Goal: Task Accomplishment & Management: Use online tool/utility

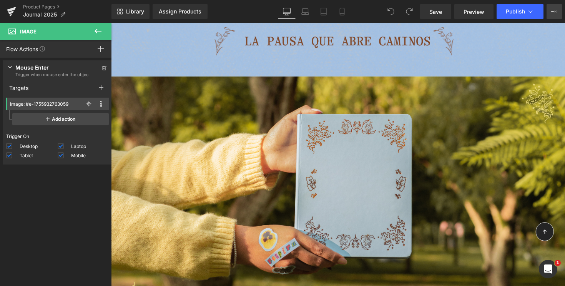
click at [557, 7] on button "View Live Page View with current Template Save Template to Library Schedule Pub…" at bounding box center [554, 11] width 15 height 15
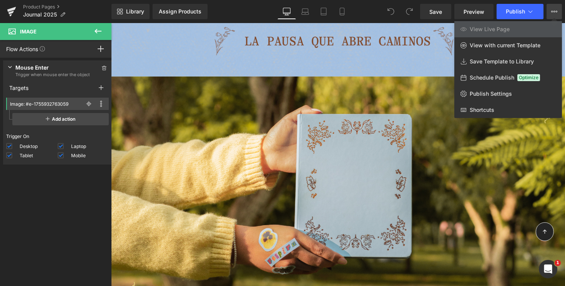
click at [496, 29] on span "View Live Page" at bounding box center [490, 29] width 40 height 7
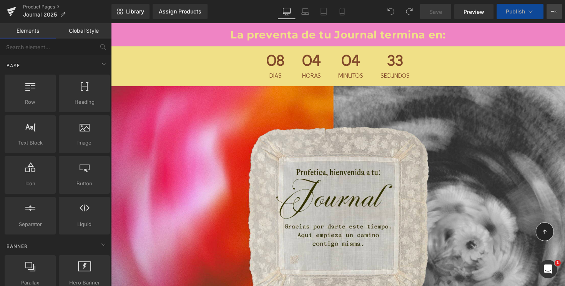
click at [552, 12] on icon at bounding box center [555, 11] width 6 height 6
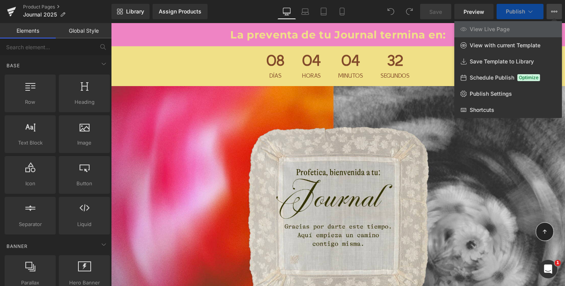
click at [499, 30] on span "View Live Page" at bounding box center [490, 29] width 40 height 7
click at [515, 10] on span "Publish" at bounding box center [515, 11] width 19 height 6
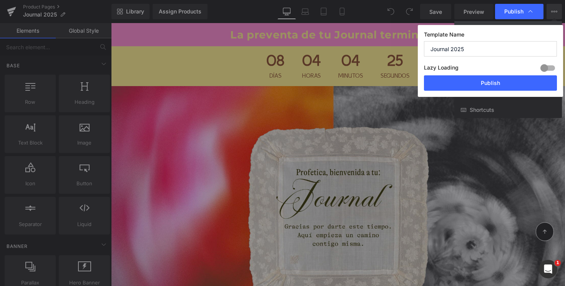
click at [552, 67] on div at bounding box center [548, 68] width 18 height 12
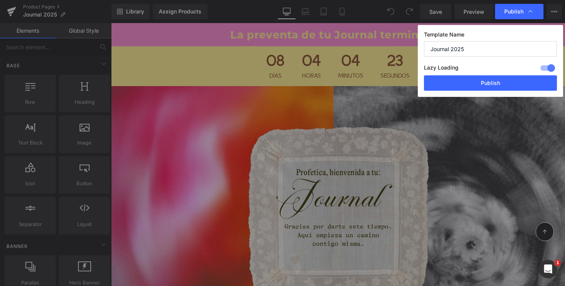
click at [552, 67] on div at bounding box center [548, 68] width 18 height 12
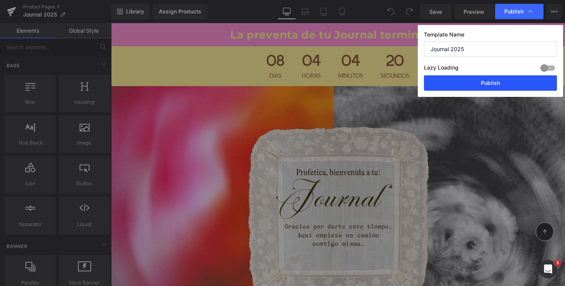
click at [530, 84] on button "Publish" at bounding box center [490, 82] width 133 height 15
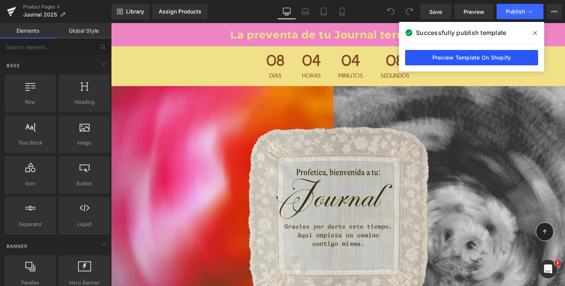
click at [479, 57] on link "Preview Template On Shopify" at bounding box center [471, 57] width 133 height 15
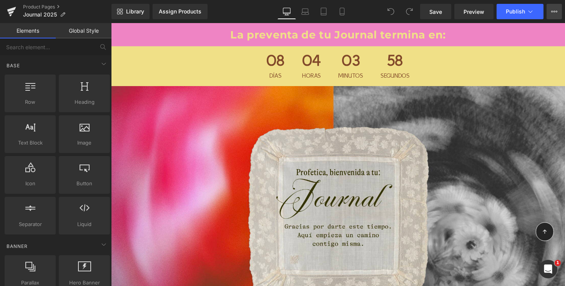
click at [551, 8] on button "View Live Page View with current Template Save Template to Library Schedule Pub…" at bounding box center [554, 11] width 15 height 15
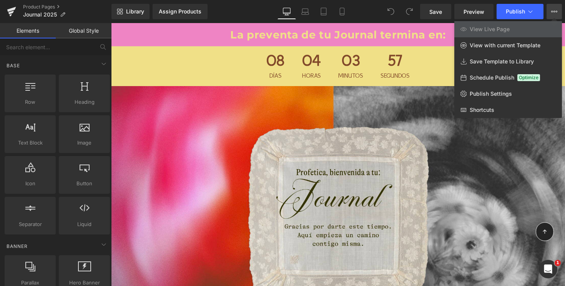
click at [485, 28] on span "View Live Page" at bounding box center [490, 29] width 40 height 7
click at [484, 98] on link "Publish Settings" at bounding box center [509, 94] width 108 height 16
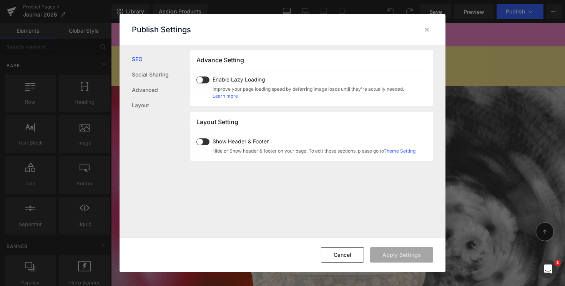
scroll to position [132, 0]
click at [160, 87] on link "Advanced" at bounding box center [161, 89] width 58 height 15
click at [144, 59] on link "SEO" at bounding box center [161, 59] width 58 height 15
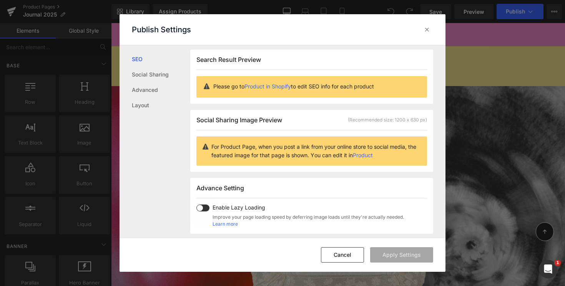
scroll to position [0, 0]
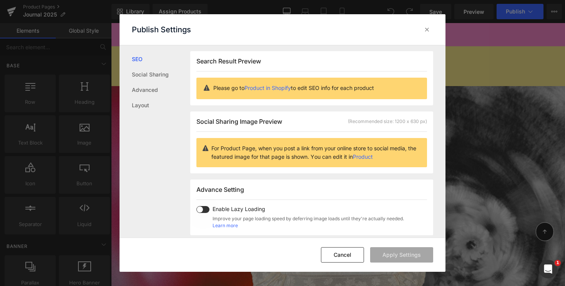
click at [266, 88] on link "Product in Shopify" at bounding box center [268, 88] width 47 height 7
click at [425, 27] on icon at bounding box center [427, 30] width 8 height 8
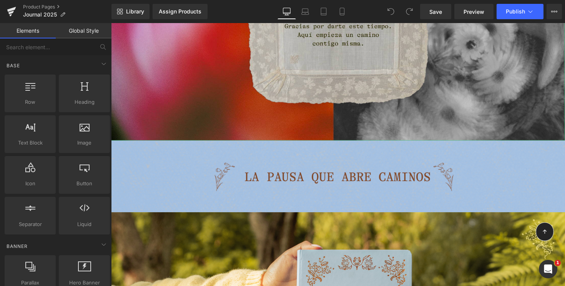
scroll to position [235, 0]
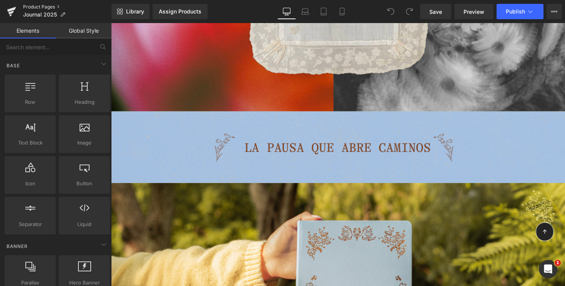
click at [53, 4] on link "Product Pages" at bounding box center [67, 7] width 88 height 6
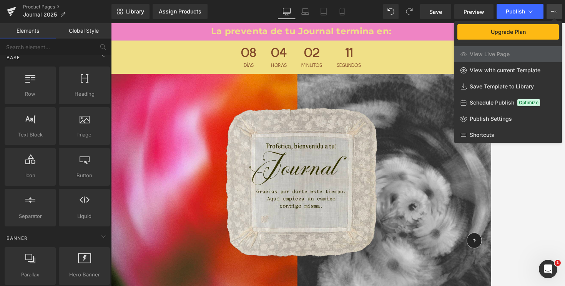
click at [528, 154] on div at bounding box center [338, 154] width 454 height 263
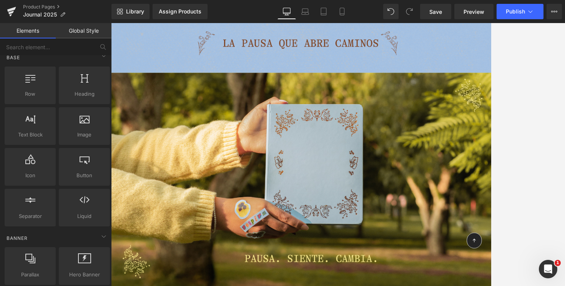
scroll to position [363, 0]
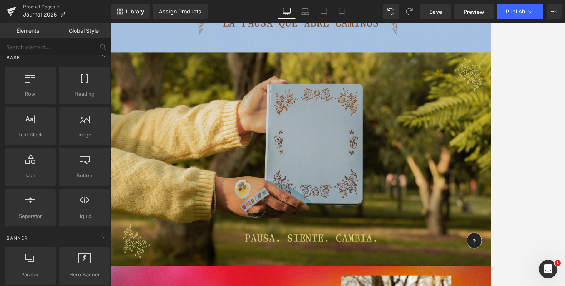
click at [379, 180] on img at bounding box center [343, 190] width 465 height 262
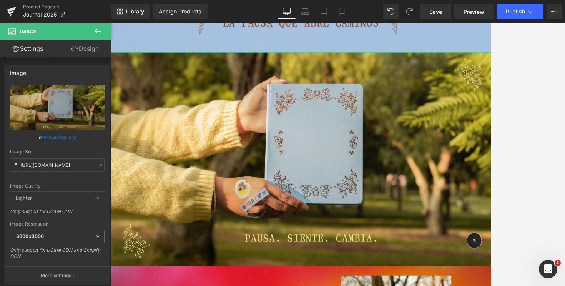
click at [87, 51] on link "Design" at bounding box center [85, 48] width 56 height 17
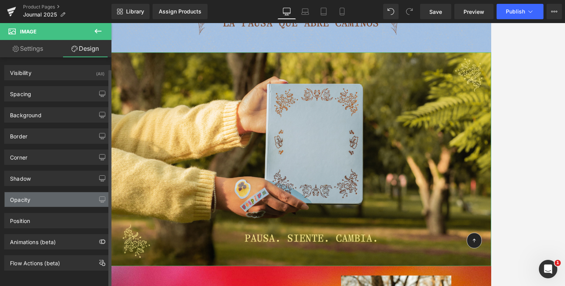
scroll to position [7, 0]
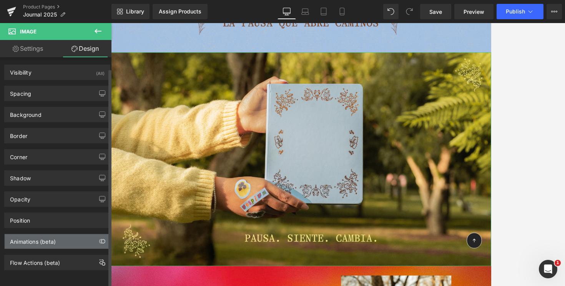
click at [72, 240] on div "Animations (beta)" at bounding box center [57, 241] width 105 height 15
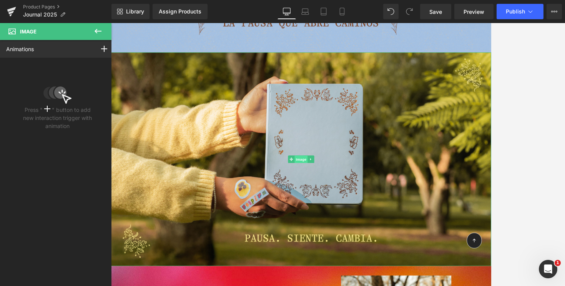
click at [343, 191] on span "Image" at bounding box center [344, 189] width 16 height 9
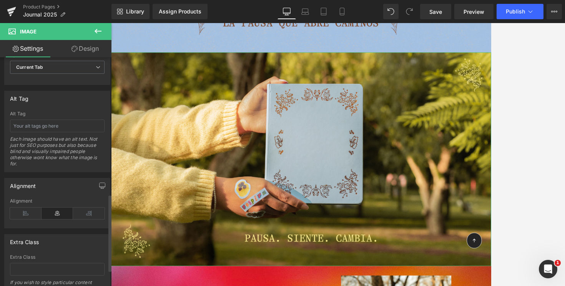
scroll to position [406, 0]
click at [80, 50] on link "Design" at bounding box center [85, 48] width 56 height 17
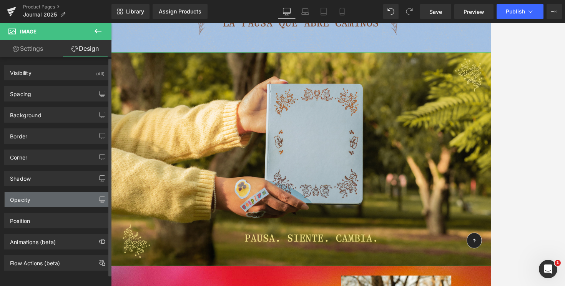
scroll to position [7, 0]
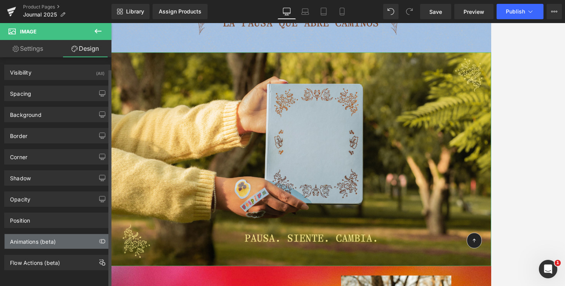
click at [57, 238] on div "Animations (beta)" at bounding box center [57, 241] width 105 height 15
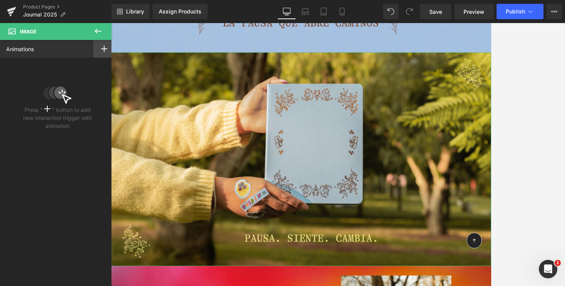
click at [104, 47] on rect at bounding box center [104, 49] width 1 height 6
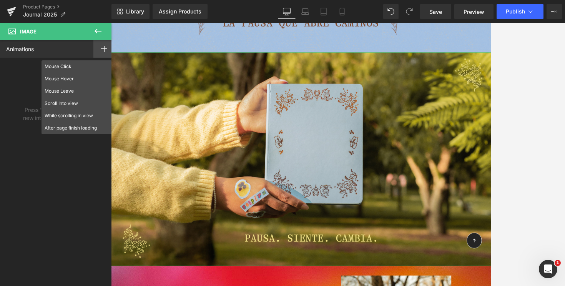
click at [21, 98] on div "Press " " button to add new interaction trigger with animation" at bounding box center [57, 95] width 74 height 69
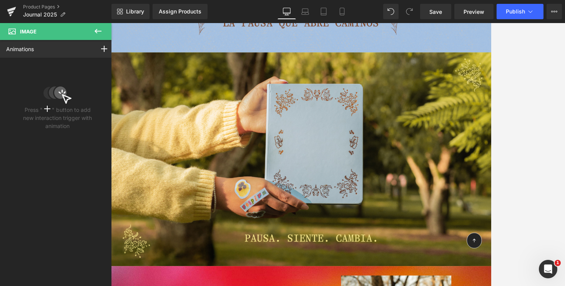
click at [100, 31] on icon at bounding box center [98, 31] width 7 height 5
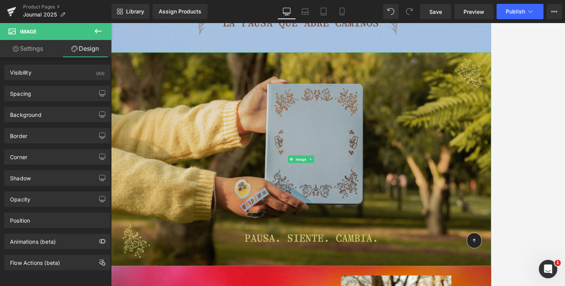
scroll to position [353, 0]
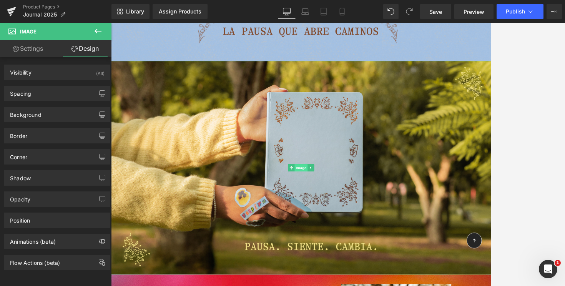
click at [344, 202] on span "Image" at bounding box center [344, 200] width 16 height 9
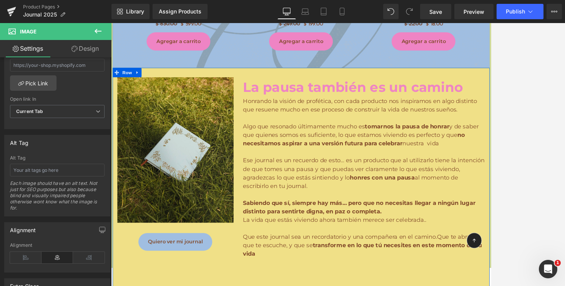
scroll to position [1640, 0]
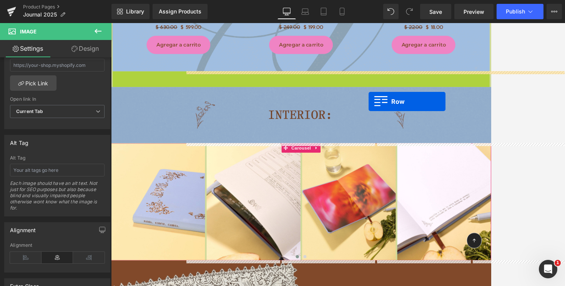
drag, startPoint x: 129, startPoint y: 86, endPoint x: 426, endPoint y: 117, distance: 298.9
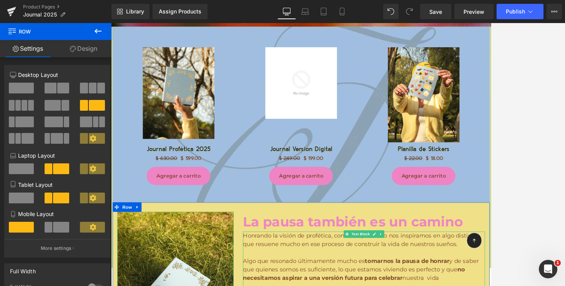
scroll to position [1401, 0]
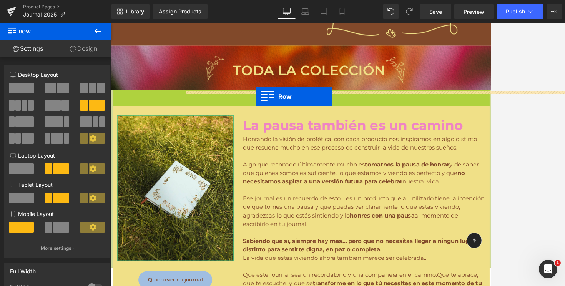
drag, startPoint x: 129, startPoint y: 112, endPoint x: 288, endPoint y: 113, distance: 158.5
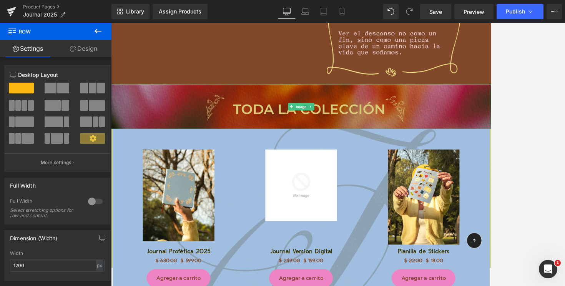
scroll to position [1417, 0]
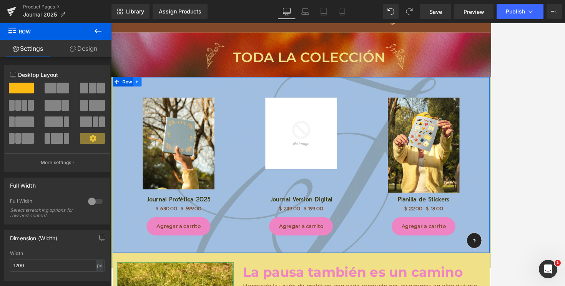
click at [141, 94] on icon at bounding box center [143, 95] width 5 height 6
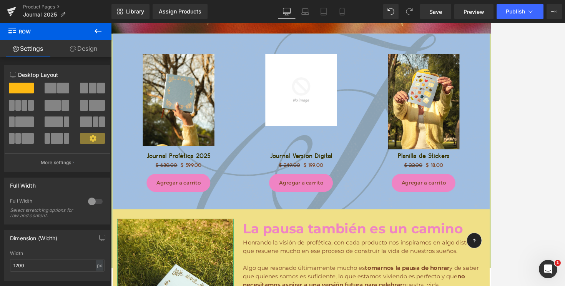
scroll to position [1490, 0]
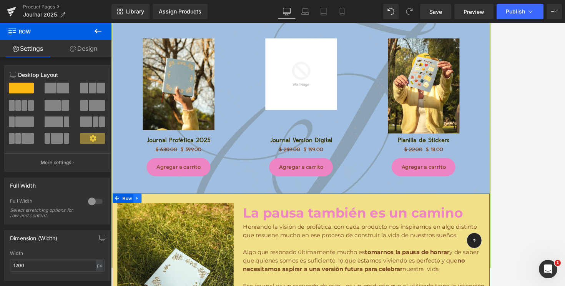
click at [139, 238] on link at bounding box center [143, 238] width 10 height 12
click at [164, 239] on icon at bounding box center [163, 237] width 5 height 5
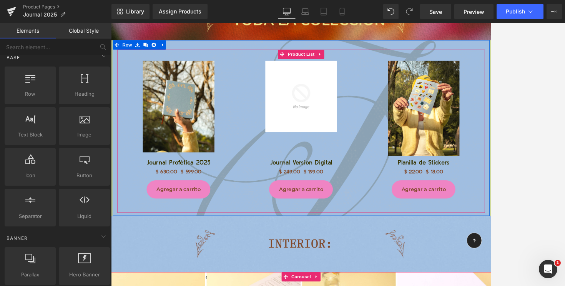
scroll to position [1462, 0]
click at [173, 52] on icon at bounding box center [173, 50] width 5 height 6
click at [143, 51] on icon at bounding box center [143, 49] width 2 height 3
click at [163, 48] on icon at bounding box center [163, 49] width 5 height 5
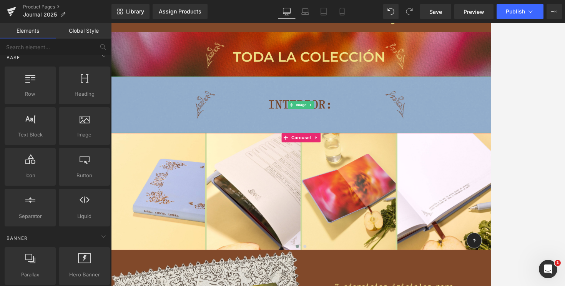
scroll to position [1370, 0]
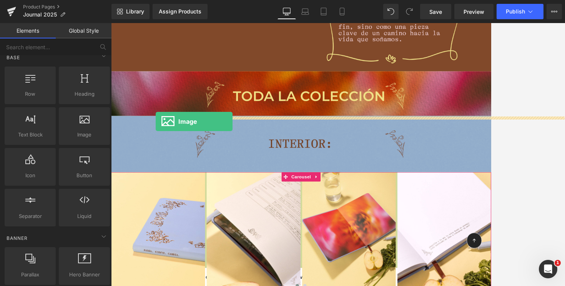
drag, startPoint x: 190, startPoint y: 150, endPoint x: 166, endPoint y: 143, distance: 25.0
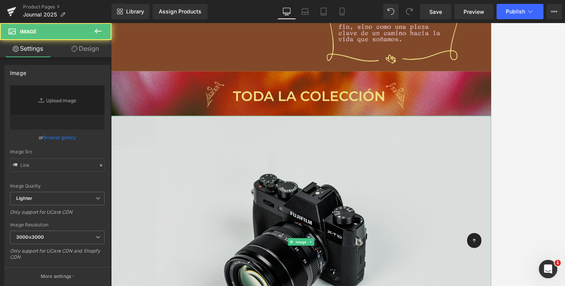
type input "//[DOMAIN_NAME][URL]"
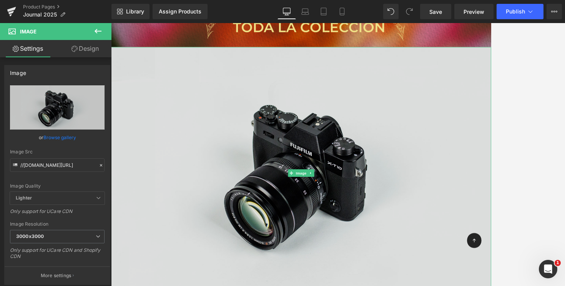
scroll to position [1460, 0]
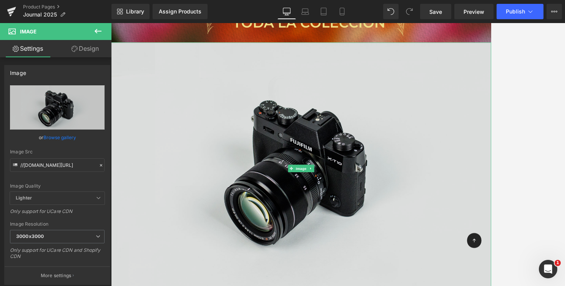
click at [198, 61] on img at bounding box center [343, 201] width 465 height 308
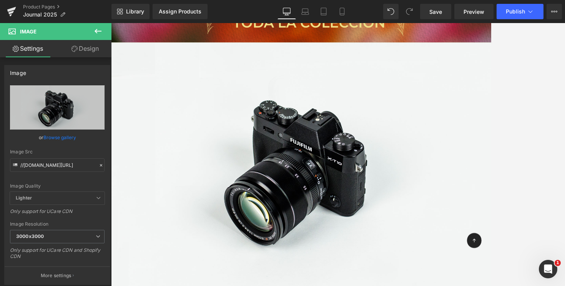
click at [101, 28] on icon at bounding box center [97, 31] width 9 height 9
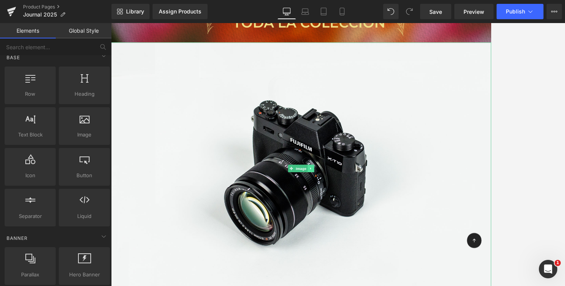
click at [357, 202] on icon at bounding box center [356, 201] width 4 height 5
click at [357, 201] on link at bounding box center [360, 201] width 8 height 9
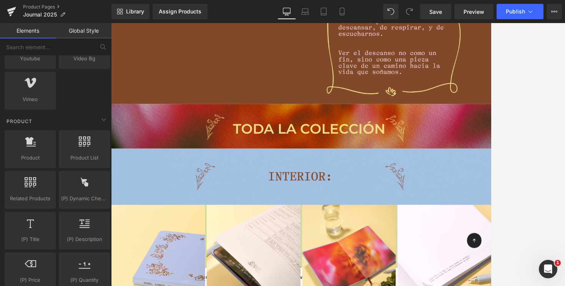
scroll to position [558, 0]
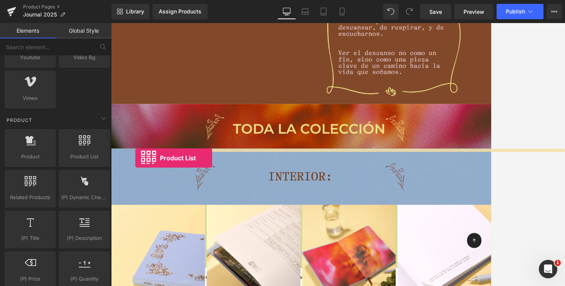
drag, startPoint x: 186, startPoint y: 183, endPoint x: 141, endPoint y: 188, distance: 45.7
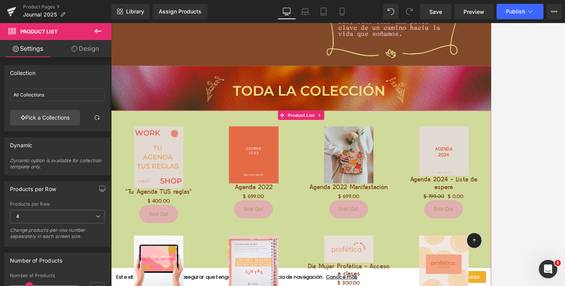
scroll to position [1388, 0]
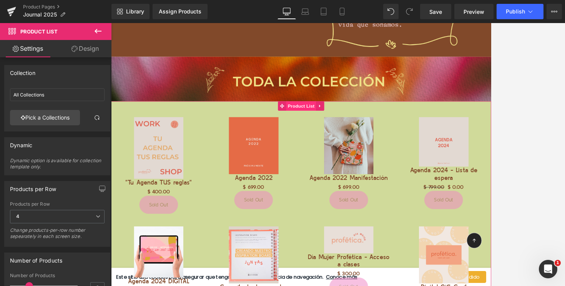
click at [340, 124] on span "Product List" at bounding box center [343, 125] width 37 height 12
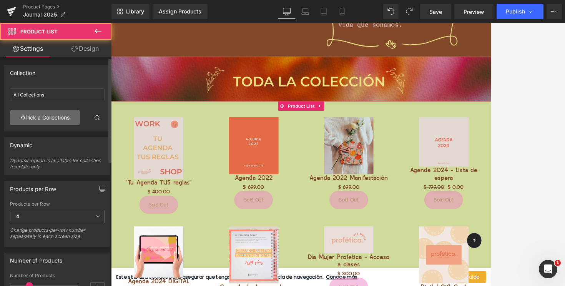
click at [59, 117] on link "Pick a Collections" at bounding box center [45, 117] width 70 height 15
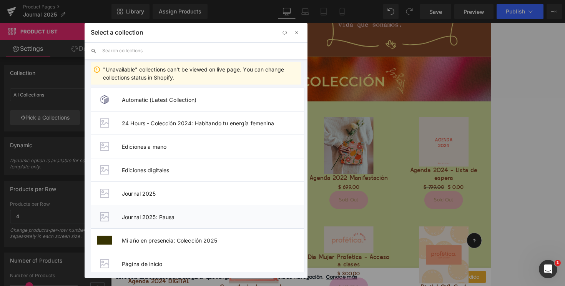
click at [147, 217] on span "Journal 2025: Pausa" at bounding box center [213, 217] width 182 height 7
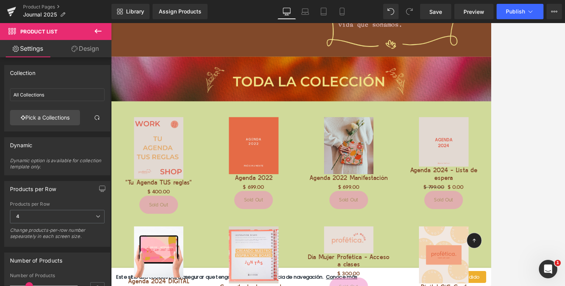
type input "Journal 2025: Pausa"
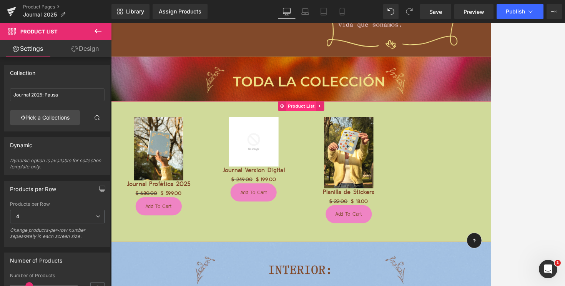
click at [343, 126] on span "Product List" at bounding box center [343, 125] width 37 height 12
click at [80, 215] on span "4" at bounding box center [57, 216] width 95 height 13
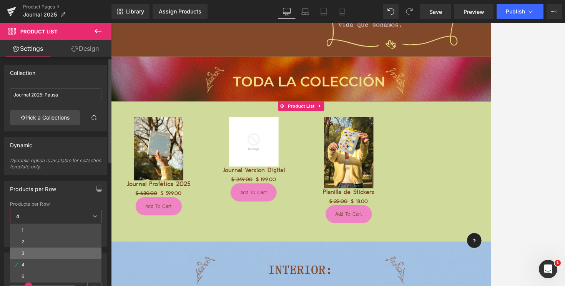
click at [56, 254] on li "3" at bounding box center [56, 254] width 92 height 12
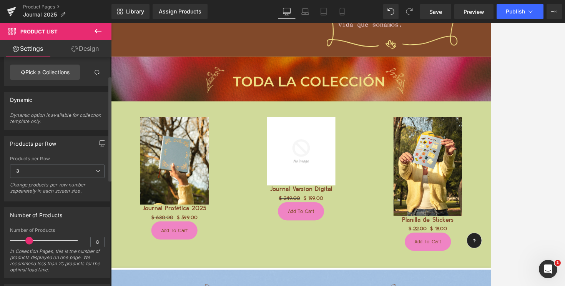
scroll to position [46, 0]
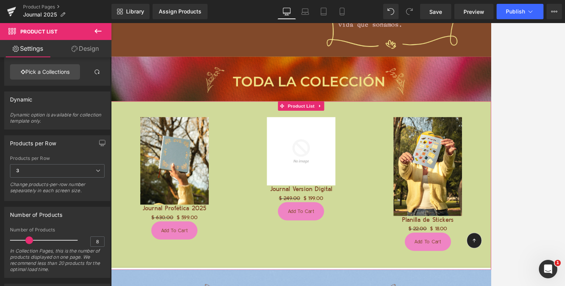
click at [88, 48] on link "Design" at bounding box center [85, 48] width 56 height 17
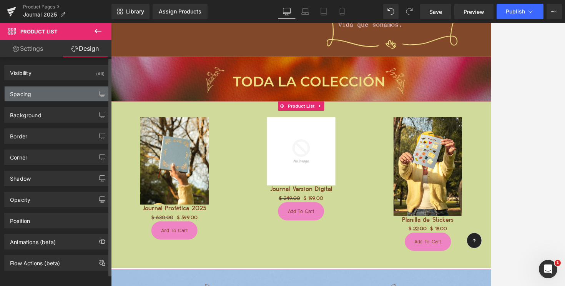
click at [60, 96] on div "Spacing" at bounding box center [57, 94] width 105 height 15
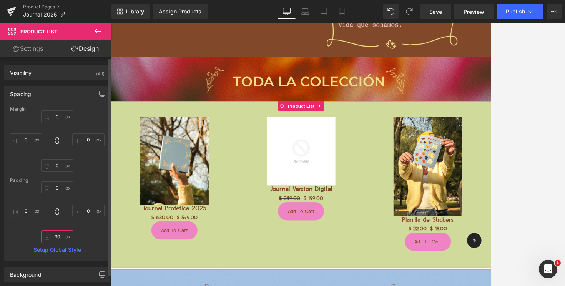
click at [56, 237] on input "30" at bounding box center [57, 236] width 32 height 13
type input "0"
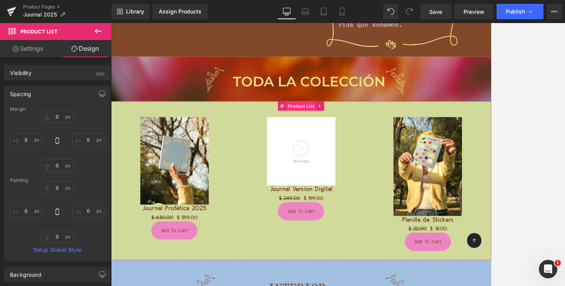
click at [341, 125] on span "Product List" at bounding box center [343, 125] width 37 height 12
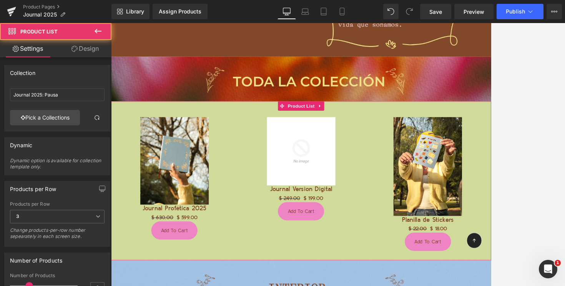
click at [75, 48] on icon at bounding box center [75, 49] width 6 height 6
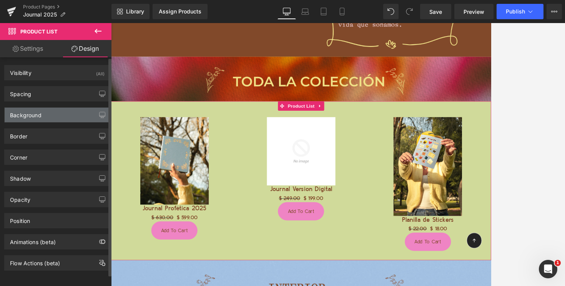
click at [37, 114] on div "Background" at bounding box center [26, 113] width 32 height 11
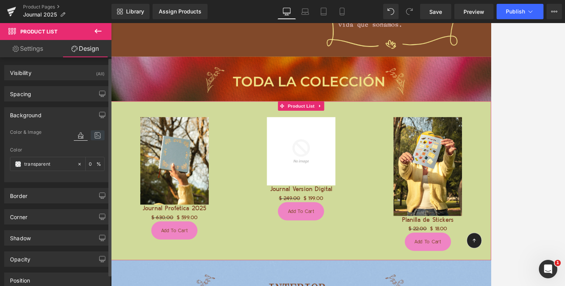
click at [96, 137] on icon at bounding box center [98, 135] width 14 height 10
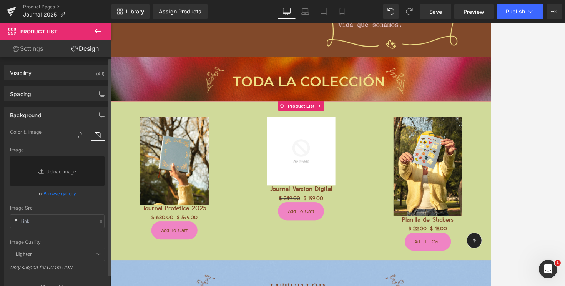
click at [55, 193] on link "Browse gallery" at bounding box center [59, 193] width 33 height 13
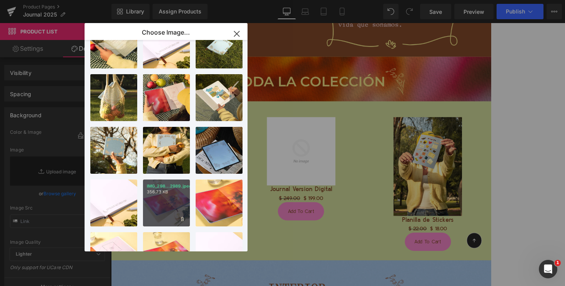
scroll to position [0, 0]
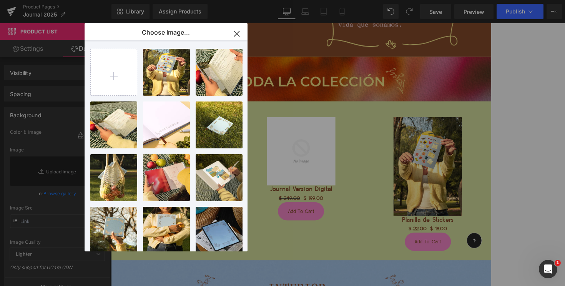
click at [59, 0] on div "Product List You are previewing how the will restyle your page. You can not edi…" at bounding box center [282, 0] width 565 height 0
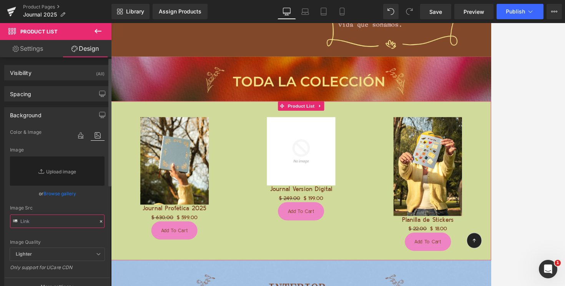
click at [41, 222] on input "text" at bounding box center [57, 221] width 95 height 13
paste input "https://cdn.shopify.com/s/files/1/0570/4643/3947/files/Pagina_Web_-_AGENDA_2025…"
type input "https://cdn.shopify.com/s/files/1/0570/4643/3947/files/Pagina_Web_-_AGENDA_2025…"
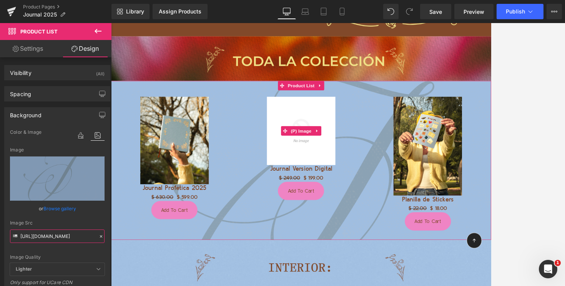
scroll to position [1431, 0]
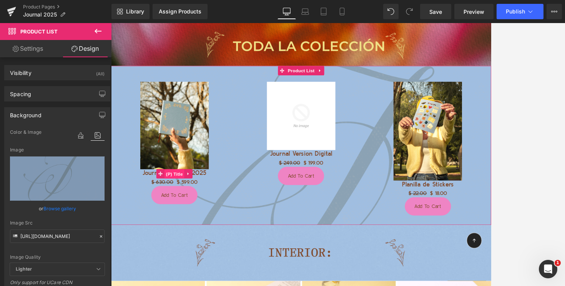
click at [190, 208] on span "(P) Title" at bounding box center [189, 208] width 25 height 12
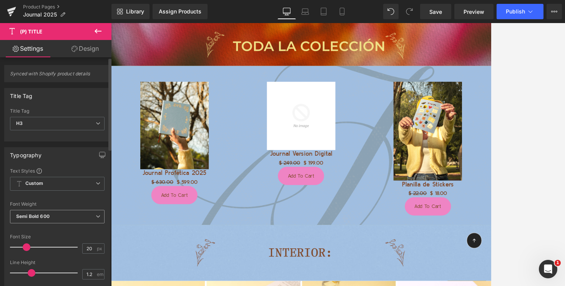
click at [57, 220] on span "Semi Bold 600" at bounding box center [57, 216] width 95 height 13
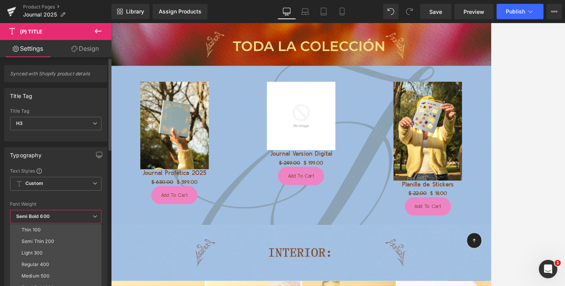
click at [61, 195] on div at bounding box center [56, 197] width 92 height 5
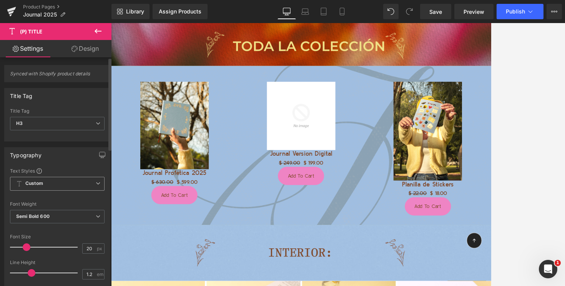
click at [60, 181] on span "Custom Setup Global Style" at bounding box center [57, 184] width 95 height 14
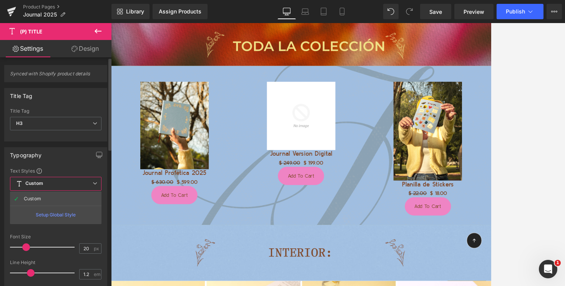
click at [55, 178] on span "Custom Setup Global Style" at bounding box center [56, 184] width 92 height 14
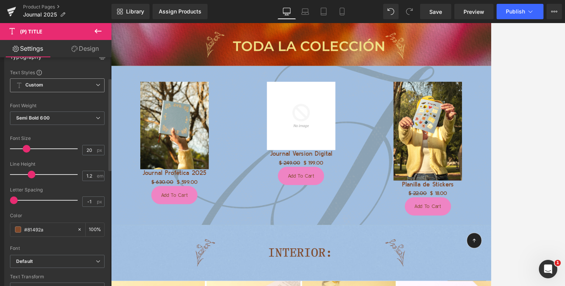
scroll to position [138, 0]
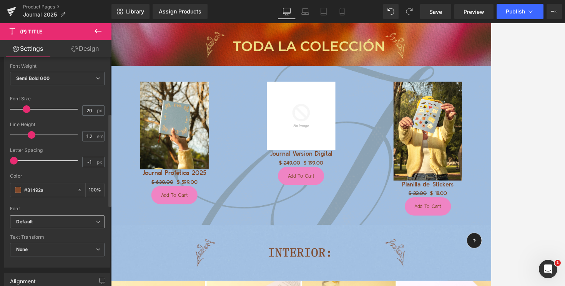
click at [48, 223] on b "Default" at bounding box center [56, 222] width 80 height 7
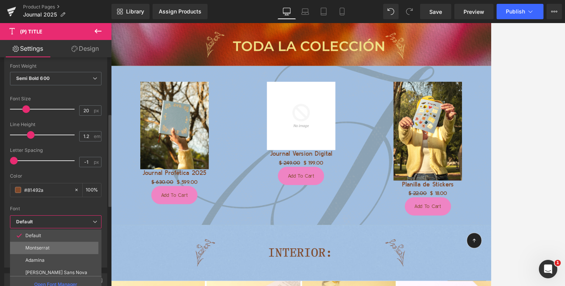
click at [46, 248] on p "Montserrat" at bounding box center [37, 247] width 24 height 5
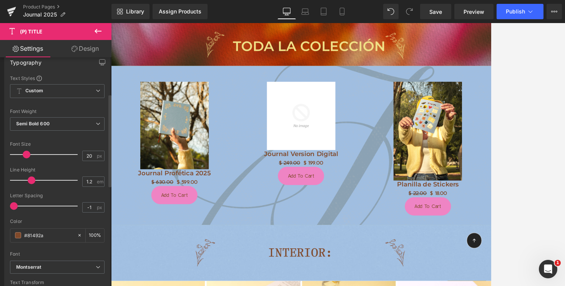
scroll to position [93, 0]
click at [188, 144] on span "(P) Image" at bounding box center [188, 149] width 29 height 12
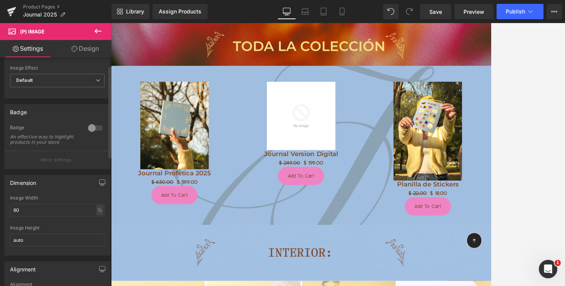
scroll to position [0, 0]
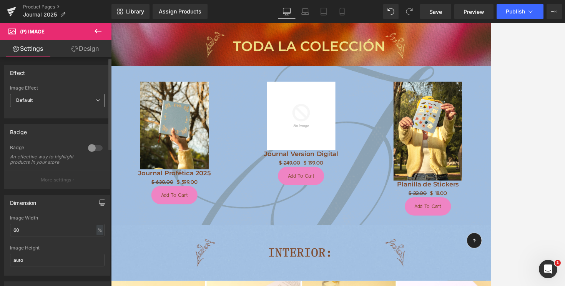
click at [79, 100] on span "Default" at bounding box center [57, 100] width 95 height 13
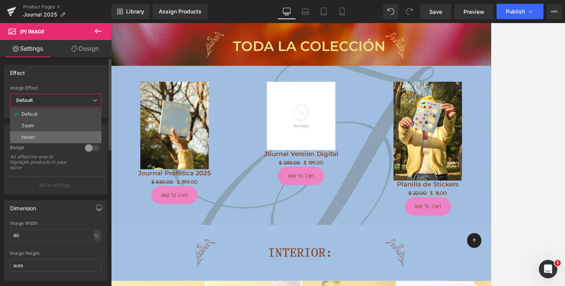
click at [73, 134] on li "Hover" at bounding box center [56, 138] width 92 height 12
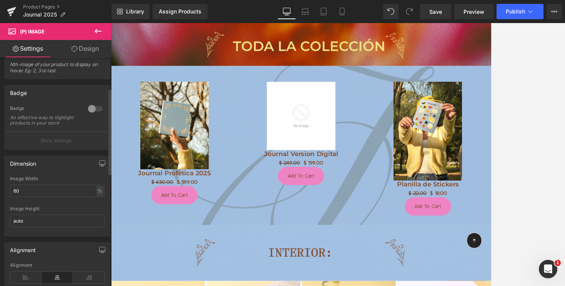
scroll to position [83, 0]
click at [93, 106] on div at bounding box center [95, 107] width 18 height 12
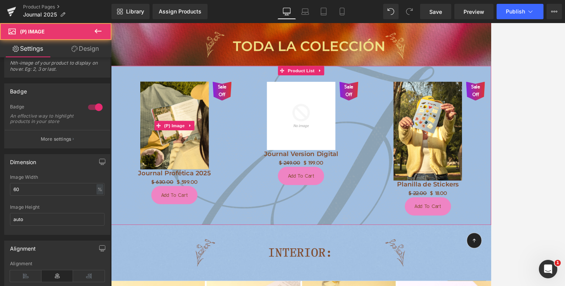
click at [247, 107] on span "Sale Off" at bounding box center [246, 106] width 15 height 18
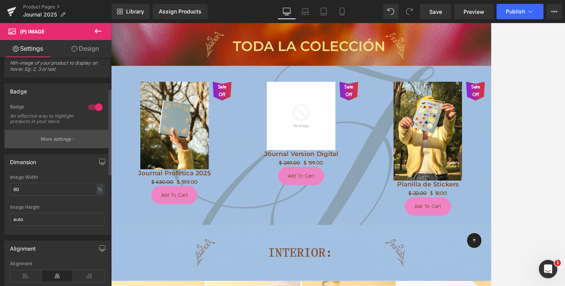
click at [65, 143] on p "More settings" at bounding box center [56, 139] width 31 height 7
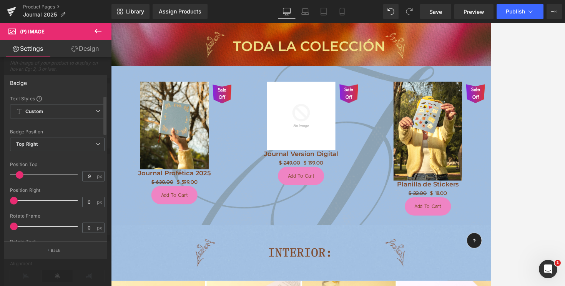
drag, startPoint x: 14, startPoint y: 175, endPoint x: 19, endPoint y: 170, distance: 7.6
click at [19, 170] on div at bounding box center [46, 174] width 64 height 15
type input "0"
drag, startPoint x: 17, startPoint y: 176, endPoint x: 1, endPoint y: 176, distance: 16.2
click at [1, 176] on div "Badge Text Styles Custom Custom Setup Global Style Custom Setup Global Style Te…" at bounding box center [56, 163] width 112 height 189
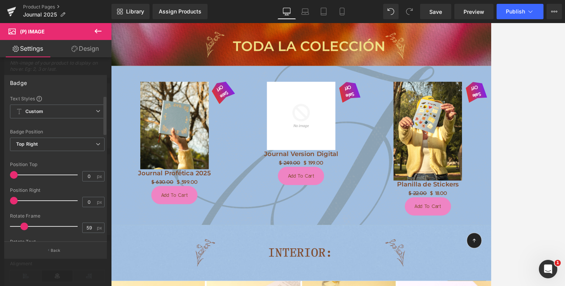
drag, startPoint x: 12, startPoint y: 227, endPoint x: 22, endPoint y: 223, distance: 10.7
click at [22, 223] on span at bounding box center [24, 227] width 8 height 8
type input "0"
drag, startPoint x: 22, startPoint y: 226, endPoint x: 0, endPoint y: 225, distance: 22.3
click at [0, 225] on div "Badge Text Styles Custom Custom Setup Global Style Custom Setup Global Style Te…" at bounding box center [56, 163] width 112 height 189
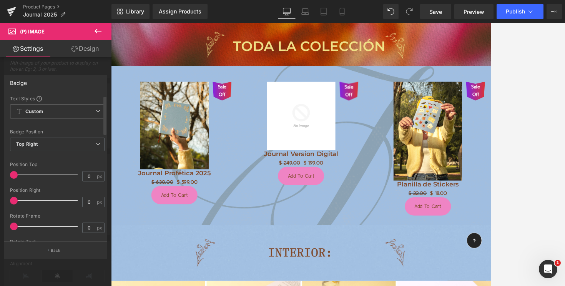
click at [68, 111] on span "Custom Setup Global Style" at bounding box center [57, 112] width 95 height 14
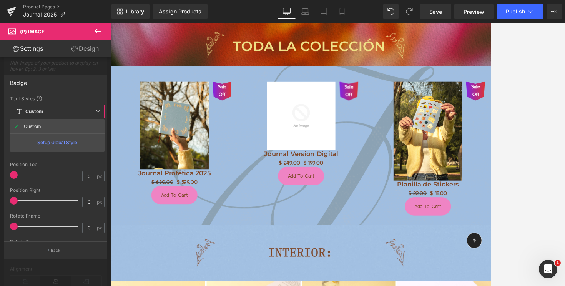
click at [75, 79] on div "Badge" at bounding box center [56, 82] width 102 height 15
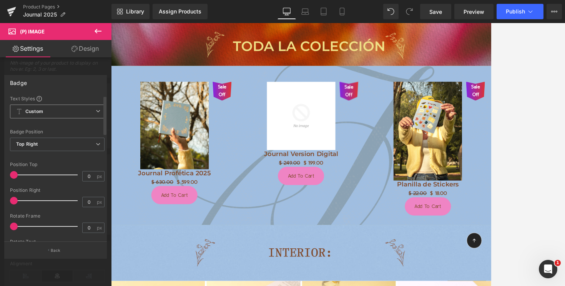
click at [76, 110] on span "Custom Setup Global Style" at bounding box center [57, 112] width 95 height 14
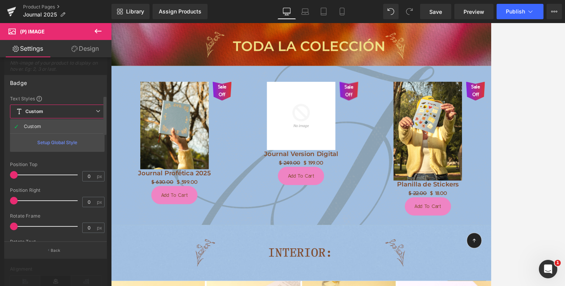
click at [67, 143] on div "Setup Global Style" at bounding box center [57, 142] width 95 height 18
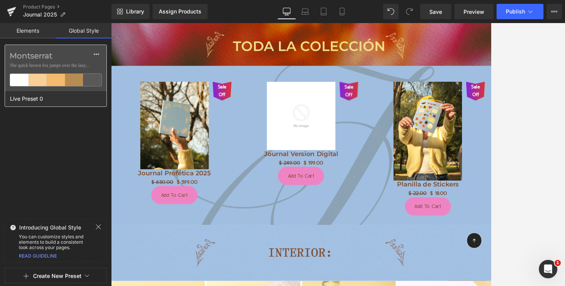
click at [71, 59] on label "Montserrat" at bounding box center [56, 55] width 92 height 9
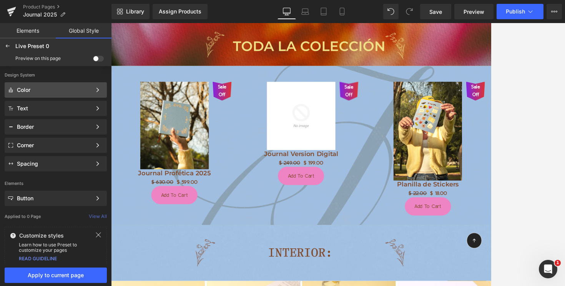
click at [63, 88] on div "Color" at bounding box center [54, 90] width 75 height 6
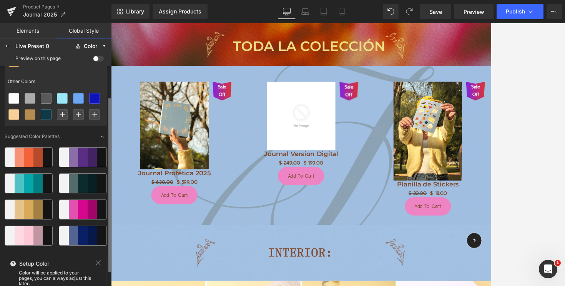
scroll to position [40, 0]
click at [72, 207] on div at bounding box center [74, 209] width 10 height 19
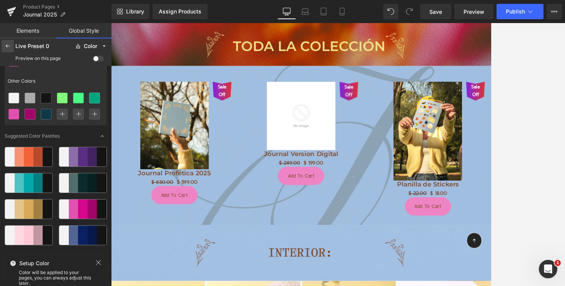
click at [9, 45] on icon at bounding box center [8, 46] width 6 height 6
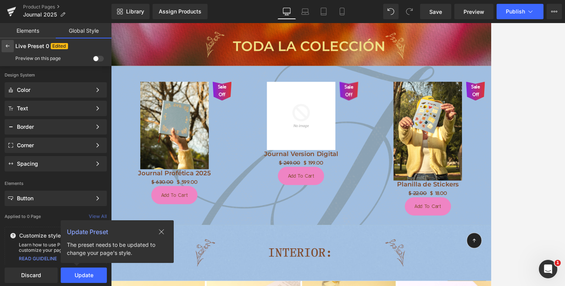
click at [6, 49] on div at bounding box center [8, 46] width 12 height 12
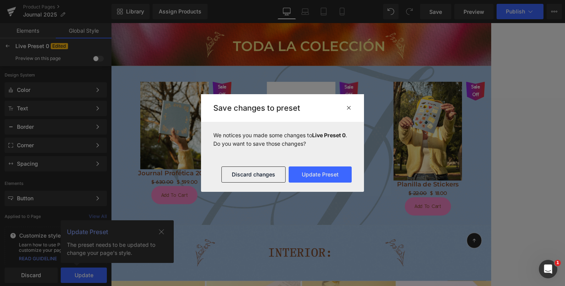
click at [349, 107] on icon at bounding box center [349, 108] width 6 height 6
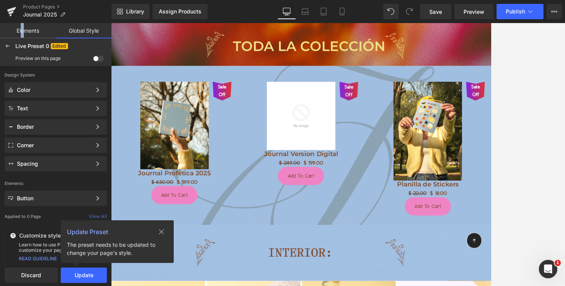
click at [22, 32] on link "Elements" at bounding box center [28, 30] width 56 height 15
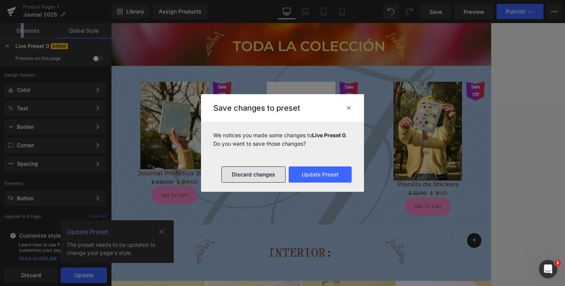
click at [257, 177] on button "Discard changes" at bounding box center [254, 175] width 64 height 16
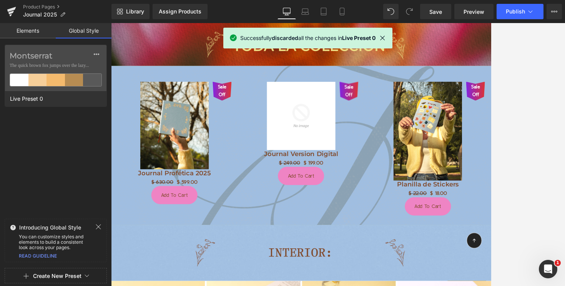
click at [37, 33] on link "Elements" at bounding box center [28, 30] width 56 height 15
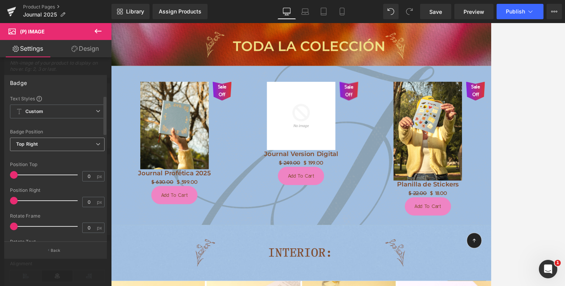
click at [55, 145] on span "Top Right" at bounding box center [57, 144] width 95 height 13
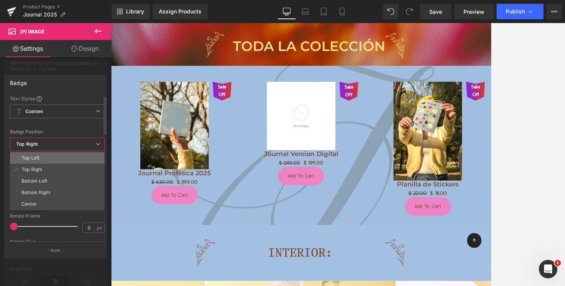
click at [46, 160] on li "Top Left" at bounding box center [57, 158] width 95 height 12
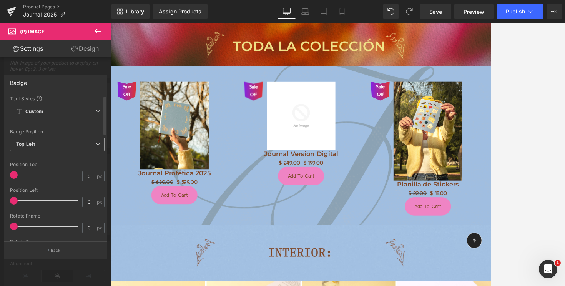
click at [55, 143] on span "Top Left" at bounding box center [57, 144] width 95 height 13
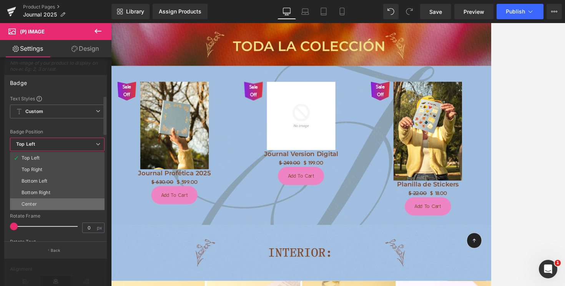
click at [48, 199] on li "Center" at bounding box center [57, 204] width 95 height 12
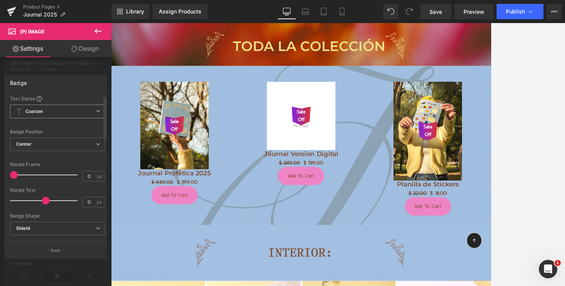
click at [56, 113] on span "Custom Setup Global Style" at bounding box center [57, 112] width 95 height 14
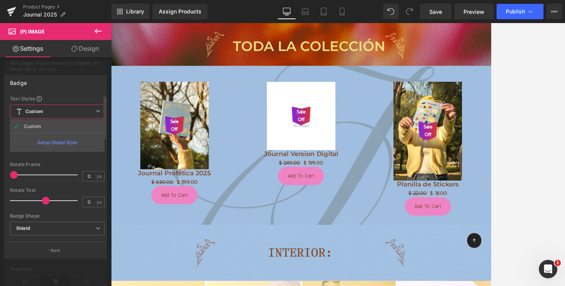
click at [58, 103] on div "Font Default Montserrat Adamina Gill Sans Nova eb garamond eb garamond bold Def…" at bounding box center [57, 248] width 95 height 306
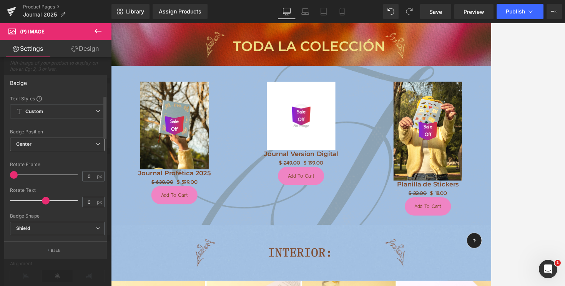
click at [53, 143] on span "Center" at bounding box center [57, 144] width 95 height 13
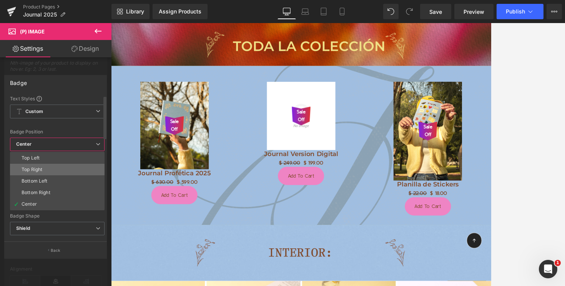
click at [56, 167] on li "Top Right" at bounding box center [57, 170] width 95 height 12
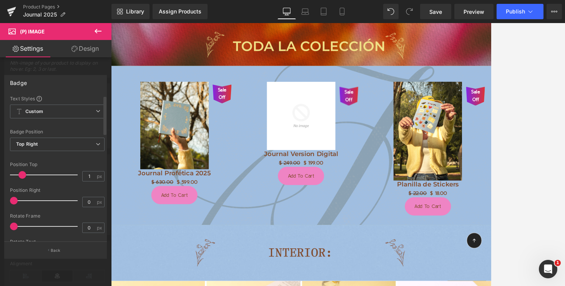
type input "0"
click at [13, 175] on span at bounding box center [14, 175] width 8 height 8
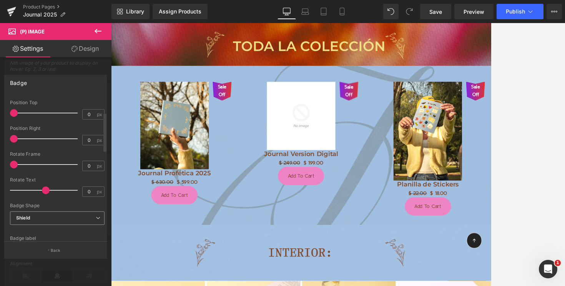
scroll to position [66, 0]
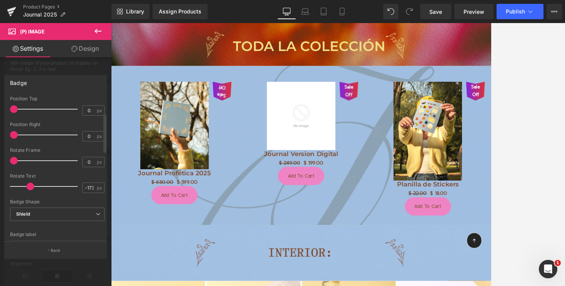
drag, startPoint x: 41, startPoint y: 190, endPoint x: 30, endPoint y: 190, distance: 11.5
click at [30, 190] on div at bounding box center [46, 186] width 64 height 15
drag, startPoint x: 30, startPoint y: 188, endPoint x: 16, endPoint y: 189, distance: 14.6
click at [16, 189] on span at bounding box center [15, 187] width 8 height 8
click at [27, 217] on span "Shield" at bounding box center [57, 214] width 95 height 13
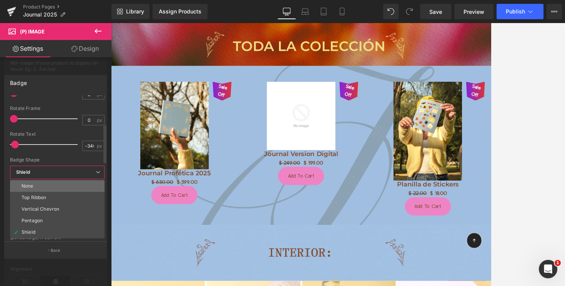
scroll to position [129, 0]
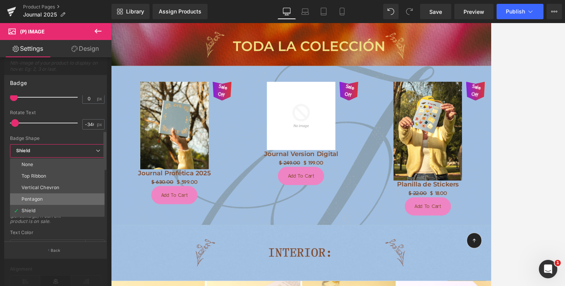
click at [38, 197] on div "Pentagon" at bounding box center [32, 199] width 21 height 5
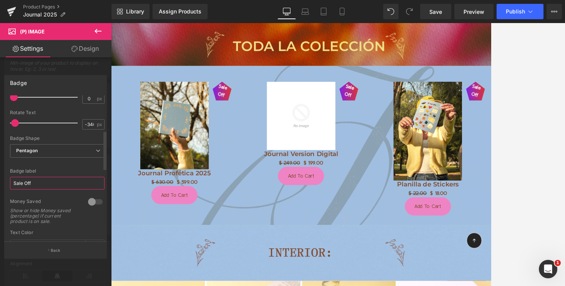
click at [41, 182] on input "Sale Off" at bounding box center [57, 183] width 95 height 13
click at [46, 154] on span "Pentagon" at bounding box center [57, 150] width 95 height 13
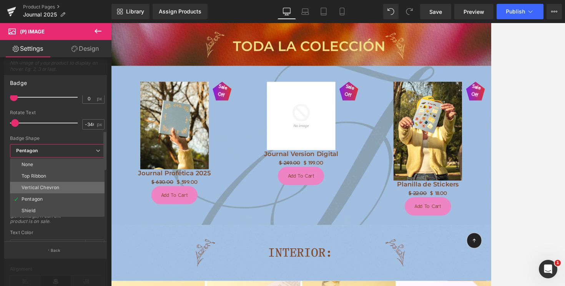
click at [43, 187] on div "Vertical Chevron" at bounding box center [41, 187] width 38 height 5
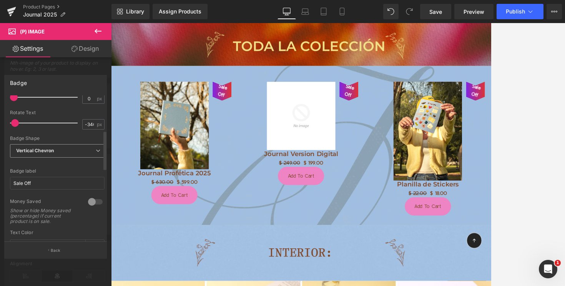
click at [51, 155] on span "Vertical Chevron" at bounding box center [57, 150] width 95 height 13
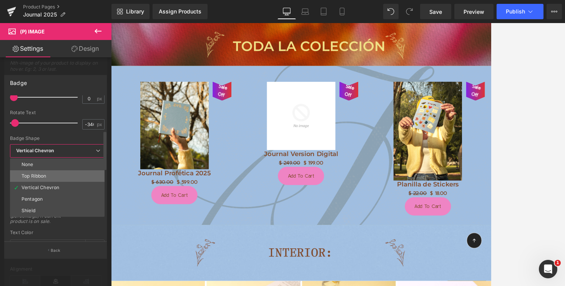
click at [48, 173] on li "Top Ribbon" at bounding box center [57, 176] width 95 height 12
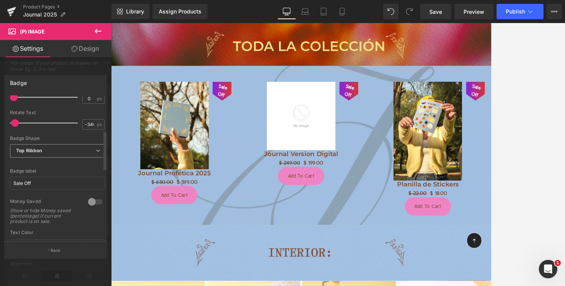
click at [55, 152] on span "Top Ribbon" at bounding box center [57, 150] width 95 height 13
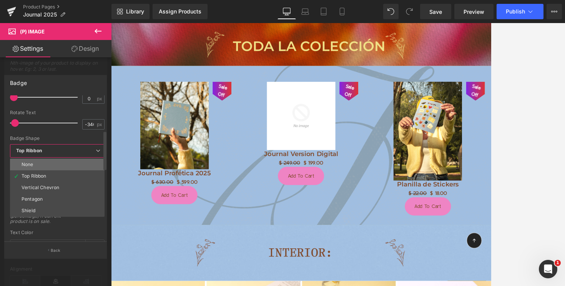
click at [52, 163] on li "None" at bounding box center [57, 165] width 95 height 12
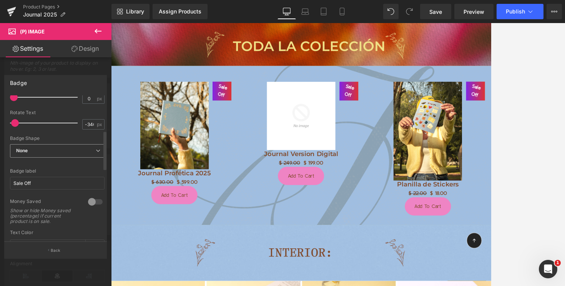
click at [61, 148] on span "None" at bounding box center [57, 150] width 95 height 13
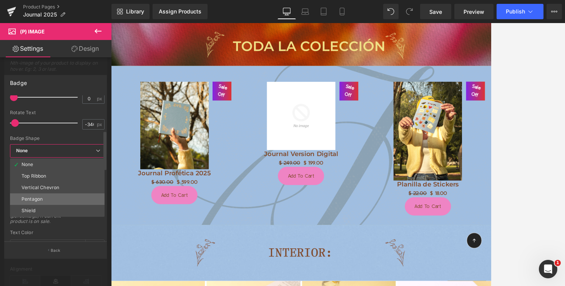
click at [56, 200] on li "Pentagon" at bounding box center [57, 199] width 95 height 12
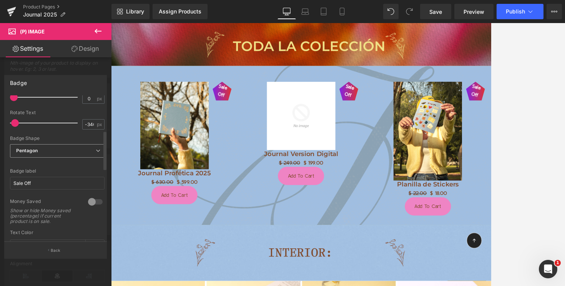
click at [53, 153] on span "Pentagon" at bounding box center [57, 150] width 95 height 13
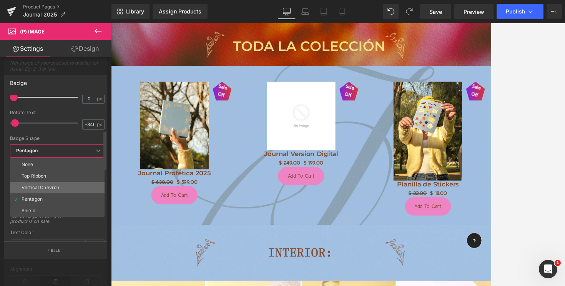
click at [52, 187] on div "Vertical Chevron" at bounding box center [41, 187] width 38 height 5
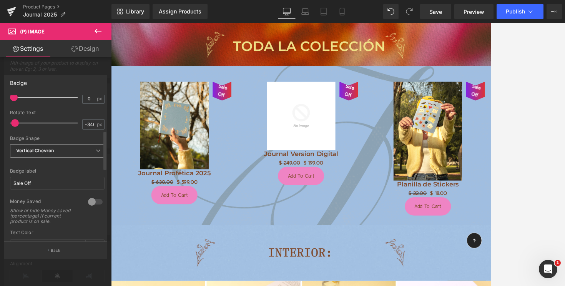
scroll to position [125, 0]
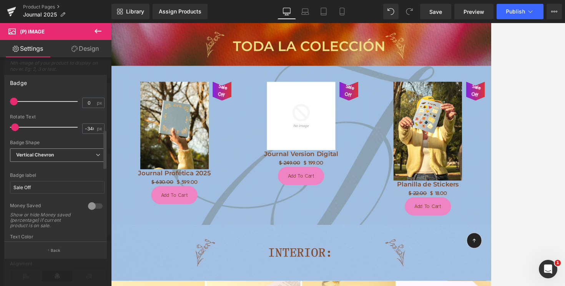
click at [57, 158] on span "Vertical Chevron" at bounding box center [57, 154] width 95 height 13
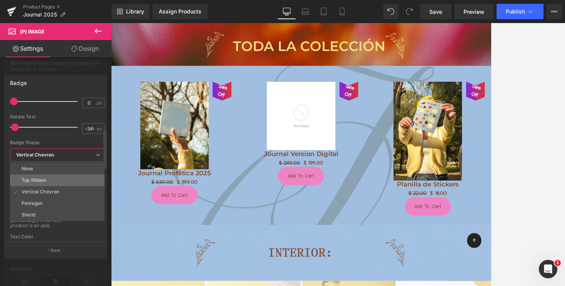
click at [55, 175] on li "Top Ribbon" at bounding box center [57, 181] width 95 height 12
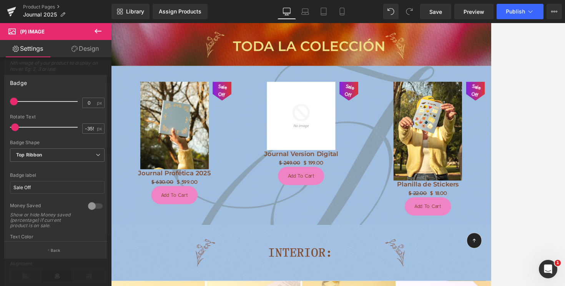
type input "-360"
drag, startPoint x: 15, startPoint y: 129, endPoint x: 0, endPoint y: 130, distance: 14.6
click at [0, 130] on div "Badge Text Styles Custom Custom Setup Global Style Custom Setup Global Style Te…" at bounding box center [56, 163] width 112 height 189
click at [22, 183] on input "Sale Off" at bounding box center [57, 187] width 95 height 13
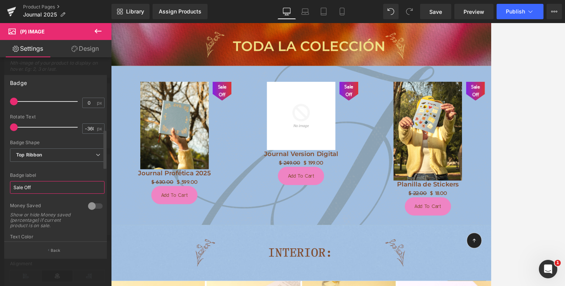
click at [22, 183] on input "Sale Off" at bounding box center [57, 187] width 95 height 13
drag, startPoint x: 28, startPoint y: 186, endPoint x: 6, endPoint y: 186, distance: 22.3
click at [6, 186] on div "Text Styles Custom Custom Setup Global Style Custom Setup Global Style Text Bad…" at bounding box center [57, 168] width 105 height 147
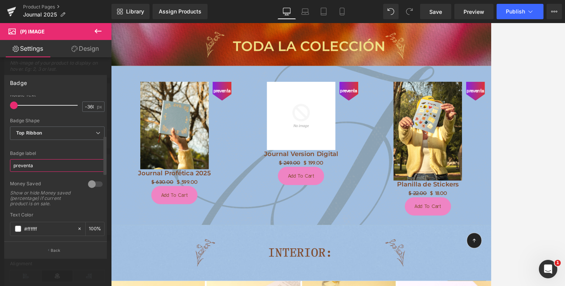
scroll to position [147, 0]
type input "preventa"
click at [91, 182] on div at bounding box center [95, 184] width 18 height 12
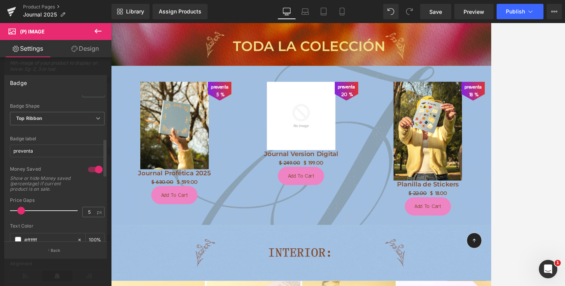
scroll to position [167, 0]
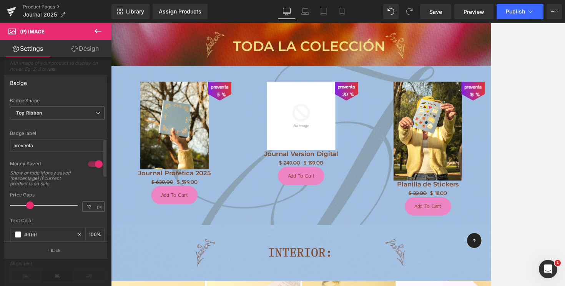
type input "13"
drag, startPoint x: 21, startPoint y: 205, endPoint x: 32, endPoint y: 205, distance: 10.4
click at [32, 205] on span at bounding box center [33, 206] width 8 height 8
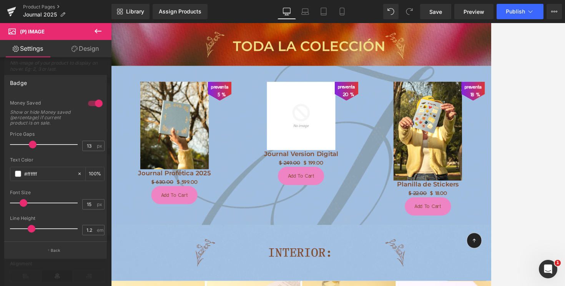
scroll to position [214, 0]
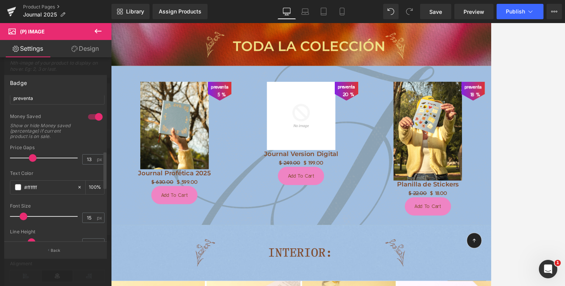
click at [94, 117] on div at bounding box center [95, 117] width 18 height 12
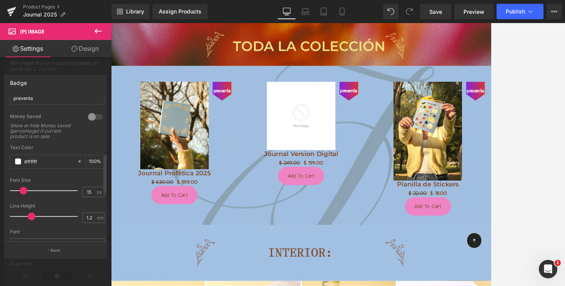
click at [93, 117] on div at bounding box center [95, 117] width 18 height 12
type input "auto"
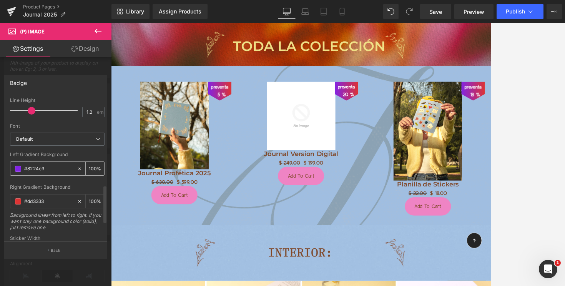
scroll to position [348, 0]
click at [77, 198] on icon at bounding box center [79, 199] width 5 height 5
type input "none"
type input "0"
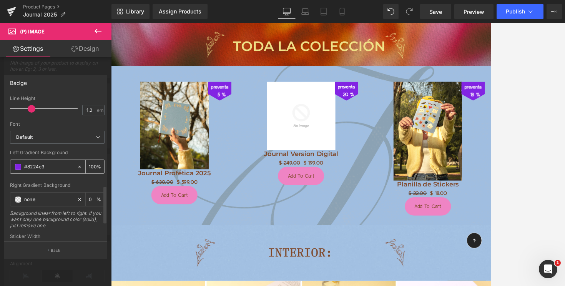
click at [48, 166] on input "#8224e3" at bounding box center [48, 167] width 49 height 8
paste input "#EF84C4"
type input "##EF84C4"
type input "0"
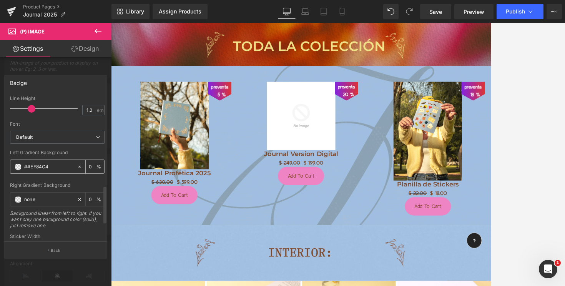
click at [28, 167] on input "##EF84C4" at bounding box center [48, 167] width 49 height 8
type input "#EF84C4"
type input "100"
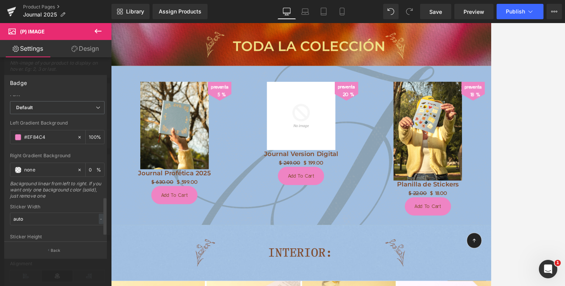
scroll to position [402, 0]
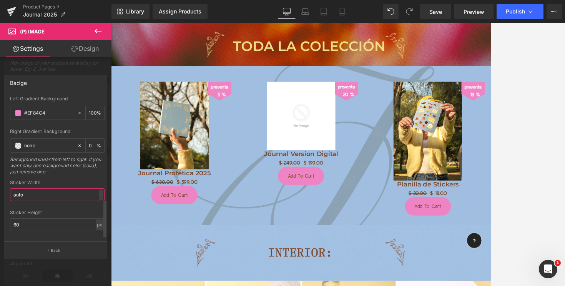
type input "#ef84c4"
click at [58, 193] on input "auto" at bounding box center [57, 194] width 95 height 13
click at [99, 194] on div "-" at bounding box center [101, 195] width 5 height 10
click at [95, 208] on li "%" at bounding box center [100, 206] width 10 height 11
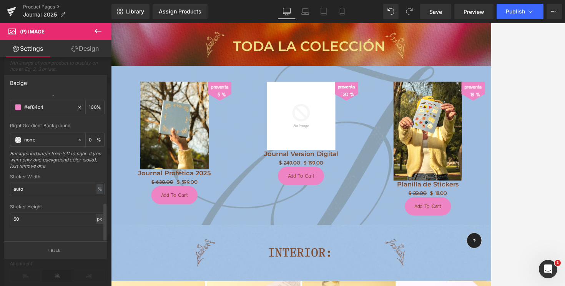
click at [96, 214] on div "px" at bounding box center [100, 219] width 8 height 10
click at [51, 205] on div "Sticker Height 60 px % px" at bounding box center [57, 219] width 95 height 30
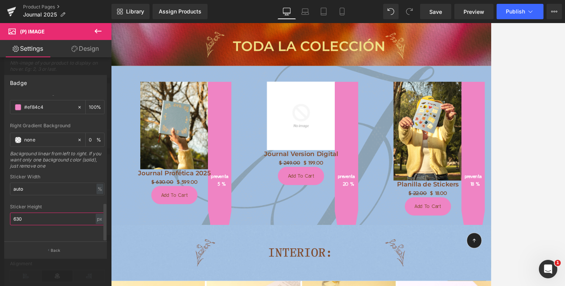
type input "60"
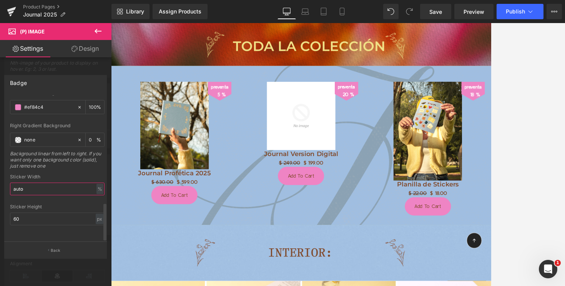
click at [51, 184] on input "auto" at bounding box center [57, 189] width 95 height 13
type input "a"
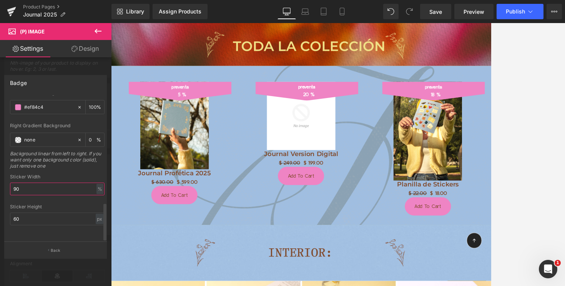
type input "9"
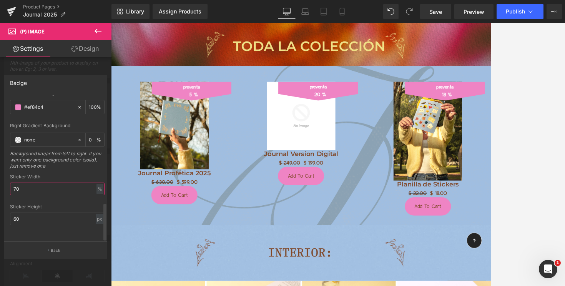
type input "7"
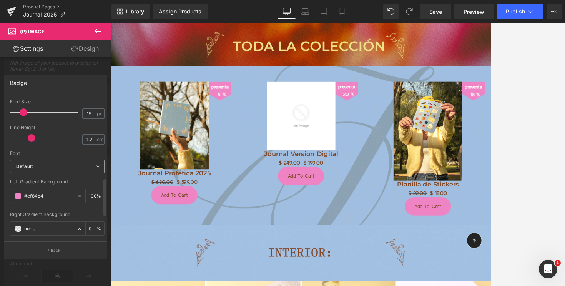
scroll to position [319, 0]
type input "20"
click at [75, 167] on b "Default" at bounding box center [56, 166] width 80 height 7
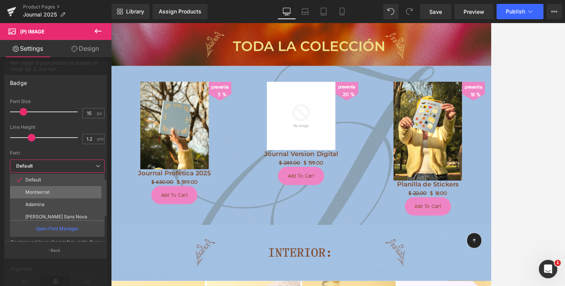
click at [65, 194] on li "Montserrat" at bounding box center [59, 192] width 98 height 12
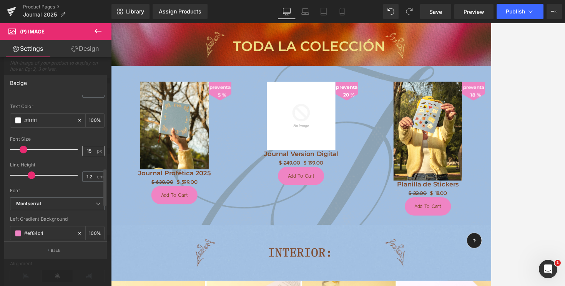
scroll to position [277, 0]
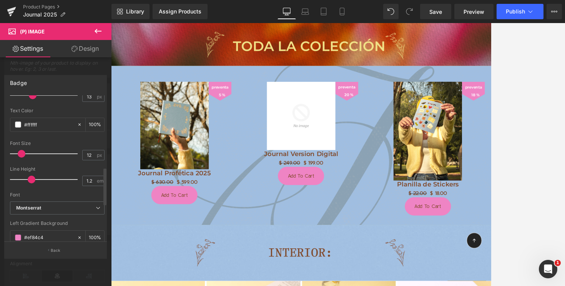
type input "13"
click at [24, 152] on span at bounding box center [22, 154] width 8 height 8
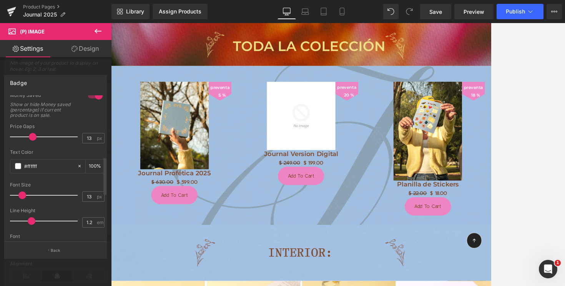
scroll to position [235, 0]
type input "5"
drag, startPoint x: 31, startPoint y: 137, endPoint x: 19, endPoint y: 138, distance: 12.0
click at [20, 138] on span at bounding box center [21, 137] width 8 height 8
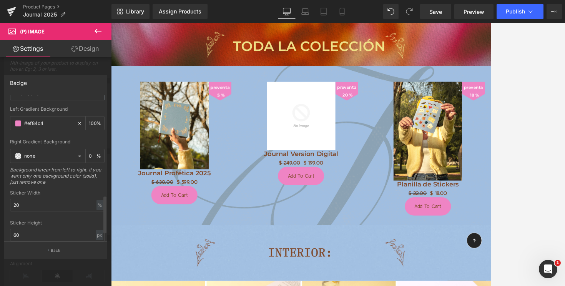
scroll to position [413, 0]
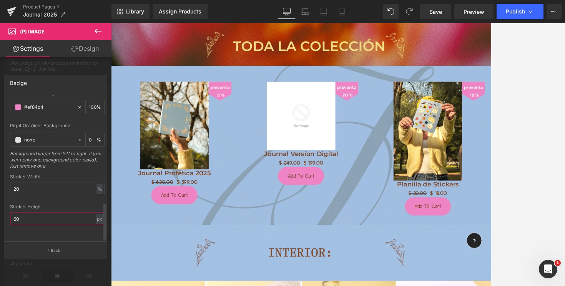
click at [17, 213] on input "60" at bounding box center [57, 219] width 95 height 13
type input "75"
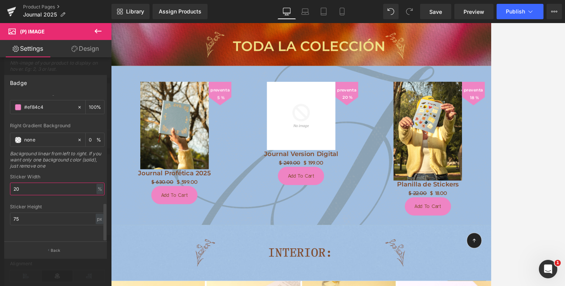
click at [32, 183] on input "20" at bounding box center [57, 189] width 95 height 13
type input "25"
click at [47, 162] on div "Background linear from left to right. If you want only one background color (so…" at bounding box center [57, 162] width 95 height 23
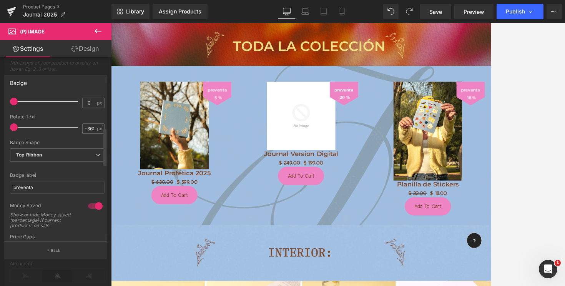
scroll to position [120, 0]
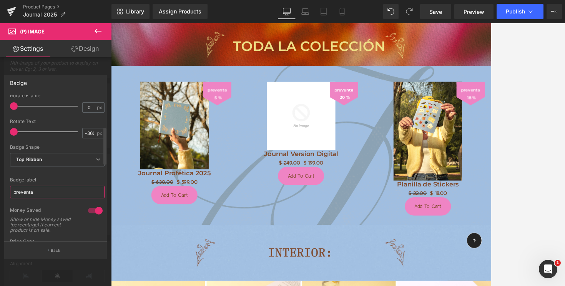
click at [14, 191] on input "preventa" at bounding box center [57, 192] width 95 height 13
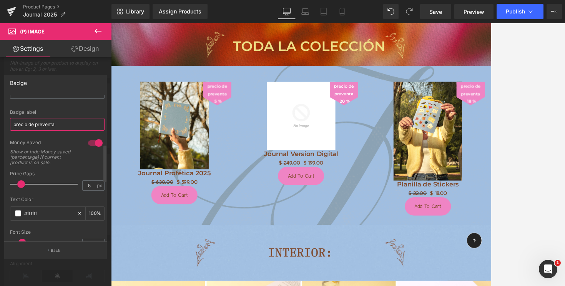
scroll to position [188, 0]
type input "precio de preventa"
click at [92, 143] on div at bounding box center [95, 143] width 18 height 12
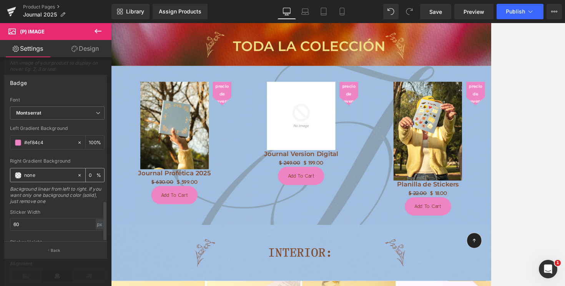
scroll to position [387, 0]
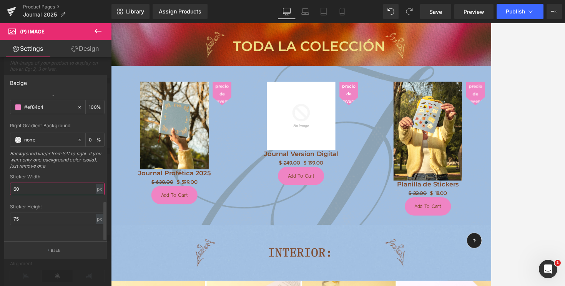
click at [29, 183] on input "60" at bounding box center [57, 189] width 95 height 13
type input "6"
type input "7"
type input "85"
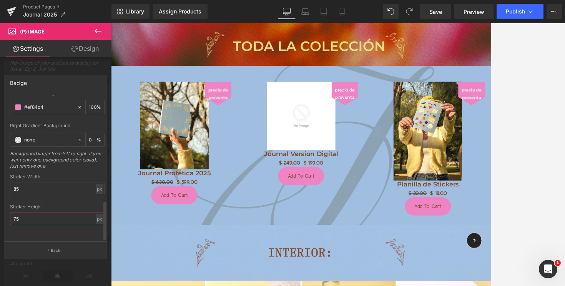
click at [23, 213] on input "75" at bounding box center [57, 219] width 95 height 13
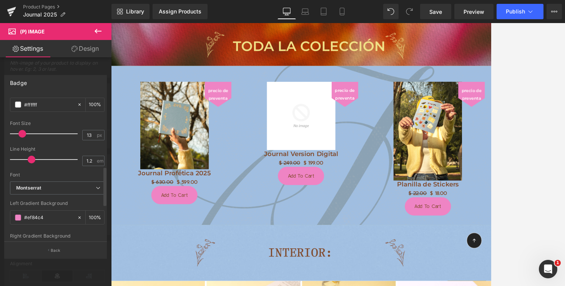
scroll to position [259, 0]
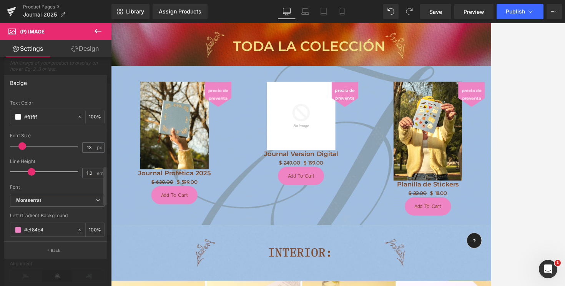
type input "80"
type input "1"
drag, startPoint x: 31, startPoint y: 173, endPoint x: 27, endPoint y: 174, distance: 4.0
click at [27, 174] on span at bounding box center [27, 172] width 8 height 8
click at [21, 145] on span at bounding box center [22, 146] width 8 height 8
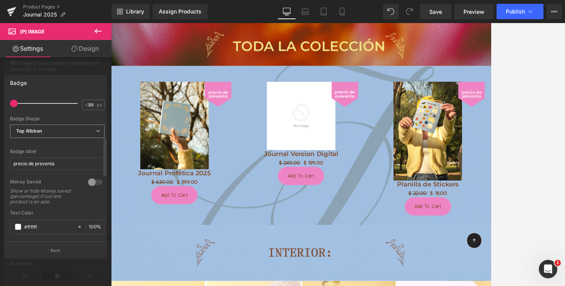
scroll to position [145, 0]
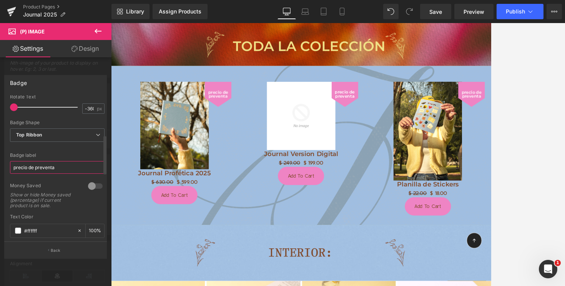
click at [14, 167] on input "precio de preventa" at bounding box center [57, 167] width 95 height 13
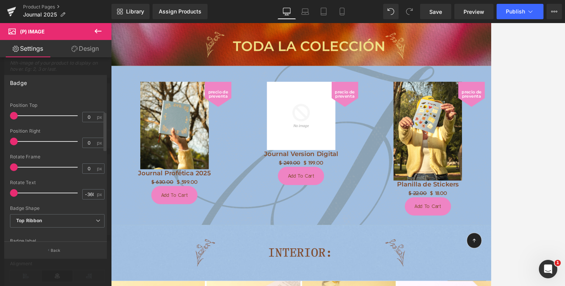
scroll to position [57, 0]
type input "-360"
click at [13, 198] on span at bounding box center [14, 196] width 8 height 8
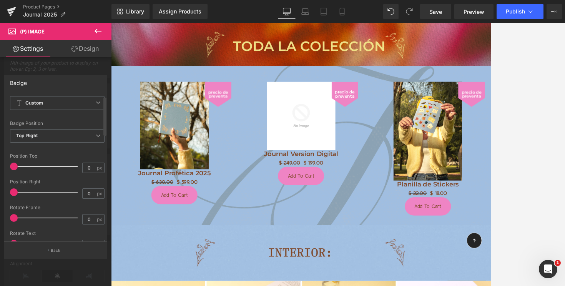
scroll to position [0, 0]
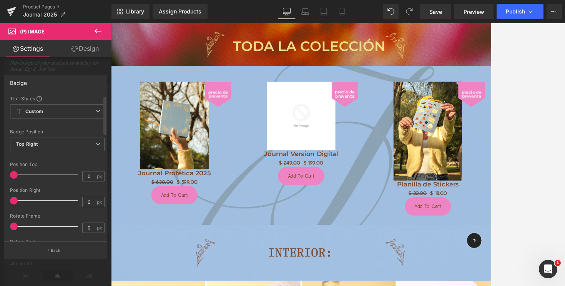
click at [43, 108] on span "Custom Setup Global Style" at bounding box center [57, 112] width 95 height 14
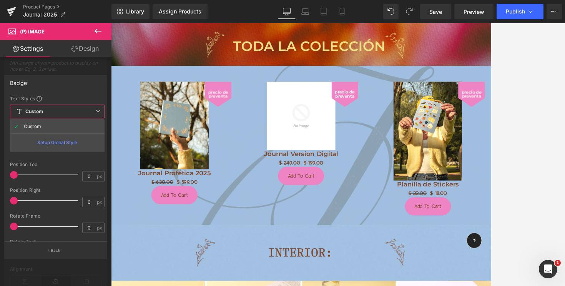
click at [56, 92] on div "Badge Text Styles Custom Custom Setup Global Style Custom Setup Global Style Te…" at bounding box center [55, 158] width 103 height 167
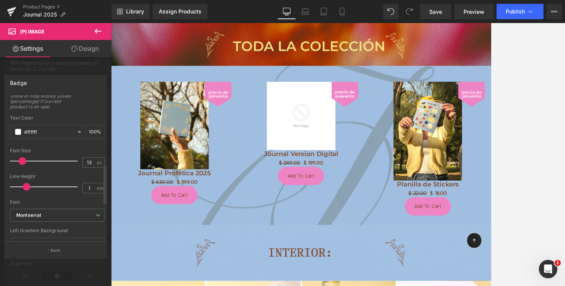
scroll to position [254, 0]
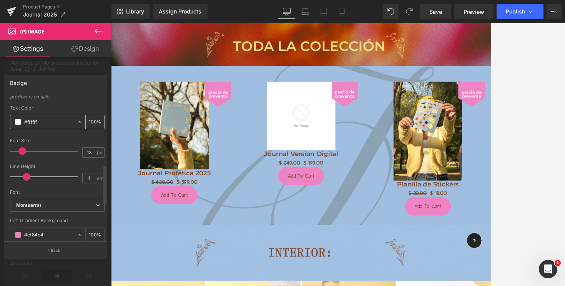
click at [34, 122] on input "#ffffff" at bounding box center [48, 122] width 49 height 8
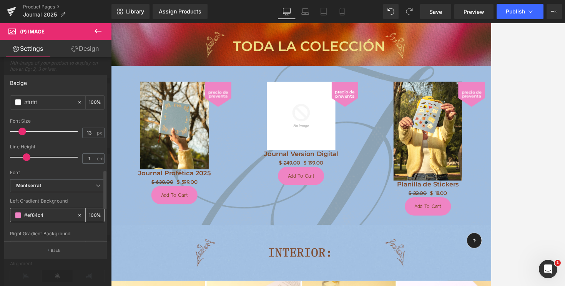
click at [30, 213] on input "#ef84c4" at bounding box center [48, 215] width 49 height 8
paste input "363300"
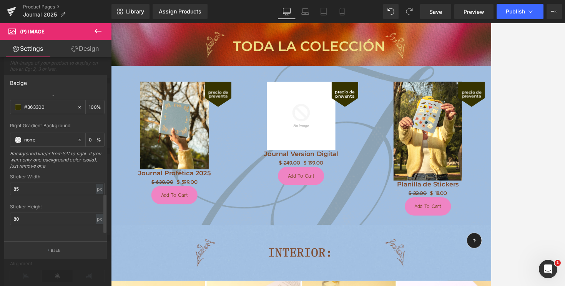
scroll to position [387, 0]
type input "#363300"
click at [34, 183] on input "85" at bounding box center [57, 189] width 95 height 13
click at [27, 213] on input "80" at bounding box center [57, 219] width 95 height 13
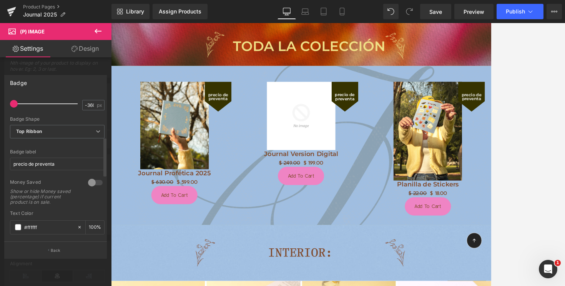
scroll to position [148, 0]
type input "95"
click at [91, 183] on div at bounding box center [95, 183] width 18 height 12
type input "auto"
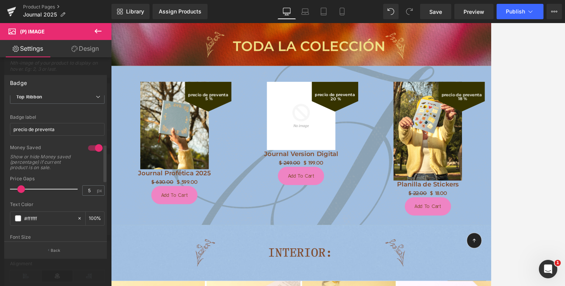
scroll to position [189, 0]
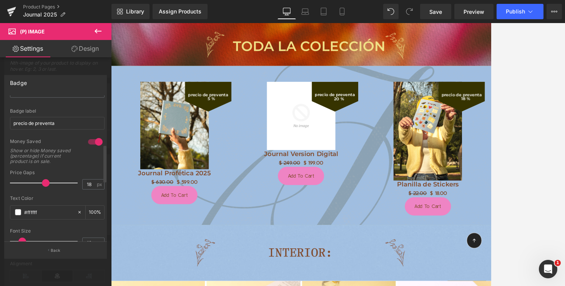
type input "17"
drag, startPoint x: 21, startPoint y: 185, endPoint x: 37, endPoint y: 190, distance: 16.8
click at [37, 190] on div at bounding box center [46, 182] width 64 height 15
click at [56, 201] on div "Text Color #ffffff 100 %" at bounding box center [57, 212] width 95 height 33
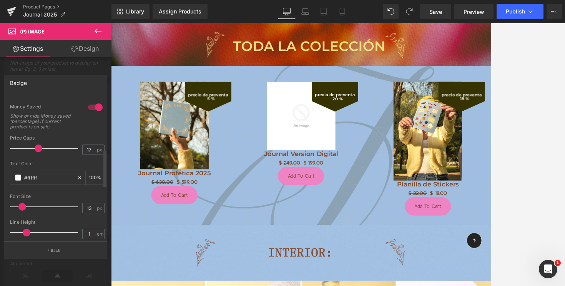
scroll to position [229, 0]
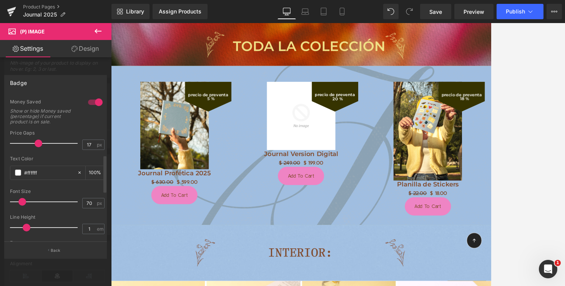
click at [57, 195] on div at bounding box center [46, 201] width 64 height 15
type input "10"
drag, startPoint x: 49, startPoint y: 201, endPoint x: 20, endPoint y: 202, distance: 29.2
click at [20, 202] on div at bounding box center [46, 201] width 64 height 15
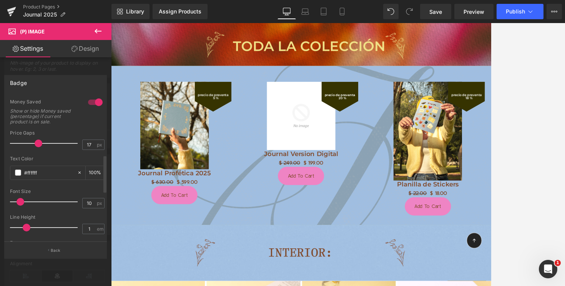
click at [74, 102] on div "Money Saved" at bounding box center [45, 103] width 70 height 8
type input "2.5"
drag, startPoint x: 27, startPoint y: 228, endPoint x: 63, endPoint y: 228, distance: 35.8
click at [63, 228] on span at bounding box center [65, 228] width 8 height 8
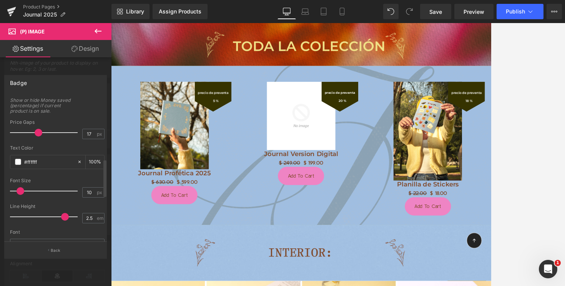
scroll to position [203, 0]
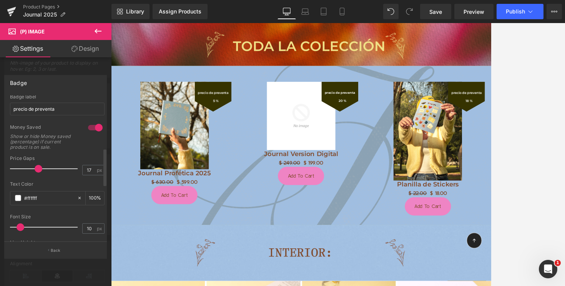
click at [88, 127] on div at bounding box center [95, 128] width 18 height 12
type input "60"
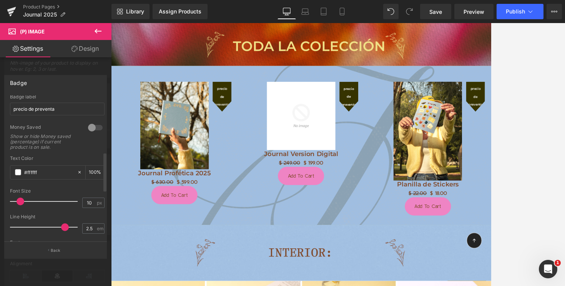
scroll to position [208, 0]
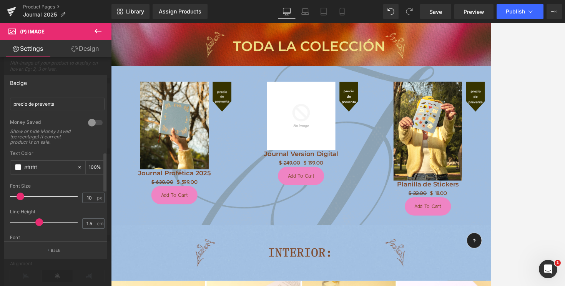
type input "1.4"
drag, startPoint x: 61, startPoint y: 221, endPoint x: 35, endPoint y: 223, distance: 26.3
click at [35, 223] on span at bounding box center [37, 222] width 8 height 8
type input "6"
click at [16, 197] on span at bounding box center [20, 197] width 8 height 8
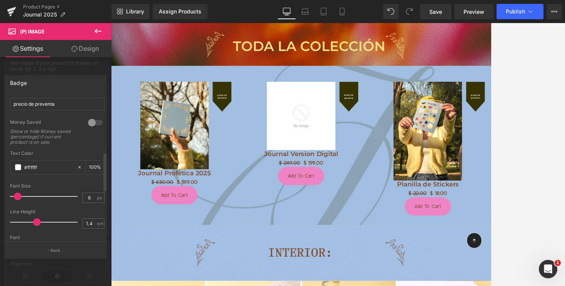
click at [15, 197] on span at bounding box center [18, 197] width 8 height 8
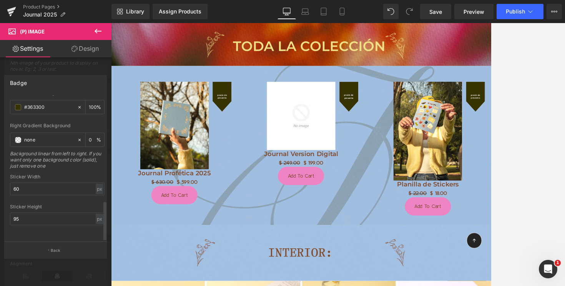
scroll to position [387, 0]
click at [48, 183] on input "60" at bounding box center [57, 189] width 95 height 13
type input "6"
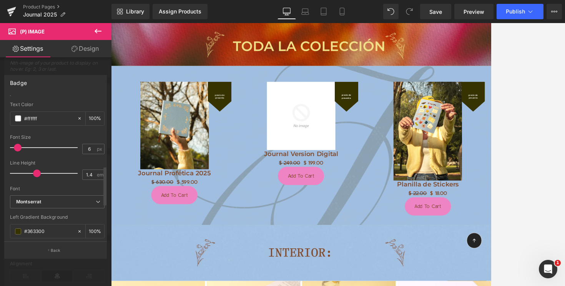
scroll to position [252, 0]
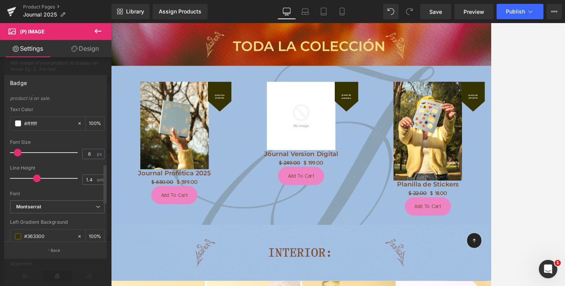
type input "75"
type input "10"
click at [20, 150] on span at bounding box center [21, 153] width 8 height 8
type input "1"
drag, startPoint x: 34, startPoint y: 179, endPoint x: 25, endPoint y: 177, distance: 9.5
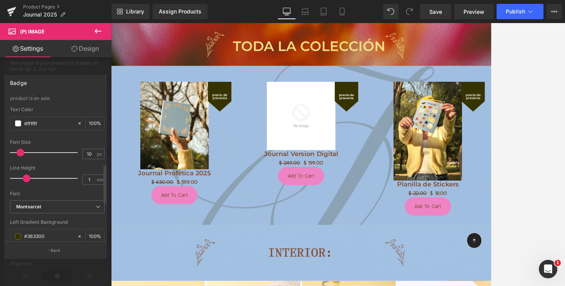
click at [25, 177] on span at bounding box center [27, 179] width 8 height 8
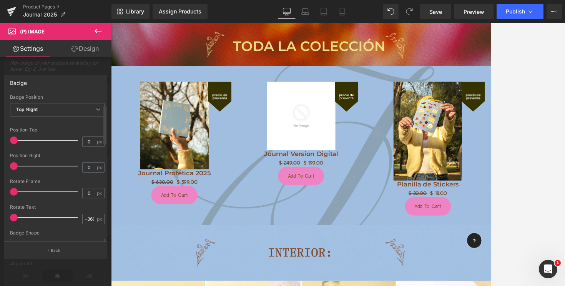
scroll to position [26, 0]
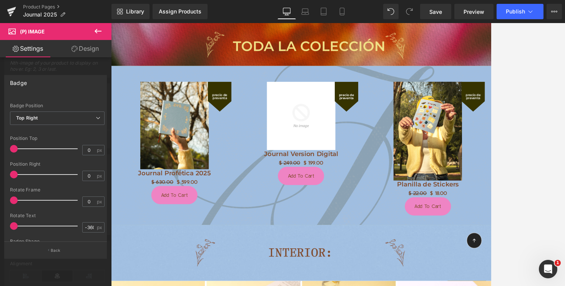
drag, startPoint x: 14, startPoint y: 227, endPoint x: 0, endPoint y: 229, distance: 14.0
click at [0, 229] on div "Badge Text Styles Custom Custom Setup Global Style Custom Setup Global Style Te…" at bounding box center [56, 163] width 112 height 189
click at [67, 188] on div "Rotate Frame" at bounding box center [57, 189] width 95 height 5
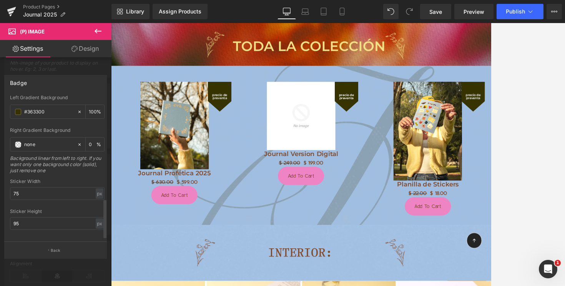
scroll to position [387, 0]
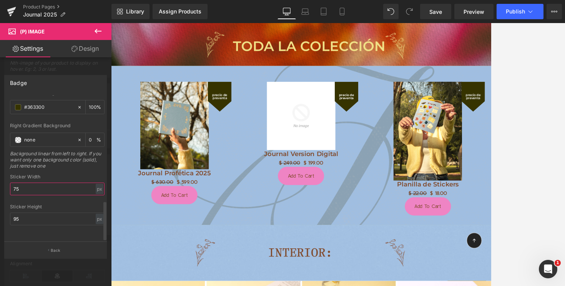
click at [72, 183] on input "75" at bounding box center [57, 189] width 95 height 13
type input "7"
type input "85"
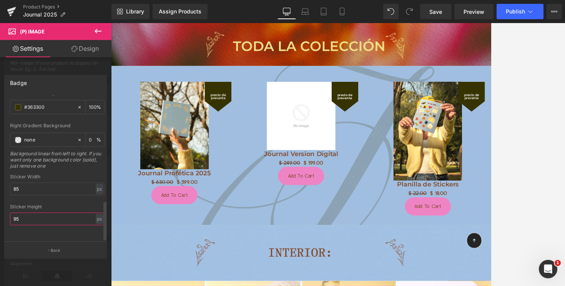
click at [37, 215] on input "95" at bounding box center [57, 219] width 95 height 13
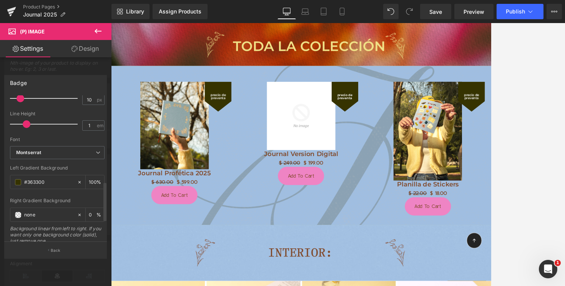
scroll to position [283, 0]
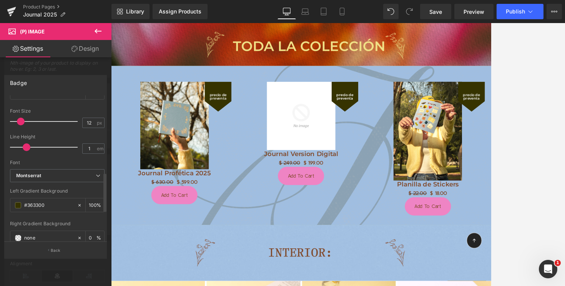
type input "13"
click at [22, 120] on span at bounding box center [22, 122] width 8 height 8
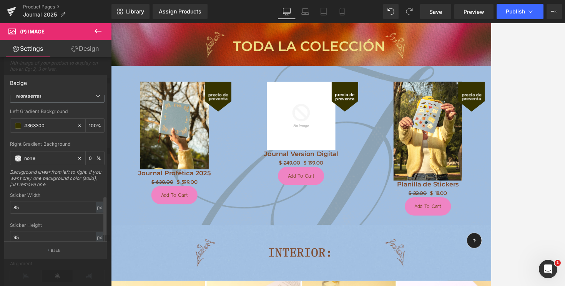
scroll to position [387, 0]
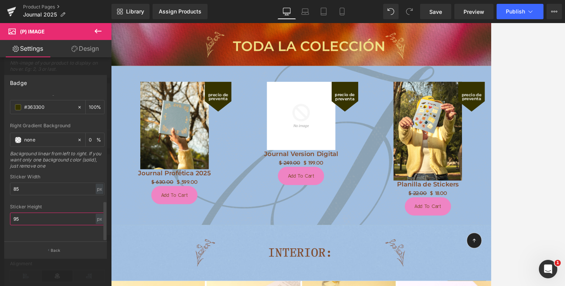
click at [32, 213] on input "95" at bounding box center [57, 219] width 95 height 13
type input "9"
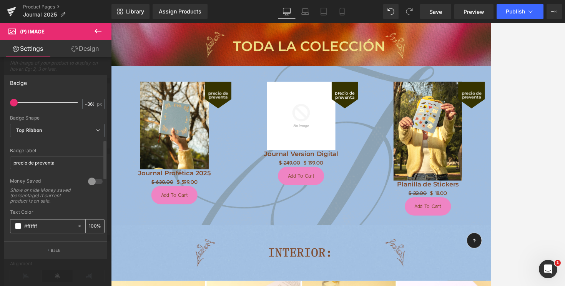
scroll to position [132, 0]
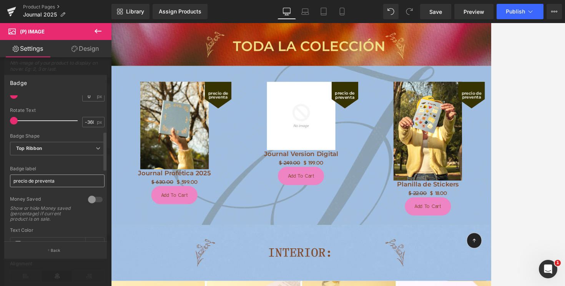
type input "85"
click at [15, 179] on input "precio de preventa" at bounding box center [57, 181] width 95 height 13
click at [55, 180] on input "precio de preventa" at bounding box center [57, 181] width 95 height 13
paste input "‼️"
click at [15, 181] on input "precio de preventa‼️" at bounding box center [57, 181] width 95 height 13
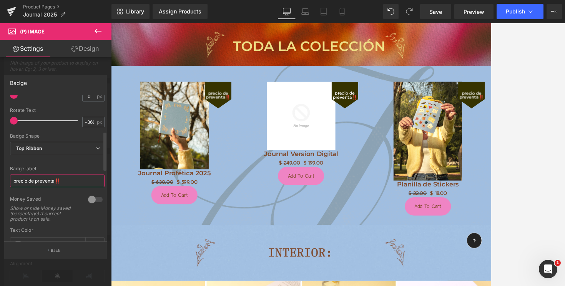
paste input "‼️"
click at [33, 180] on input "‼️precio de preventa‼️" at bounding box center [57, 181] width 95 height 13
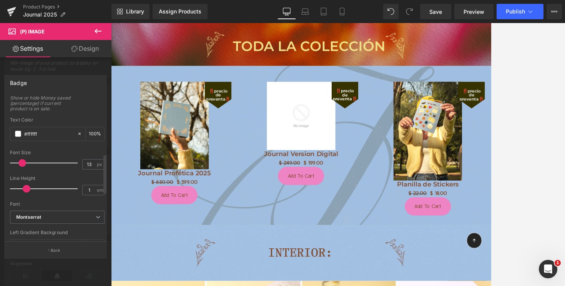
scroll to position [294, 0]
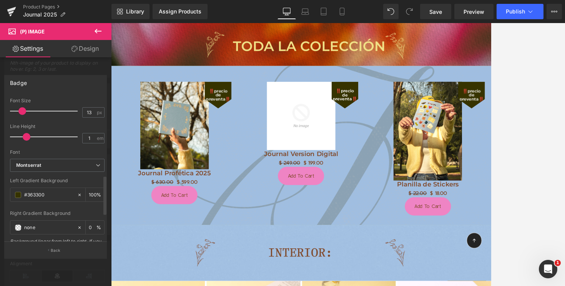
type input "‼️precio de preventa‼️"
type input "9"
click at [20, 112] on span at bounding box center [20, 111] width 8 height 8
type input "1.6"
drag, startPoint x: 24, startPoint y: 137, endPoint x: 38, endPoint y: 136, distance: 13.9
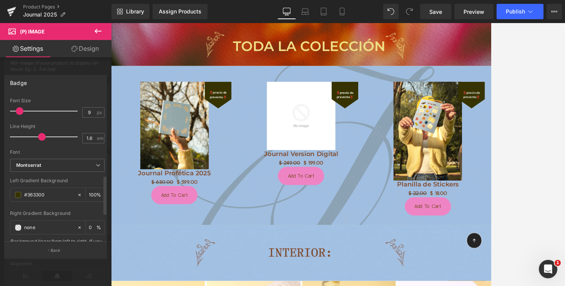
click at [38, 136] on span at bounding box center [42, 137] width 8 height 8
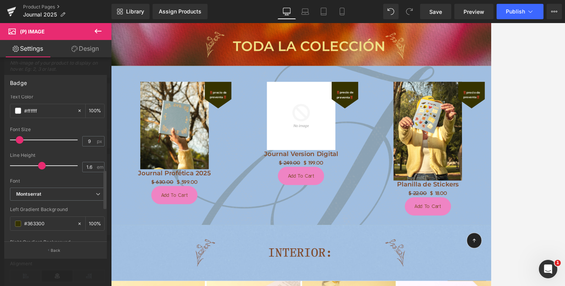
scroll to position [262, 0]
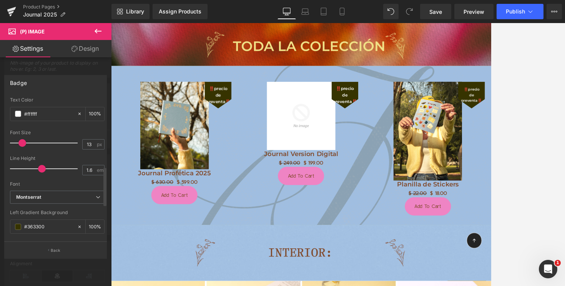
type input "14"
click at [24, 140] on span at bounding box center [23, 143] width 8 height 8
click at [42, 169] on span at bounding box center [42, 169] width 8 height 8
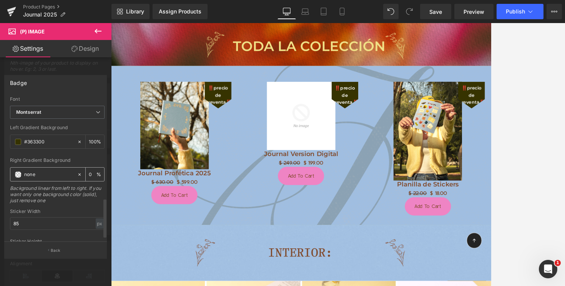
scroll to position [387, 0]
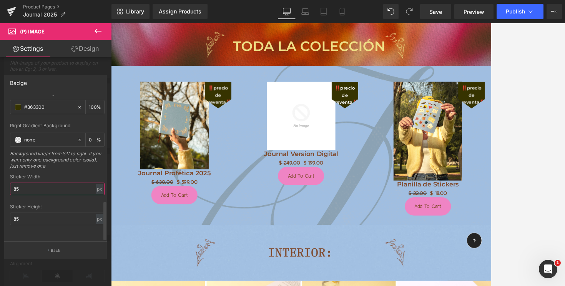
click at [34, 183] on input "85" at bounding box center [57, 189] width 95 height 13
type input "8"
type input "1"
type input "95"
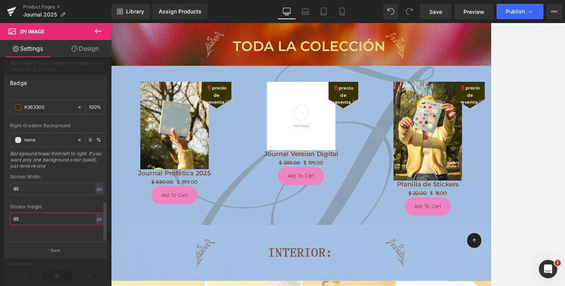
click at [36, 213] on input "85" at bounding box center [57, 219] width 95 height 13
type input "8"
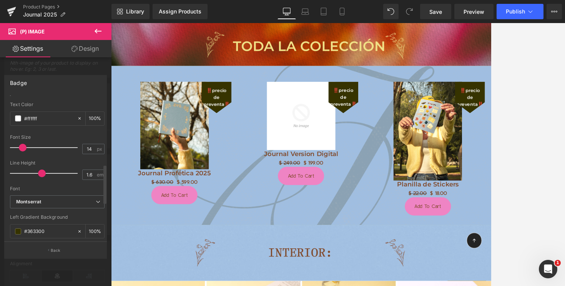
scroll to position [253, 0]
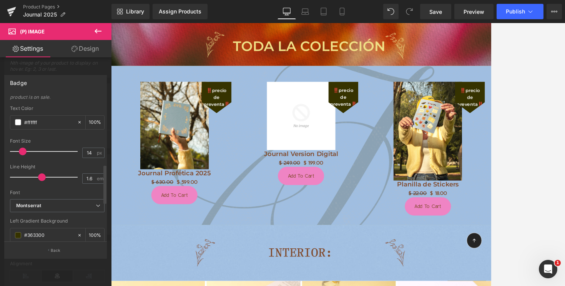
type input "100"
type input "12"
click at [22, 150] on span at bounding box center [22, 152] width 8 height 8
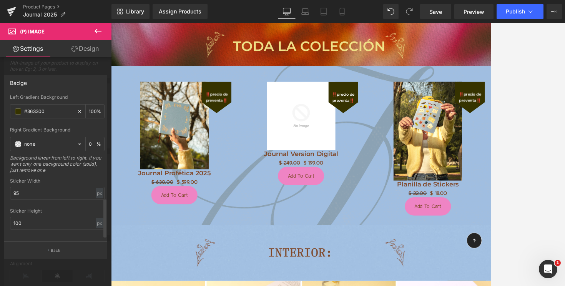
scroll to position [387, 0]
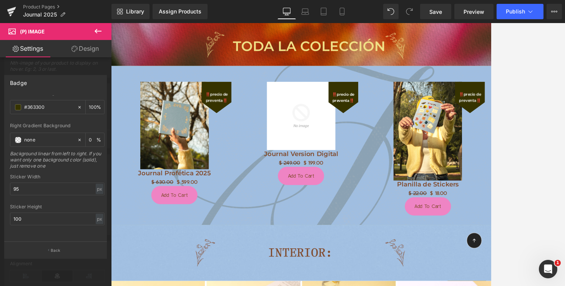
click at [83, 48] on link "Design" at bounding box center [85, 48] width 56 height 17
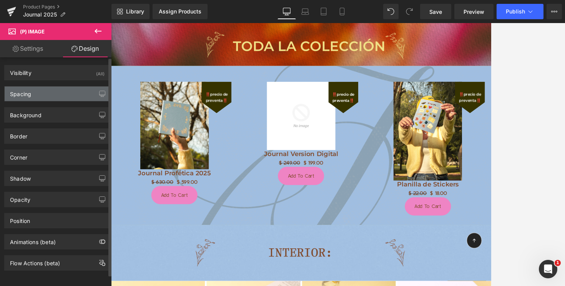
click at [57, 94] on div "Spacing" at bounding box center [57, 94] width 105 height 15
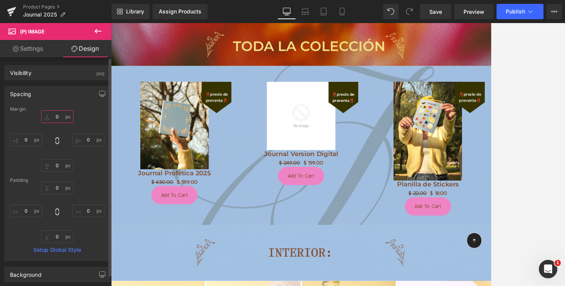
click at [52, 117] on input "0" at bounding box center [57, 116] width 32 height 13
type input "a0"
type input "1"
type input "0"
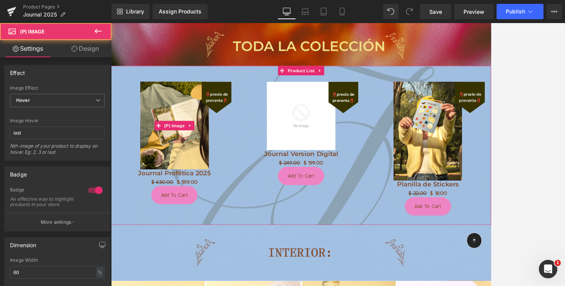
click at [240, 103] on div "‼️precio de preventa‼️" at bounding box center [240, 114] width 37 height 38
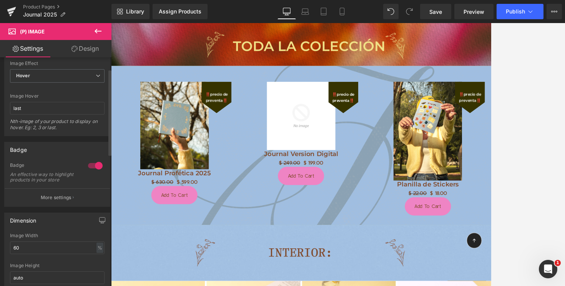
scroll to position [33, 0]
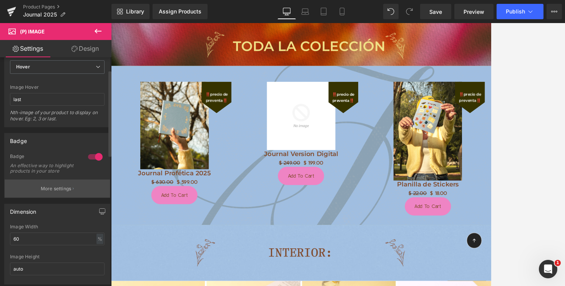
click at [51, 192] on p "More settings" at bounding box center [56, 188] width 31 height 7
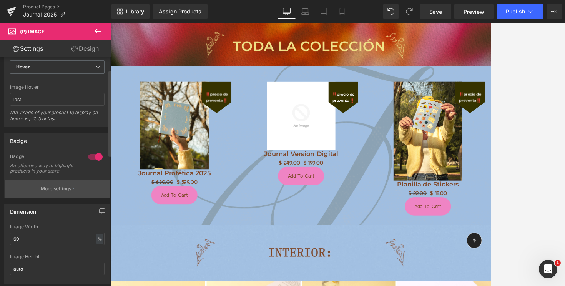
click at [68, 192] on p "More settings" at bounding box center [56, 188] width 31 height 7
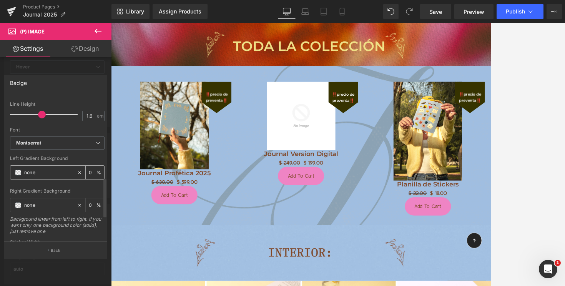
scroll to position [332, 0]
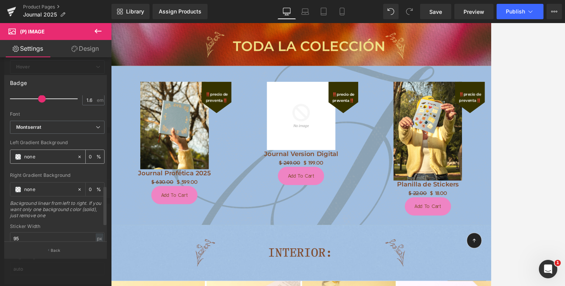
click at [40, 158] on input "none" at bounding box center [48, 157] width 49 height 8
click at [77, 156] on icon at bounding box center [79, 156] width 5 height 5
click at [19, 157] on span at bounding box center [18, 157] width 6 height 6
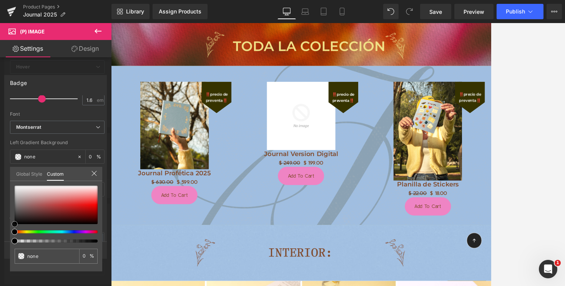
type input "#aa5e5e"
type input "100"
type input "#aa5e5e"
type input "100"
type input "#ab5d5d"
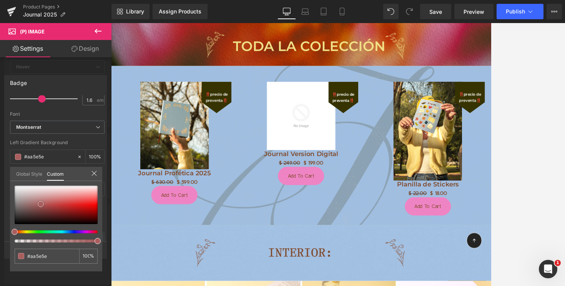
type input "#ab5d5d"
type input "#be4b4b"
type input "#c82727"
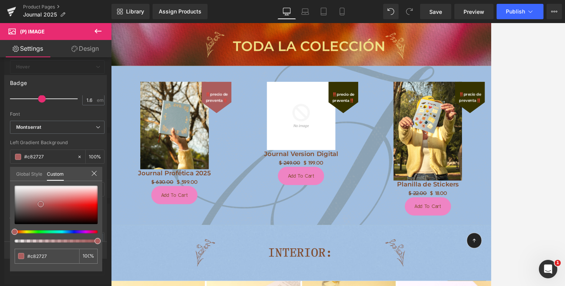
type input "#c21919"
type input "#c11414"
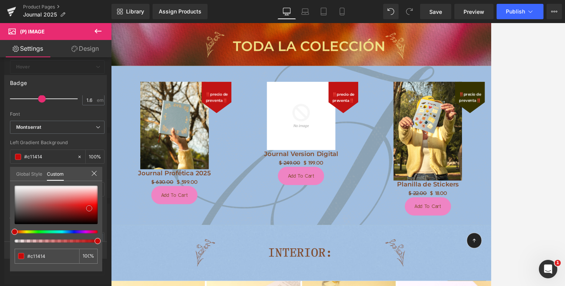
type input "#c60a0a"
type input "#c30808"
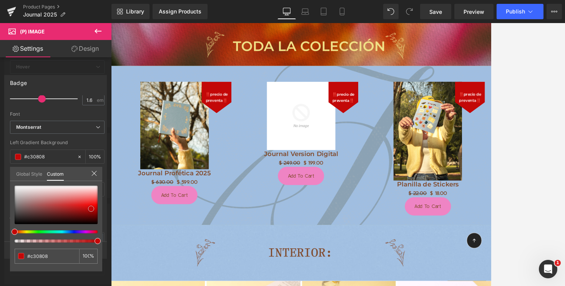
drag, startPoint x: 41, startPoint y: 204, endPoint x: 91, endPoint y: 209, distance: 50.6
click at [91, 209] on div at bounding box center [56, 205] width 83 height 38
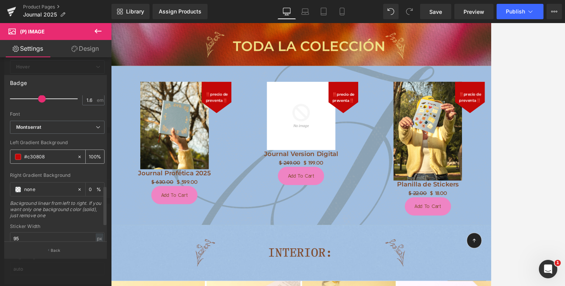
click at [18, 159] on span at bounding box center [18, 157] width 6 height 6
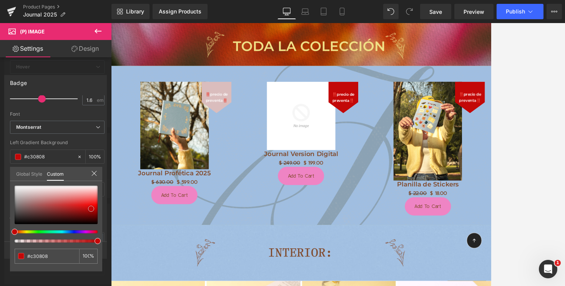
type input "#dabdbd"
type input "#d5c2c2"
type input "#d0c7c7"
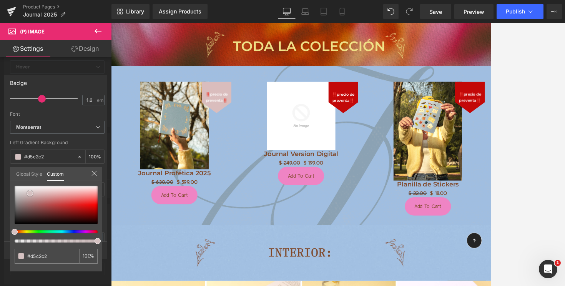
type input "#d0c7c7"
type input "#cec9c9"
type input "#cfcdcd"
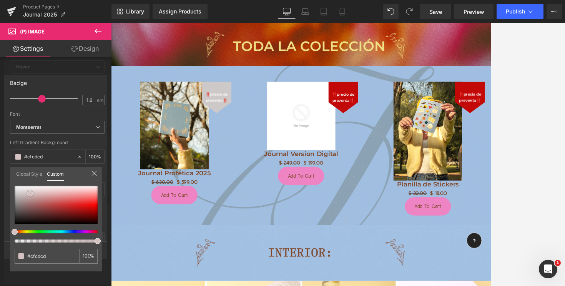
type input "#d2d0d0"
type input "#ffffff"
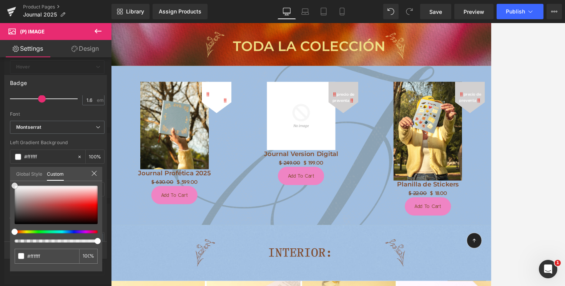
type input "#fcfcfc"
type input "#d0c1c1"
type input "#ae5f5f"
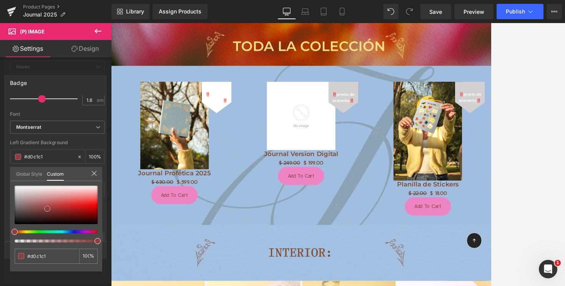
type input "#ae5f5f"
type input "#6e2a2a"
type input "#481818"
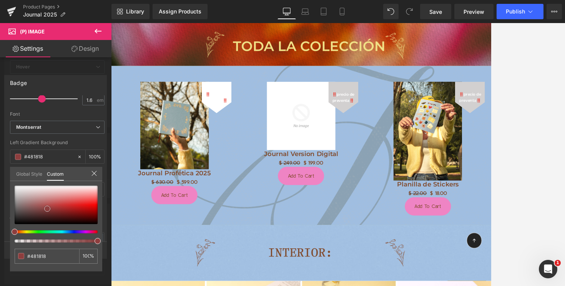
type input "#270b0b"
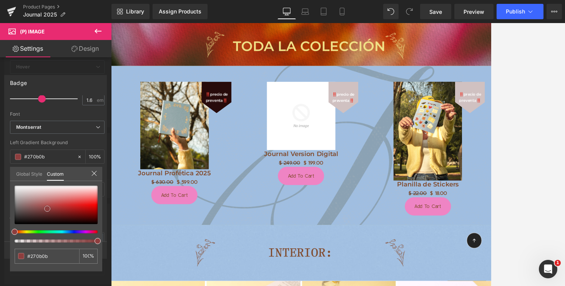
type input "#0c0303"
type input "#000000"
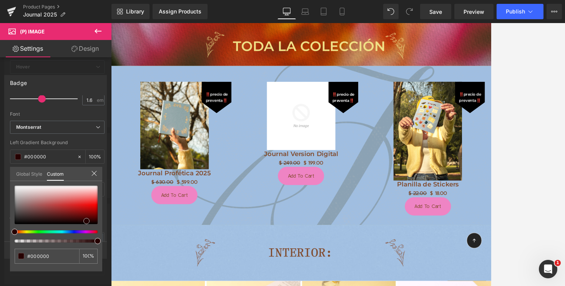
type input "#210202"
type input "#3e0303"
type input "#560505"
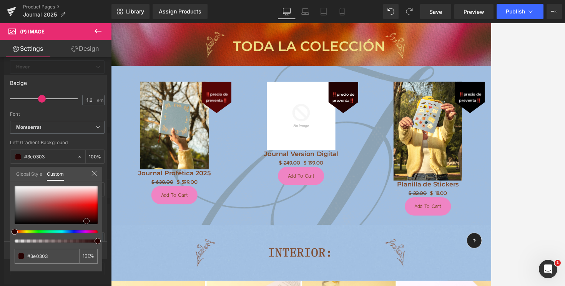
type input "#560505"
type input "#6d0808"
type input "#710808"
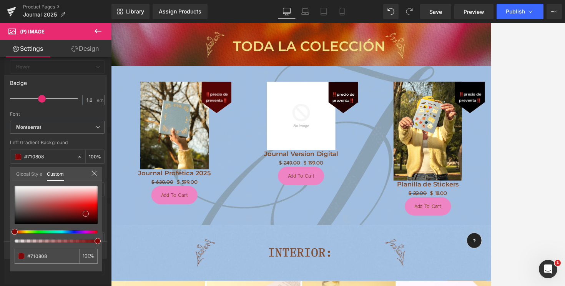
type input "#800808"
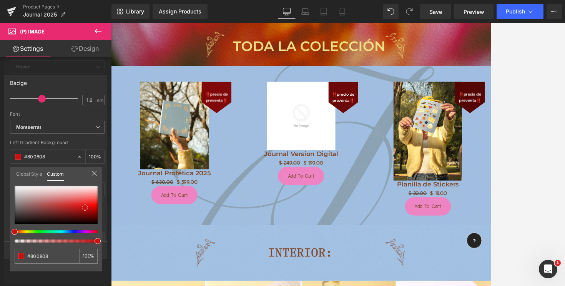
type input "#ca1010"
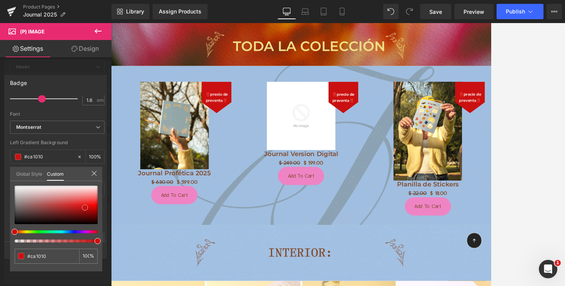
type input "#c61010"
type input "#c10f0f"
type input "#b80d0d"
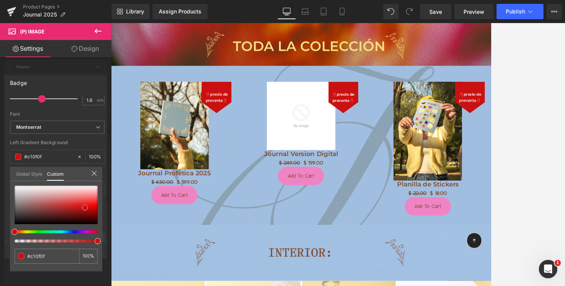
type input "#b80d0d"
type input "#b40d0d"
type input "#a90d0d"
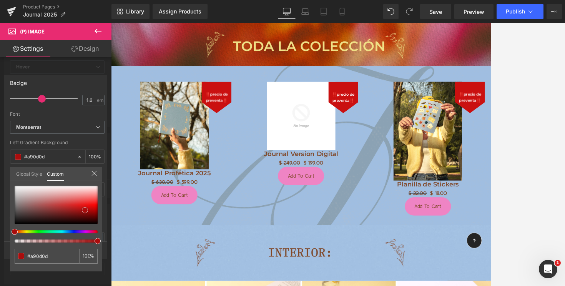
type input "#aa0c0c"
type input "#a10c0c"
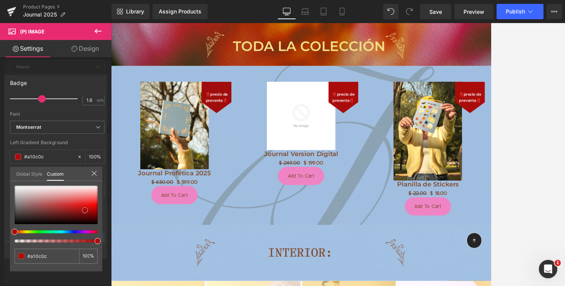
type input "#920b0b"
type input "#890a0a"
type input "#880b0b"
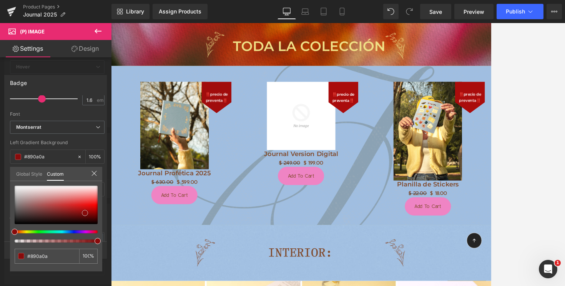
type input "#880b0b"
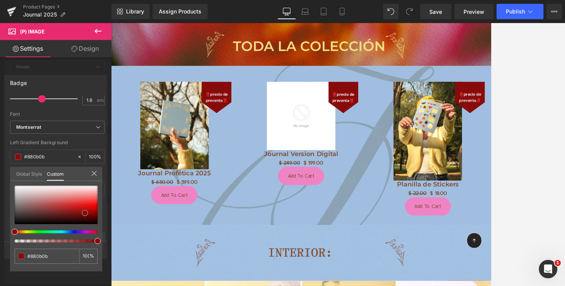
drag, startPoint x: 39, startPoint y: 193, endPoint x: 85, endPoint y: 213, distance: 50.1
click at [85, 213] on div at bounding box center [56, 205] width 83 height 38
type input "#960c0c"
type input "#b70e0e"
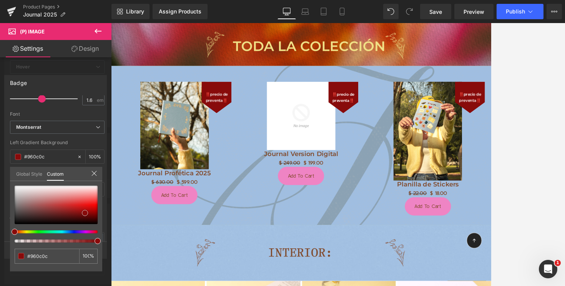
type input "#b70e0e"
type input "#d10e0e"
type input "#e20d0d"
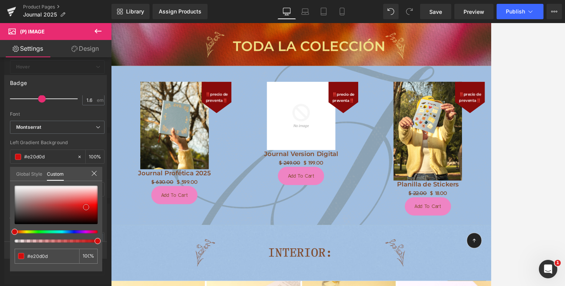
type input "#e70d0d"
type input "#ee0b0b"
type input "#f10808"
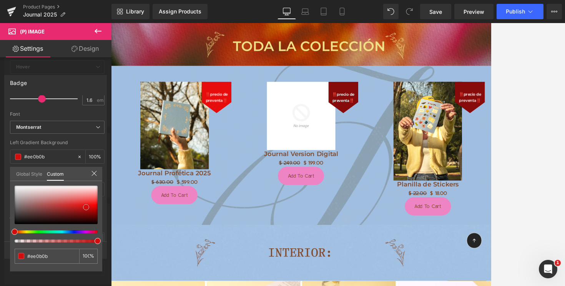
type input "#f10808"
type input "#f20707"
type input "#e80707"
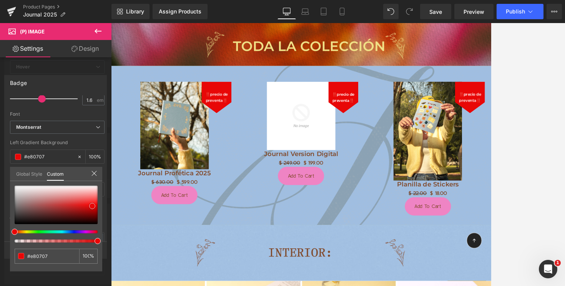
type input "#e30707"
type input "#de0606"
type input "#d00505"
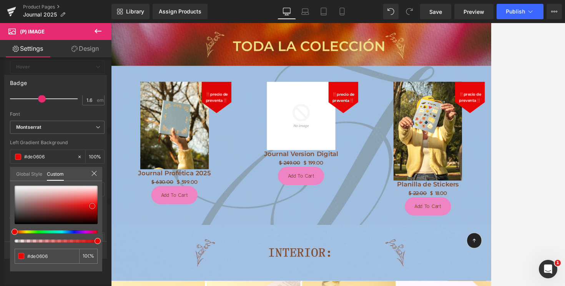
type input "#d00505"
type input "#b70505"
type input "#860303"
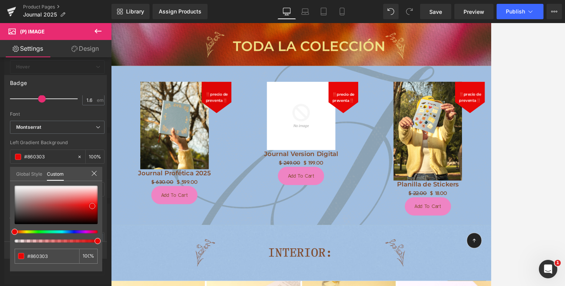
type input "#670303"
type input "#490202"
type input "#4a0101"
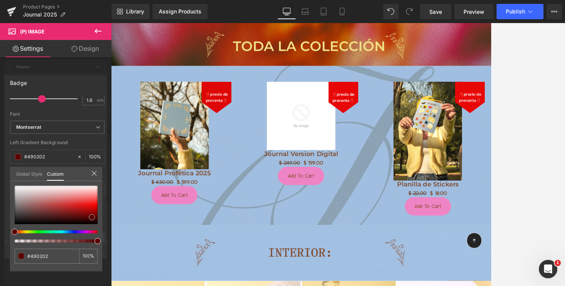
type input "#4a0101"
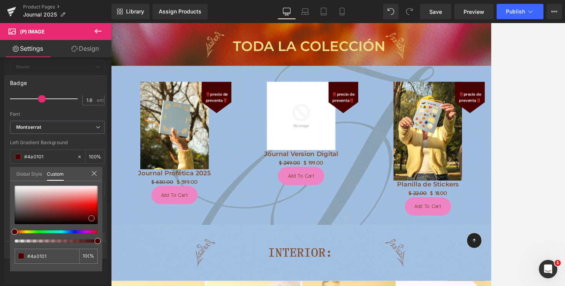
drag, startPoint x: 85, startPoint y: 212, endPoint x: 92, endPoint y: 217, distance: 8.5
click at [92, 217] on span at bounding box center [91, 218] width 6 height 6
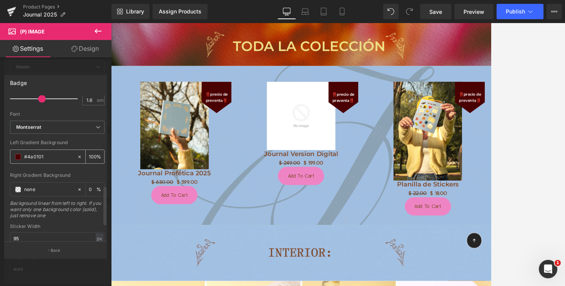
click at [35, 155] on input "#4a0101" at bounding box center [48, 157] width 49 height 8
paste input "#363300"
type input "##363300"
type input "0"
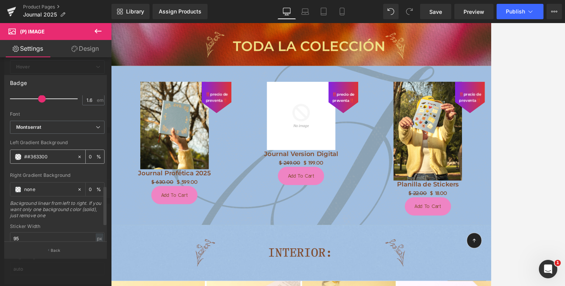
click at [31, 156] on input "##363300" at bounding box center [48, 157] width 49 height 8
type input "#363300"
type input "100"
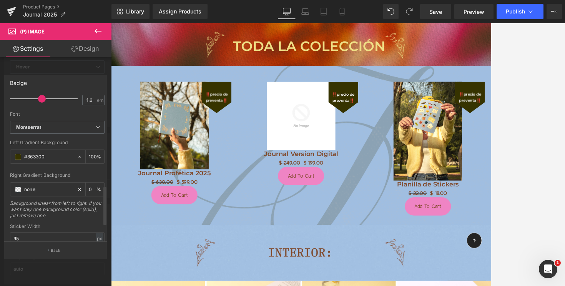
type input "#363300"
click at [75, 141] on div "Left Gradient Background" at bounding box center [57, 142] width 95 height 5
click at [337, 177] on div at bounding box center [343, 184] width 465 height 322
click at [100, 29] on icon at bounding box center [97, 31] width 9 height 9
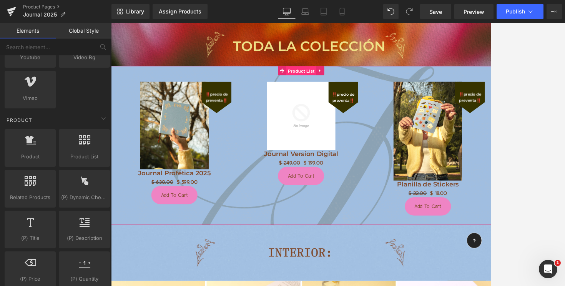
click at [340, 80] on span "Product List" at bounding box center [343, 82] width 37 height 12
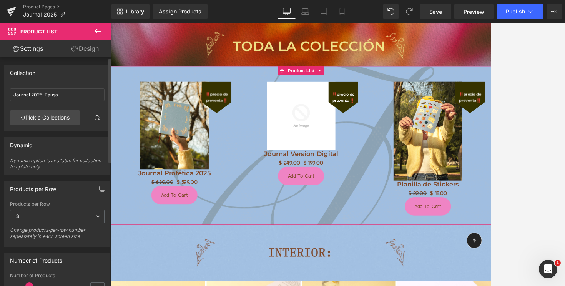
click at [49, 161] on div "Dynamic option is available for collection template only." at bounding box center [57, 166] width 95 height 17
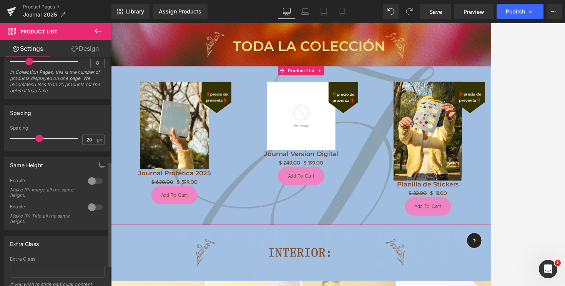
scroll to position [226, 0]
click at [93, 179] on div at bounding box center [95, 179] width 18 height 12
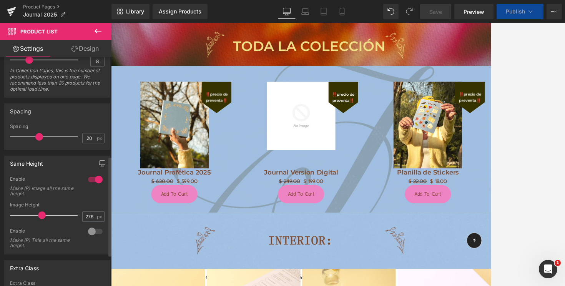
type input "278"
drag, startPoint x: 30, startPoint y: 215, endPoint x: 42, endPoint y: 217, distance: 12.0
click at [42, 217] on span at bounding box center [42, 216] width 8 height 8
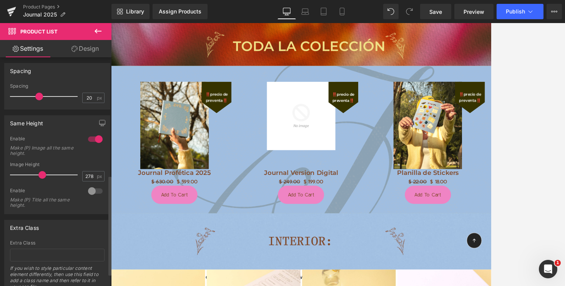
scroll to position [272, 0]
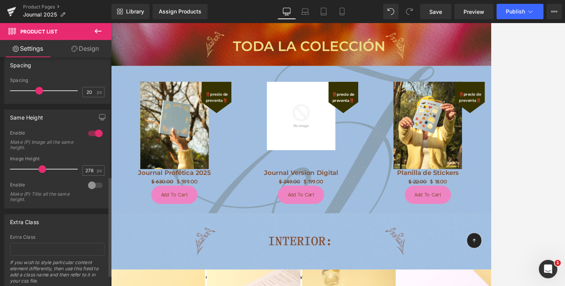
click at [93, 186] on div at bounding box center [95, 185] width 18 height 12
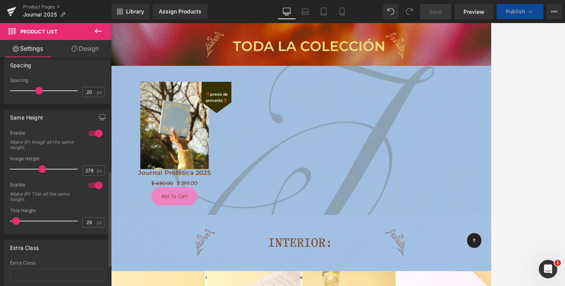
drag, startPoint x: 22, startPoint y: 221, endPoint x: 17, endPoint y: 222, distance: 5.5
click at [17, 222] on span at bounding box center [16, 221] width 8 height 8
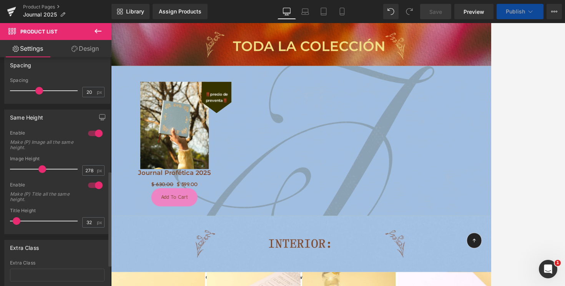
type input "35"
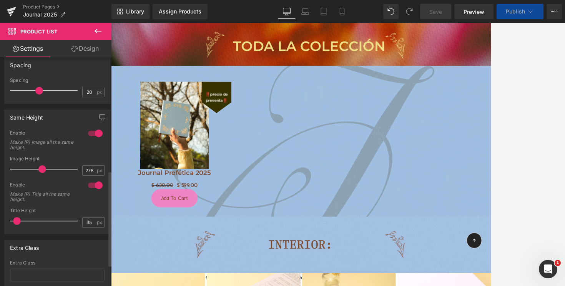
click at [17, 222] on span at bounding box center [17, 221] width 8 height 8
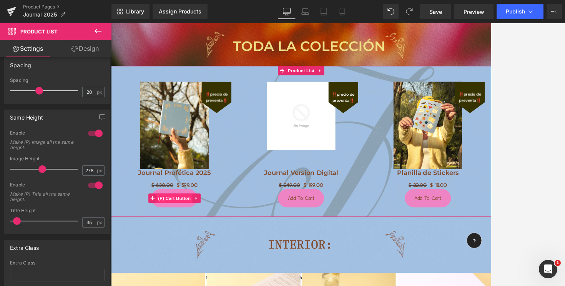
click at [188, 237] on span "(P) Cart Button" at bounding box center [189, 238] width 44 height 12
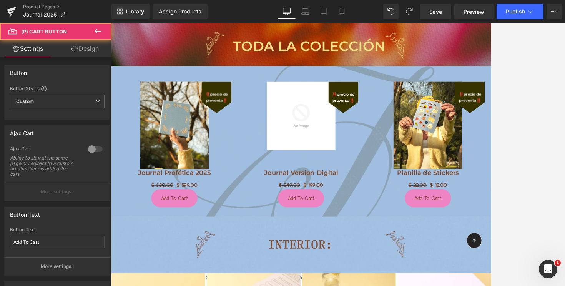
click at [83, 50] on link "Design" at bounding box center [85, 48] width 56 height 17
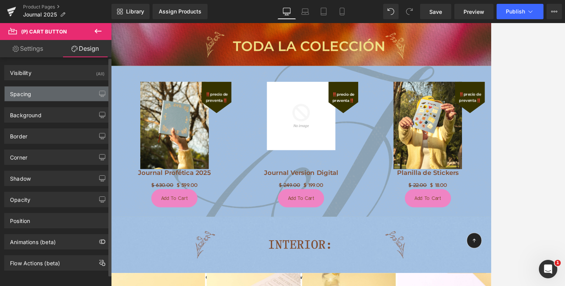
click at [58, 94] on div "Spacing" at bounding box center [57, 94] width 105 height 15
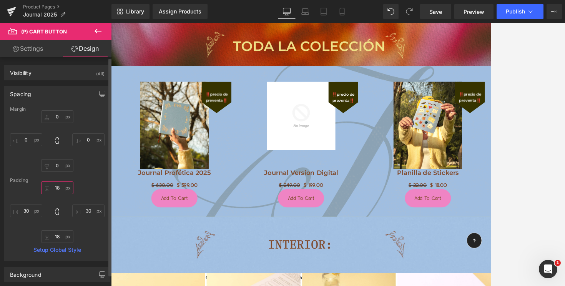
click at [55, 187] on input "18" at bounding box center [57, 188] width 32 height 13
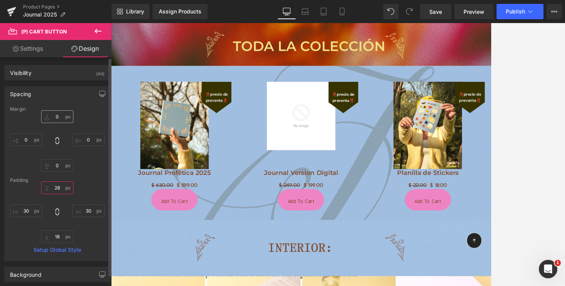
type input "2"
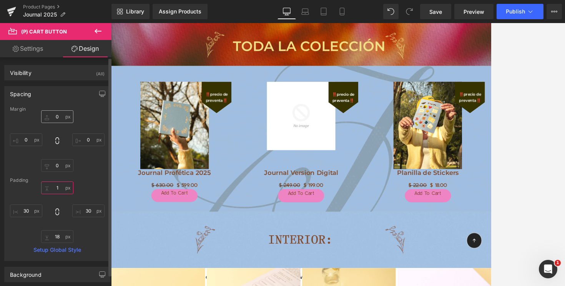
type input "18"
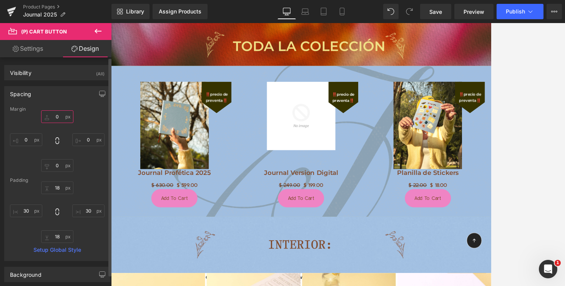
click at [55, 117] on input "0" at bounding box center [57, 116] width 32 height 13
type input "10"
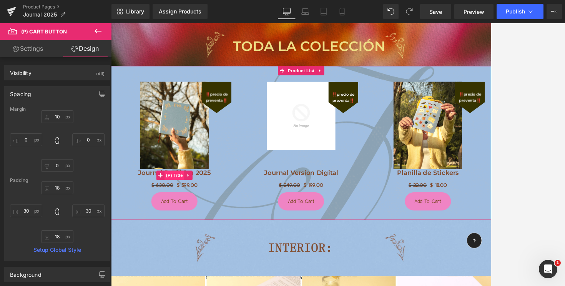
click at [190, 206] on span "(P) Title" at bounding box center [189, 209] width 25 height 12
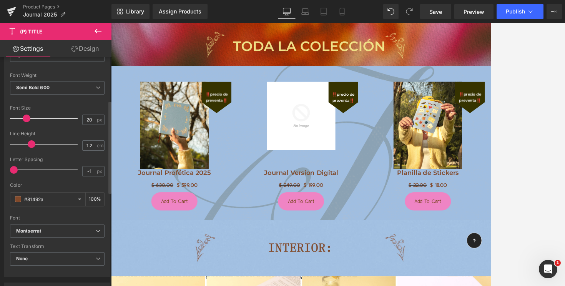
scroll to position [133, 0]
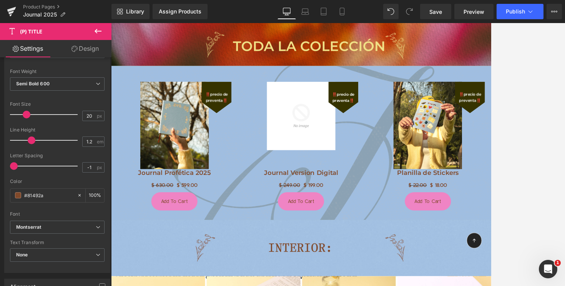
click at [88, 44] on link "Design" at bounding box center [85, 48] width 56 height 17
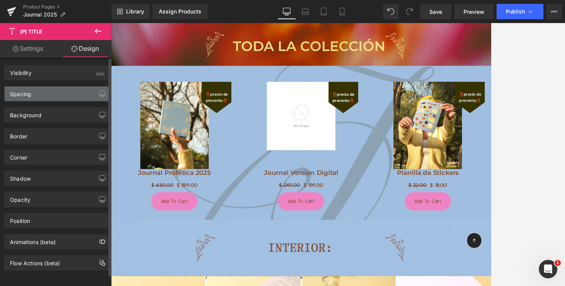
click at [60, 99] on div "Spacing" at bounding box center [57, 94] width 105 height 15
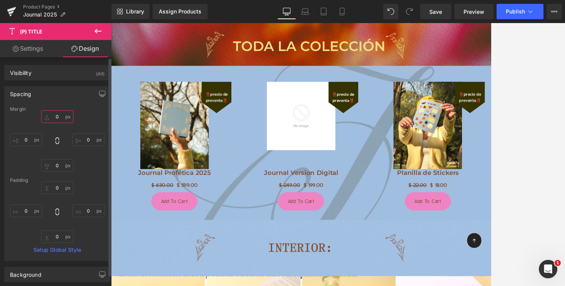
click at [52, 115] on input "0" at bounding box center [57, 116] width 32 height 13
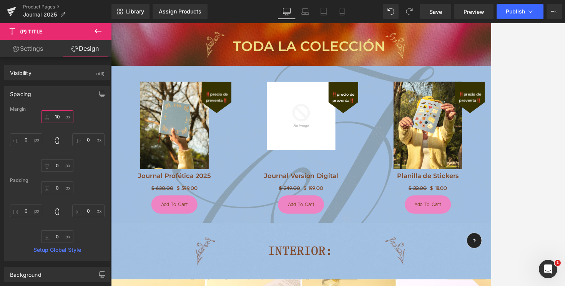
type input "10"
click at [31, 49] on link "Settings" at bounding box center [28, 48] width 56 height 17
type input "100"
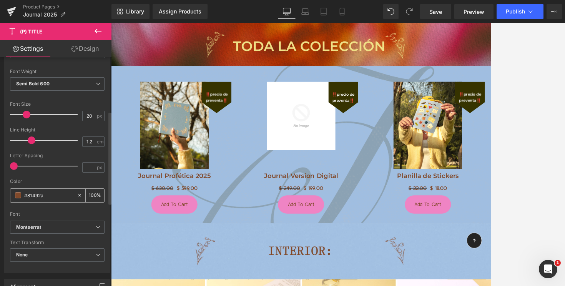
click at [28, 195] on input "#81492a" at bounding box center [48, 195] width 49 height 8
paste input "#363300"
type input "##363300"
type input "0"
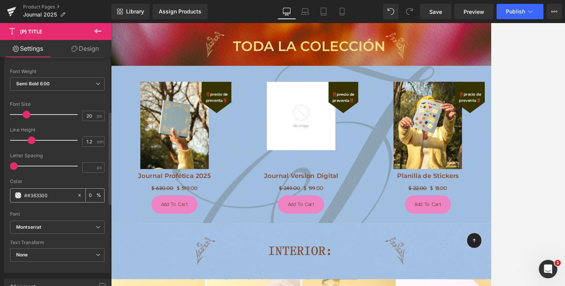
click at [28, 195] on input "##363300" at bounding box center [48, 195] width 49 height 8
type input "#363300"
type input "100"
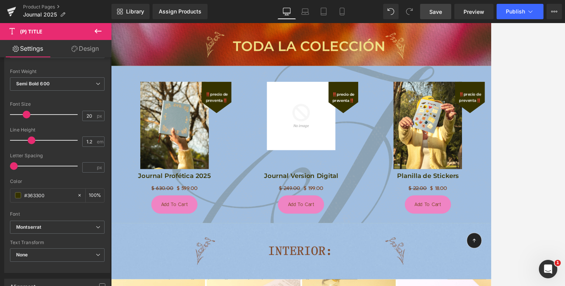
type input "#363300"
click at [435, 12] on span "Save" at bounding box center [436, 12] width 13 height 8
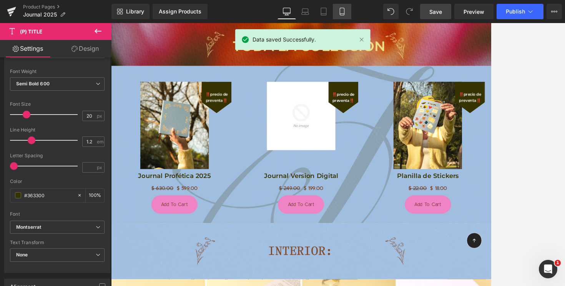
click at [343, 13] on icon at bounding box center [342, 12] width 8 height 8
type input "100"
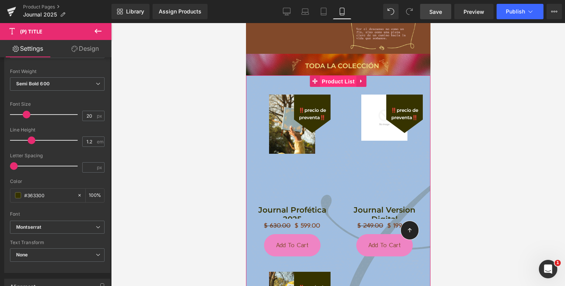
click at [338, 79] on span "Product List" at bounding box center [338, 82] width 37 height 12
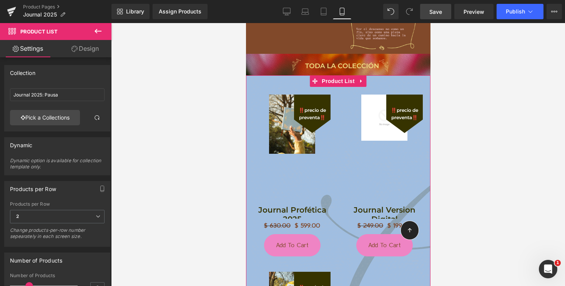
click at [87, 55] on link "Design" at bounding box center [85, 48] width 56 height 17
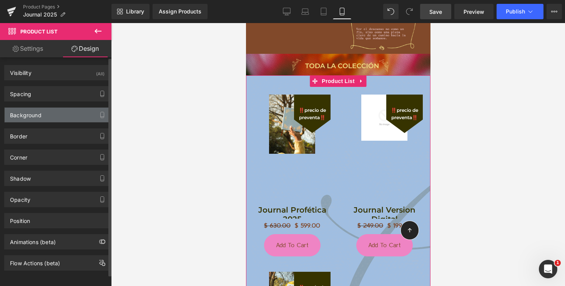
click at [66, 113] on div "Background" at bounding box center [57, 115] width 105 height 15
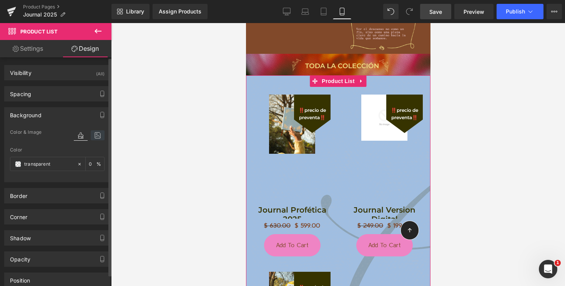
click at [92, 138] on icon at bounding box center [98, 135] width 14 height 10
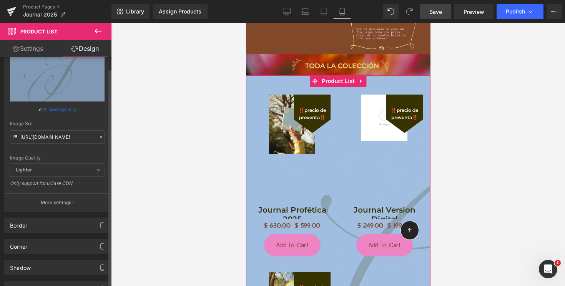
scroll to position [97, 0]
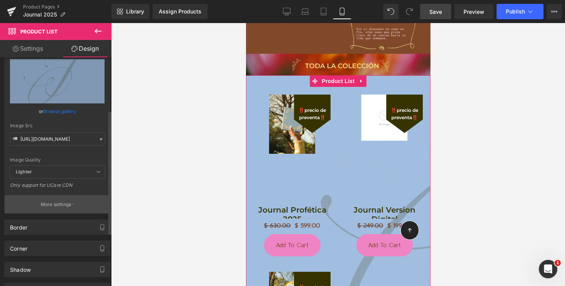
click at [54, 202] on p "More settings" at bounding box center [56, 204] width 31 height 7
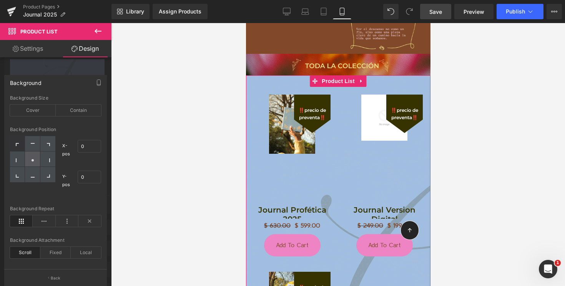
click at [36, 160] on div at bounding box center [32, 159] width 15 height 15
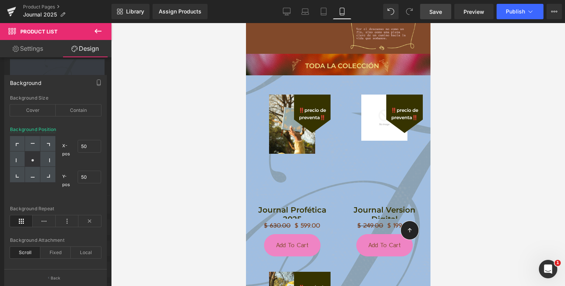
click at [95, 30] on icon at bounding box center [98, 31] width 7 height 5
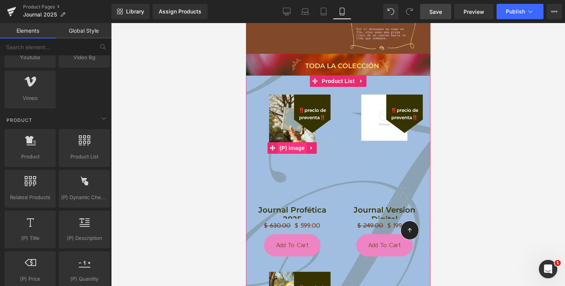
click at [293, 147] on span "(P) Image" at bounding box center [291, 148] width 29 height 12
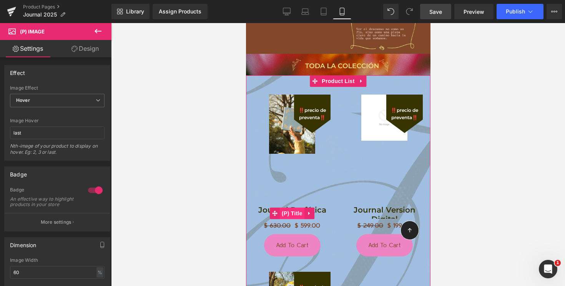
click at [295, 214] on span "(P) Title" at bounding box center [292, 214] width 25 height 12
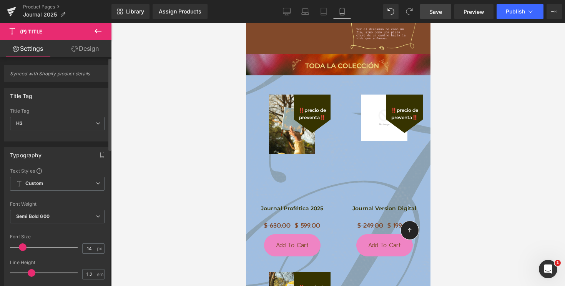
click at [22, 245] on span at bounding box center [23, 247] width 8 height 8
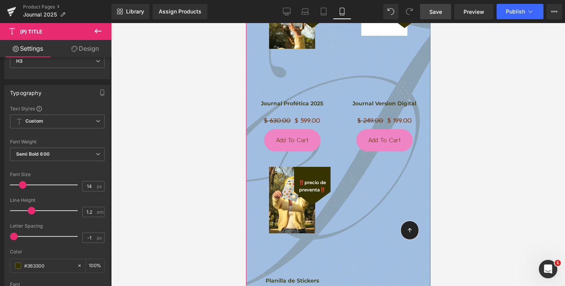
scroll to position [887, 0]
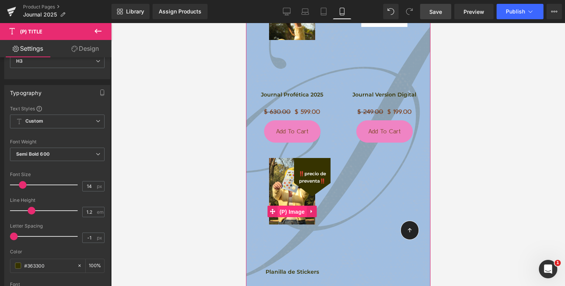
click at [297, 213] on span "(P) Image" at bounding box center [291, 212] width 29 height 12
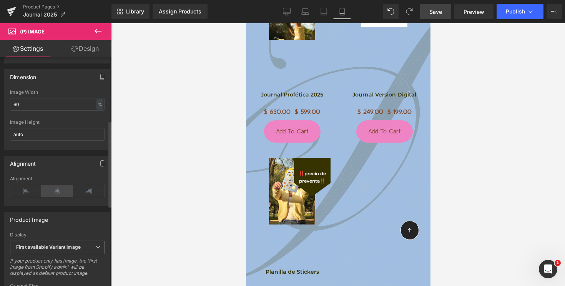
scroll to position [168, 0]
click at [59, 194] on icon at bounding box center [58, 191] width 32 height 12
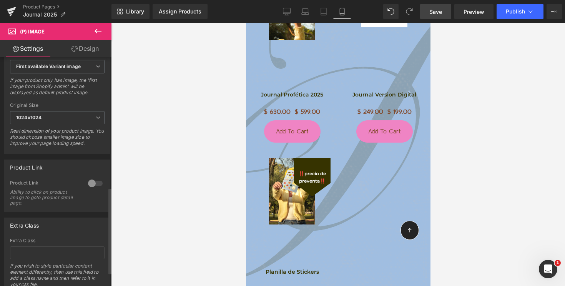
scroll to position [355, 0]
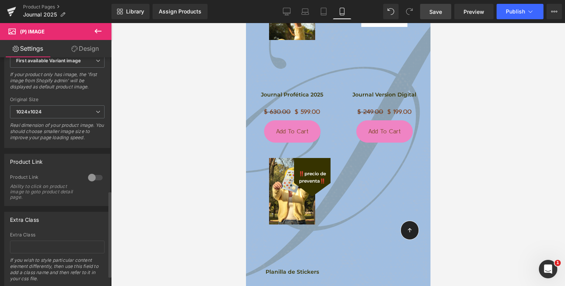
click at [90, 182] on div at bounding box center [95, 178] width 18 height 12
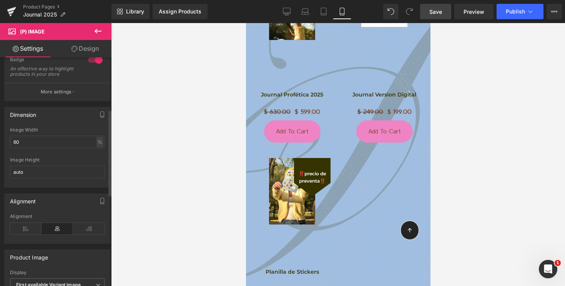
scroll to position [127, 0]
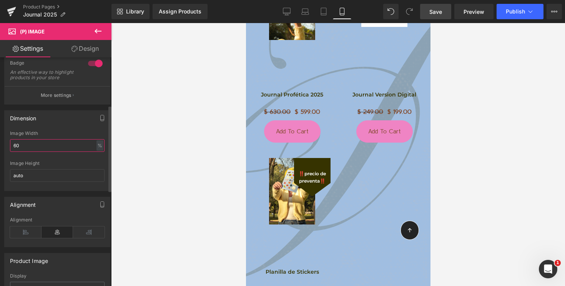
click at [54, 152] on input "60" at bounding box center [57, 145] width 95 height 13
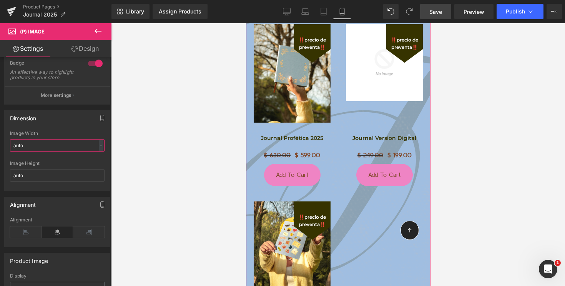
scroll to position [814, 0]
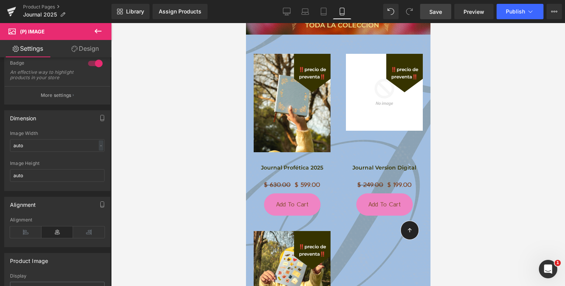
click at [435, 11] on span "Save" at bounding box center [436, 12] width 13 height 8
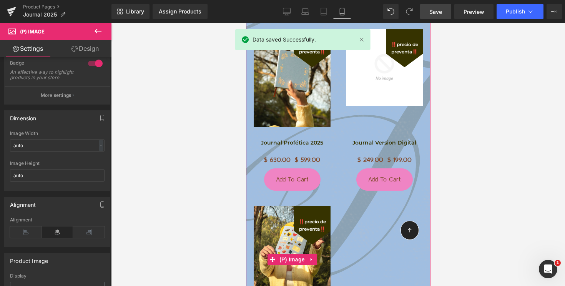
scroll to position [810, 0]
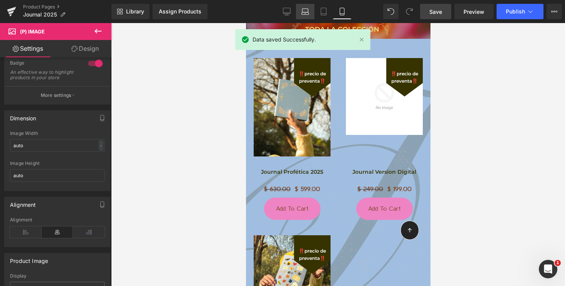
click at [308, 10] on icon at bounding box center [306, 12] width 8 height 8
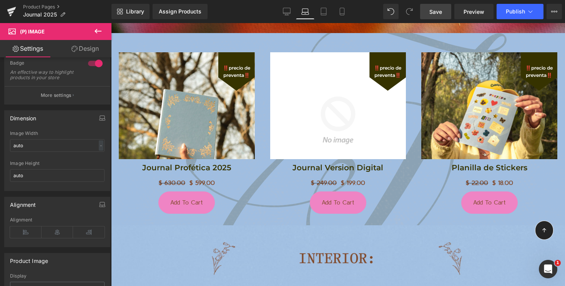
scroll to position [1417, 0]
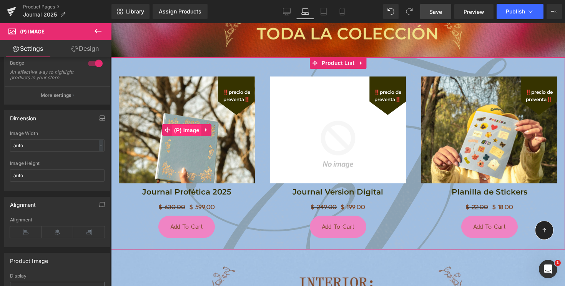
click at [188, 128] on span "(P) Image" at bounding box center [186, 131] width 29 height 12
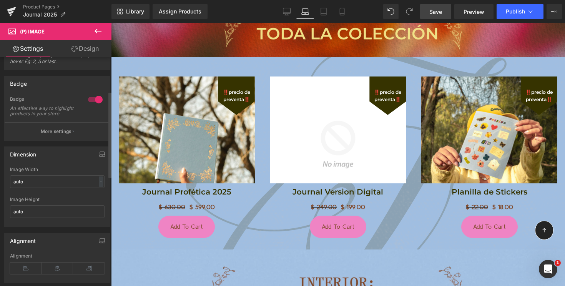
scroll to position [92, 0]
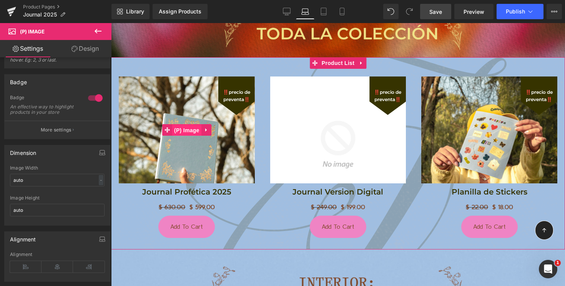
click at [189, 130] on span "(P) Image" at bounding box center [186, 131] width 29 height 12
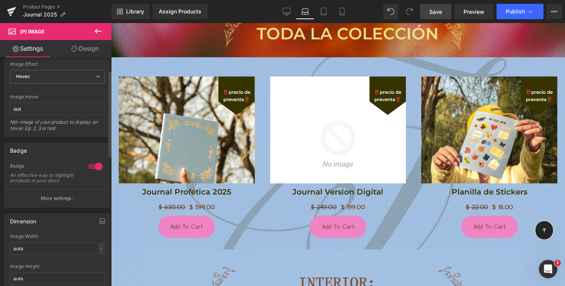
scroll to position [0, 0]
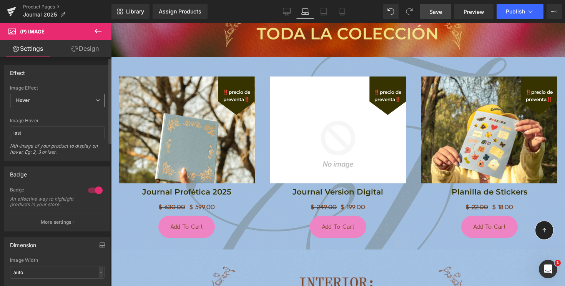
click at [68, 102] on span "Hover" at bounding box center [57, 100] width 95 height 13
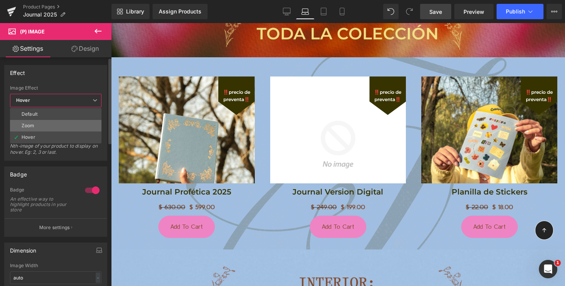
click at [62, 125] on li "Zoom" at bounding box center [56, 126] width 92 height 12
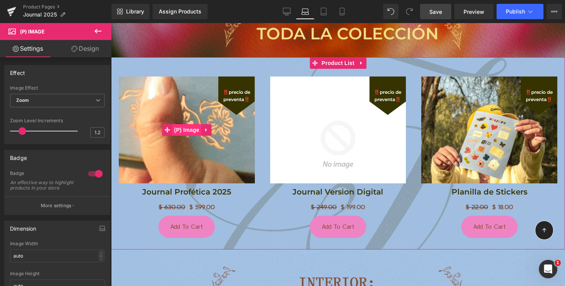
click at [188, 131] on span "(P) Image" at bounding box center [186, 130] width 29 height 12
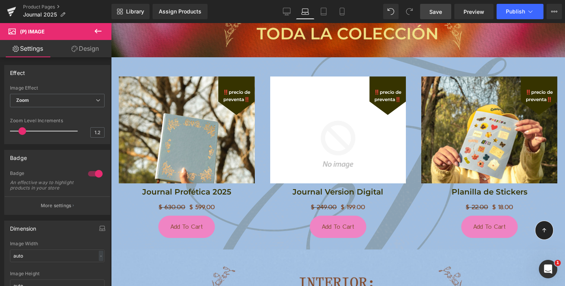
click at [100, 29] on icon at bounding box center [97, 31] width 9 height 9
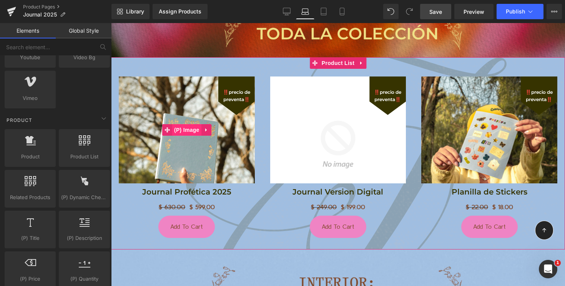
click at [185, 128] on span "(P) Image" at bounding box center [186, 130] width 29 height 12
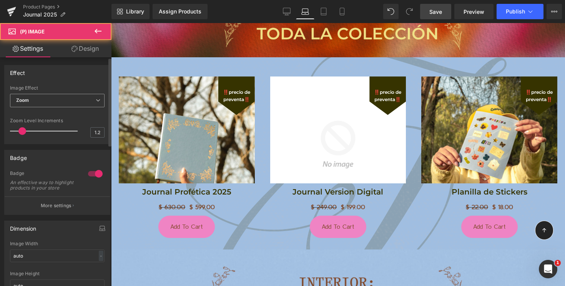
click at [67, 99] on span "Zoom" at bounding box center [57, 100] width 95 height 13
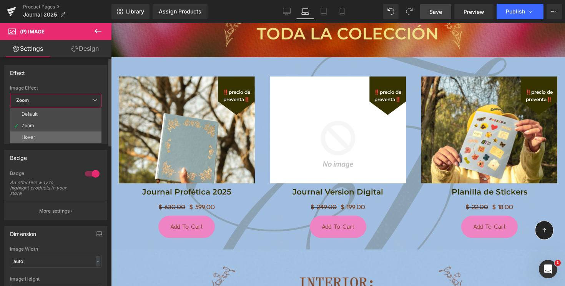
click at [61, 136] on li "Hover" at bounding box center [56, 138] width 92 height 12
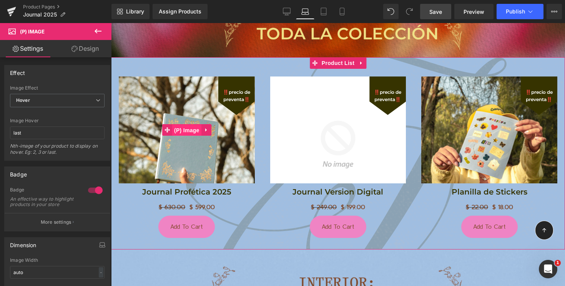
click at [190, 129] on span "(P) Image" at bounding box center [186, 131] width 29 height 12
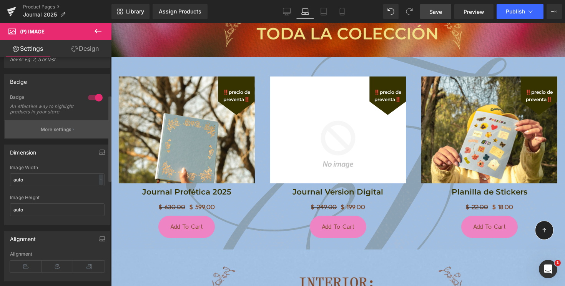
scroll to position [104, 0]
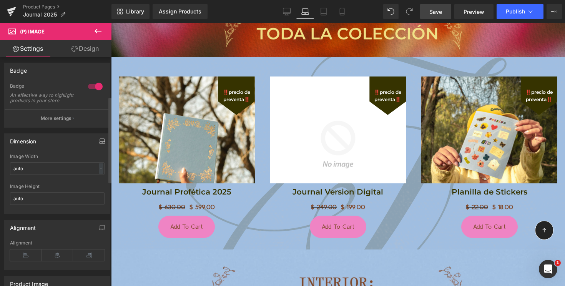
click at [101, 142] on icon "button" at bounding box center [102, 140] width 5 height 3
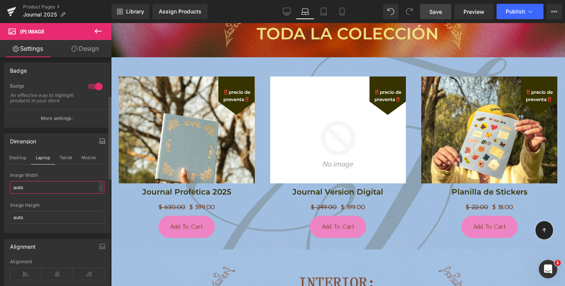
click at [62, 194] on input "auto" at bounding box center [57, 187] width 95 height 13
click at [18, 164] on button "Desktop" at bounding box center [18, 157] width 27 height 13
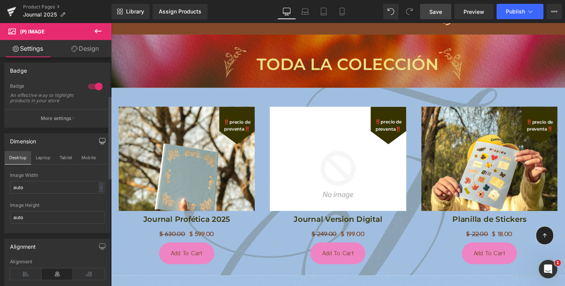
scroll to position [1449, 0]
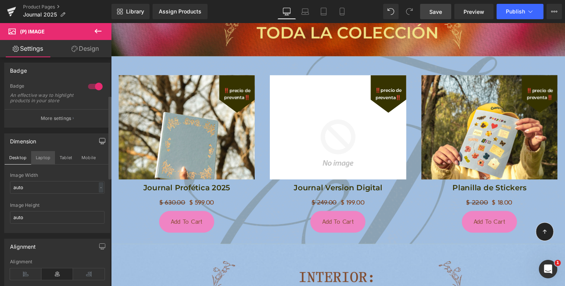
click at [43, 161] on button "Laptop" at bounding box center [43, 157] width 24 height 13
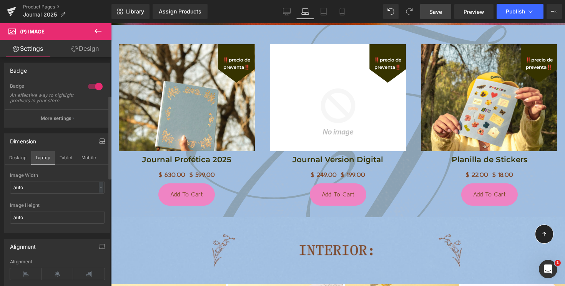
scroll to position [1417, 0]
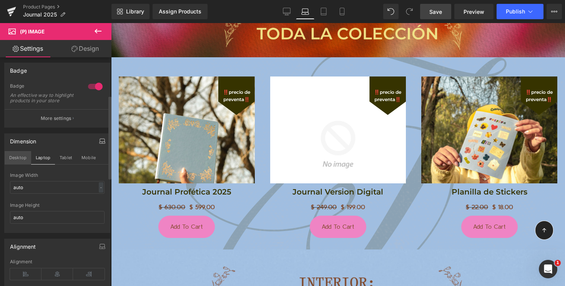
click at [23, 164] on button "Desktop" at bounding box center [18, 157] width 27 height 13
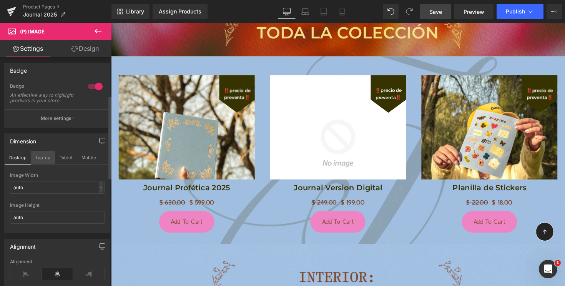
click at [42, 164] on button "Laptop" at bounding box center [43, 157] width 24 height 13
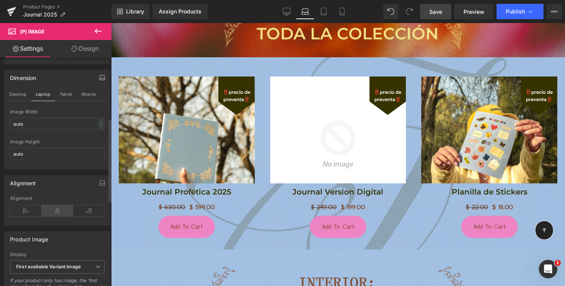
scroll to position [169, 0]
click at [57, 214] on icon at bounding box center [58, 209] width 32 height 12
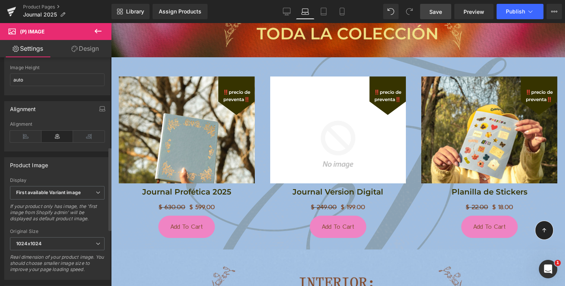
scroll to position [245, 0]
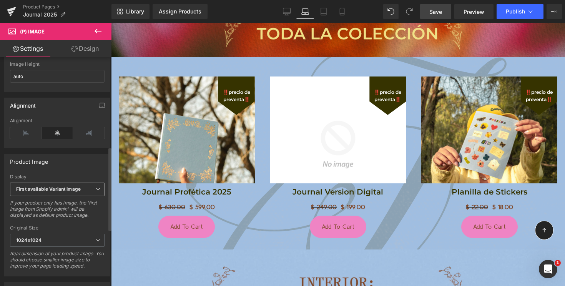
click at [61, 192] on b "First available Variant image" at bounding box center [48, 189] width 65 height 6
click at [66, 178] on div "Product Image First available Variant image First image from Shopify admin Firs…" at bounding box center [57, 215] width 106 height 123
click at [50, 245] on span "1024x1024" at bounding box center [57, 240] width 95 height 13
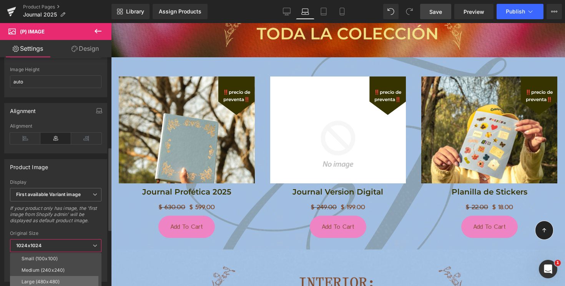
click at [48, 282] on div "Large (480x480)" at bounding box center [41, 281] width 38 height 5
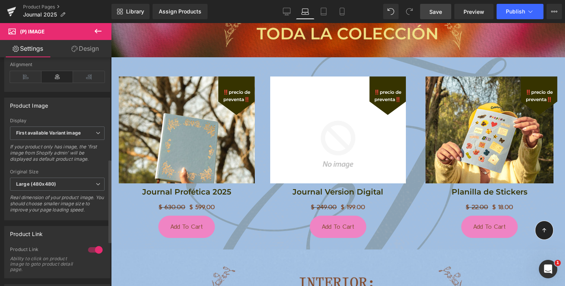
scroll to position [305, 0]
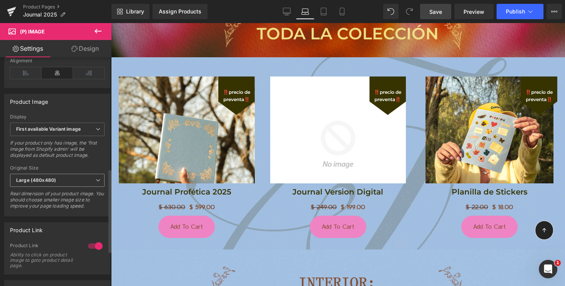
click at [51, 187] on span "Large (480x480)" at bounding box center [57, 180] width 95 height 13
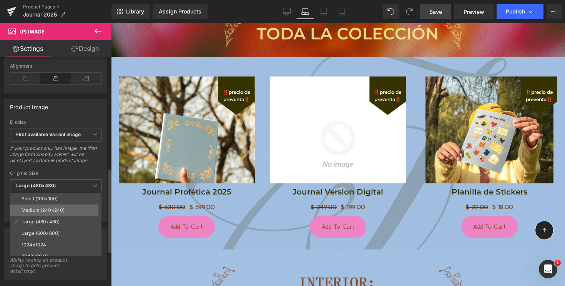
scroll to position [2, 0]
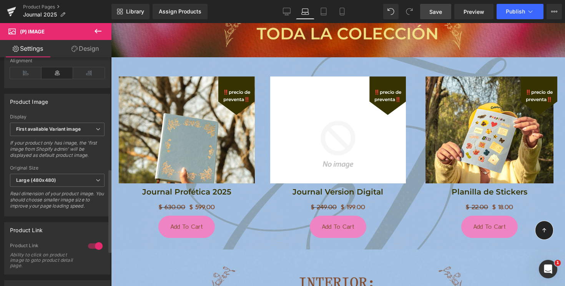
click at [56, 157] on div "If your product only has image, the 'first image from Shopify admin' will be di…" at bounding box center [57, 151] width 95 height 23
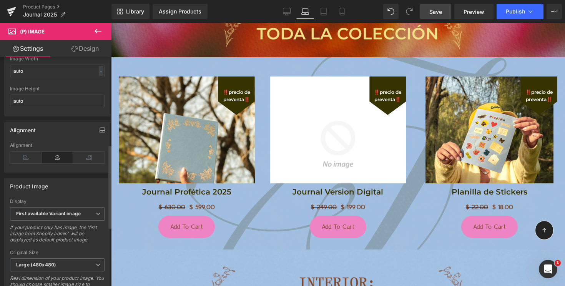
scroll to position [130, 0]
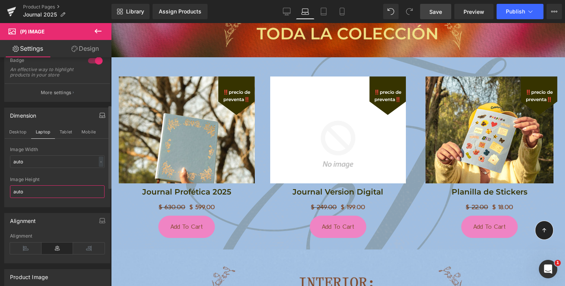
click at [30, 193] on input "auto" at bounding box center [57, 191] width 95 height 13
click at [29, 194] on input "auto" at bounding box center [57, 191] width 95 height 13
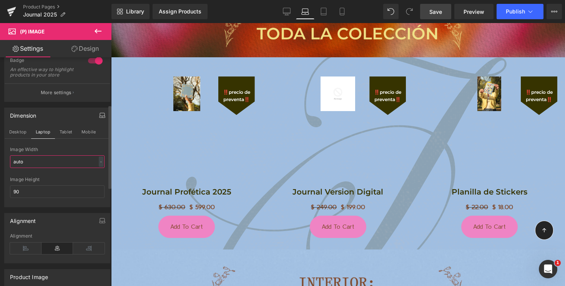
click at [29, 167] on input "auto" at bounding box center [57, 161] width 95 height 13
click at [28, 197] on input "90" at bounding box center [57, 191] width 95 height 13
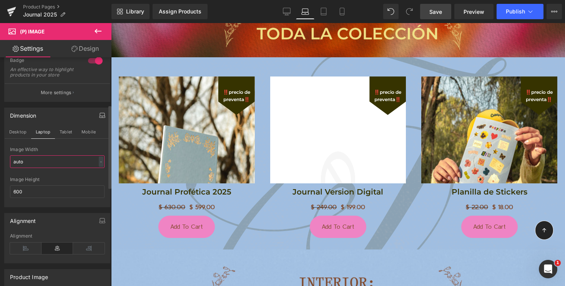
click at [23, 168] on input "auto" at bounding box center [57, 161] width 95 height 13
click at [30, 198] on input "600" at bounding box center [57, 191] width 95 height 13
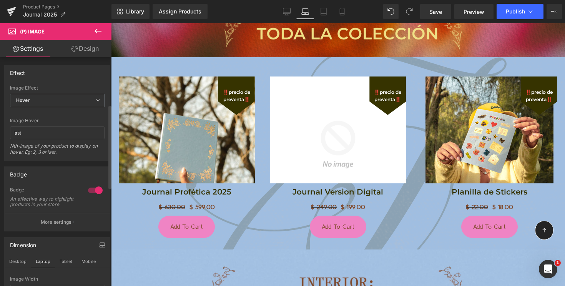
scroll to position [130, 0]
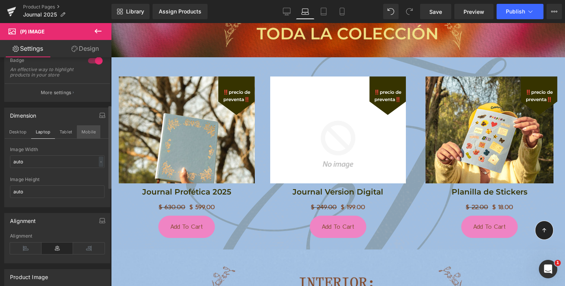
type input "auto"
click at [80, 135] on button "Mobile" at bounding box center [88, 131] width 23 height 13
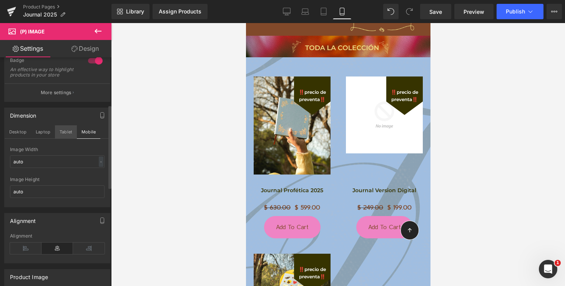
click at [66, 138] on button "Tablet" at bounding box center [66, 131] width 22 height 13
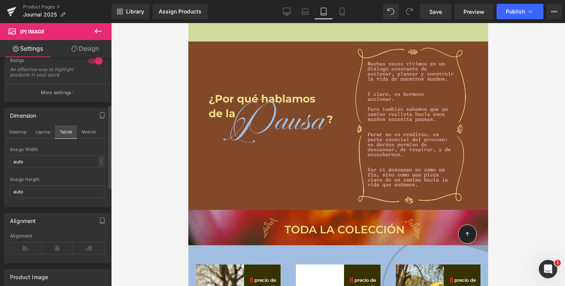
scroll to position [980, 0]
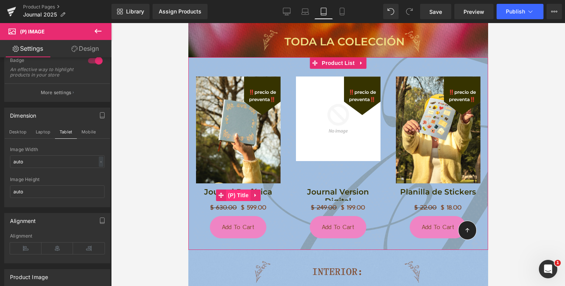
click at [237, 197] on span "(P) Title" at bounding box center [238, 196] width 25 height 12
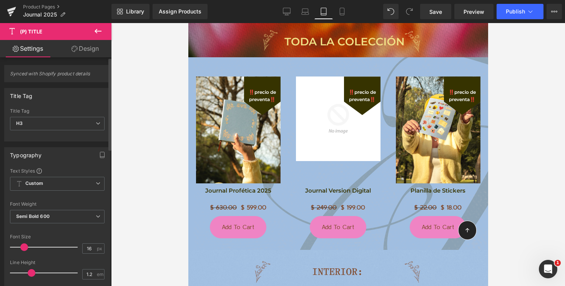
type input "17"
click at [21, 249] on div at bounding box center [46, 247] width 64 height 15
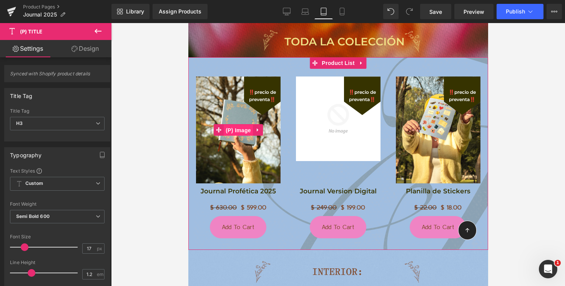
click at [242, 132] on span "(P) Image" at bounding box center [237, 131] width 29 height 12
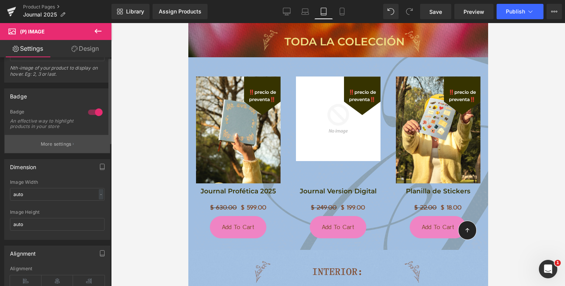
scroll to position [0, 0]
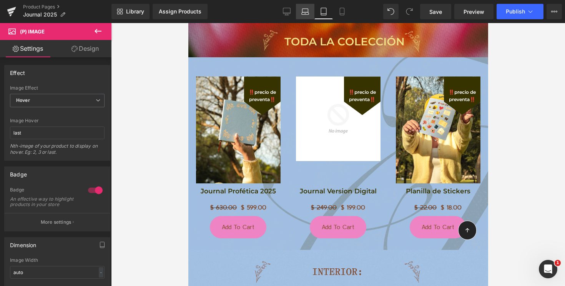
click at [307, 12] on icon at bounding box center [306, 12] width 8 height 8
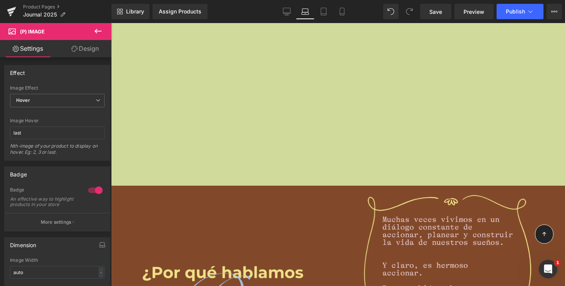
scroll to position [1416, 0]
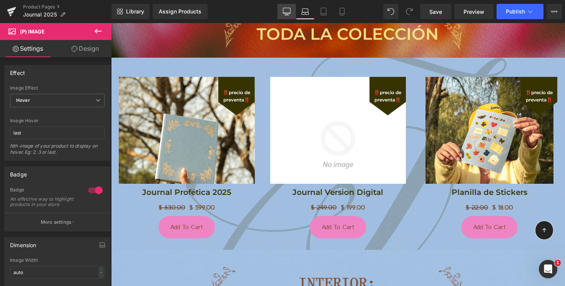
click at [278, 16] on link "Desktop" at bounding box center [287, 11] width 18 height 15
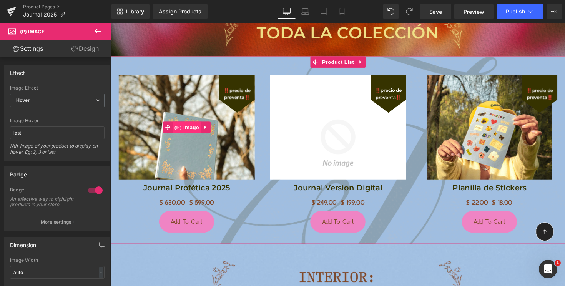
click at [193, 130] on span "(P) Image" at bounding box center [188, 130] width 29 height 12
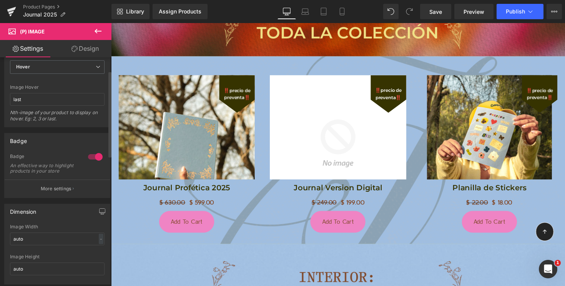
scroll to position [35, 0]
click at [435, 14] on span "Save" at bounding box center [436, 12] width 13 height 8
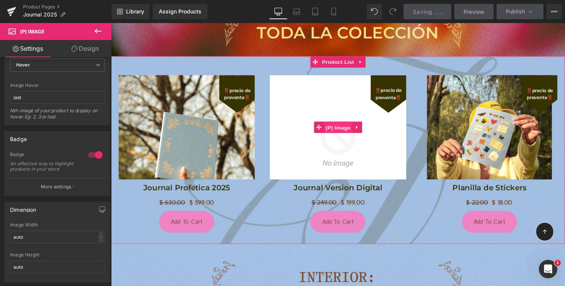
click at [347, 128] on span "(P) Image" at bounding box center [343, 131] width 29 height 12
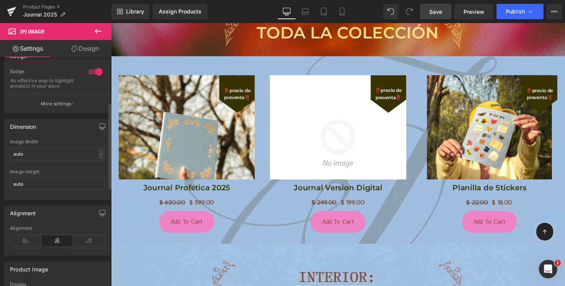
scroll to position [117, 0]
click at [91, 49] on link "Design" at bounding box center [85, 48] width 56 height 17
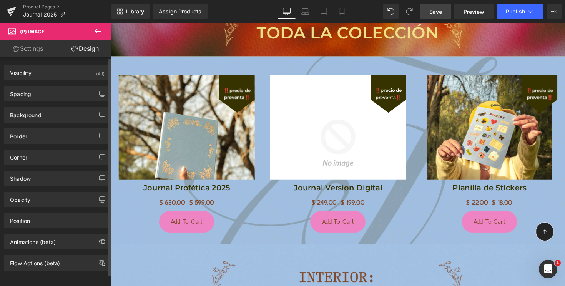
type input "0"
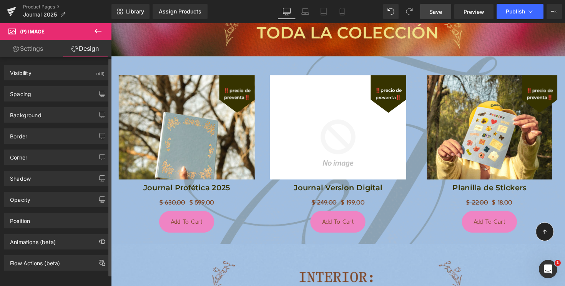
type input "0"
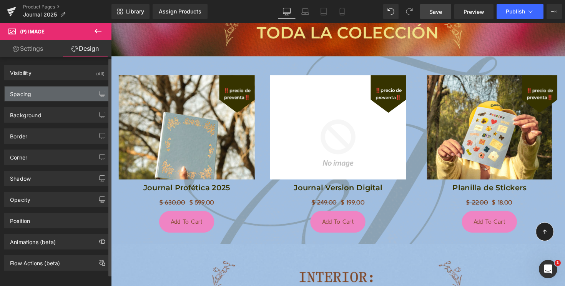
click at [57, 99] on div "Spacing" at bounding box center [57, 94] width 105 height 15
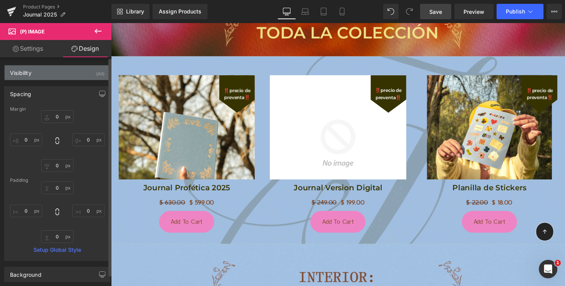
click at [45, 68] on div "Visibility (All)" at bounding box center [57, 72] width 105 height 15
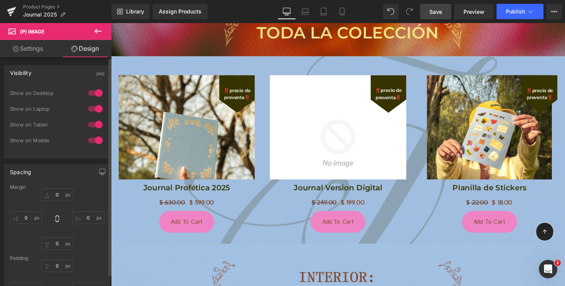
click at [45, 68] on div "Visibility (All)" at bounding box center [57, 72] width 105 height 15
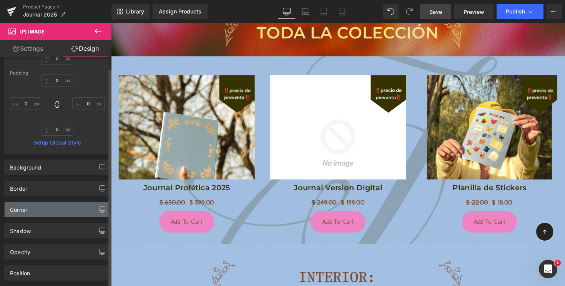
scroll to position [127, 0]
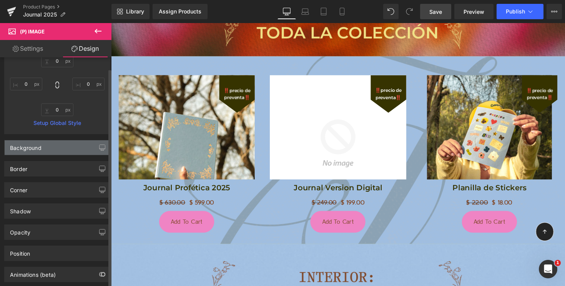
click at [43, 148] on div "Background" at bounding box center [57, 147] width 105 height 15
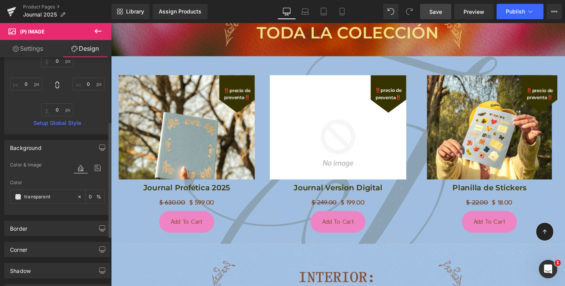
click at [43, 148] on div "Background" at bounding box center [57, 147] width 105 height 15
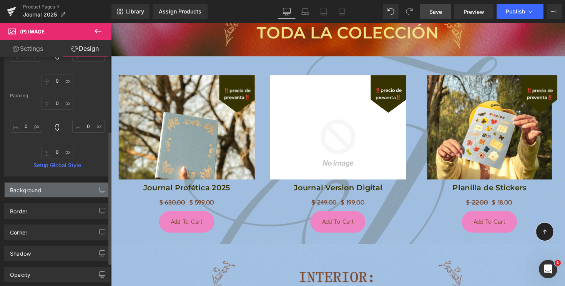
scroll to position [13, 0]
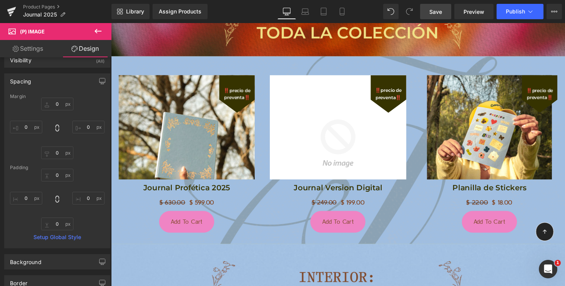
click at [29, 49] on link "Settings" at bounding box center [28, 48] width 56 height 17
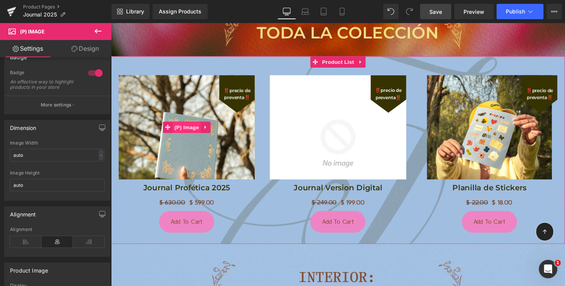
click at [190, 129] on span "(P) Image" at bounding box center [188, 130] width 29 height 12
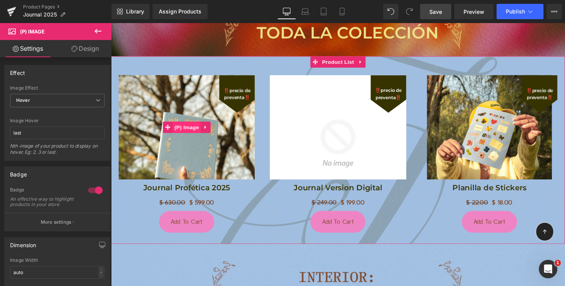
click at [191, 132] on span "(P) Image" at bounding box center [188, 130] width 29 height 12
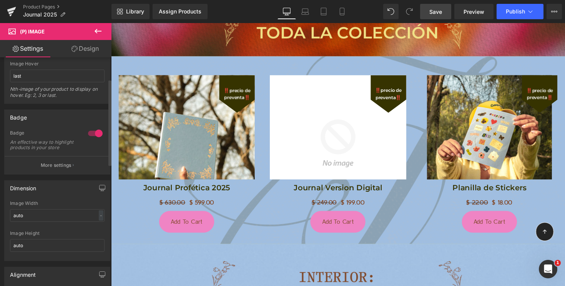
scroll to position [0, 0]
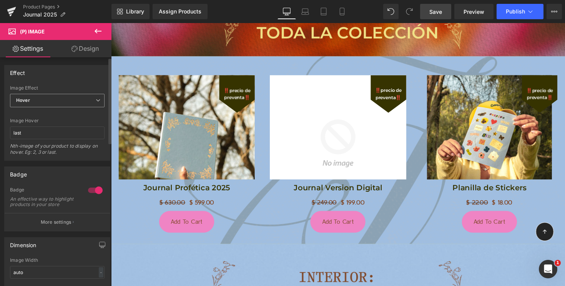
click at [63, 103] on span "Hover" at bounding box center [57, 100] width 95 height 13
click at [64, 84] on div "Effect Default Zoom Hover Image Effect Hover Default Zoom Hover last Image Hove…" at bounding box center [57, 113] width 106 height 96
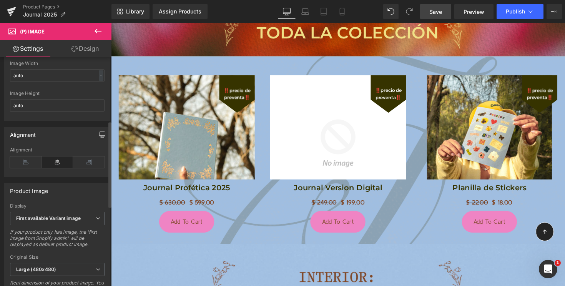
scroll to position [237, 0]
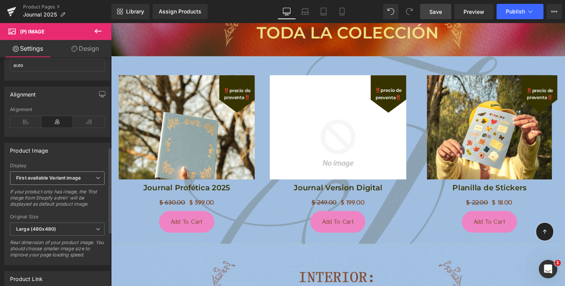
click at [49, 181] on b "First available Variant image" at bounding box center [48, 178] width 65 height 6
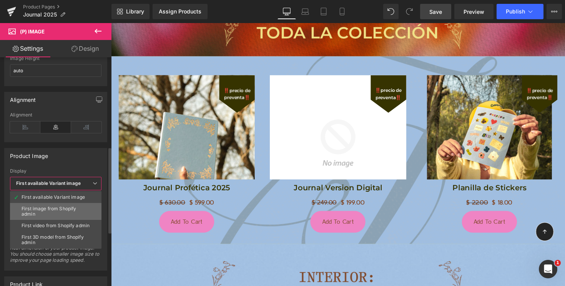
click at [47, 215] on div "First image from Shopify admin" at bounding box center [56, 211] width 68 height 11
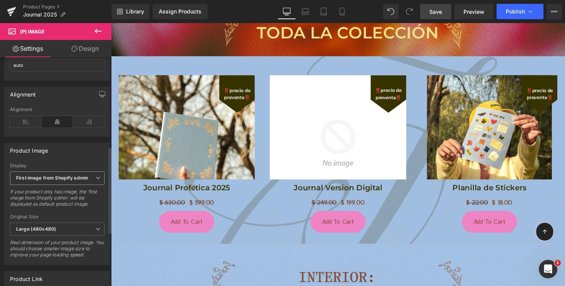
click at [66, 181] on b "First image from Shopify admin" at bounding box center [52, 178] width 72 height 6
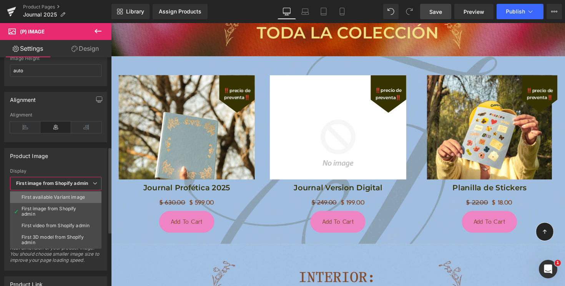
click at [62, 195] on div "First available Variant image" at bounding box center [53, 197] width 63 height 5
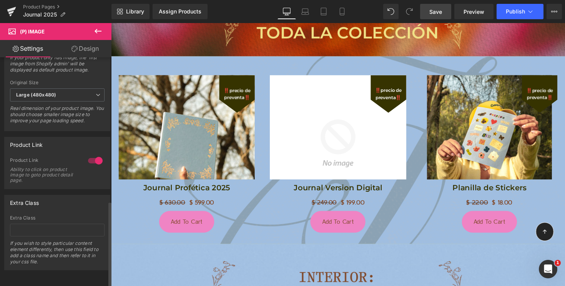
scroll to position [382, 0]
click at [59, 227] on input "text" at bounding box center [57, 230] width 95 height 13
click at [68, 201] on div "Extra Class" at bounding box center [57, 202] width 105 height 15
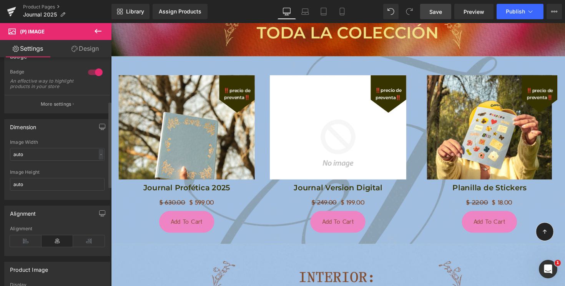
scroll to position [116, 0]
click at [99, 160] on div "-" at bounding box center [101, 156] width 5 height 10
click at [97, 181] on li "px" at bounding box center [100, 179] width 10 height 11
click at [78, 158] on input "auto" at bounding box center [57, 156] width 95 height 13
click at [96, 159] on div "px" at bounding box center [100, 156] width 8 height 10
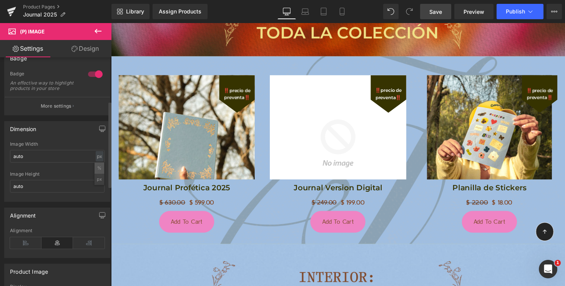
click at [96, 172] on li "%" at bounding box center [100, 168] width 10 height 11
click at [58, 162] on input "auto" at bounding box center [57, 156] width 95 height 13
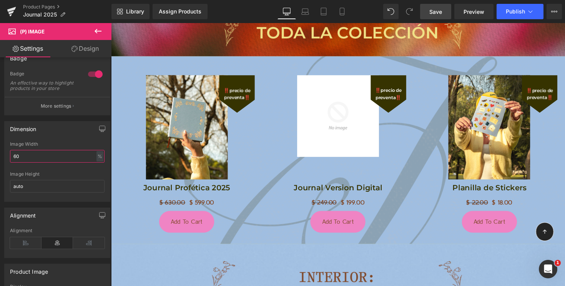
type input "60"
click at [434, 12] on span "Save" at bounding box center [436, 12] width 13 height 8
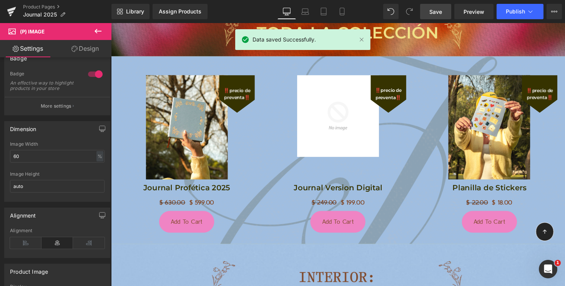
click at [99, 32] on icon at bounding box center [97, 31] width 9 height 9
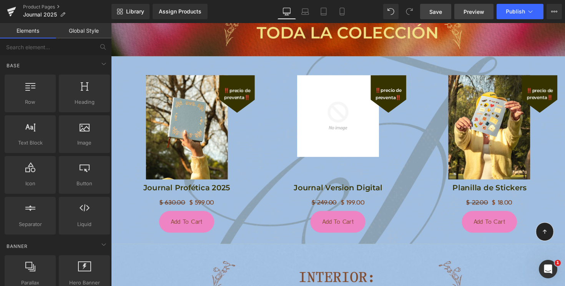
click at [470, 14] on span "Preview" at bounding box center [474, 12] width 21 height 8
click at [438, 12] on span "Save" at bounding box center [436, 12] width 13 height 8
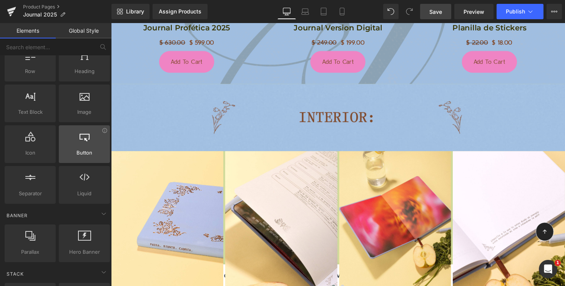
scroll to position [0, 0]
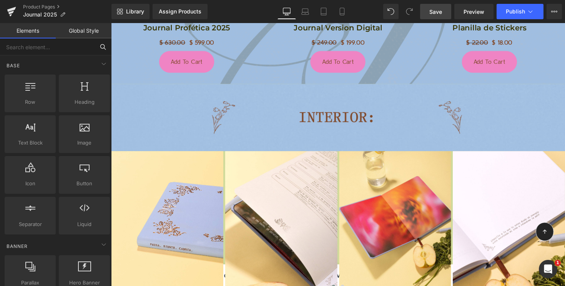
click at [37, 46] on input "text" at bounding box center [47, 46] width 95 height 17
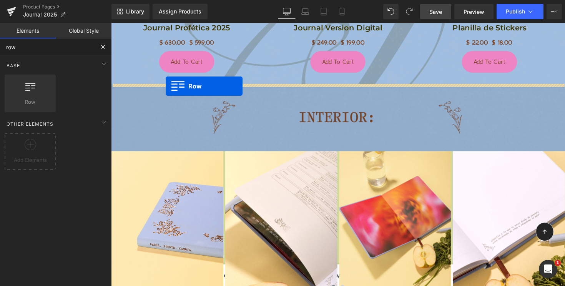
drag, startPoint x: 144, startPoint y: 115, endPoint x: 167, endPoint y: 88, distance: 36.0
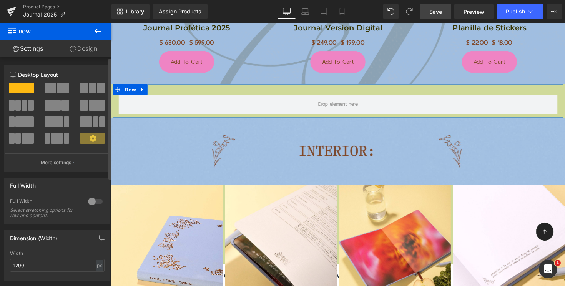
click at [58, 89] on span at bounding box center [63, 88] width 12 height 11
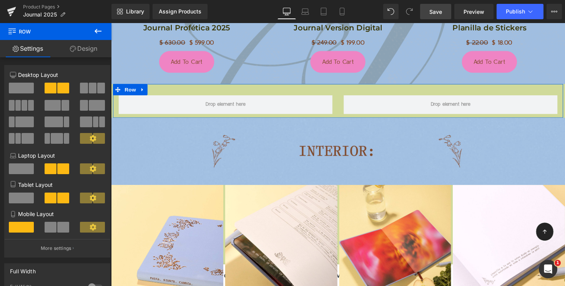
click at [82, 51] on link "Design" at bounding box center [84, 48] width 56 height 17
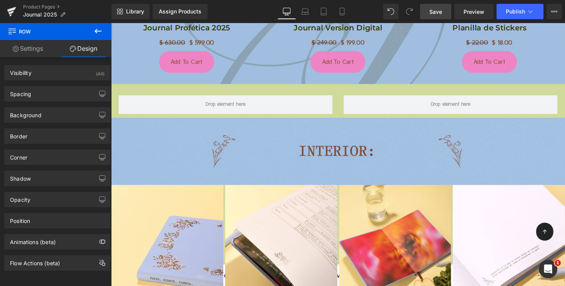
click at [100, 28] on icon at bounding box center [97, 31] width 9 height 9
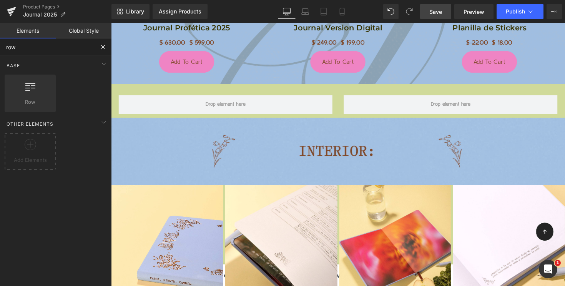
click at [60, 45] on input "row" at bounding box center [47, 46] width 95 height 17
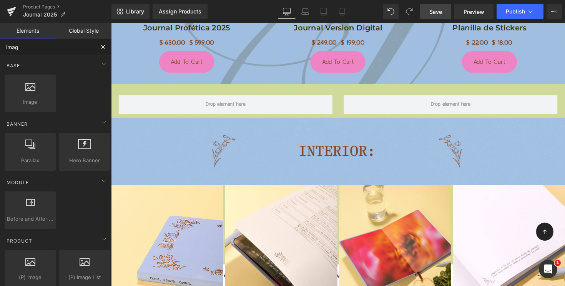
type input "image"
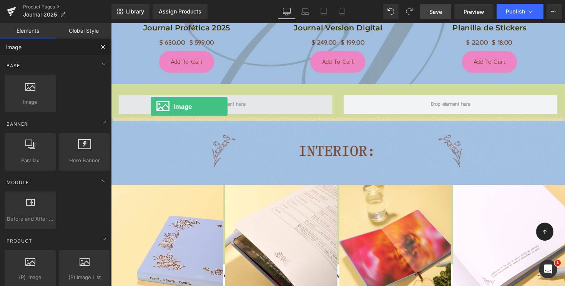
drag, startPoint x: 146, startPoint y: 121, endPoint x: 152, endPoint y: 109, distance: 13.4
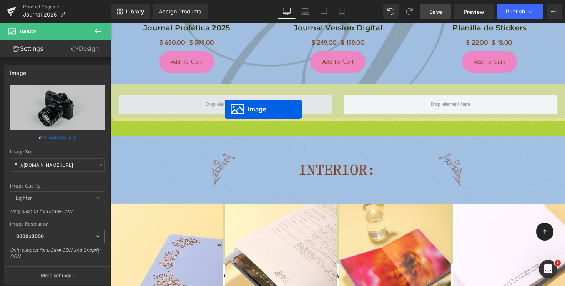
drag, startPoint x: 348, startPoint y: 276, endPoint x: 227, endPoint y: 111, distance: 204.7
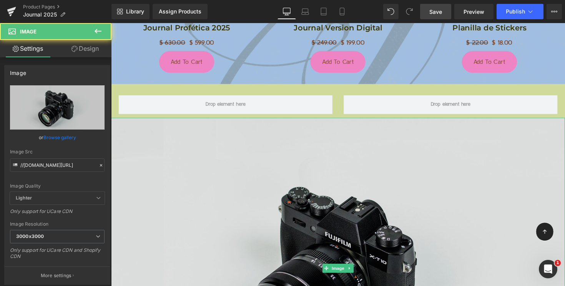
click at [340, 164] on img at bounding box center [343, 274] width 465 height 308
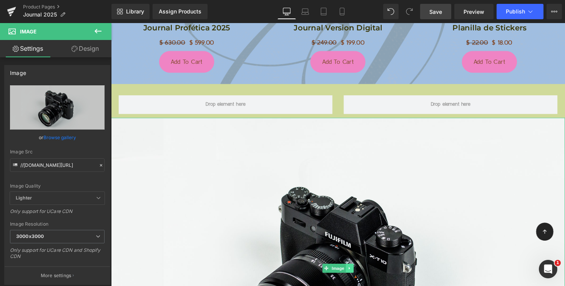
click at [357, 275] on icon at bounding box center [356, 274] width 4 height 5
click at [361, 273] on icon at bounding box center [360, 274] width 4 height 4
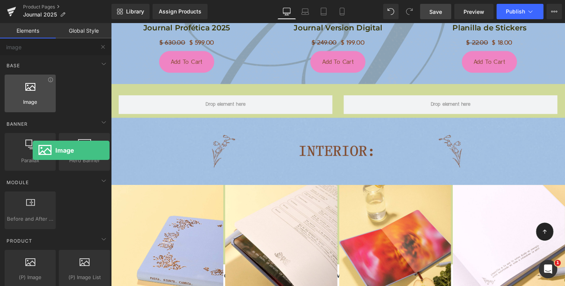
drag, startPoint x: 28, startPoint y: 106, endPoint x: 33, endPoint y: 112, distance: 7.1
click at [33, 112] on div "Image images, photos, alts, uploads" at bounding box center [30, 94] width 51 height 38
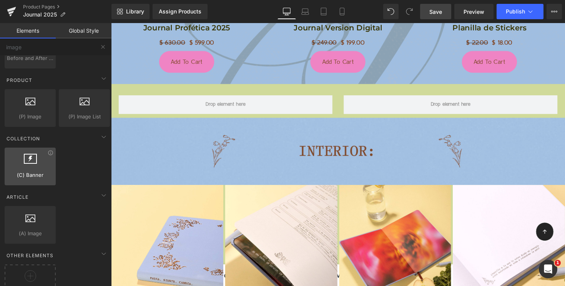
scroll to position [162, 0]
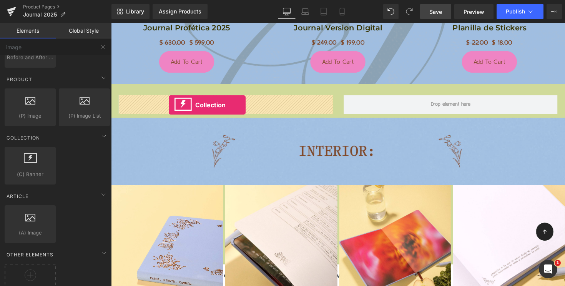
drag, startPoint x: 146, startPoint y: 194, endPoint x: 170, endPoint y: 107, distance: 90.1
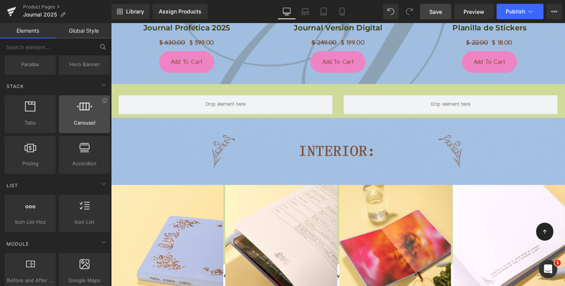
scroll to position [226, 0]
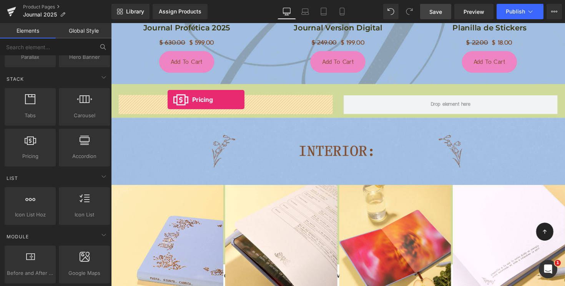
drag, startPoint x: 133, startPoint y: 176, endPoint x: 169, endPoint y: 102, distance: 82.4
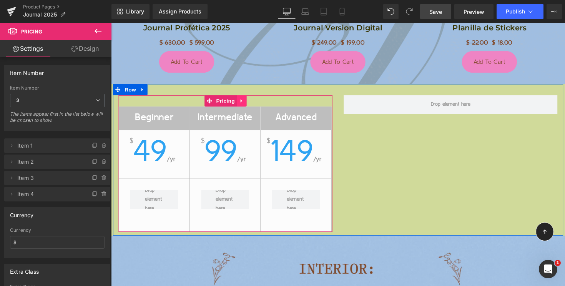
click at [247, 102] on icon at bounding box center [244, 103] width 5 height 6
click at [250, 103] on icon at bounding box center [249, 103] width 5 height 6
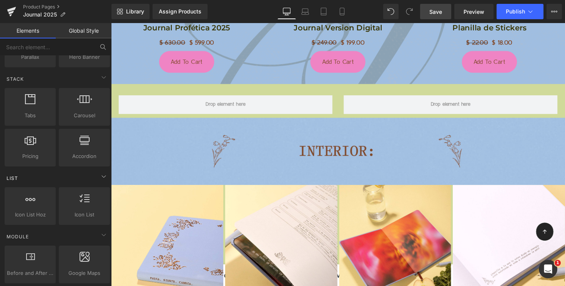
scroll to position [226, 0]
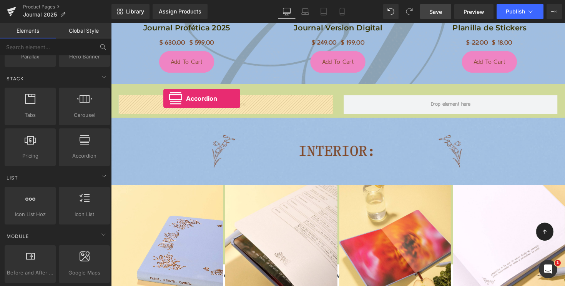
drag, startPoint x: 197, startPoint y: 173, endPoint x: 165, endPoint y: 100, distance: 79.7
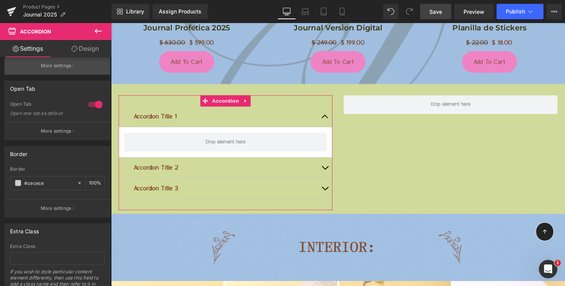
scroll to position [210, 0]
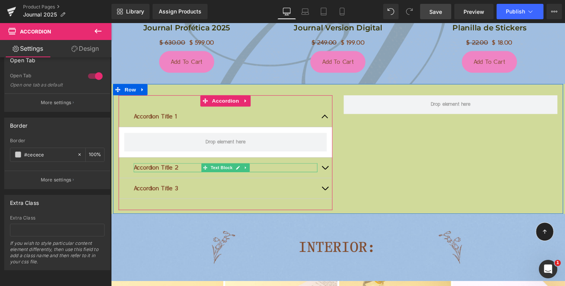
click at [181, 171] on p "Accordion Title 2" at bounding box center [228, 171] width 188 height 9
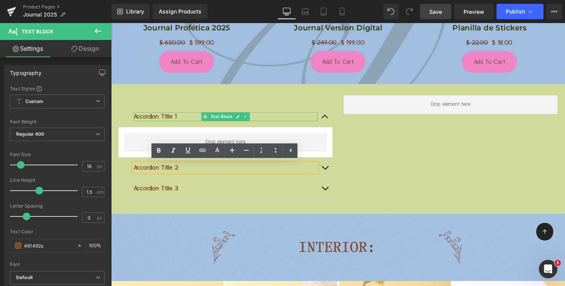
click at [171, 117] on p "Accordion Title 1" at bounding box center [228, 118] width 188 height 9
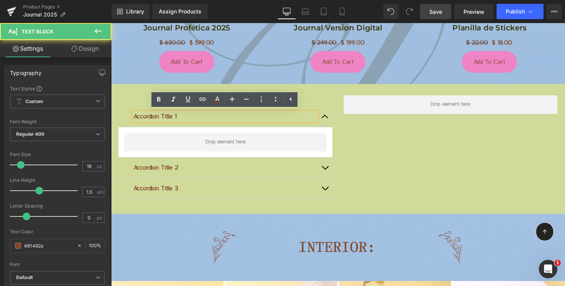
click at [171, 117] on p "Accordion Title 1" at bounding box center [228, 118] width 188 height 9
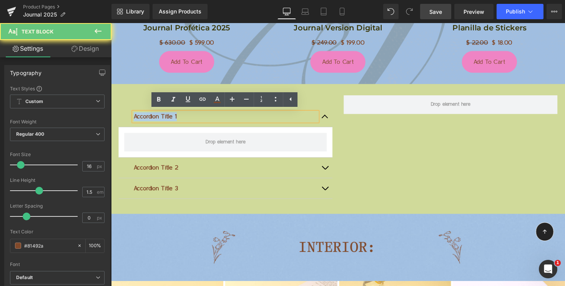
click at [171, 117] on p "Accordion Title 1" at bounding box center [228, 118] width 188 height 9
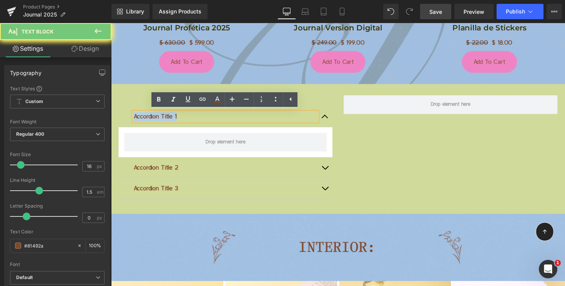
click at [171, 117] on p "Accordion Title 1" at bounding box center [228, 118] width 188 height 9
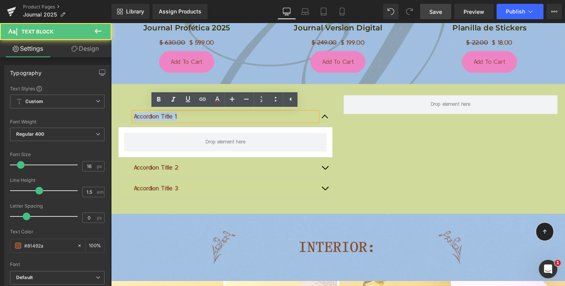
click at [187, 119] on p "Accordion Title 1" at bounding box center [228, 118] width 188 height 9
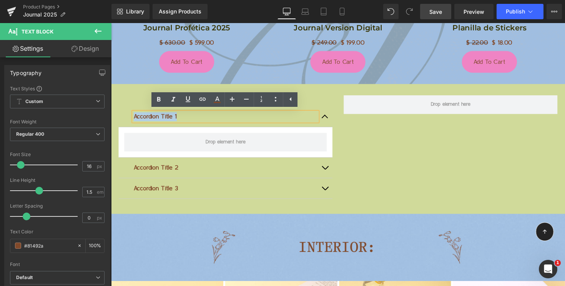
click at [185, 118] on p "Accordion Title 1" at bounding box center [228, 118] width 188 height 9
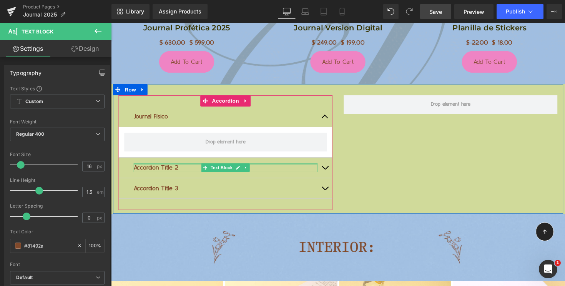
click at [162, 168] on div at bounding box center [228, 168] width 188 height 2
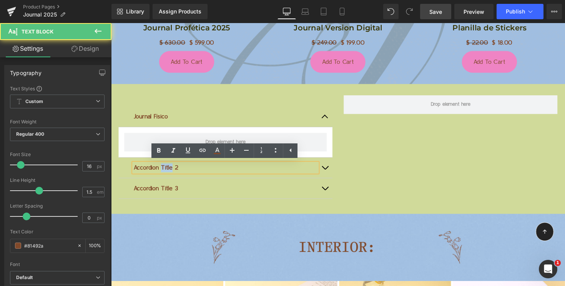
click at [162, 169] on p "Accordion Title 2" at bounding box center [228, 171] width 188 height 9
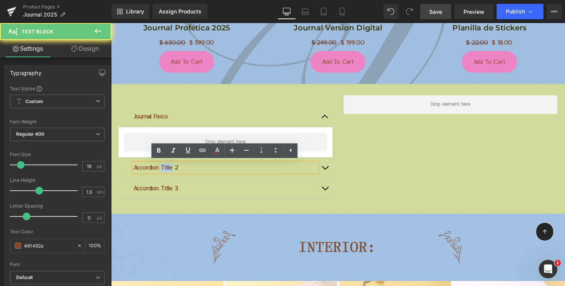
click at [162, 169] on p "Accordion Title 2" at bounding box center [228, 171] width 188 height 9
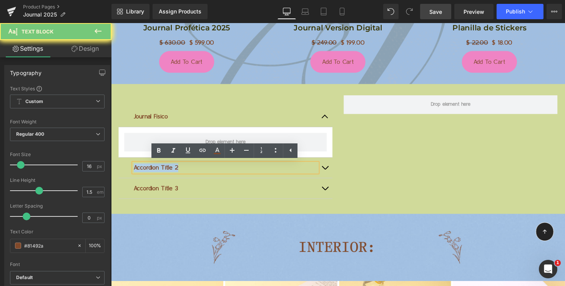
click at [162, 169] on p "Accordion Title 2" at bounding box center [228, 171] width 188 height 9
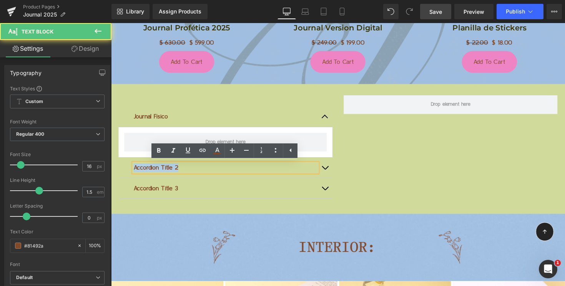
click at [183, 173] on p "Accordion Title 2" at bounding box center [228, 171] width 188 height 9
drag, startPoint x: 182, startPoint y: 172, endPoint x: 135, endPoint y: 172, distance: 46.9
click at [135, 172] on p "Accordion Title 2" at bounding box center [228, 171] width 188 height 9
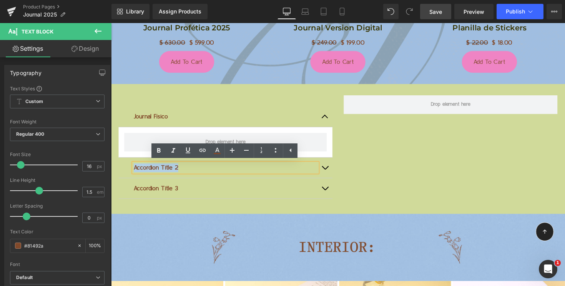
click at [135, 172] on p "Accordion Title 2" at bounding box center [228, 171] width 188 height 9
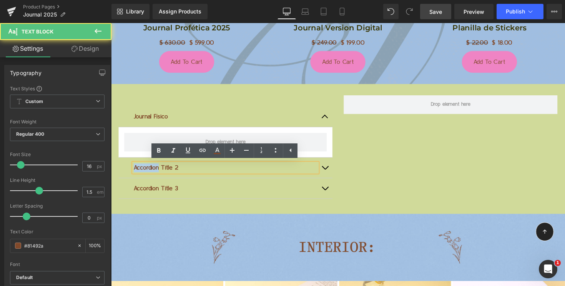
click at [135, 172] on p "Accordion Title 2" at bounding box center [228, 171] width 188 height 9
click at [178, 170] on p "Accordion Title 2" at bounding box center [228, 171] width 188 height 9
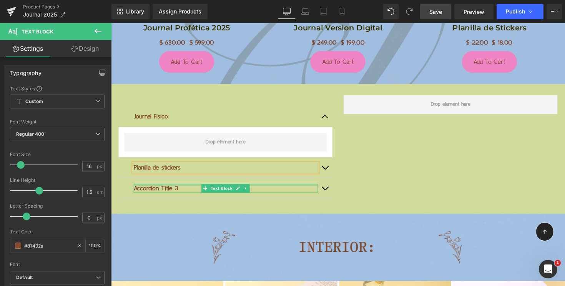
click at [173, 189] on div at bounding box center [228, 189] width 188 height 2
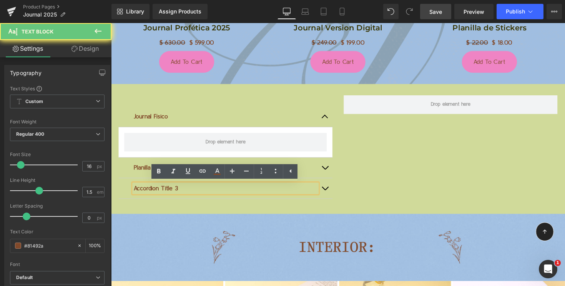
click at [184, 192] on p "Accordion Title 3" at bounding box center [228, 192] width 188 height 9
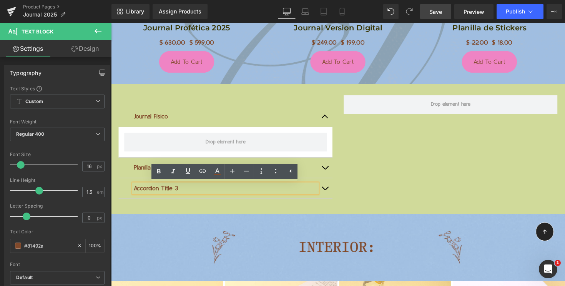
click at [184, 192] on p "Accordion Title 3" at bounding box center [228, 192] width 188 height 9
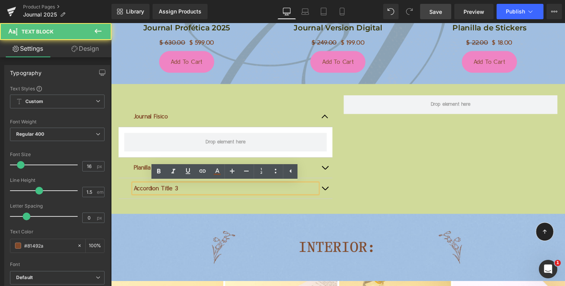
click at [184, 192] on p "Accordion Title 3" at bounding box center [228, 192] width 188 height 9
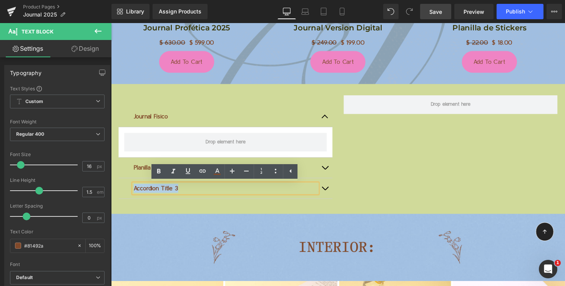
click at [184, 192] on p "Accordion Title 3" at bounding box center [228, 192] width 188 height 9
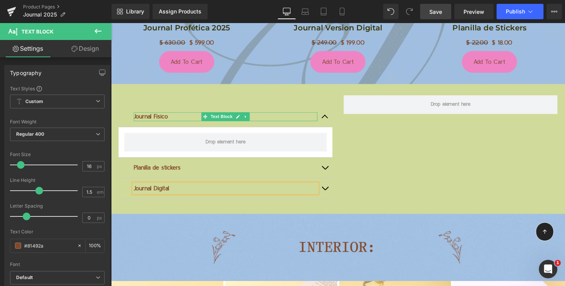
click at [161, 117] on p "Journal Físico" at bounding box center [228, 118] width 188 height 9
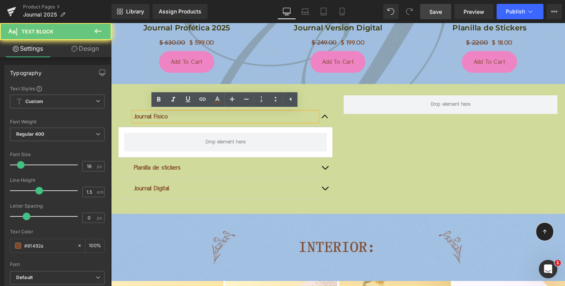
click at [160, 117] on p "Journal Físico" at bounding box center [228, 118] width 188 height 9
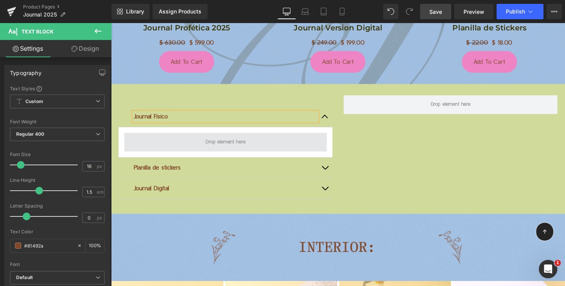
click at [200, 152] on span at bounding box center [229, 144] width 208 height 19
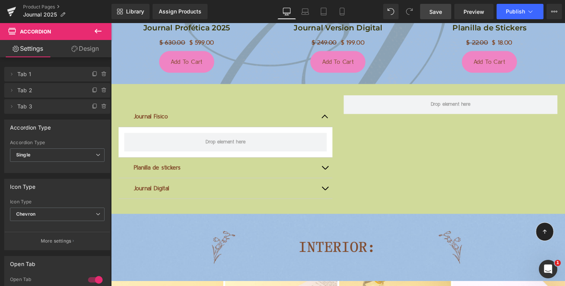
click at [95, 34] on icon at bounding box center [97, 31] width 9 height 9
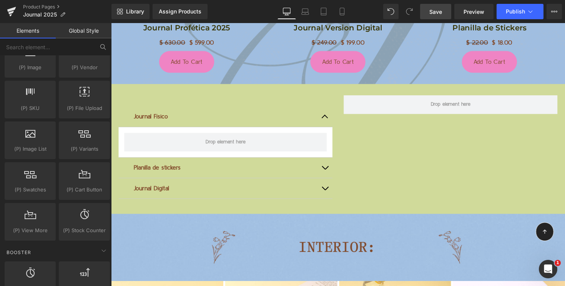
scroll to position [858, 0]
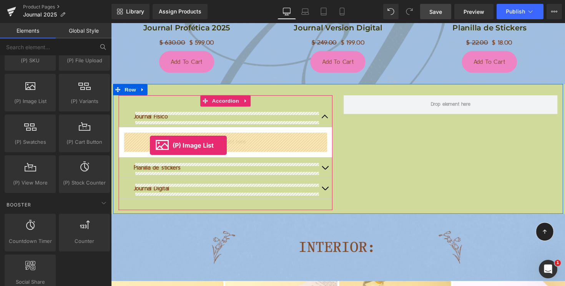
drag, startPoint x: 141, startPoint y: 115, endPoint x: 150, endPoint y: 148, distance: 34.2
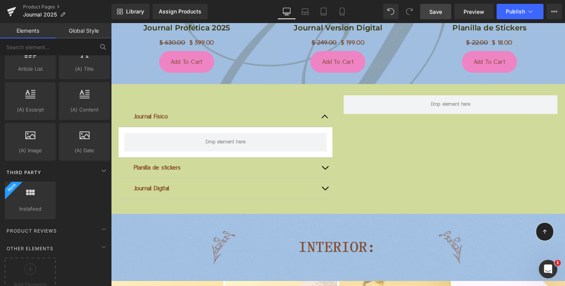
scroll to position [1466, 0]
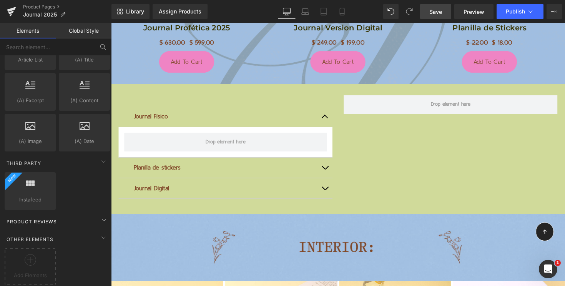
click at [57, 216] on div "Product Reviews" at bounding box center [57, 221] width 108 height 15
click at [101, 215] on icon at bounding box center [103, 219] width 9 height 9
click at [72, 214] on div "Product Reviews" at bounding box center [57, 221] width 108 height 15
click at [31, 255] on icon at bounding box center [31, 260] width 12 height 12
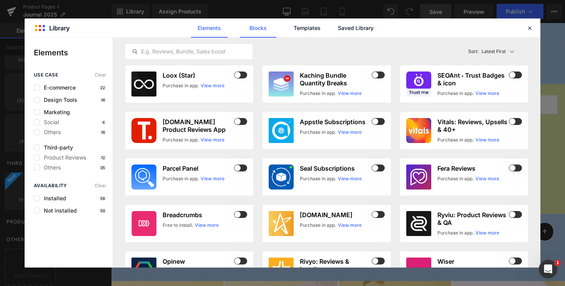
click at [338, 29] on link "Blocks" at bounding box center [356, 27] width 37 height 19
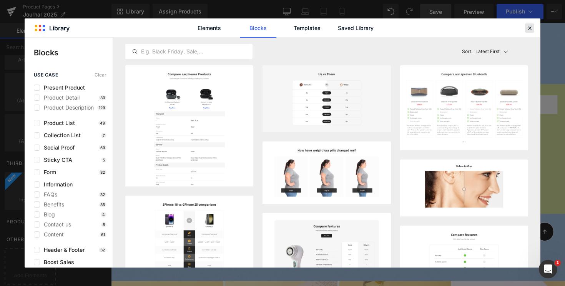
click at [529, 27] on icon at bounding box center [530, 28] width 7 height 7
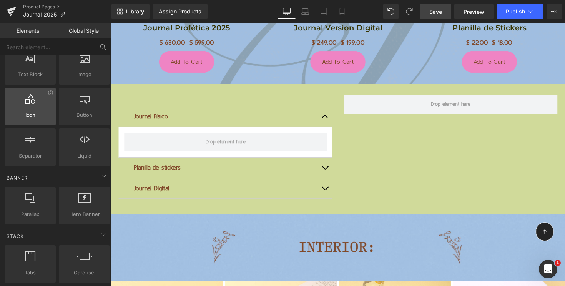
scroll to position [0, 0]
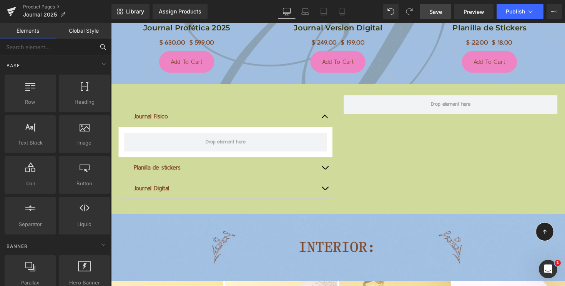
click at [43, 49] on input "text" at bounding box center [47, 46] width 95 height 17
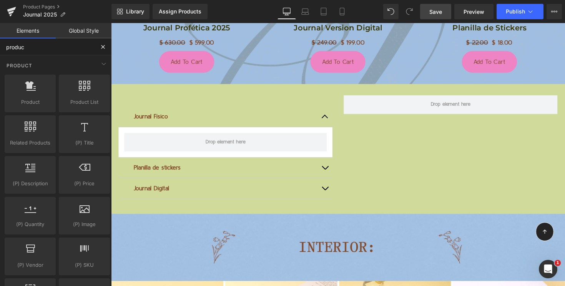
type input "product"
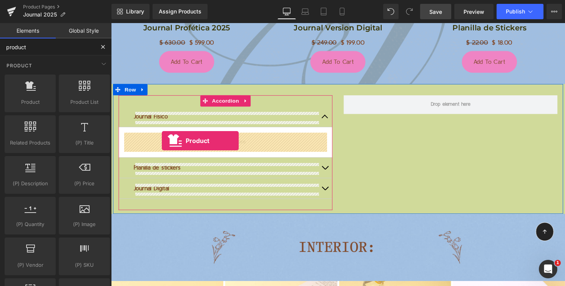
drag, startPoint x: 138, startPoint y: 119, endPoint x: 163, endPoint y: 144, distance: 35.1
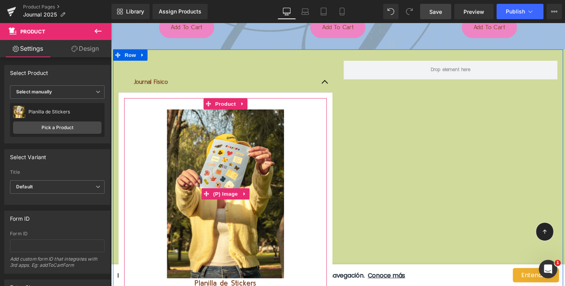
scroll to position [1692, 0]
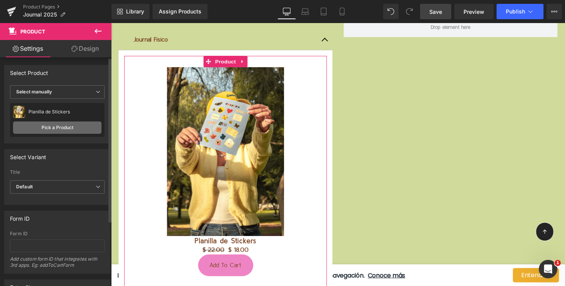
click at [50, 129] on link "Pick a Product" at bounding box center [57, 128] width 88 height 12
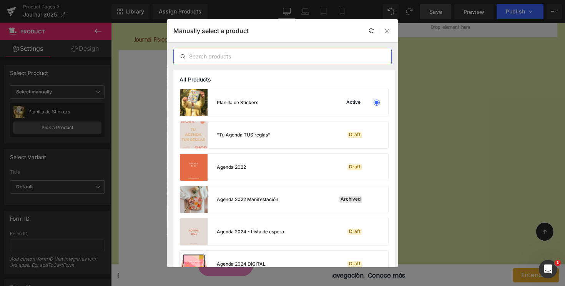
click at [223, 54] on input "text" at bounding box center [283, 56] width 218 height 9
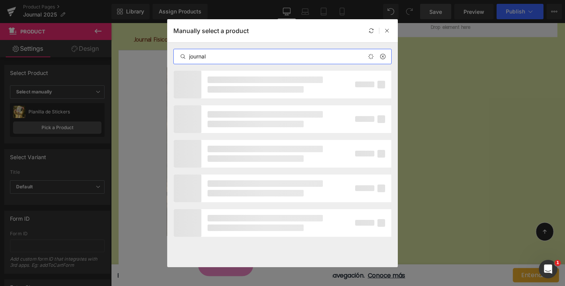
type input "journal"
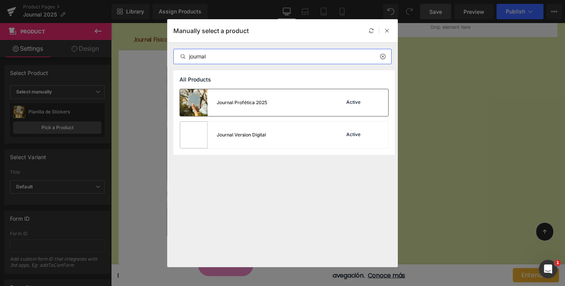
click at [252, 108] on div "Journal Profética 2025" at bounding box center [223, 102] width 87 height 27
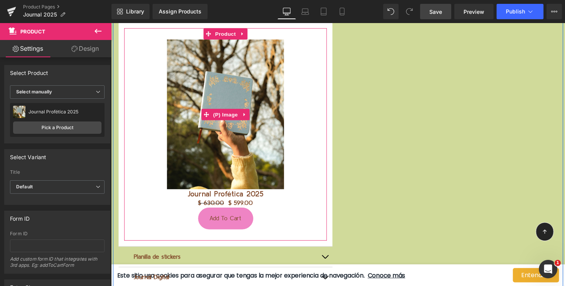
scroll to position [1775, 0]
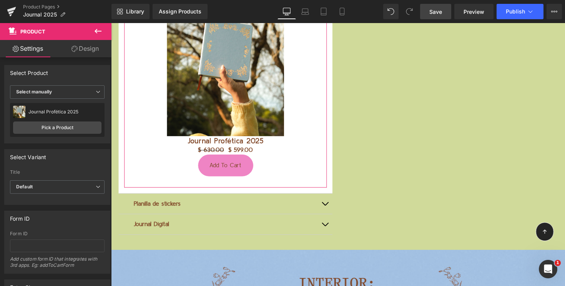
click at [83, 50] on link "Design" at bounding box center [85, 48] width 56 height 17
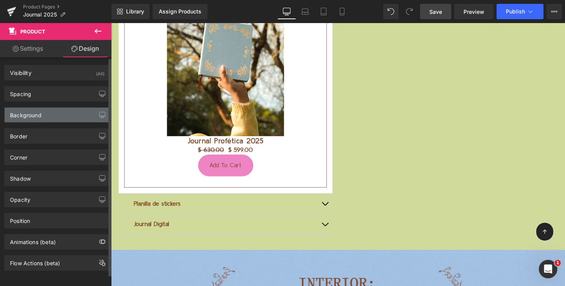
click at [64, 115] on div "Background" at bounding box center [57, 115] width 105 height 15
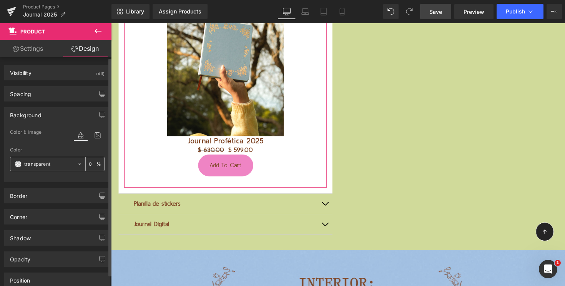
click at [77, 165] on icon at bounding box center [79, 164] width 5 height 5
type input "none"
click at [78, 165] on icon at bounding box center [79, 164] width 2 height 2
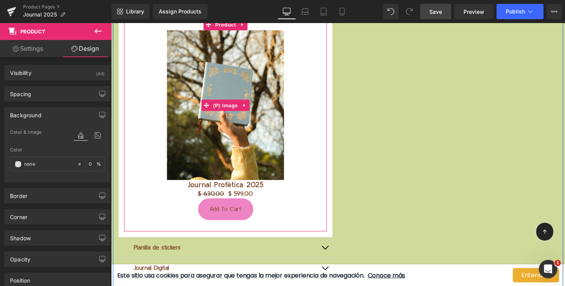
scroll to position [1682, 0]
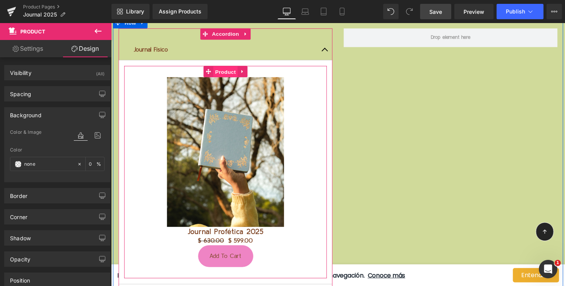
click at [226, 74] on span "Product" at bounding box center [228, 73] width 25 height 12
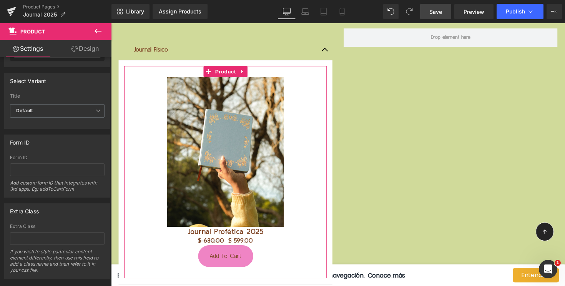
scroll to position [77, 0]
click at [55, 107] on span "Default" at bounding box center [57, 110] width 95 height 13
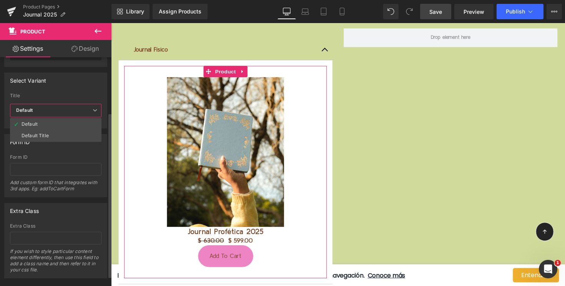
click at [63, 90] on div "Select Variant auto Title Default Default Title Default Default Default Title" at bounding box center [55, 101] width 103 height 56
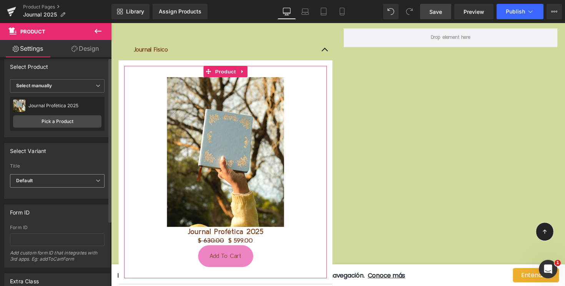
scroll to position [0, 0]
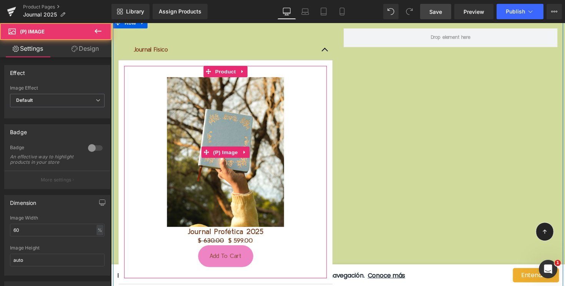
click at [137, 113] on div "Sale Off" at bounding box center [228, 154] width 200 height 153
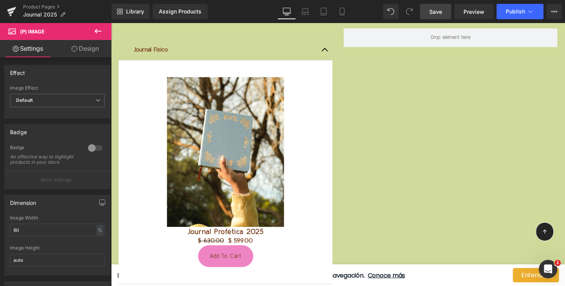
click at [92, 44] on link "Design" at bounding box center [85, 48] width 56 height 17
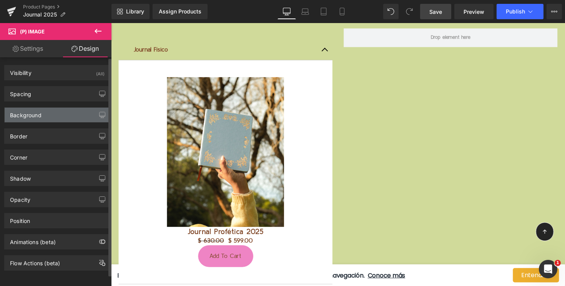
click at [63, 113] on div "Background" at bounding box center [57, 115] width 105 height 15
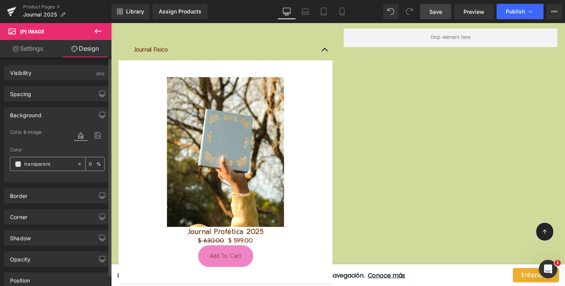
click at [16, 167] on span at bounding box center [18, 164] width 6 height 6
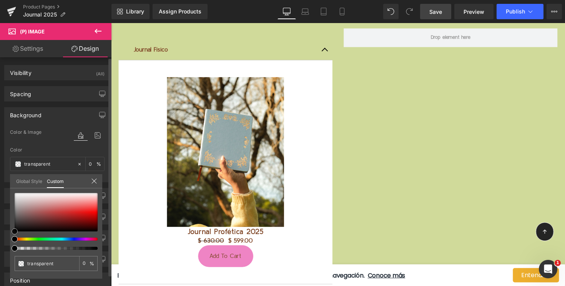
type input "#c76f6f"
type input "100"
type input "#c76f6f"
type input "100"
click at [51, 208] on div at bounding box center [56, 212] width 83 height 38
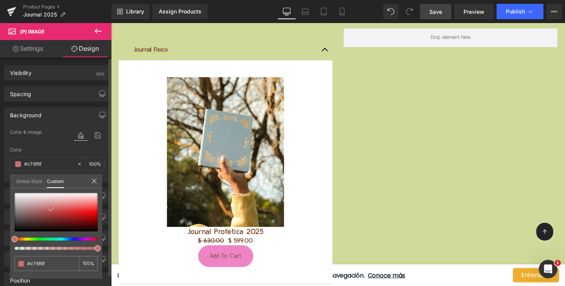
type input "#a63434"
type input "#a23333"
type input "#872626"
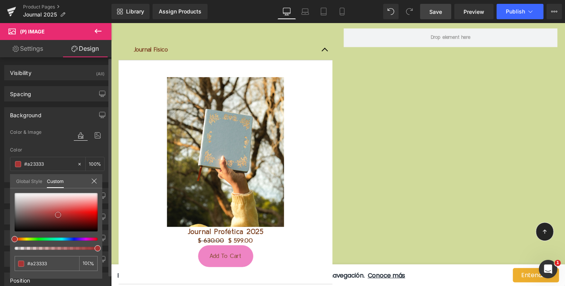
type input "#872626"
type input "#741f1f"
type input "#651a1a"
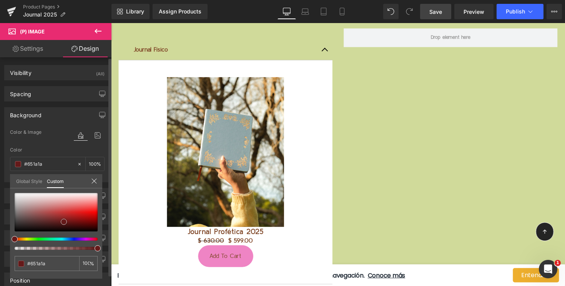
type input "#621717"
type input "#611818"
drag, startPoint x: 58, startPoint y: 215, endPoint x: 64, endPoint y: 222, distance: 9.6
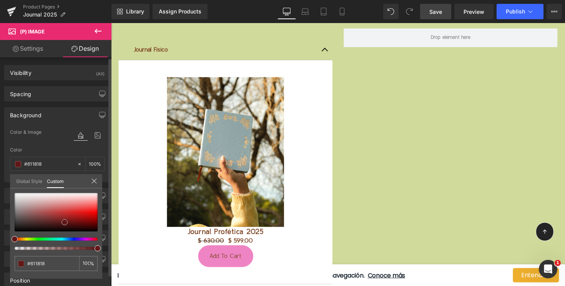
click at [65, 222] on div at bounding box center [56, 212] width 83 height 38
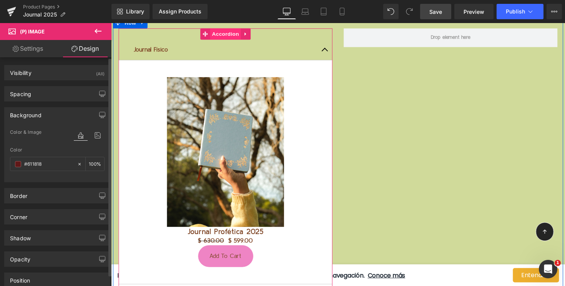
click at [227, 36] on span "Accordion" at bounding box center [229, 34] width 32 height 12
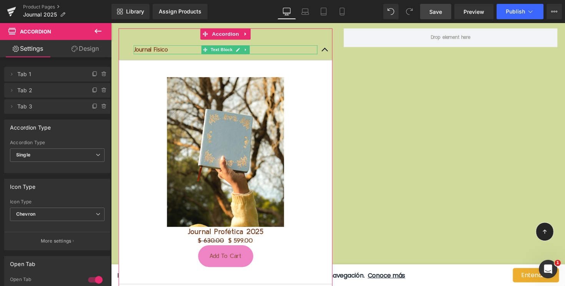
click at [65, 78] on span "Tab 1" at bounding box center [49, 74] width 65 height 15
click at [11, 74] on icon at bounding box center [11, 74] width 6 height 6
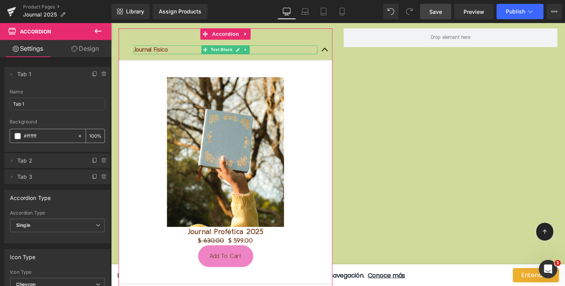
click at [16, 135] on span at bounding box center [18, 136] width 6 height 6
click at [77, 135] on icon at bounding box center [79, 135] width 5 height 5
type input "none"
type input "0"
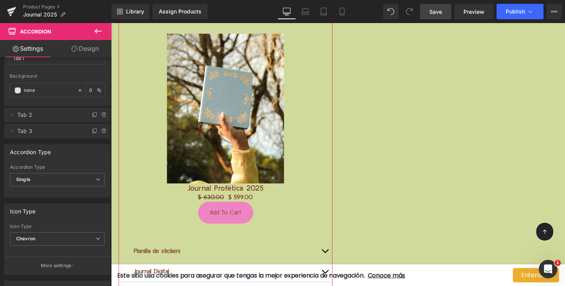
scroll to position [58, 0]
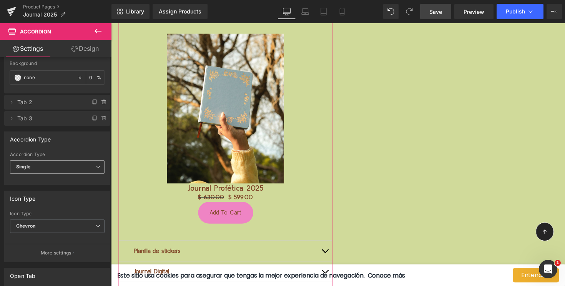
click at [65, 167] on span "Single" at bounding box center [57, 166] width 95 height 13
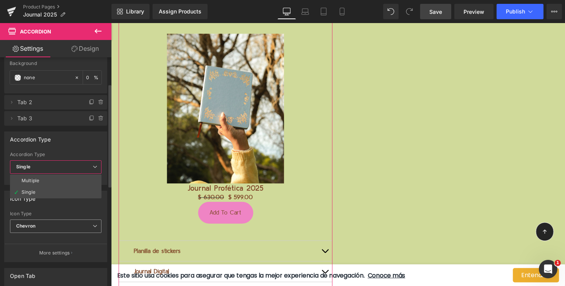
click at [58, 220] on div "Chevron None Plus Chevron" at bounding box center [56, 228] width 92 height 17
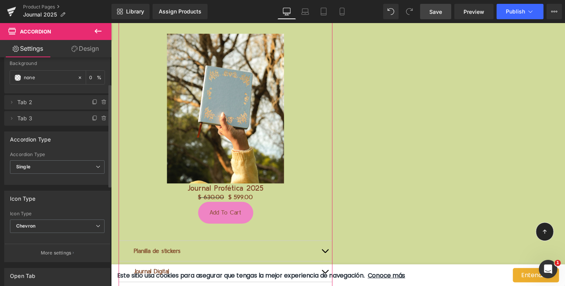
click at [58, 209] on div "Icon Type None Plus Chevron Icon Type Chevron None Plus Chevron More settings" at bounding box center [57, 227] width 106 height 72
click at [55, 226] on span "Chevron" at bounding box center [57, 226] width 95 height 13
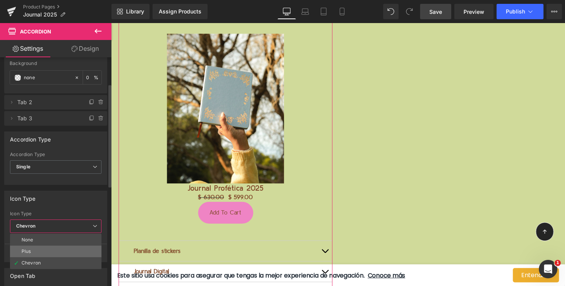
click at [49, 251] on li "Plus" at bounding box center [56, 252] width 92 height 12
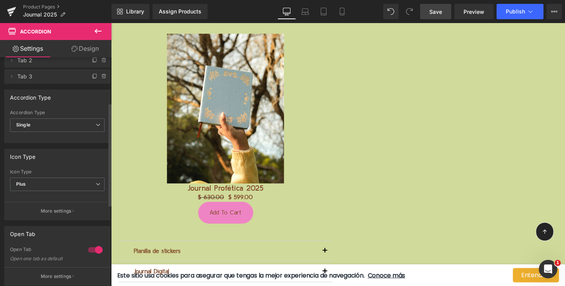
scroll to position [112, 0]
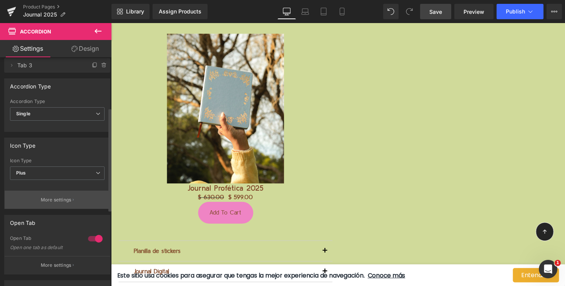
click at [57, 201] on p "More settings" at bounding box center [56, 200] width 31 height 7
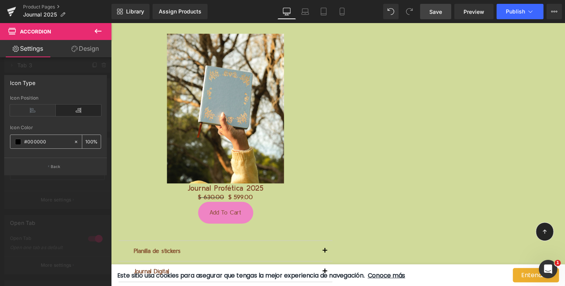
click at [37, 140] on input "#000000" at bounding box center [47, 142] width 46 height 8
click at [18, 142] on span at bounding box center [18, 142] width 6 height 6
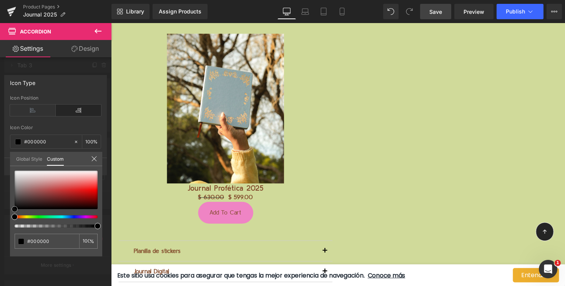
type input "#674040"
type input "#693f3f"
type input "#7a2d2d"
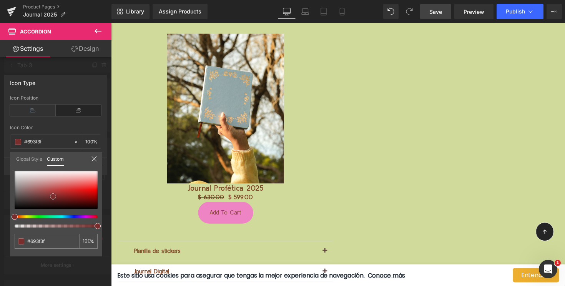
type input "#7a2d2d"
type input "#782525"
type input "#6a1919"
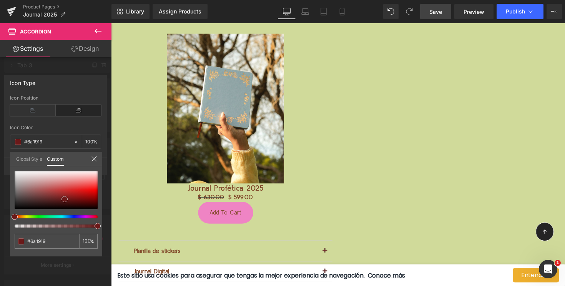
type input "#500f0f"
type input "#4a0b0b"
type input "#6d0c0c"
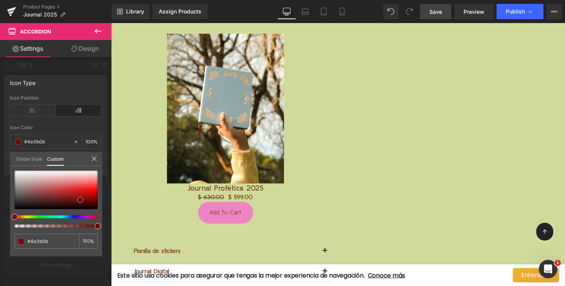
type input "#6d0c0c"
type input "#780b0b"
type input "#430909"
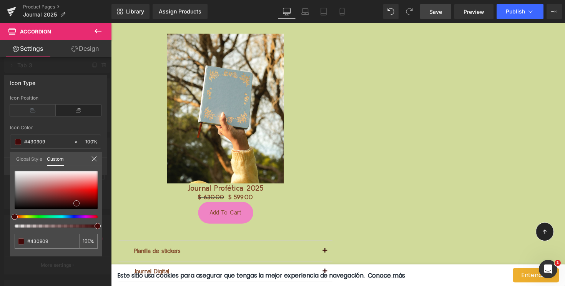
type input "#220606"
type input "#1e0505"
type input "#1a0404"
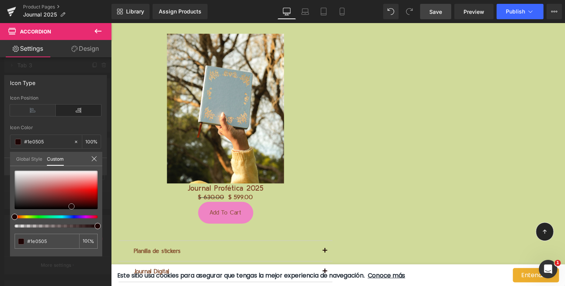
type input "#1a0404"
type input "#190505"
type input "#180606"
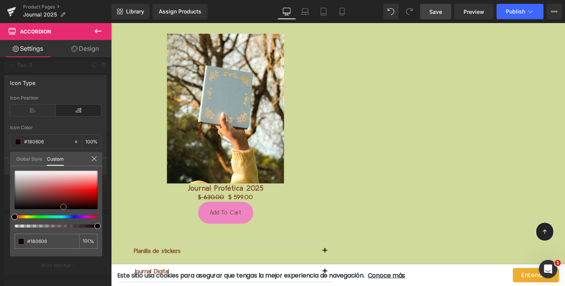
drag, startPoint x: 33, startPoint y: 197, endPoint x: 61, endPoint y: 205, distance: 28.7
click at [62, 206] on div at bounding box center [56, 190] width 83 height 38
type input "#200808"
type input "#240f09"
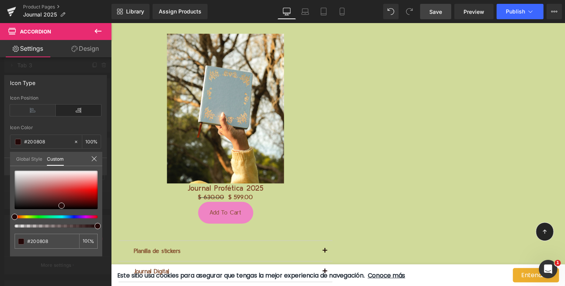
type input "#240f09"
type input "#241209"
type input "#241309"
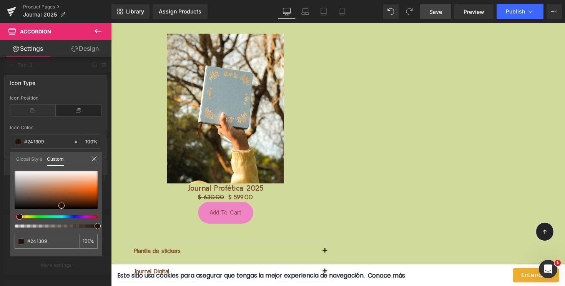
type input "#241409"
click at [19, 215] on span at bounding box center [20, 217] width 6 height 6
type input "#261307"
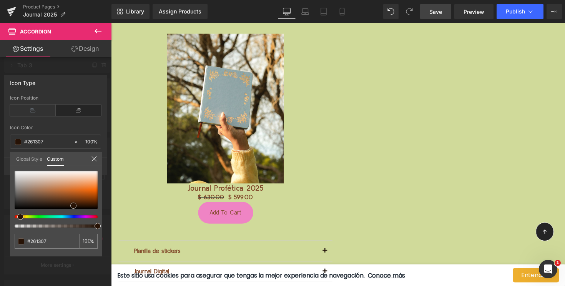
type input "#271306"
type input "#2c1506"
type input "#46220b"
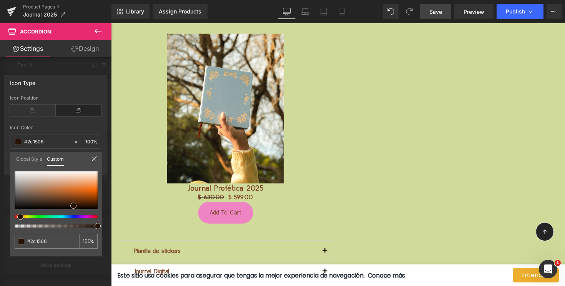
type input "#46220b"
type input "#582a0d"
type input "#59290c"
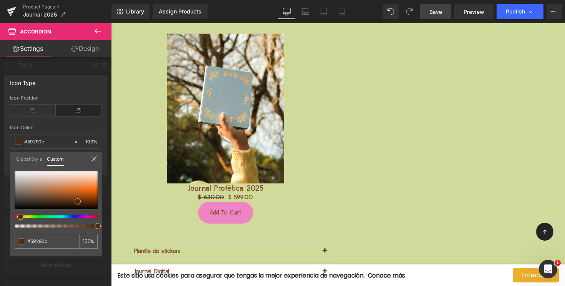
drag, startPoint x: 61, startPoint y: 203, endPoint x: 75, endPoint y: 199, distance: 14.8
click at [77, 199] on span at bounding box center [78, 201] width 6 height 6
type input "#612e0e"
type input "#65300f"
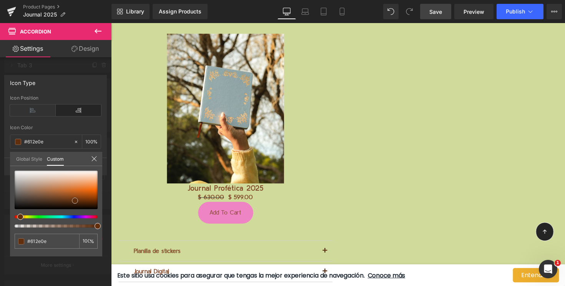
type input "#65300f"
type input "#66300f"
click at [73, 197] on span at bounding box center [75, 200] width 6 height 6
type input "#723712"
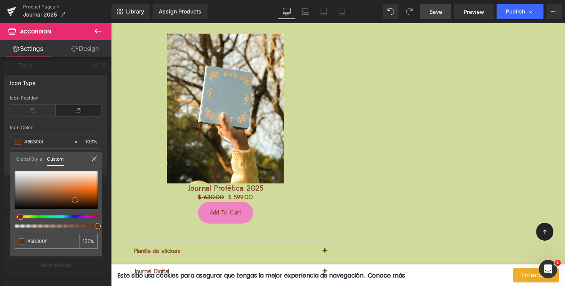
type input "#723712"
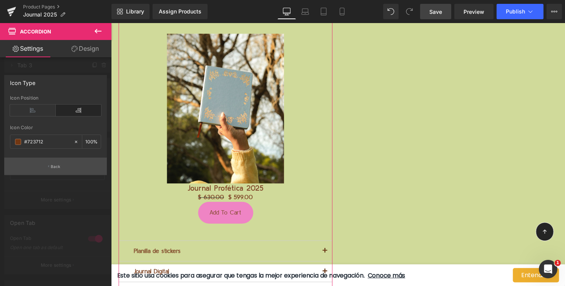
click at [58, 168] on p "Back" at bounding box center [56, 167] width 10 height 6
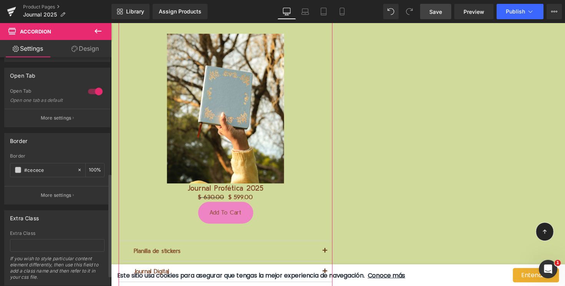
scroll to position [260, 0]
click at [77, 169] on icon at bounding box center [79, 169] width 5 height 5
type input "none"
type input "0"
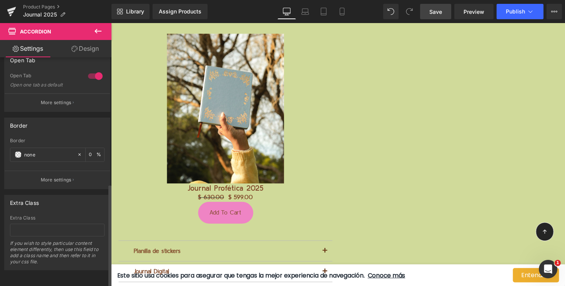
scroll to position [280, 0]
click at [78, 152] on icon at bounding box center [79, 154] width 5 height 5
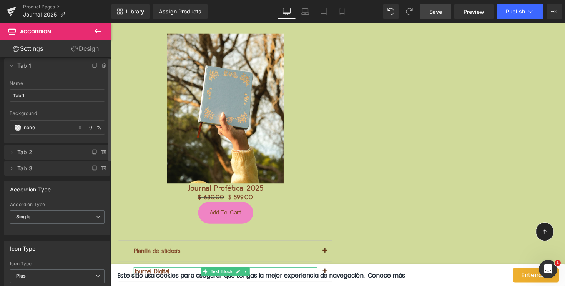
scroll to position [0, 0]
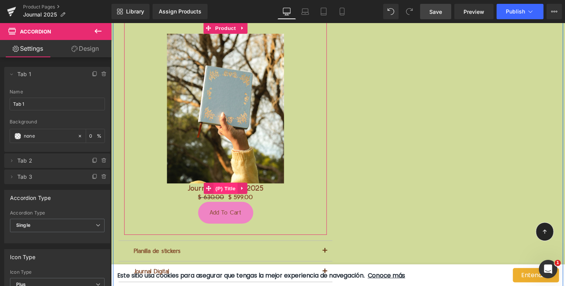
click at [227, 192] on span "(P) Title" at bounding box center [228, 193] width 25 height 12
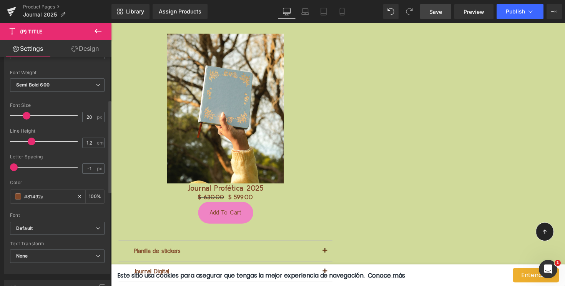
scroll to position [151, 0]
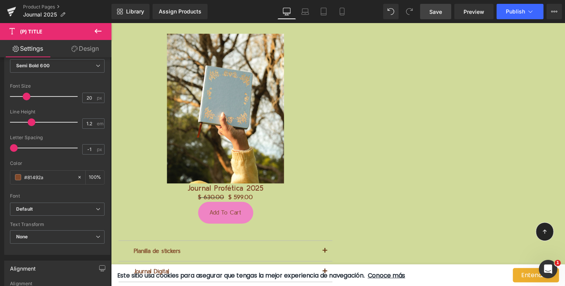
click at [87, 46] on link "Design" at bounding box center [85, 48] width 56 height 17
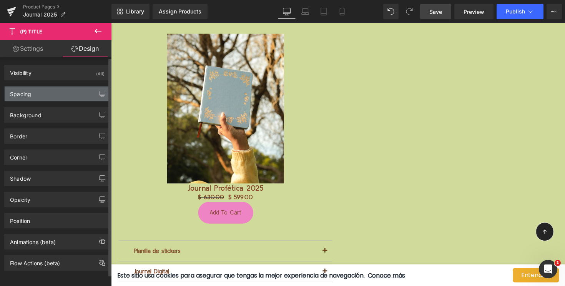
click at [46, 98] on div "Spacing" at bounding box center [57, 94] width 105 height 15
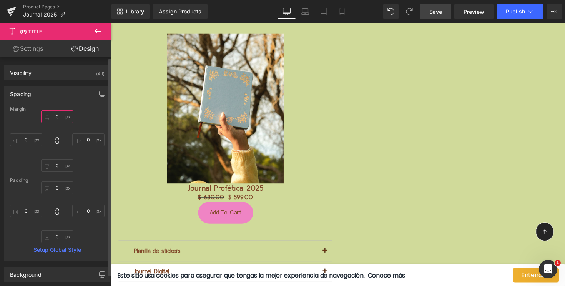
click at [50, 115] on input "0" at bounding box center [57, 116] width 32 height 13
type input "10"
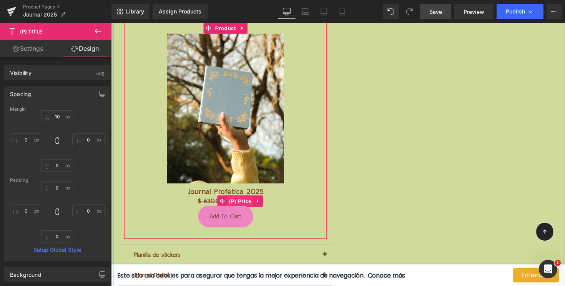
click at [242, 205] on span "(P) Price" at bounding box center [243, 206] width 27 height 12
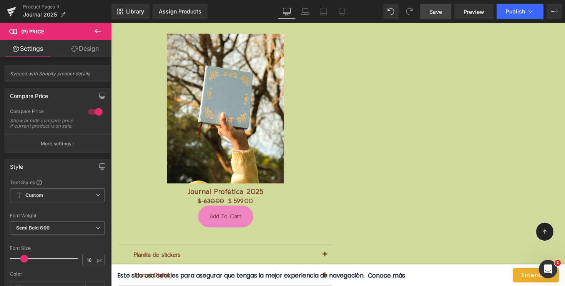
click at [88, 50] on link "Design" at bounding box center [85, 48] width 56 height 17
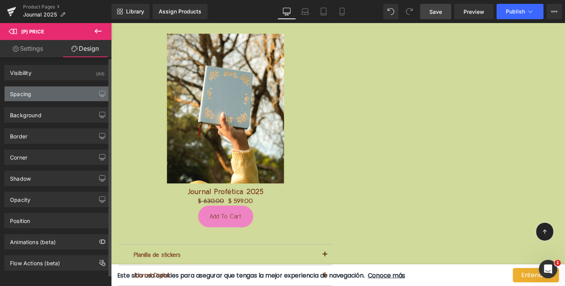
click at [43, 95] on div "Spacing" at bounding box center [57, 94] width 105 height 15
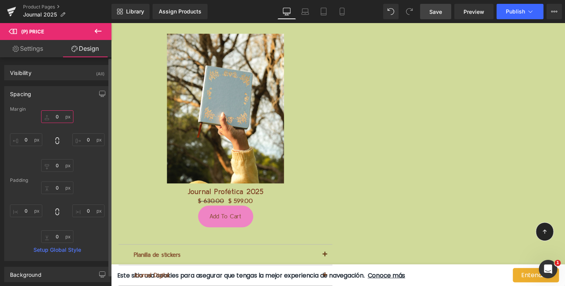
click at [52, 116] on input "0" at bounding box center [57, 116] width 32 height 13
type input "10"
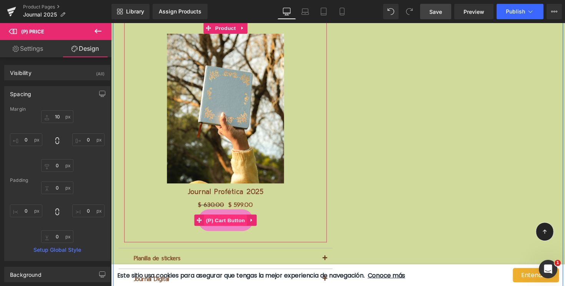
click at [235, 223] on span "(P) Cart Button" at bounding box center [229, 225] width 44 height 12
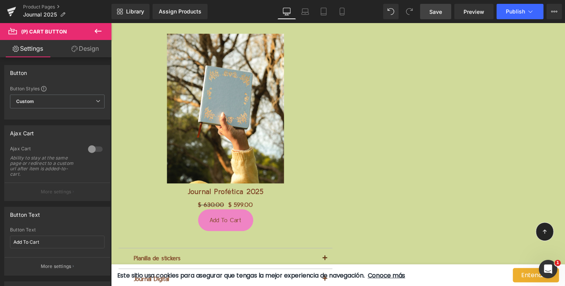
click at [94, 51] on link "Design" at bounding box center [85, 48] width 56 height 17
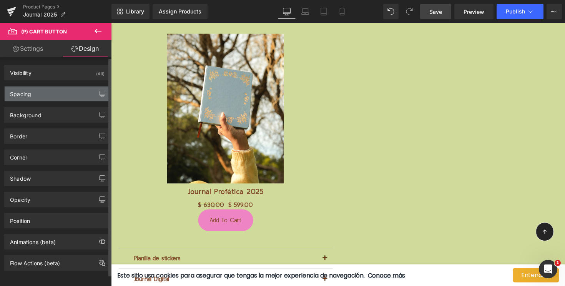
click at [54, 100] on div "Spacing" at bounding box center [57, 94] width 105 height 15
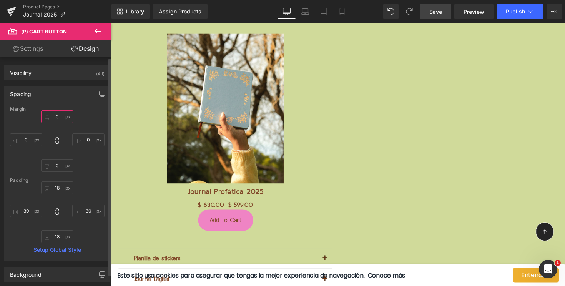
click at [49, 118] on input "0" at bounding box center [57, 116] width 32 height 13
type input "10"
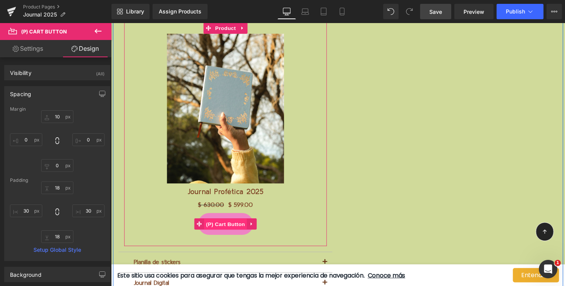
click at [235, 230] on span "(P) Cart Button" at bounding box center [229, 229] width 44 height 12
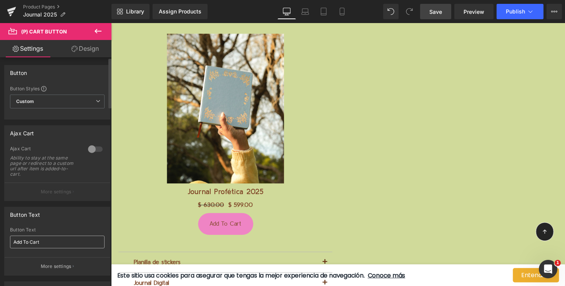
scroll to position [4, 0]
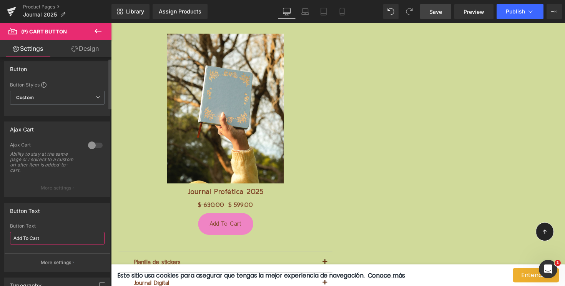
click at [38, 238] on input "Add To Cart" at bounding box center [57, 238] width 95 height 13
type input "Agregar a carrito"
click at [50, 218] on div "Button Text Agregar a carrito Button Text Agregar a carrito More settings" at bounding box center [57, 237] width 106 height 69
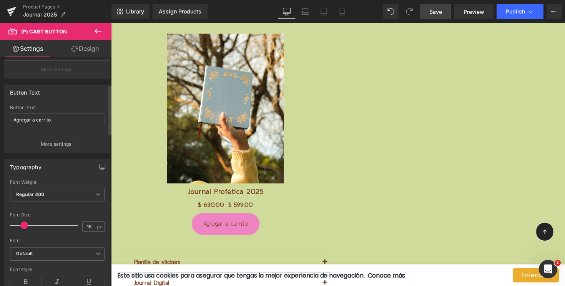
scroll to position [127, 0]
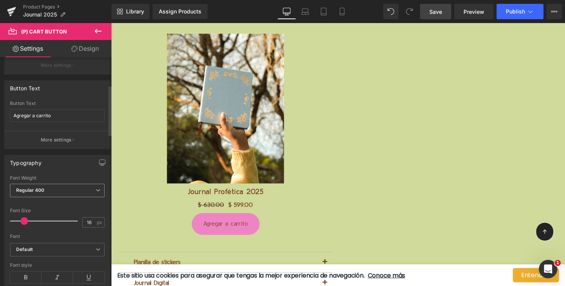
click at [50, 188] on span "Regular 400" at bounding box center [57, 190] width 95 height 13
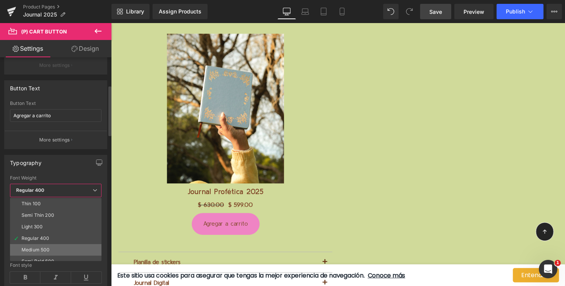
scroll to position [16, 0]
click at [44, 245] on div "Semi Bold 600" at bounding box center [38, 245] width 33 height 5
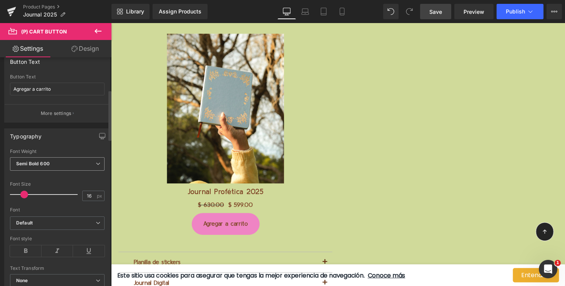
scroll to position [177, 0]
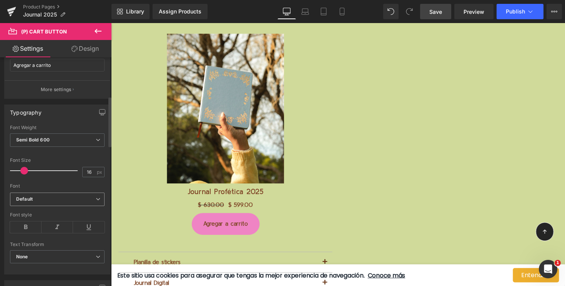
click at [45, 200] on b "Default" at bounding box center [56, 199] width 80 height 7
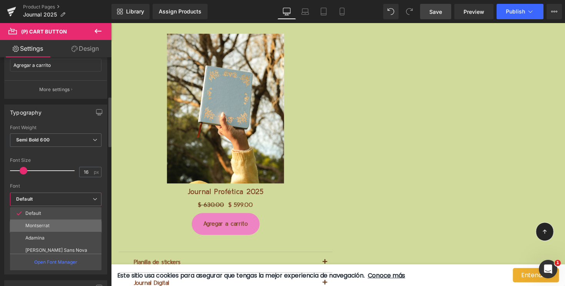
click at [44, 230] on li "Montserrat" at bounding box center [57, 226] width 95 height 12
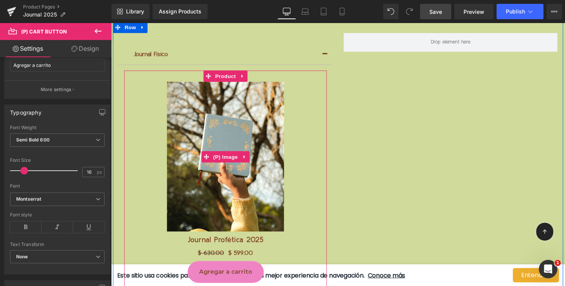
scroll to position [1643, 0]
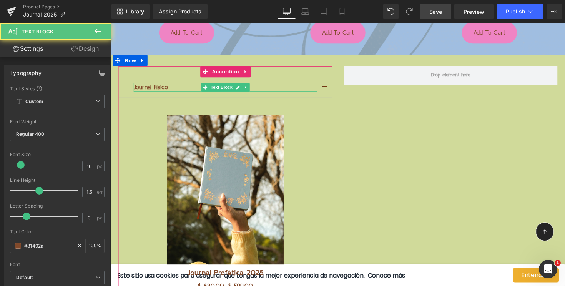
click at [174, 90] on p "Journal Físico" at bounding box center [228, 89] width 188 height 9
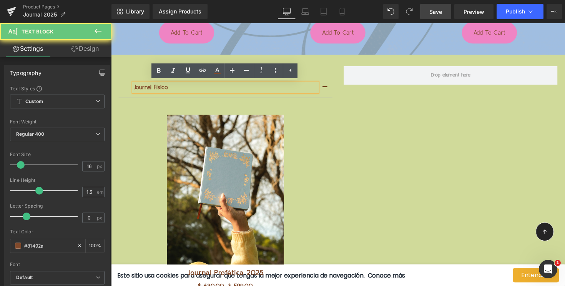
click at [172, 89] on p "Journal Físico" at bounding box center [228, 89] width 188 height 9
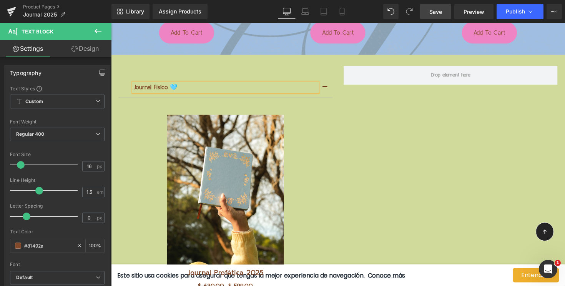
click at [193, 71] on div "Journal Físico 🩵 Text Block Sale Off (P) Image Journal Profética 2025 (P) Title…" at bounding box center [228, 231] width 219 height 328
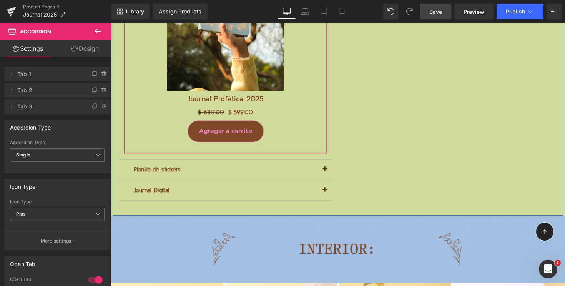
scroll to position [1828, 0]
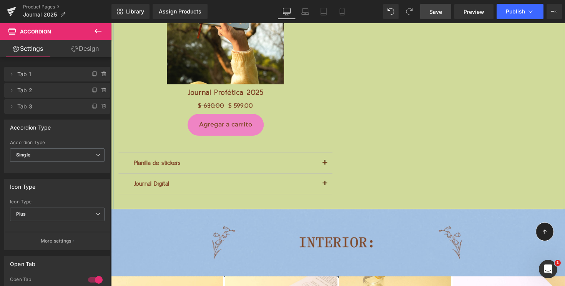
click at [171, 167] on p "Planilla de stickers" at bounding box center [228, 166] width 188 height 9
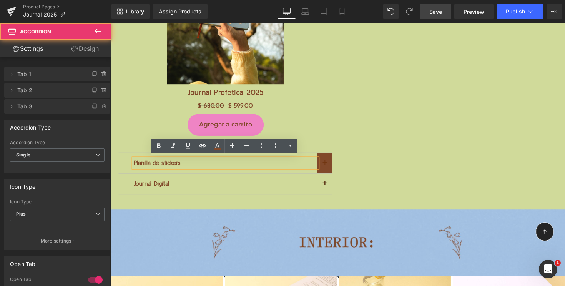
click at [329, 168] on button "button" at bounding box center [330, 166] width 15 height 21
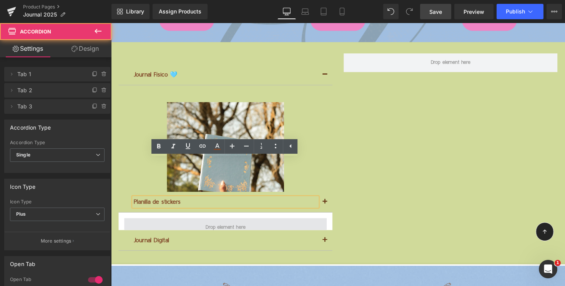
scroll to position [1587, 0]
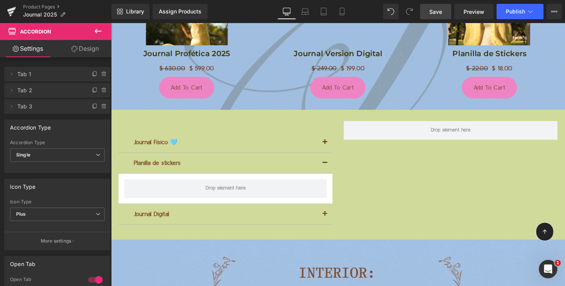
click at [99, 33] on icon at bounding box center [97, 31] width 9 height 9
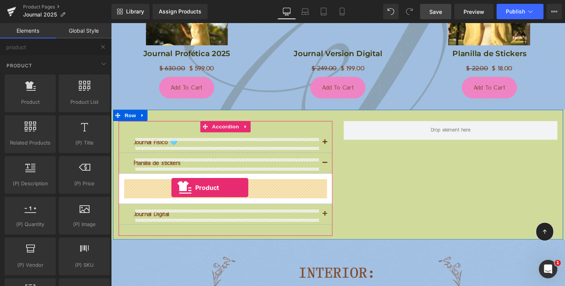
drag, startPoint x: 142, startPoint y: 121, endPoint x: 173, endPoint y: 192, distance: 77.5
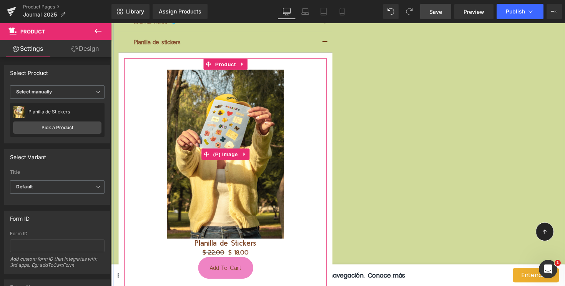
scroll to position [1715, 0]
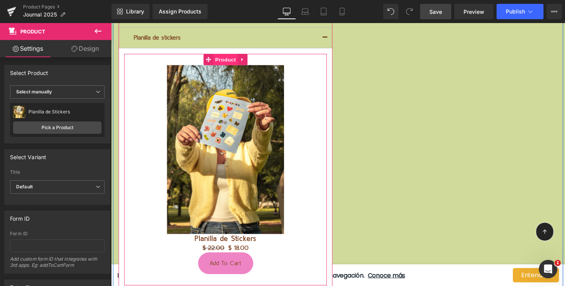
click at [229, 63] on span "Product" at bounding box center [228, 61] width 25 height 12
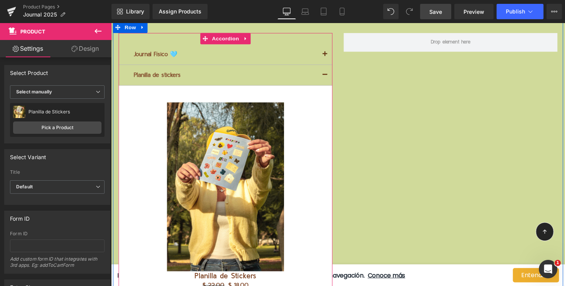
scroll to position [1678, 0]
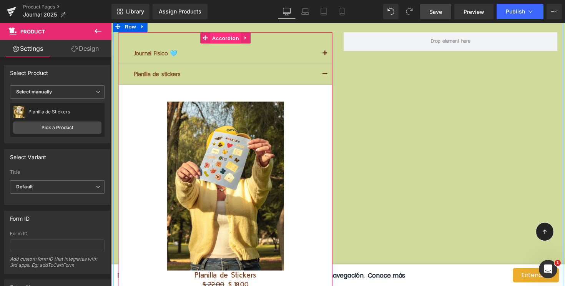
click at [228, 37] on span "Accordion" at bounding box center [229, 39] width 32 height 12
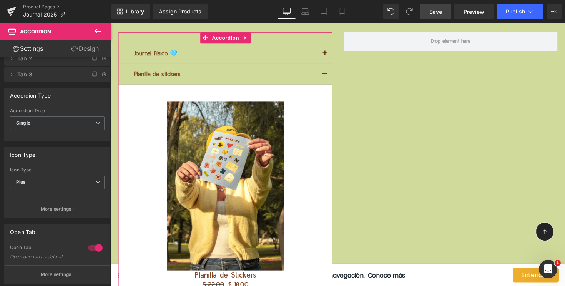
scroll to position [8, 0]
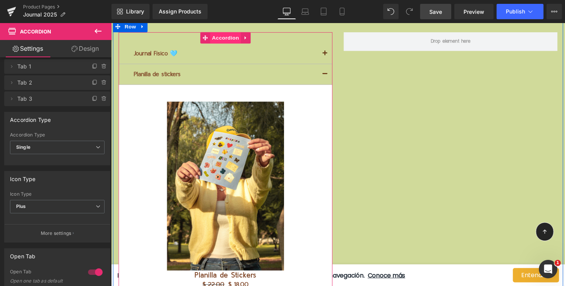
click at [230, 40] on span "Accordion" at bounding box center [229, 38] width 32 height 12
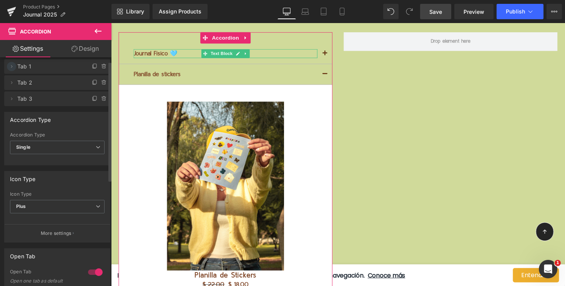
click at [12, 68] on icon at bounding box center [11, 66] width 6 height 6
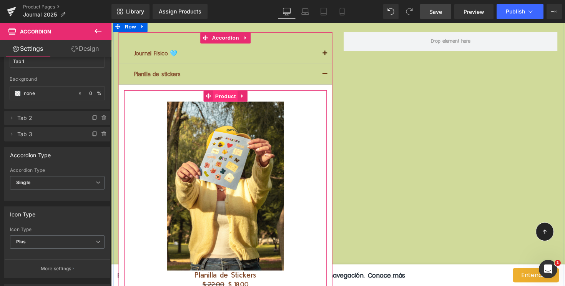
click at [227, 95] on span "Product" at bounding box center [228, 98] width 25 height 12
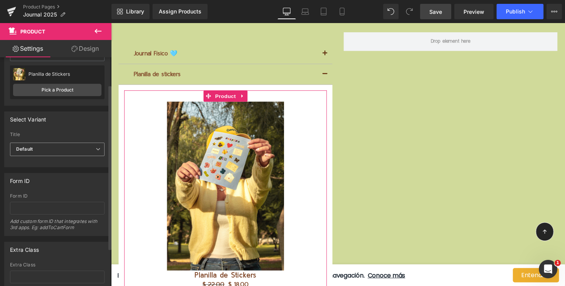
scroll to position [0, 0]
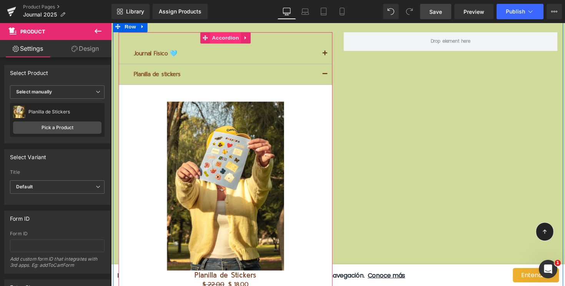
click at [223, 37] on span "Accordion" at bounding box center [229, 38] width 32 height 12
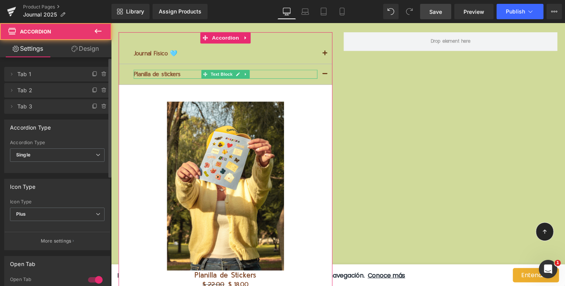
click at [50, 91] on span "Tab 2" at bounding box center [49, 90] width 65 height 15
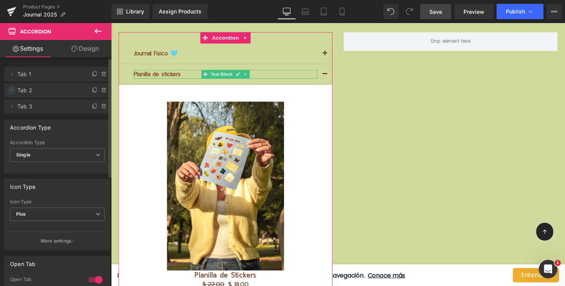
click at [13, 92] on icon at bounding box center [11, 90] width 6 height 6
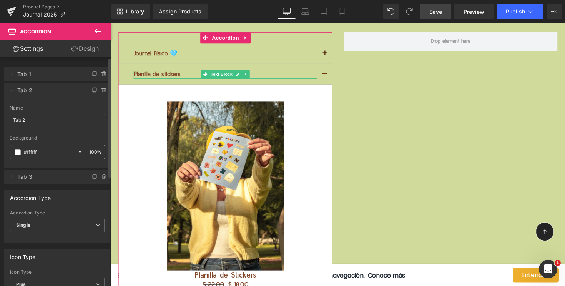
scroll to position [4, 0]
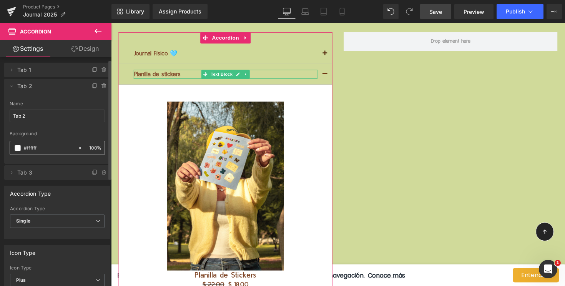
click at [77, 146] on icon at bounding box center [79, 147] width 5 height 5
type input "none"
type input "0"
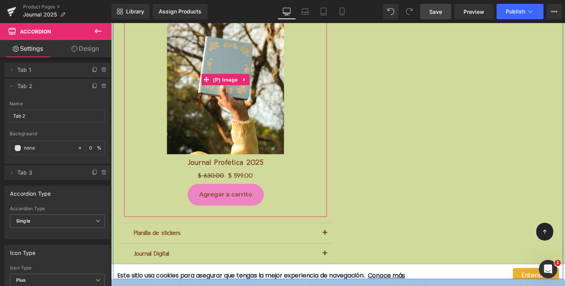
scroll to position [1845, 0]
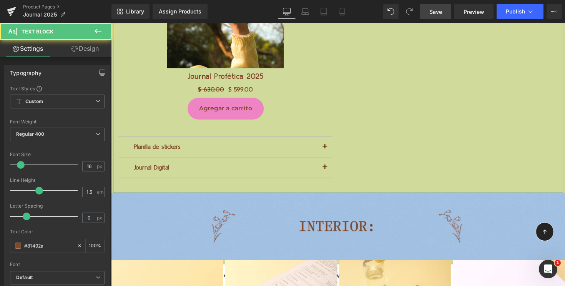
click at [188, 152] on p "Planilla de stickers" at bounding box center [228, 149] width 188 height 9
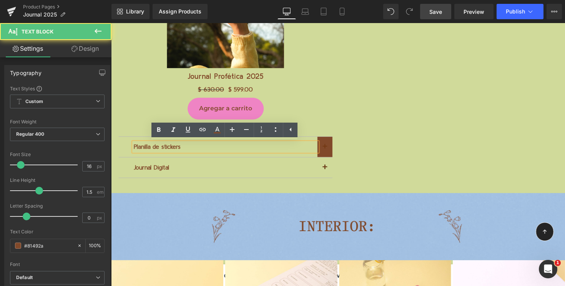
click at [330, 152] on span "button" at bounding box center [330, 152] width 0 height 0
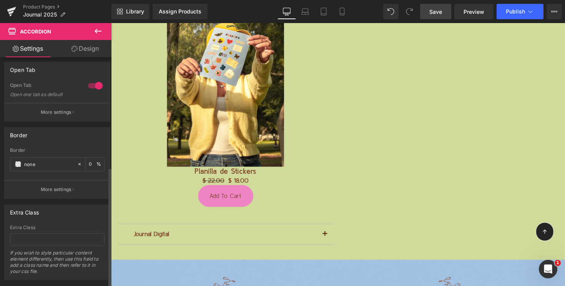
scroll to position [210, 0]
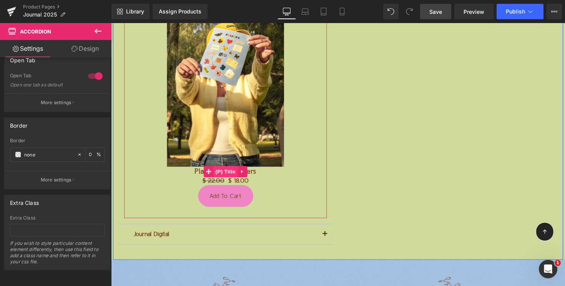
click at [234, 173] on span "(P) Title" at bounding box center [228, 176] width 25 height 12
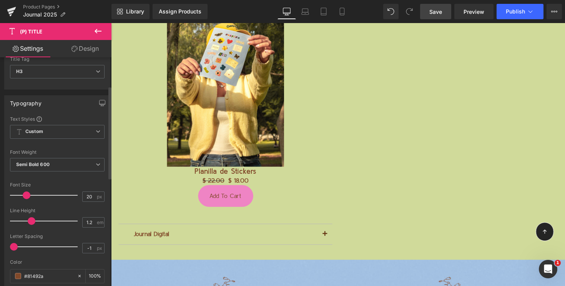
scroll to position [70, 0]
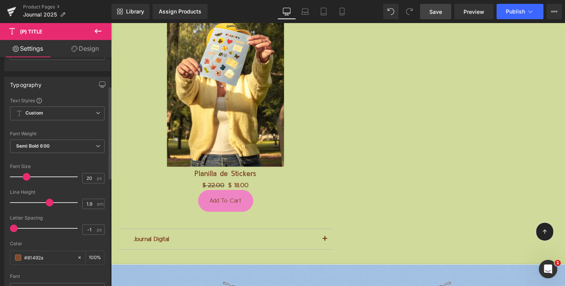
type input "2"
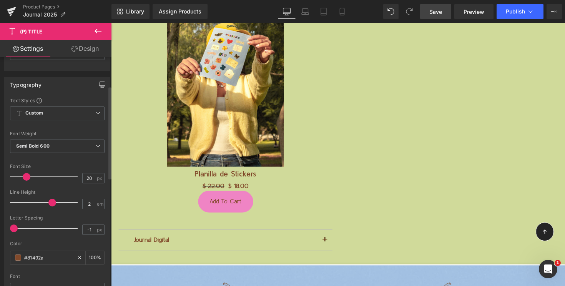
drag, startPoint x: 29, startPoint y: 204, endPoint x: 48, endPoint y: 212, distance: 20.9
click at [48, 212] on div "Line Height 2 em" at bounding box center [57, 203] width 95 height 26
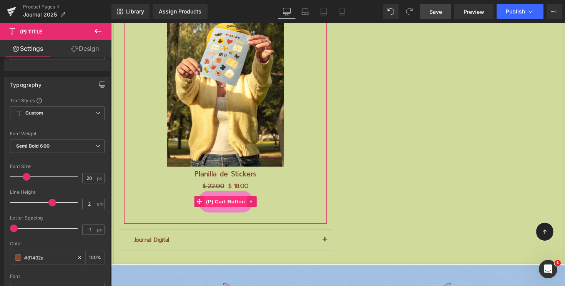
click at [231, 205] on span "(P) Cart Button" at bounding box center [229, 206] width 44 height 12
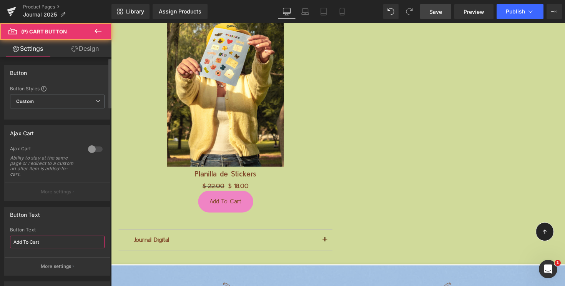
click at [51, 240] on input "Add To Cart" at bounding box center [57, 242] width 95 height 13
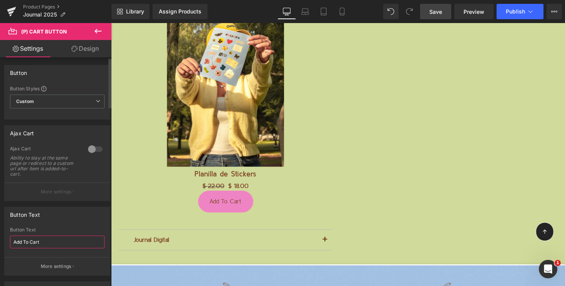
click at [51, 240] on input "Add To Cart" at bounding box center [57, 242] width 95 height 13
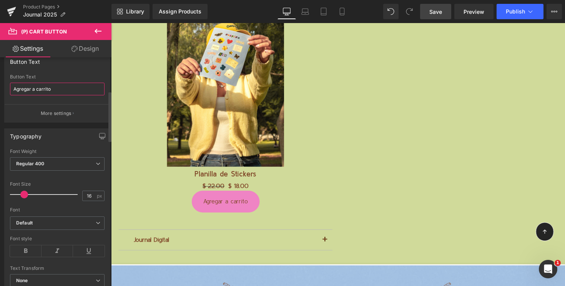
scroll to position [153, 0]
type input "Agregar a carrito"
click at [55, 163] on span "Regular 400" at bounding box center [57, 163] width 95 height 13
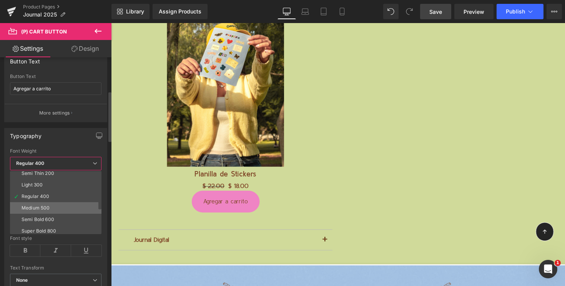
scroll to position [15, 0]
click at [44, 217] on div "Semi Bold 600" at bounding box center [38, 219] width 33 height 5
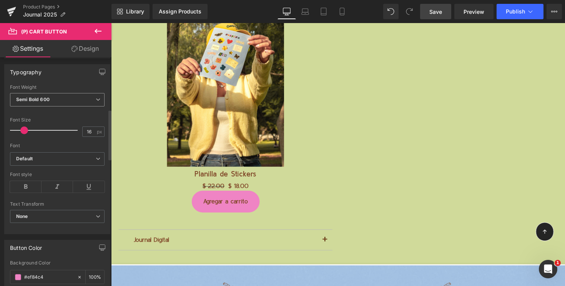
scroll to position [237, 0]
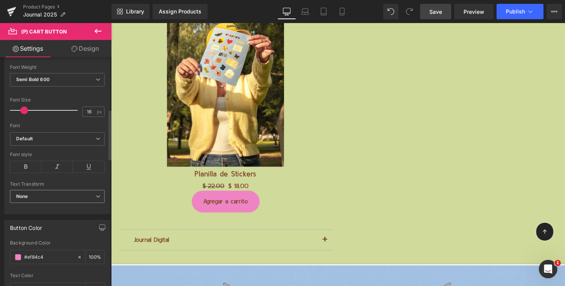
click at [39, 200] on span "None" at bounding box center [57, 196] width 95 height 13
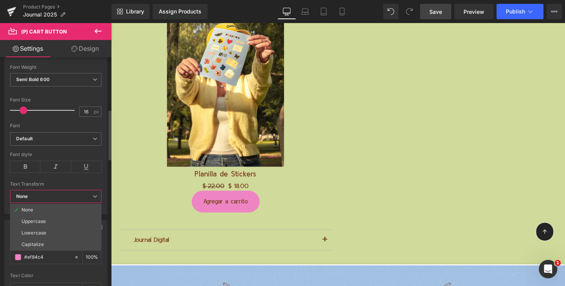
click at [50, 182] on div "Text Transform" at bounding box center [56, 184] width 92 height 5
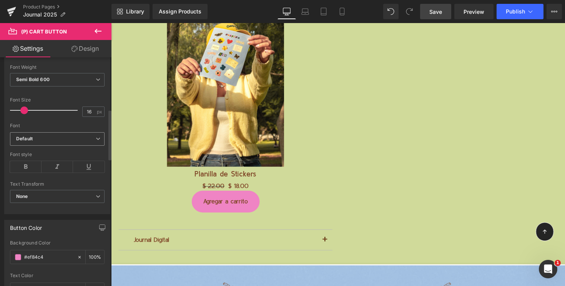
click at [52, 138] on b "Default" at bounding box center [56, 139] width 80 height 7
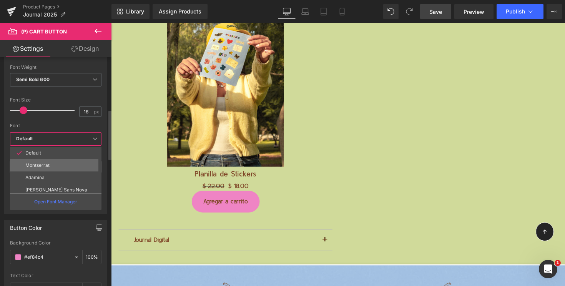
click at [47, 164] on p "Montserrat" at bounding box center [37, 165] width 24 height 5
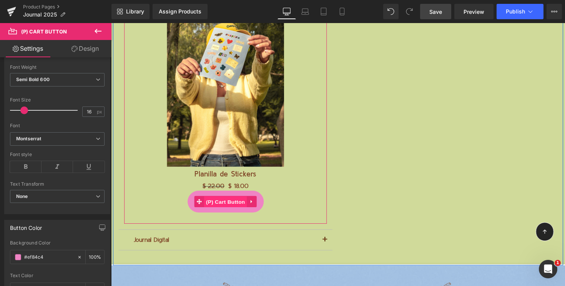
click at [233, 207] on span "(P) Cart Button" at bounding box center [229, 207] width 44 height 12
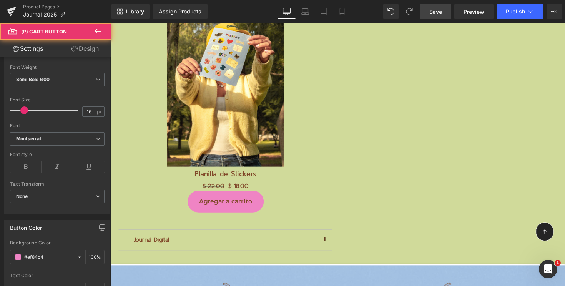
click at [76, 49] on icon at bounding box center [75, 49] width 6 height 6
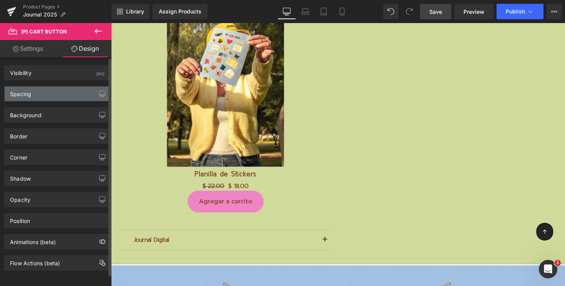
type input "0"
type input "18"
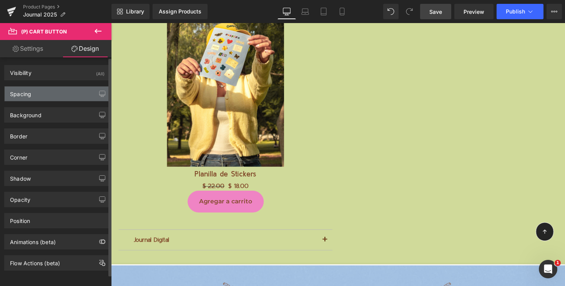
type input "30"
type input "18"
type input "30"
click at [43, 99] on div "Spacing" at bounding box center [57, 94] width 105 height 15
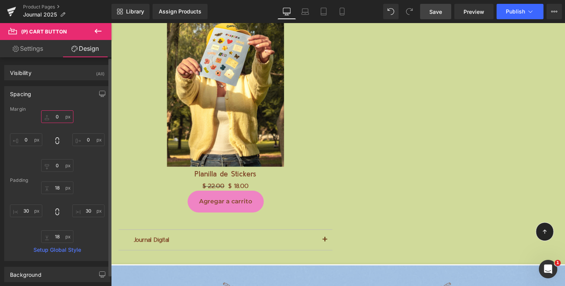
click at [53, 115] on input "0" at bounding box center [57, 116] width 32 height 13
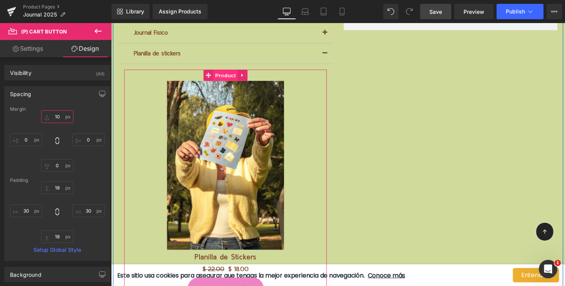
scroll to position [1681, 0]
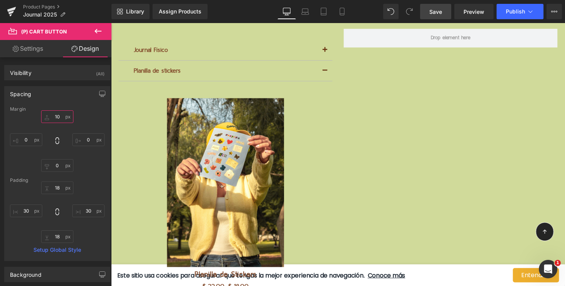
type input "10"
click at [436, 11] on span "Save" at bounding box center [436, 12] width 13 height 8
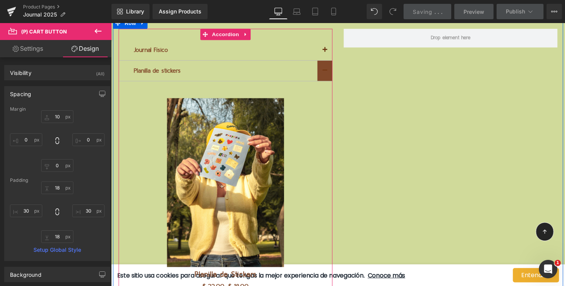
click at [333, 72] on button "button" at bounding box center [330, 72] width 15 height 21
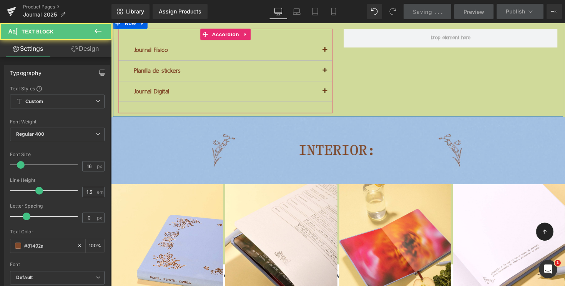
click at [177, 70] on p "Planilla de stickers" at bounding box center [228, 71] width 188 height 9
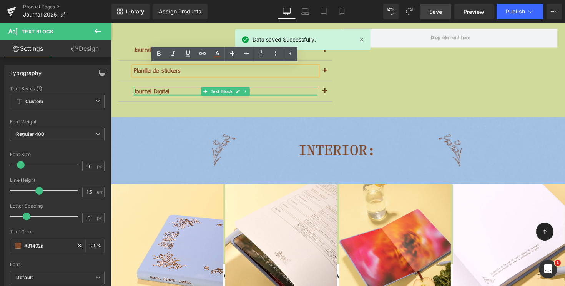
click at [170, 98] on div at bounding box center [228, 97] width 188 height 2
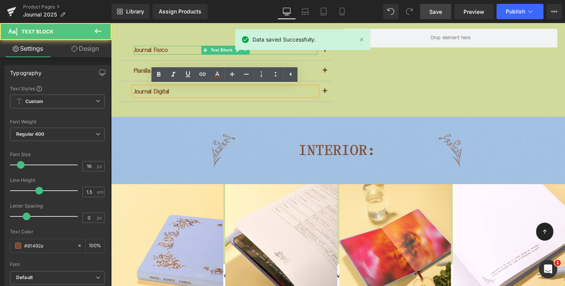
click at [170, 49] on p "Journal Físico" at bounding box center [228, 50] width 188 height 9
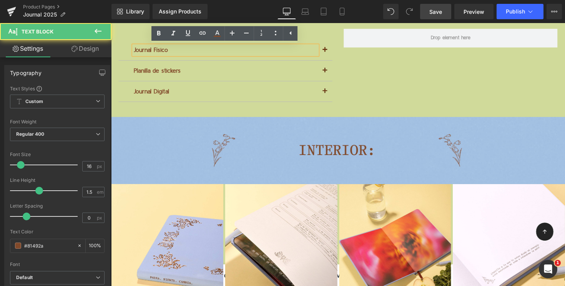
click at [174, 50] on p "Journal Físico" at bounding box center [228, 50] width 188 height 9
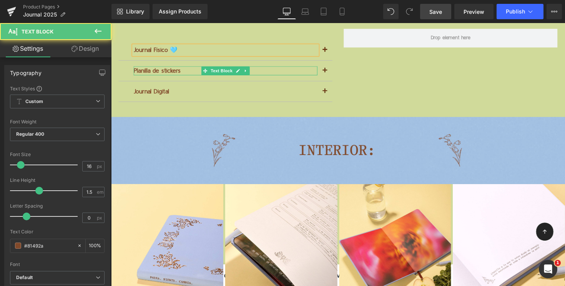
click at [187, 70] on p "Planilla de stickers" at bounding box center [228, 71] width 188 height 9
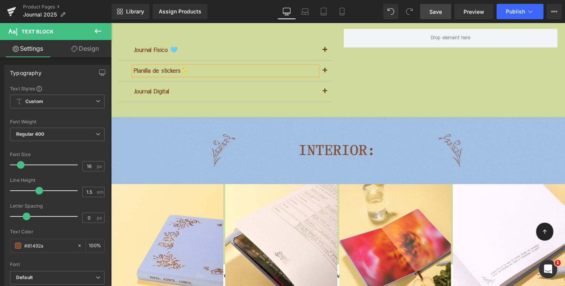
click at [111, 23] on div at bounding box center [111, 23] width 0 height 0
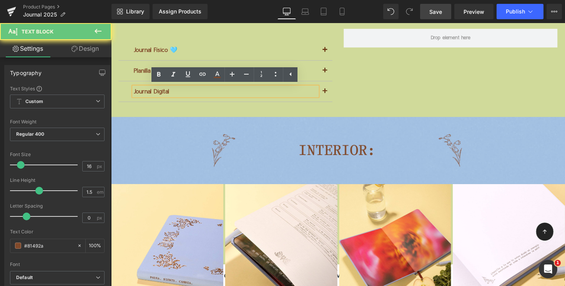
click at [184, 93] on div "Journal Digital" at bounding box center [228, 92] width 188 height 9
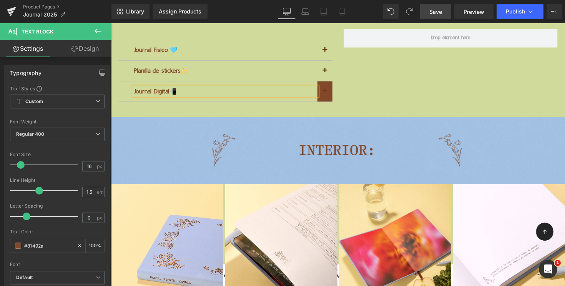
click at [332, 93] on button "button" at bounding box center [330, 93] width 15 height 21
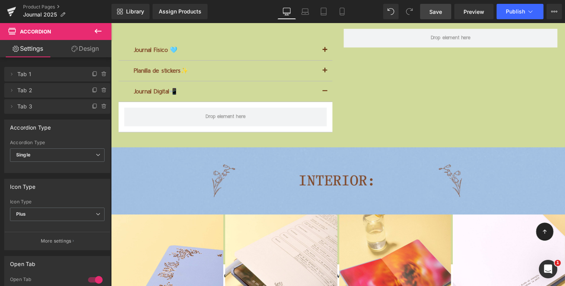
drag, startPoint x: 440, startPoint y: 12, endPoint x: 45, endPoint y: 77, distance: 399.7
click at [440, 12] on span "Save" at bounding box center [436, 12] width 13 height 8
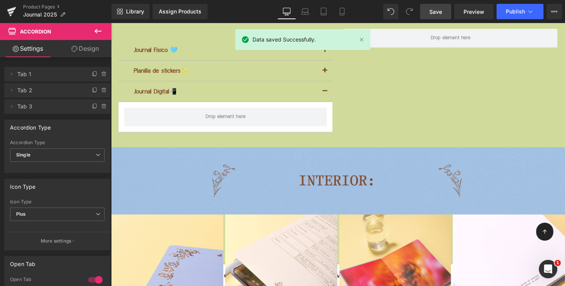
click at [98, 29] on icon at bounding box center [97, 31] width 9 height 9
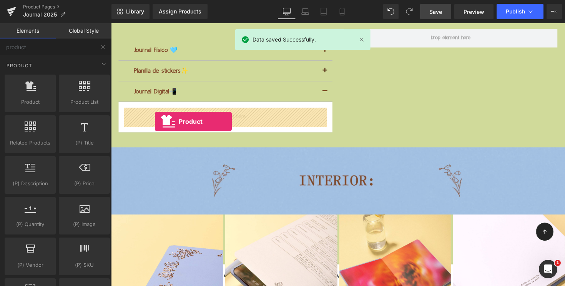
drag, startPoint x: 137, startPoint y: 120, endPoint x: 156, endPoint y: 124, distance: 20.0
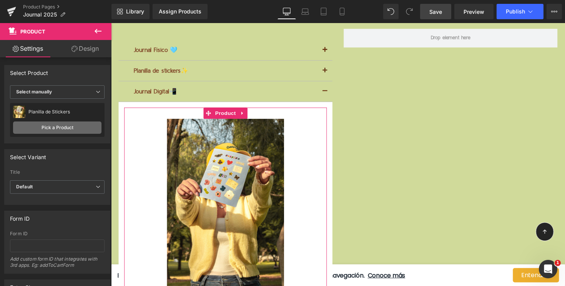
click at [65, 127] on link "Pick a Product" at bounding box center [57, 128] width 88 height 12
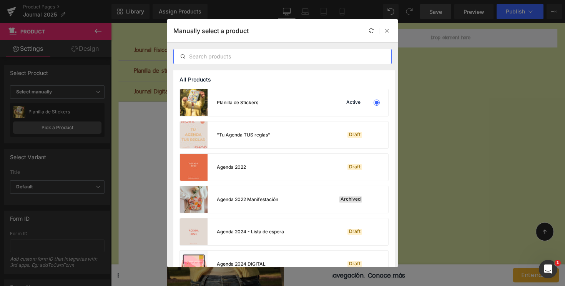
click at [238, 58] on input "text" at bounding box center [283, 56] width 218 height 9
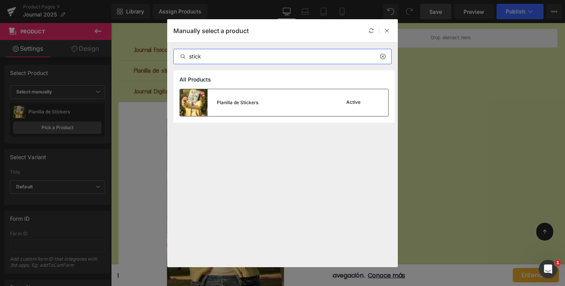
type input "stick"
click at [199, 98] on img at bounding box center [194, 102] width 28 height 27
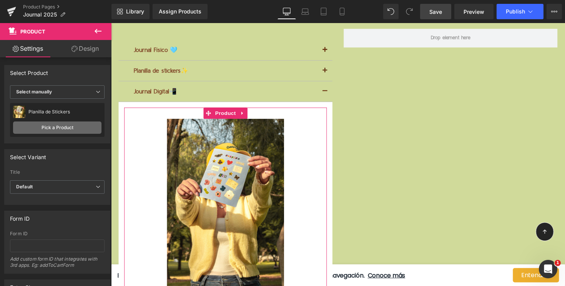
click at [70, 129] on link "Pick a Product" at bounding box center [57, 128] width 88 height 12
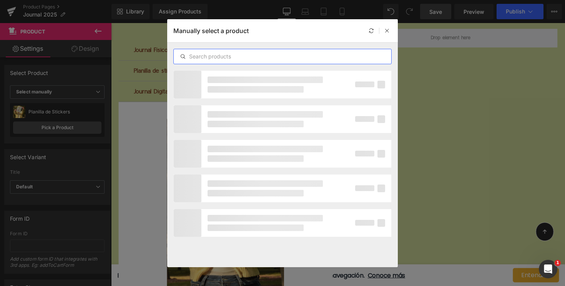
click at [210, 56] on input "text" at bounding box center [283, 56] width 218 height 9
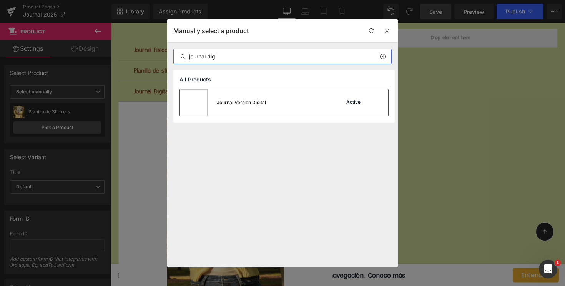
type input "journal digi"
click at [195, 101] on img at bounding box center [194, 102] width 28 height 27
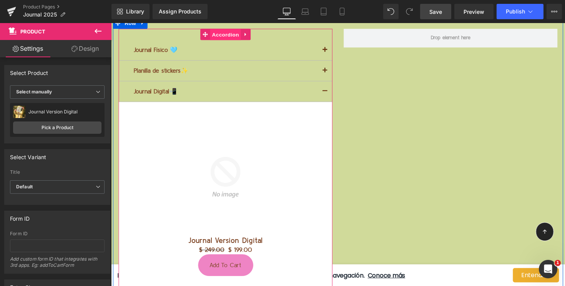
click at [230, 37] on span "Accordion" at bounding box center [229, 35] width 32 height 12
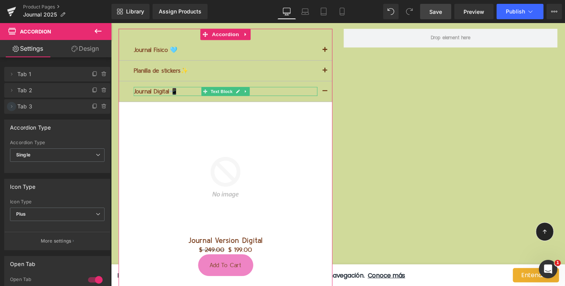
click at [11, 110] on span at bounding box center [11, 106] width 9 height 9
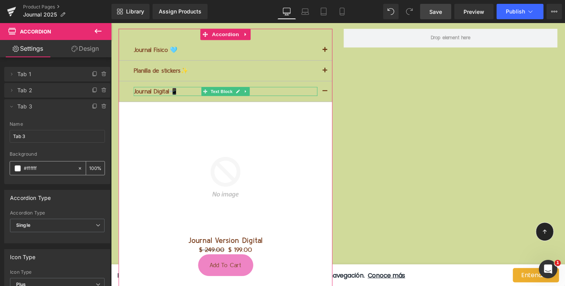
click at [77, 169] on icon at bounding box center [79, 168] width 5 height 5
type input "none"
type input "0"
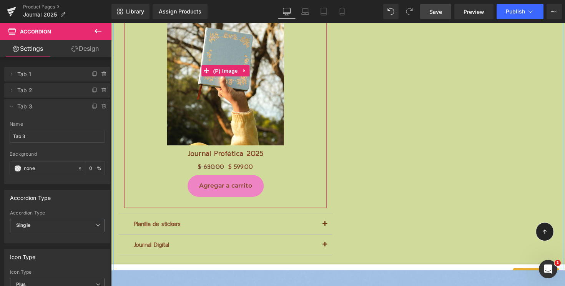
scroll to position [1915, 0]
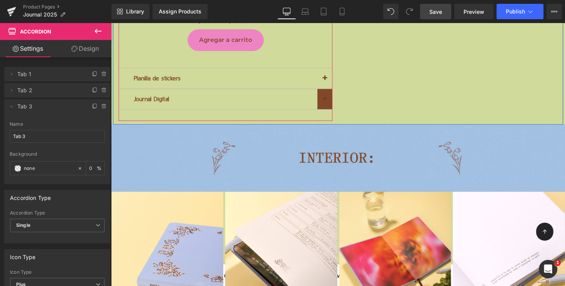
click at [330, 103] on span "button" at bounding box center [330, 103] width 0 height 0
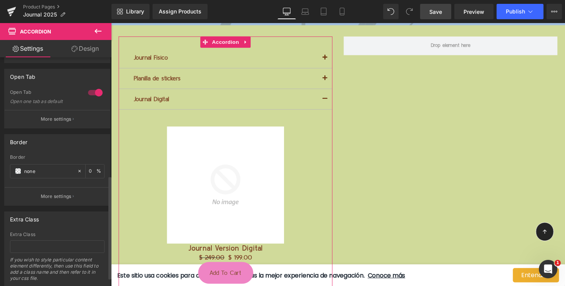
scroll to position [262, 0]
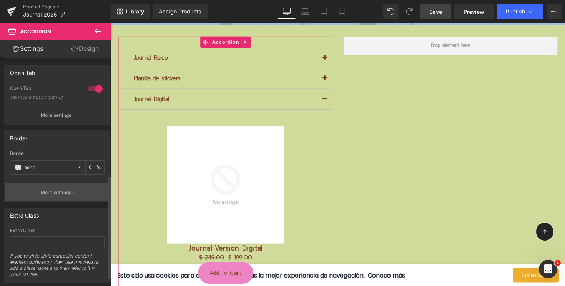
click at [48, 195] on p "More settings" at bounding box center [56, 192] width 31 height 7
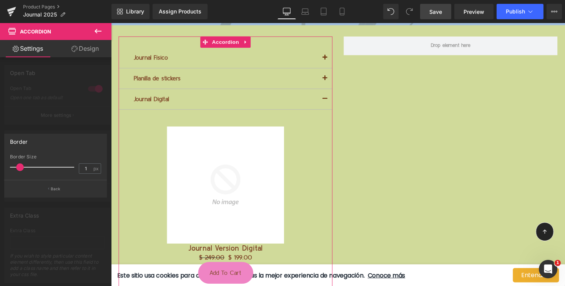
click at [40, 124] on div at bounding box center [56, 156] width 112 height 267
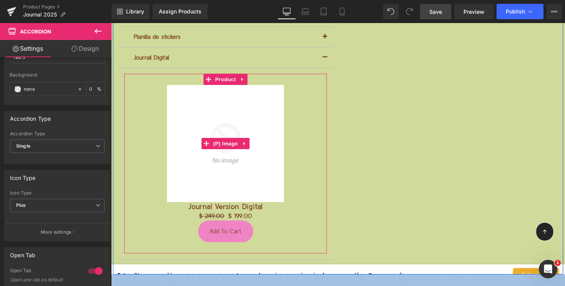
scroll to position [1729, 0]
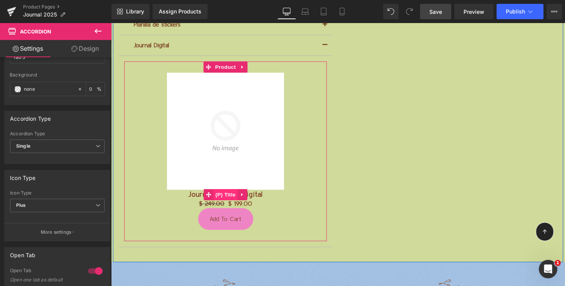
click at [228, 200] on span "(P) Title" at bounding box center [228, 199] width 25 height 12
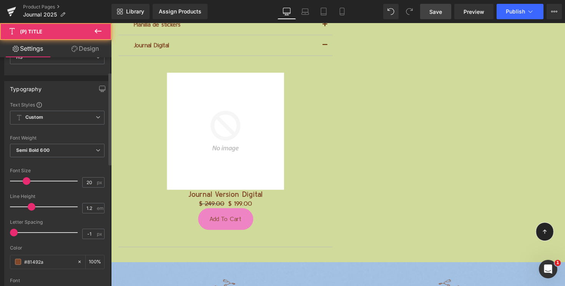
scroll to position [71, 0]
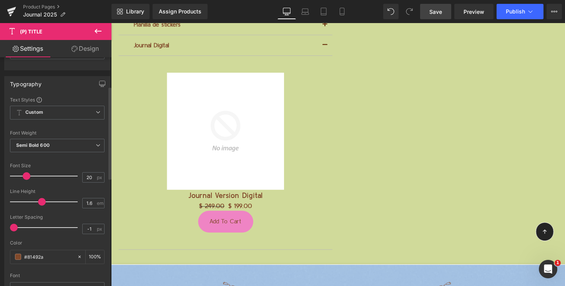
type input "1.7"
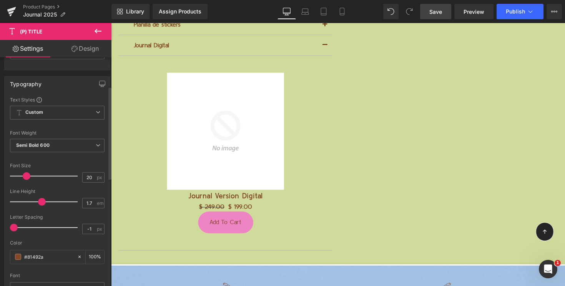
drag, startPoint x: 31, startPoint y: 201, endPoint x: 44, endPoint y: 203, distance: 13.2
click at [44, 203] on span at bounding box center [42, 202] width 8 height 8
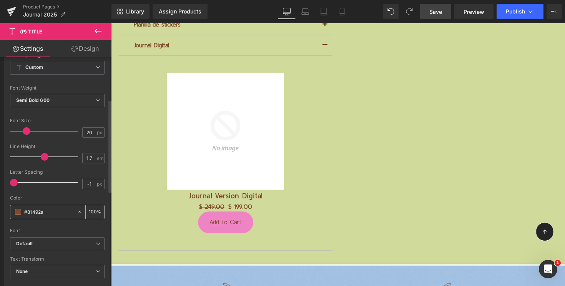
scroll to position [142, 0]
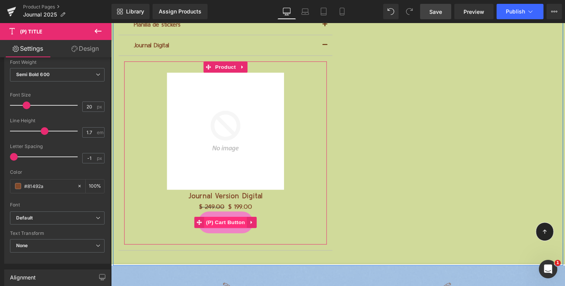
click at [233, 226] on span "(P) Cart Button" at bounding box center [229, 228] width 44 height 12
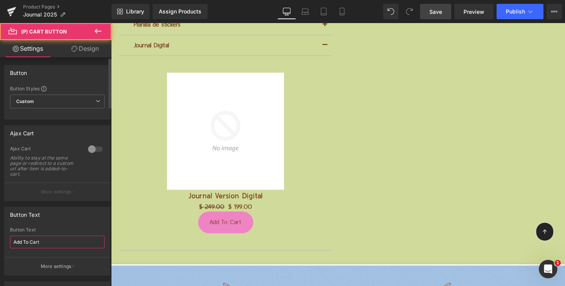
click at [31, 243] on input "Add To Cart" at bounding box center [57, 242] width 95 height 13
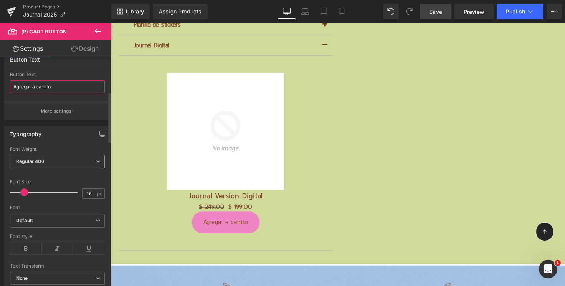
scroll to position [159, 0]
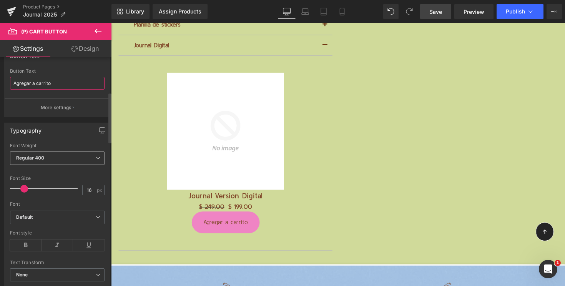
type input "Agregar a carrito"
click at [46, 152] on span "Regular 400" at bounding box center [57, 158] width 95 height 13
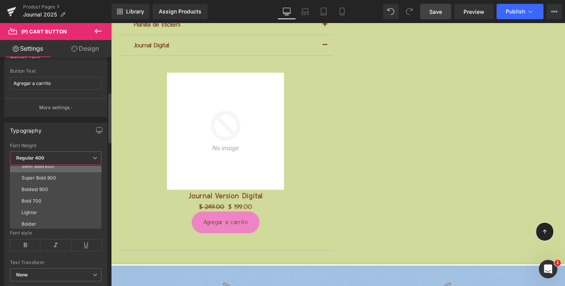
scroll to position [64, 0]
click at [42, 165] on div "Regular 400 Thin 100 Semi Thin 200 Light 300 Regular 400 Medium 500 Semi Bold 6…" at bounding box center [56, 160] width 92 height 17
click at [42, 169] on li "Semi Bold 600" at bounding box center [57, 166] width 95 height 12
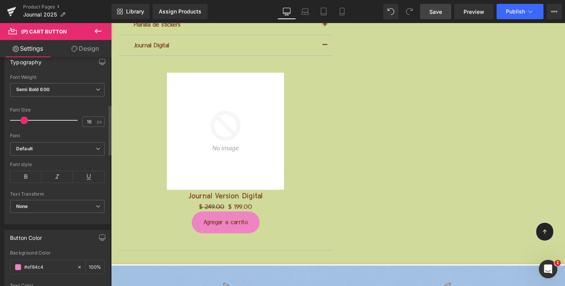
scroll to position [240, 0]
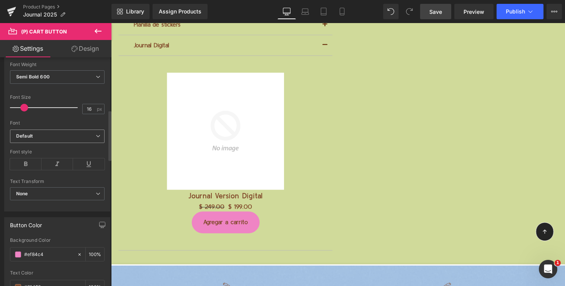
click at [44, 133] on b "Default" at bounding box center [56, 136] width 80 height 7
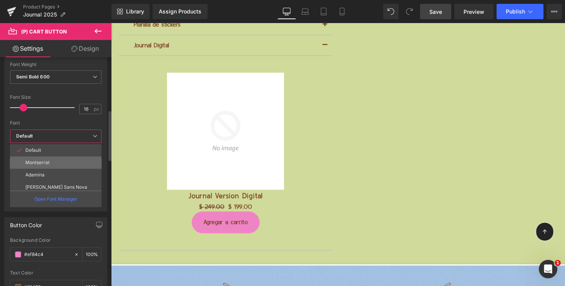
click at [42, 163] on p "Montserrat" at bounding box center [37, 162] width 24 height 5
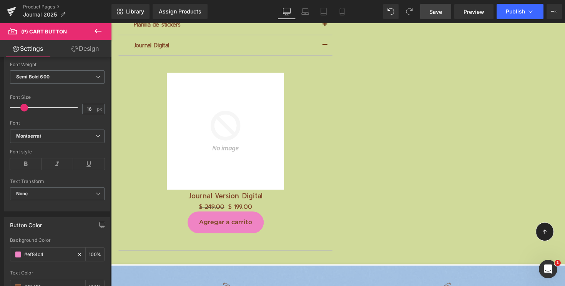
click at [87, 47] on link "Design" at bounding box center [85, 48] width 56 height 17
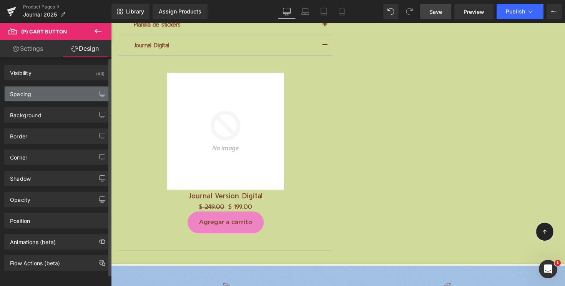
click at [56, 93] on div "Spacing" at bounding box center [57, 94] width 105 height 15
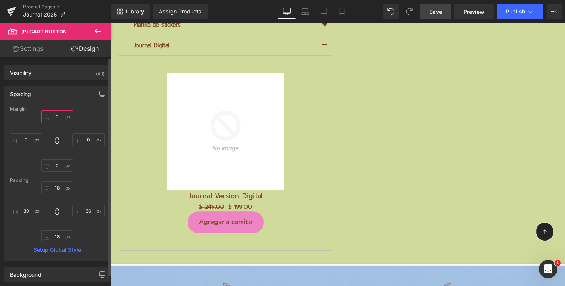
click at [52, 119] on input "0" at bounding box center [57, 116] width 32 height 13
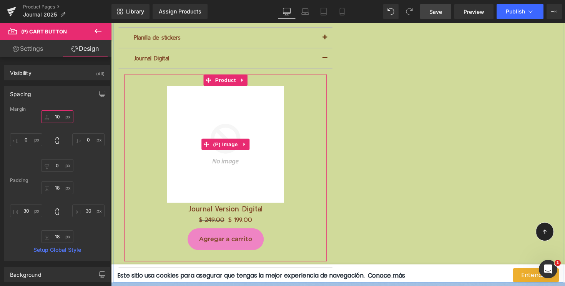
scroll to position [1714, 0]
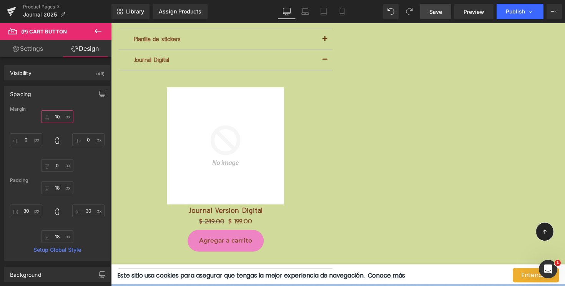
type input "10"
click at [444, 16] on link "Save" at bounding box center [435, 11] width 31 height 15
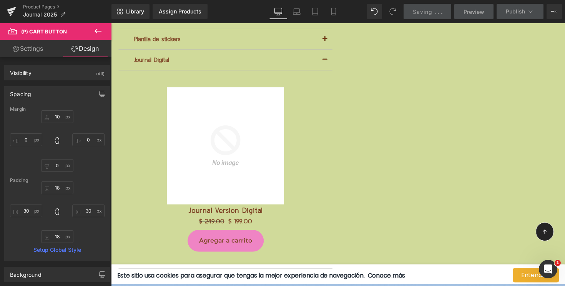
click at [444, 16] on link "Saving . . ." at bounding box center [428, 11] width 48 height 15
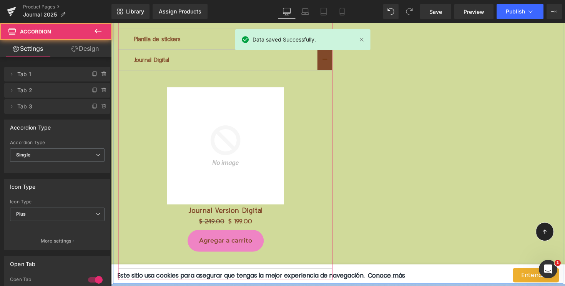
click at [330, 63] on button "button" at bounding box center [330, 60] width 15 height 21
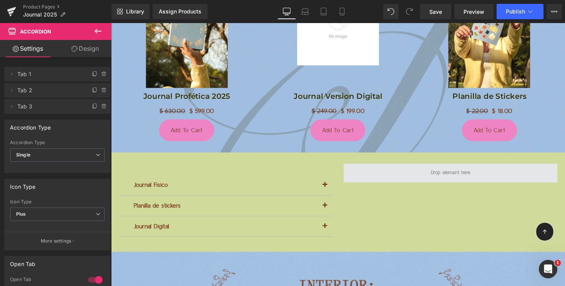
scroll to position [1592, 0]
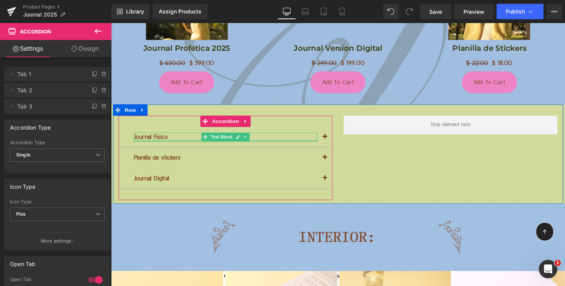
click at [148, 144] on div "Journal Físico Text Block" at bounding box center [228, 139] width 188 height 9
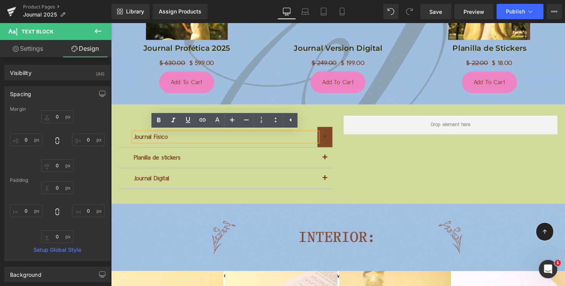
click at [328, 147] on button "button" at bounding box center [330, 140] width 15 height 21
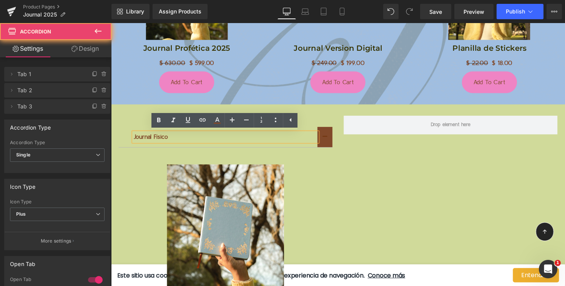
click at [328, 145] on button "button" at bounding box center [330, 140] width 15 height 21
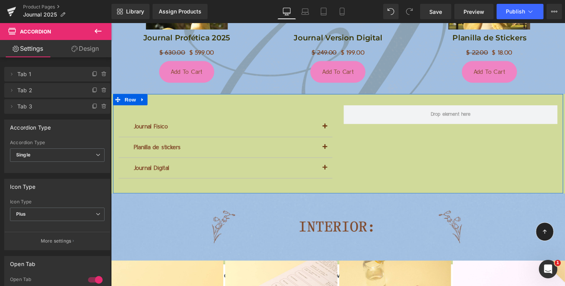
scroll to position [1603, 0]
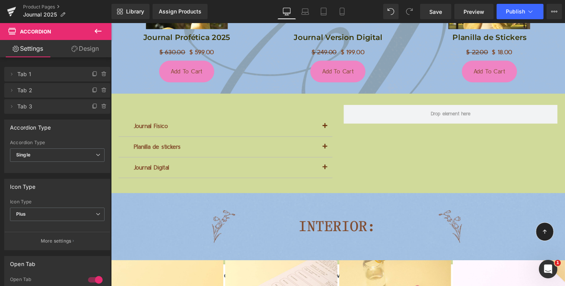
click at [97, 30] on icon at bounding box center [98, 31] width 7 height 5
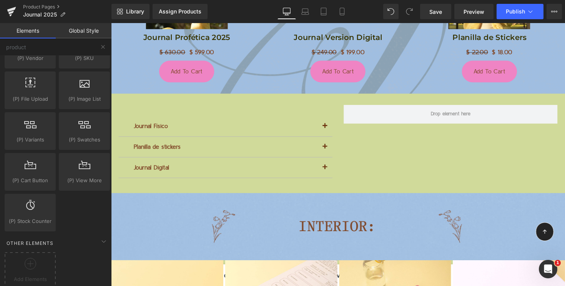
scroll to position [217, 0]
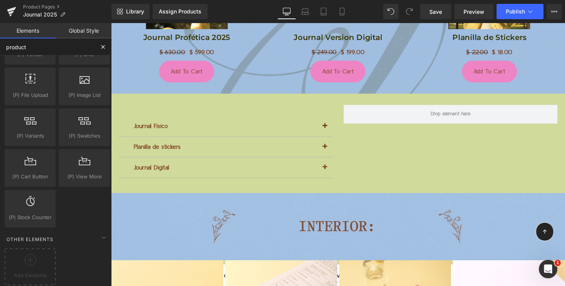
click at [48, 51] on input "product" at bounding box center [47, 46] width 95 height 17
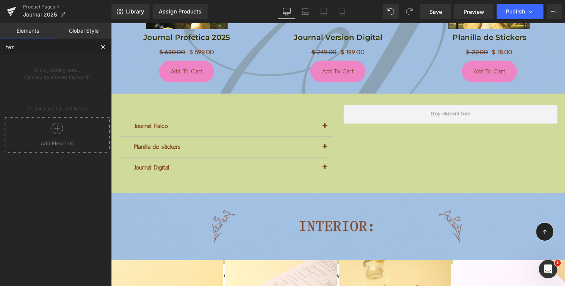
scroll to position [0, 0]
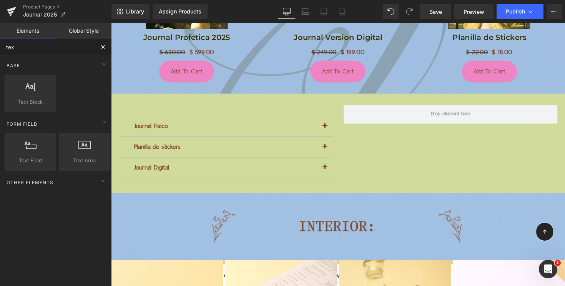
type input "text"
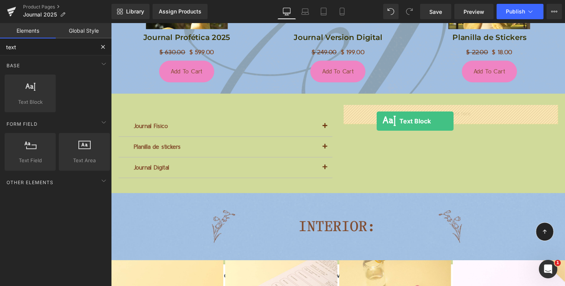
drag, startPoint x: 139, startPoint y: 120, endPoint x: 383, endPoint y: 123, distance: 244.6
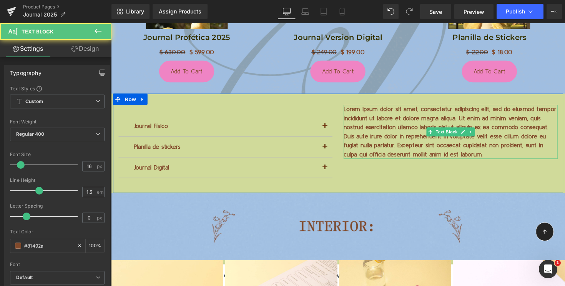
click at [384, 131] on p "Lorem ipsum dolor sit amet, consectetur adipiscing elit, sed do eiusmod tempor …" at bounding box center [459, 134] width 219 height 55
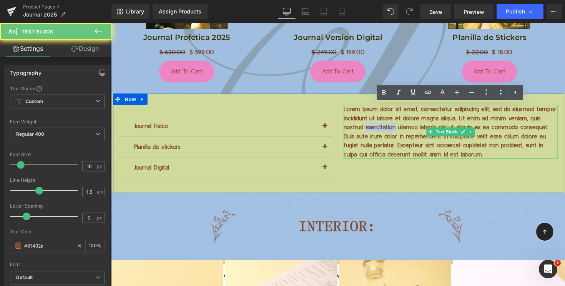
click at [384, 131] on p "Lorem ipsum dolor sit amet, consectetur adipiscing elit, sed do eiusmod tempor …" at bounding box center [459, 134] width 219 height 55
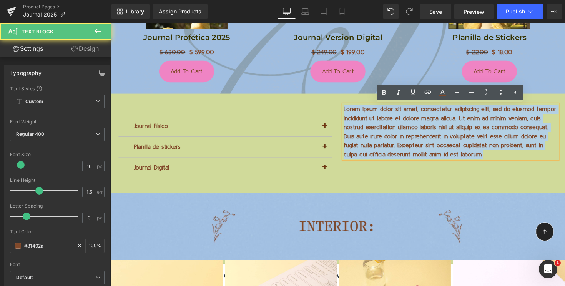
click at [384, 131] on p "Lorem ipsum dolor sit amet, consectetur adipiscing elit, sed do eiusmod tempor …" at bounding box center [459, 134] width 219 height 55
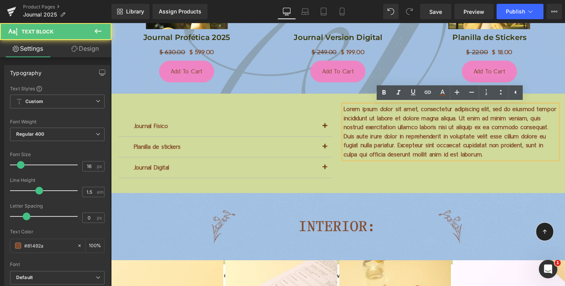
click at [383, 123] on p "Lorem ipsum dolor sit amet, consectetur adipiscing elit, sed do eiusmod tempor …" at bounding box center [459, 134] width 219 height 55
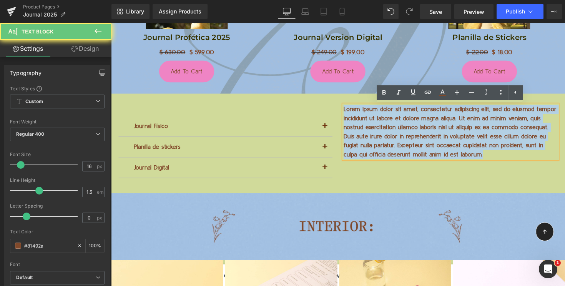
click at [383, 123] on p "Lorem ipsum dolor sit amet, consectetur adipiscing elit, sed do eiusmod tempor …" at bounding box center [459, 134] width 219 height 55
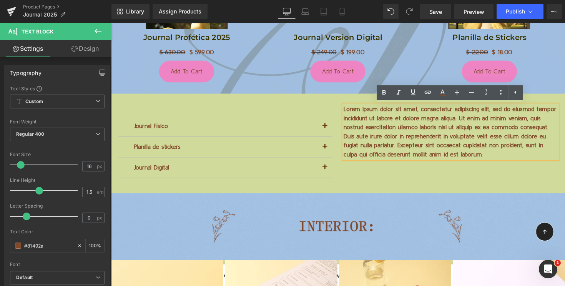
click at [482, 158] on p "Lorem ipsum dolor sit amet, consectetur adipiscing elit, sed do eiusmod tempor …" at bounding box center [459, 134] width 219 height 55
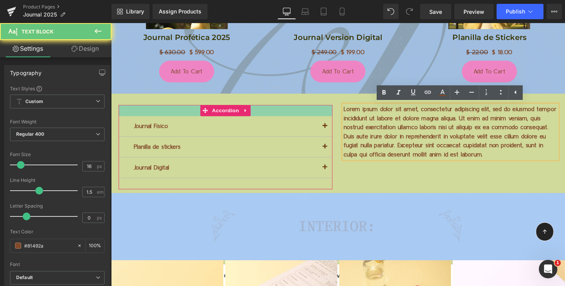
drag, startPoint x: 482, startPoint y: 158, endPoint x: 335, endPoint y: 107, distance: 155.1
click at [335, 107] on div "Journal Físico Text Block Sale Off (P) Image Journal Profética 2025 (P) Title $…" at bounding box center [344, 146] width 462 height 102
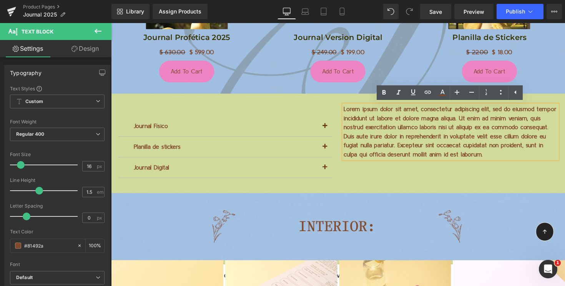
click at [392, 131] on p "Lorem ipsum dolor sit amet, consectetur adipiscing elit, sed do eiusmod tempor …" at bounding box center [459, 134] width 219 height 55
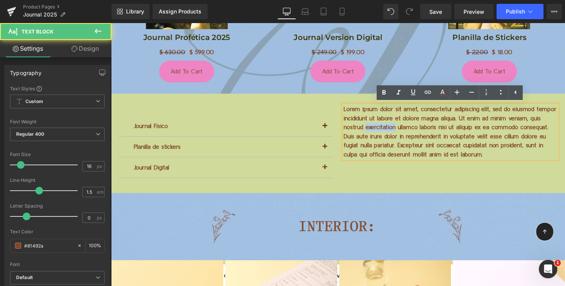
click at [392, 131] on p "Lorem ipsum dolor sit amet, consectetur adipiscing elit, sed do eiusmod tempor …" at bounding box center [459, 134] width 219 height 55
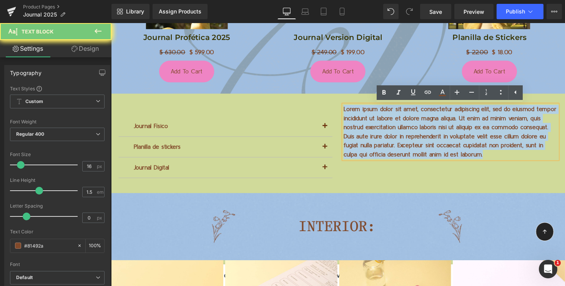
click at [392, 131] on p "Lorem ipsum dolor sit amet, consectetur adipiscing elit, sed do eiusmod tempor …" at bounding box center [459, 134] width 219 height 55
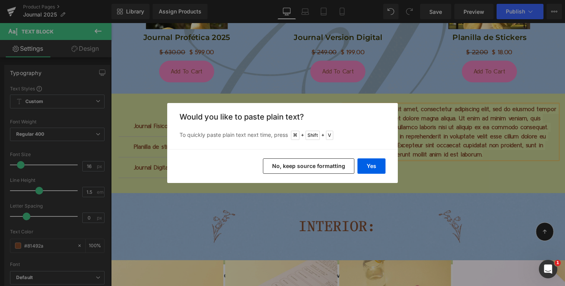
click at [342, 166] on button "No, keep source formatting" at bounding box center [309, 165] width 92 height 15
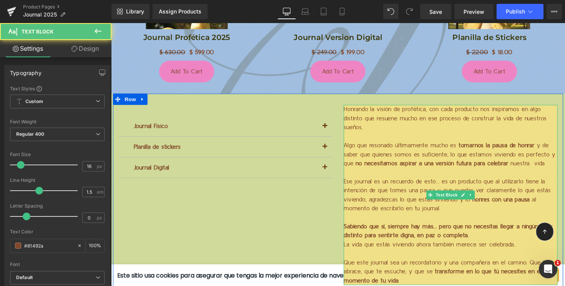
click at [415, 155] on p "Algo que resonado últimamente mucho es tomarnos la pausa de honrar y de saber q…" at bounding box center [459, 158] width 219 height 28
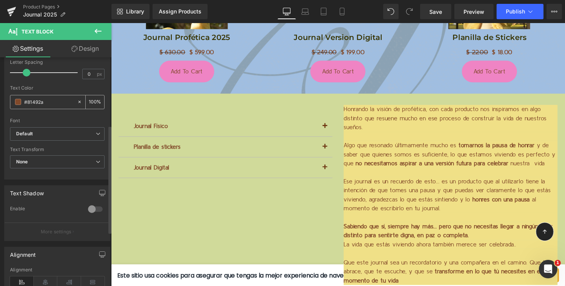
scroll to position [153, 0]
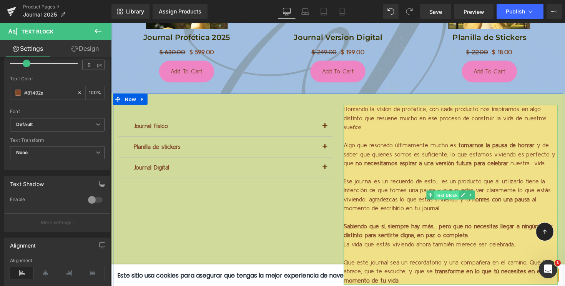
click at [460, 199] on span "Text Block" at bounding box center [454, 199] width 25 height 9
click at [472, 199] on icon at bounding box center [472, 199] width 4 height 4
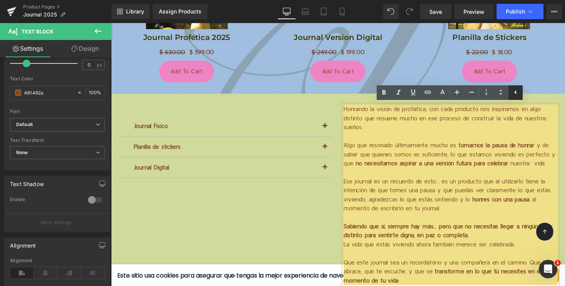
click at [520, 95] on icon at bounding box center [515, 92] width 9 height 9
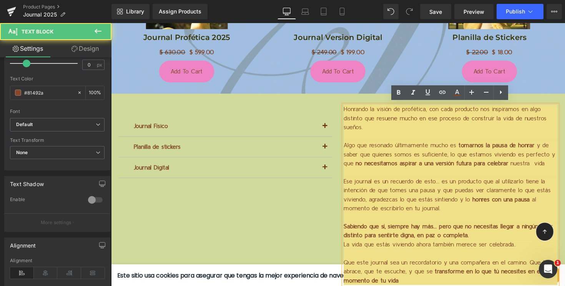
click at [475, 160] on p "Algo que resonado últimamente mucho es tomarnos la pausa de honrar y de saber q…" at bounding box center [459, 158] width 219 height 28
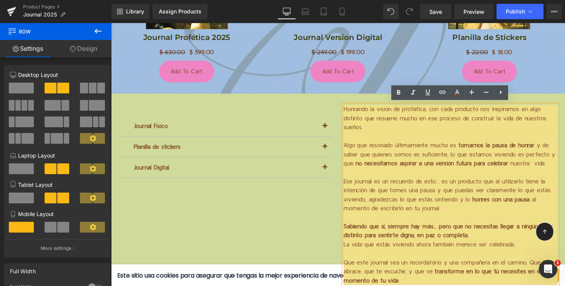
click at [329, 102] on div "Journal Físico Text Block Sale Off (P) Image Journal Profética 2025 (P) Title $…" at bounding box center [344, 195] width 462 height 200
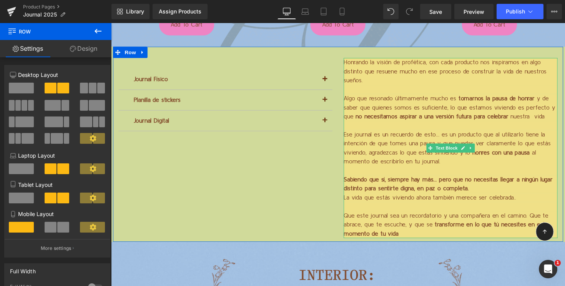
scroll to position [1662, 0]
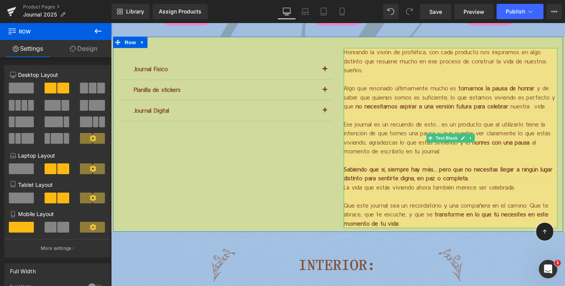
click at [405, 186] on p "Sabiendo que sí, siempre hay más… pero que no necesitas llegar a ningún lugar d…" at bounding box center [459, 177] width 219 height 18
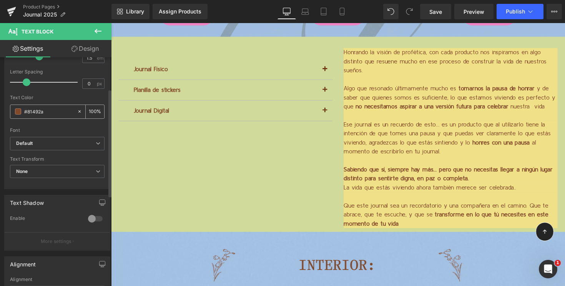
scroll to position [0, 0]
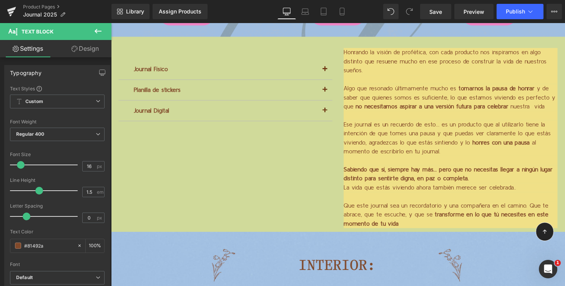
click at [93, 50] on link "Design" at bounding box center [85, 48] width 56 height 17
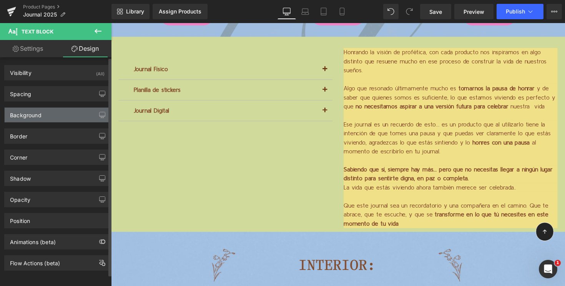
click at [47, 117] on div "Background" at bounding box center [57, 115] width 105 height 15
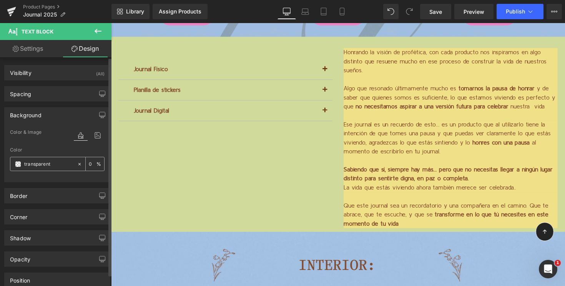
click at [78, 164] on icon at bounding box center [79, 164] width 2 height 2
type input "none"
click at [77, 163] on icon at bounding box center [79, 164] width 5 height 5
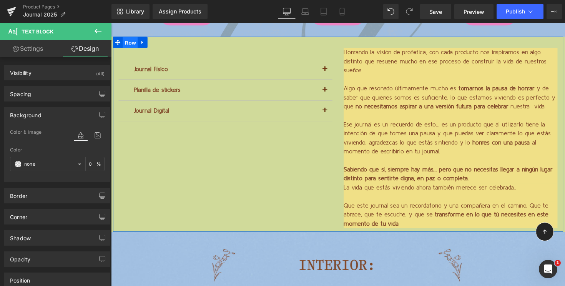
click at [132, 42] on span "Row" at bounding box center [130, 43] width 15 height 12
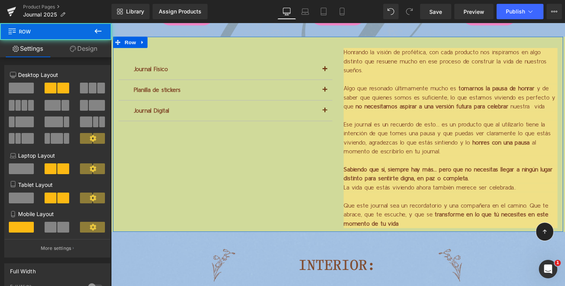
click at [88, 45] on link "Design" at bounding box center [84, 48] width 56 height 17
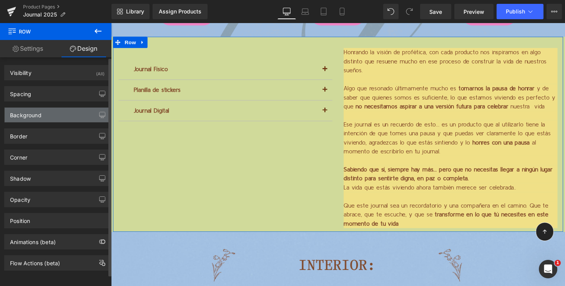
click at [60, 115] on div "Background" at bounding box center [57, 115] width 105 height 15
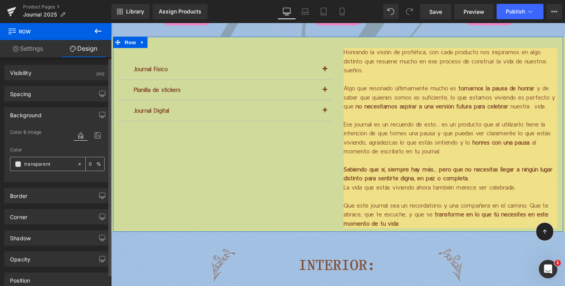
click at [36, 166] on input "transparent" at bounding box center [48, 164] width 49 height 8
paste input "#F0E087"
type input "#F0E087"
type input "100"
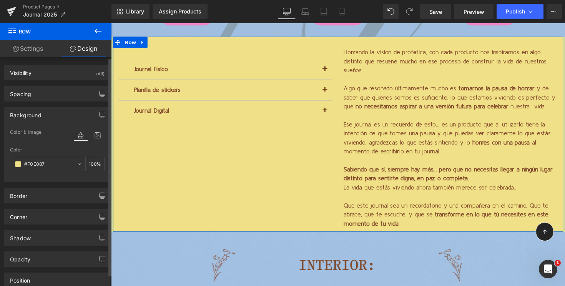
type input "#f0e087"
click at [64, 118] on div "Background" at bounding box center [57, 115] width 105 height 15
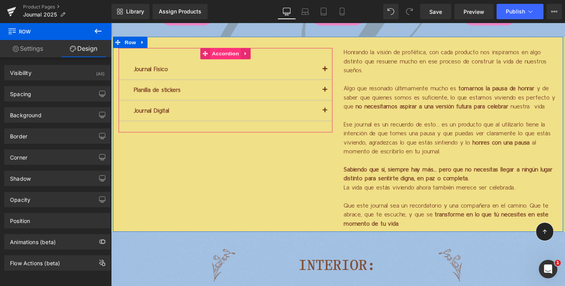
click at [230, 52] on span "Accordion" at bounding box center [229, 54] width 32 height 12
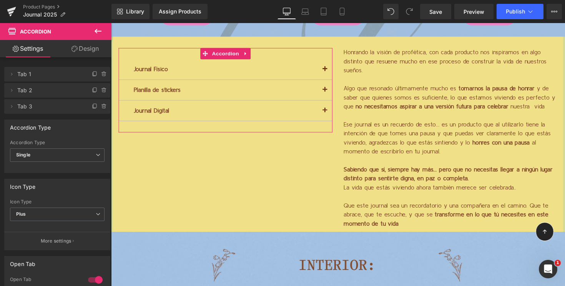
click at [90, 50] on link "Design" at bounding box center [85, 48] width 56 height 17
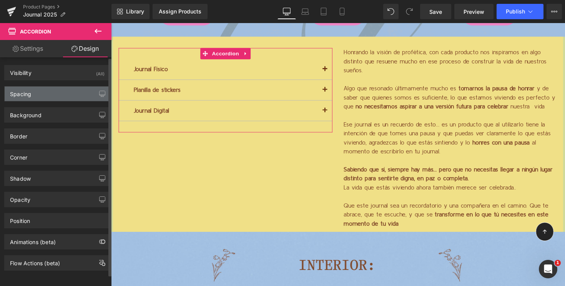
click at [58, 91] on div "Spacing" at bounding box center [57, 94] width 105 height 15
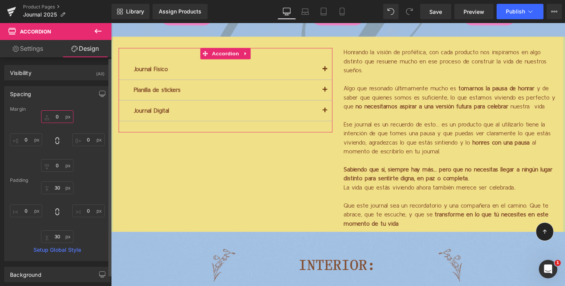
click at [50, 118] on input "0" at bounding box center [57, 116] width 32 height 13
type input "90"
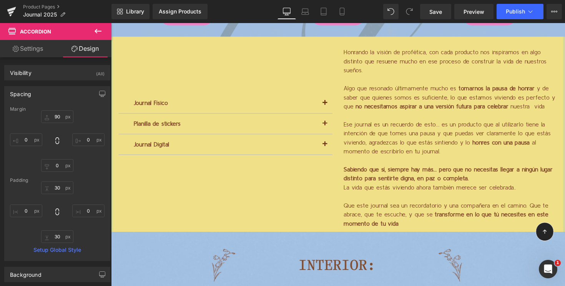
click at [396, 139] on p "Ese journal es un recuerdo de esto… es un producto que al utilizarlo tiene la i…" at bounding box center [459, 140] width 219 height 37
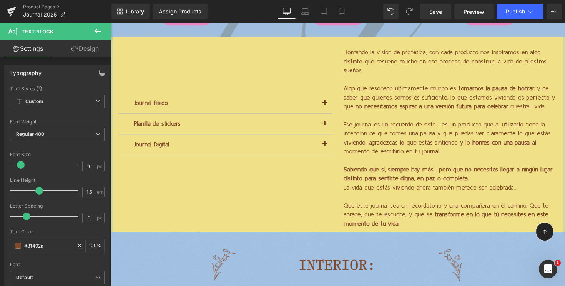
click at [101, 27] on icon at bounding box center [97, 31] width 9 height 9
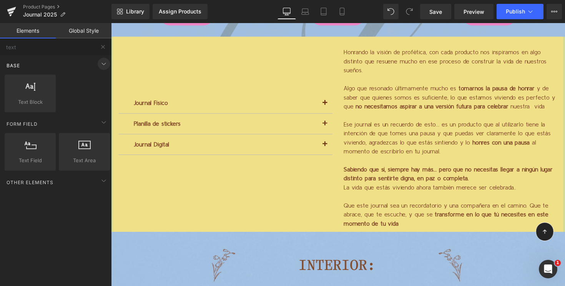
click at [100, 64] on icon at bounding box center [103, 63] width 9 height 9
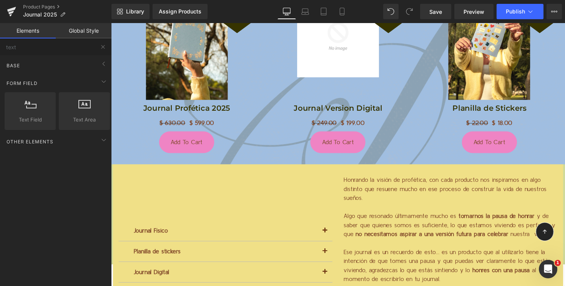
scroll to position [1594, 0]
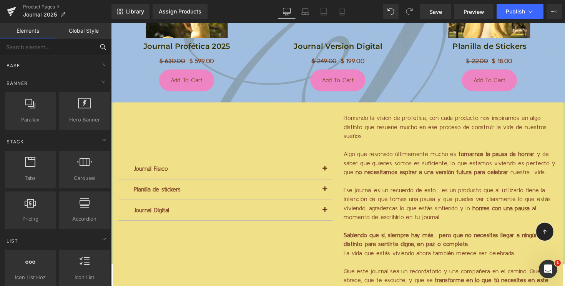
click at [47, 49] on input "text" at bounding box center [47, 46] width 95 height 17
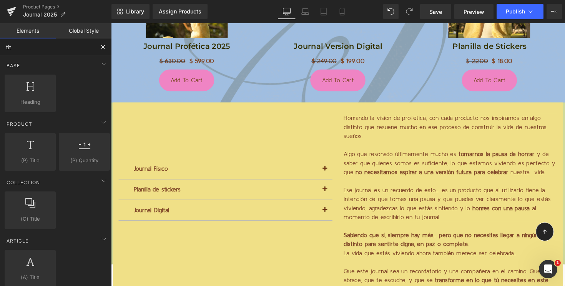
type input "tite"
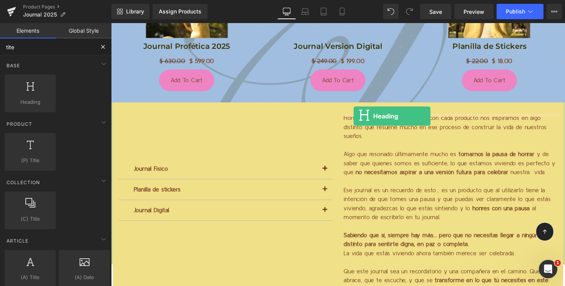
drag, startPoint x: 140, startPoint y: 122, endPoint x: 360, endPoint y: 118, distance: 220.0
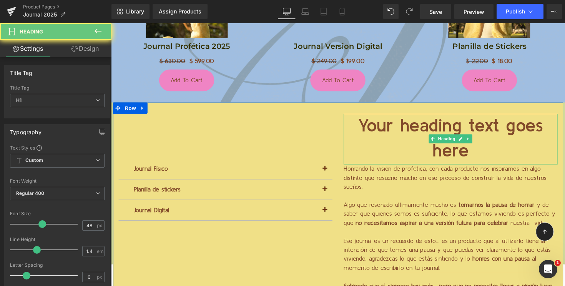
click at [416, 132] on h1 "Your heading text goes here" at bounding box center [459, 142] width 219 height 52
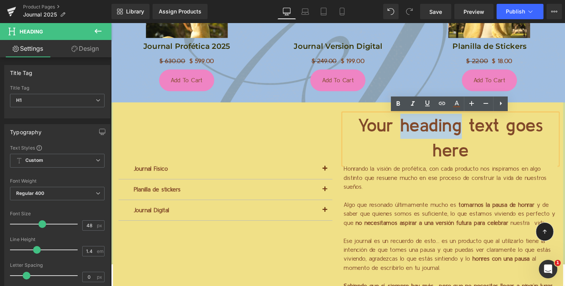
click at [416, 132] on h1 "Your heading text goes here" at bounding box center [459, 142] width 219 height 52
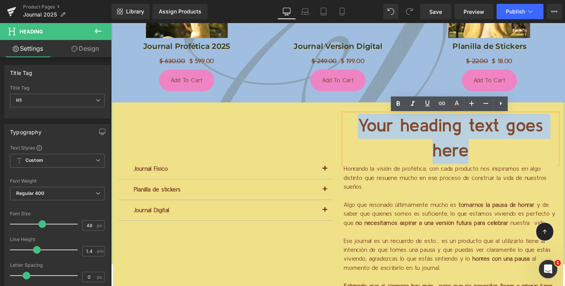
click at [416, 132] on h1 "Your heading text goes here" at bounding box center [459, 142] width 219 height 52
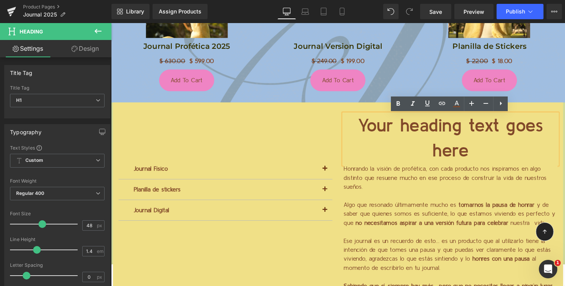
click at [381, 123] on h1 "Your heading text goes here" at bounding box center [459, 142] width 219 height 52
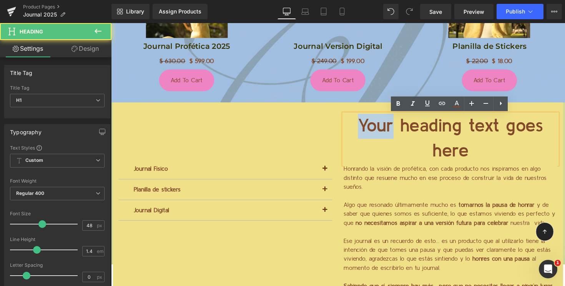
click at [381, 123] on h1 "Your heading text goes here" at bounding box center [459, 142] width 219 height 52
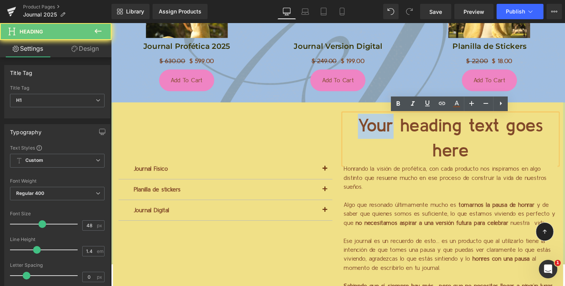
click at [381, 123] on h1 "Your heading text goes here" at bounding box center [459, 142] width 219 height 52
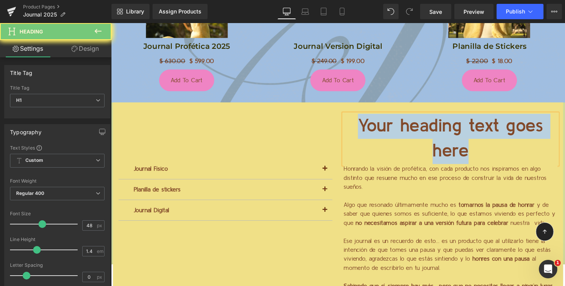
paste div
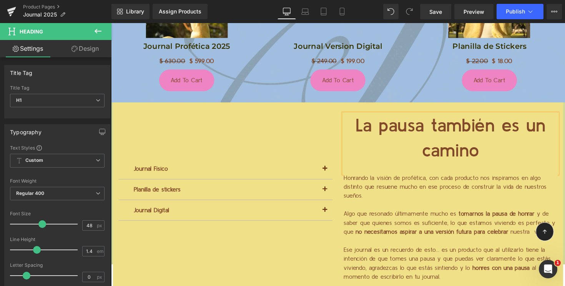
click at [452, 146] on h1 "La pausa también es un camino" at bounding box center [459, 142] width 219 height 52
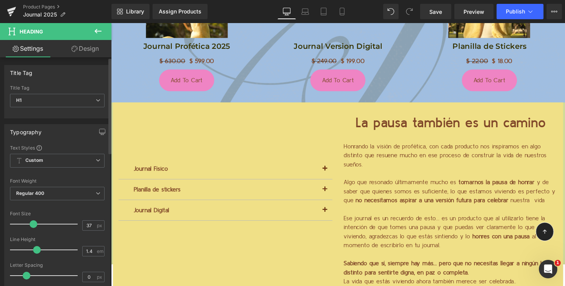
type input "38"
drag, startPoint x: 41, startPoint y: 222, endPoint x: 35, endPoint y: 223, distance: 6.2
click at [35, 223] on span at bounding box center [36, 224] width 8 height 8
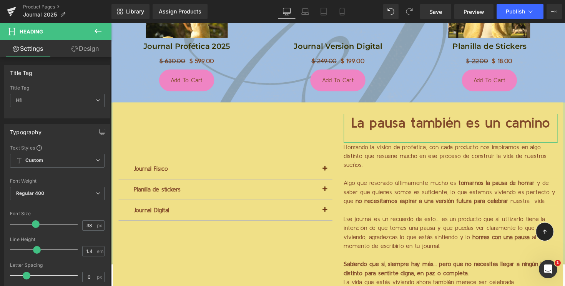
click at [80, 52] on link "Design" at bounding box center [85, 48] width 56 height 17
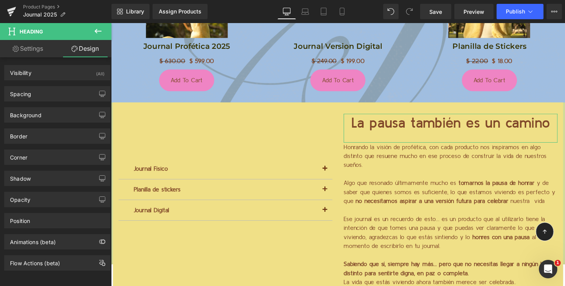
click at [33, 45] on link "Settings" at bounding box center [28, 48] width 56 height 17
type input "100"
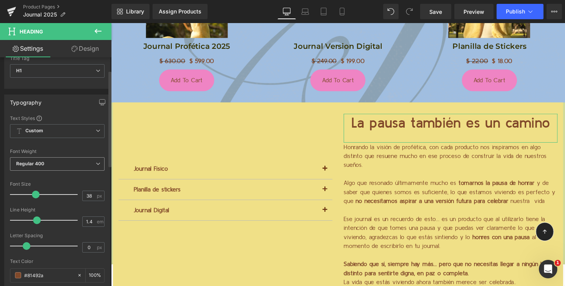
scroll to position [31, 0]
click at [53, 125] on span "Custom Setup Global Style" at bounding box center [57, 130] width 95 height 14
click at [54, 107] on div "Typography" at bounding box center [57, 101] width 105 height 15
click at [45, 158] on span "Regular 400" at bounding box center [57, 162] width 95 height 13
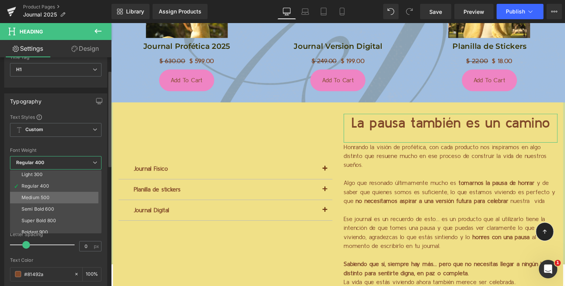
scroll to position [25, 0]
click at [41, 207] on div "Semi Bold 600" at bounding box center [38, 208] width 33 height 5
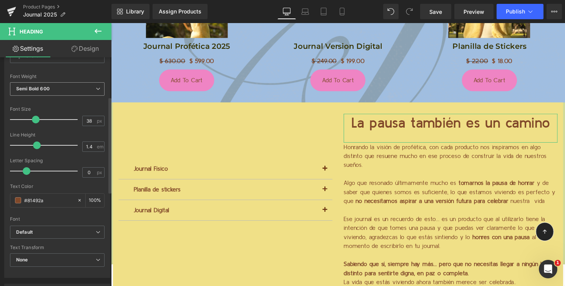
scroll to position [108, 0]
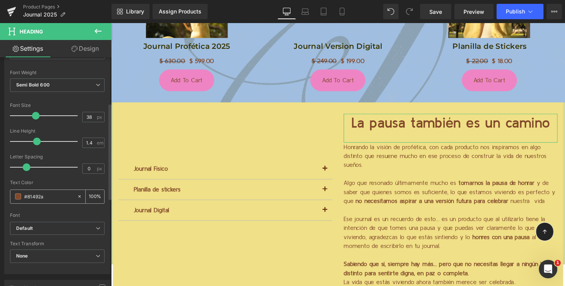
click at [25, 195] on input "#81492a" at bounding box center [48, 196] width 49 height 8
click at [37, 193] on input "#81492a" at bounding box center [48, 196] width 49 height 8
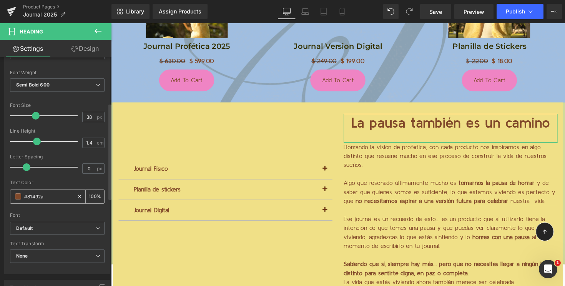
paste input "EF84C4"
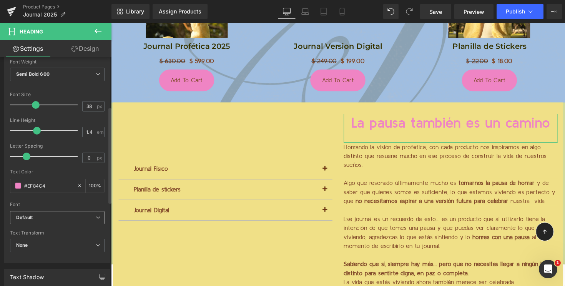
scroll to position [120, 0]
type input "#ef84c4"
click at [29, 216] on icon "Default" at bounding box center [24, 217] width 17 height 7
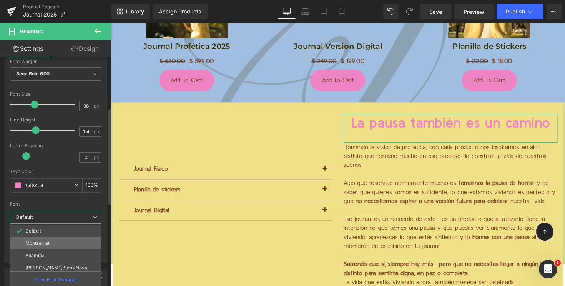
click at [30, 242] on p "Montserrat" at bounding box center [37, 243] width 24 height 5
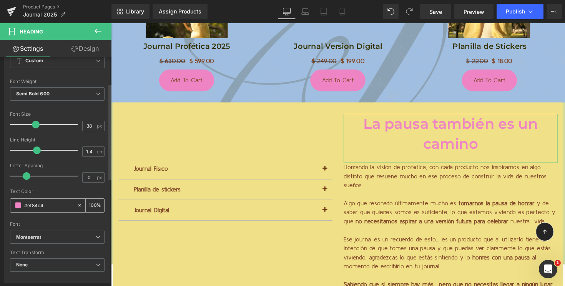
scroll to position [57, 0]
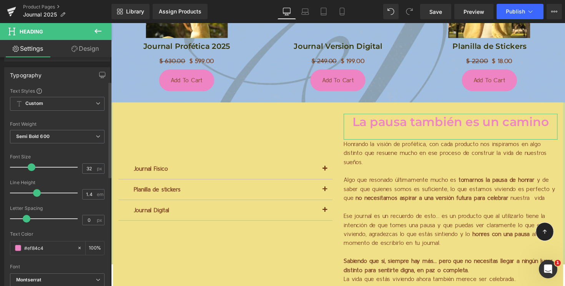
type input "33"
click at [31, 167] on span at bounding box center [32, 167] width 8 height 8
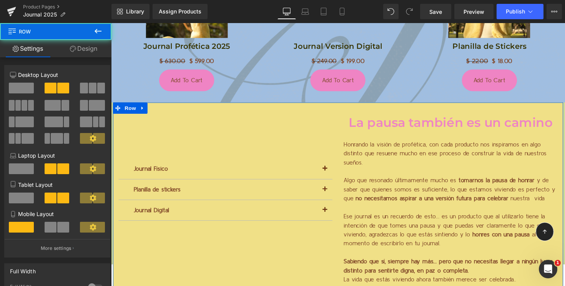
click at [208, 133] on div "Journal Físico Text Block Sale Off (P) Image Journal Profética 2025 (P) Title $…" at bounding box center [228, 176] width 231 height 121
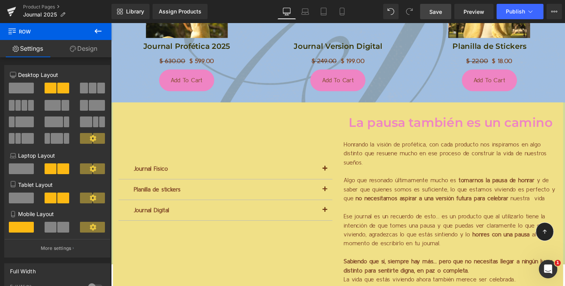
click at [432, 8] on span "Save" at bounding box center [436, 12] width 13 height 8
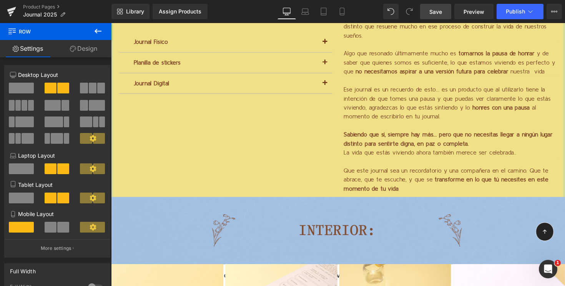
scroll to position [1675, 0]
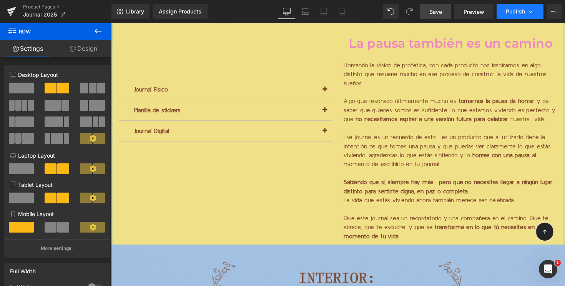
click at [518, 12] on span "Publish" at bounding box center [515, 11] width 19 height 6
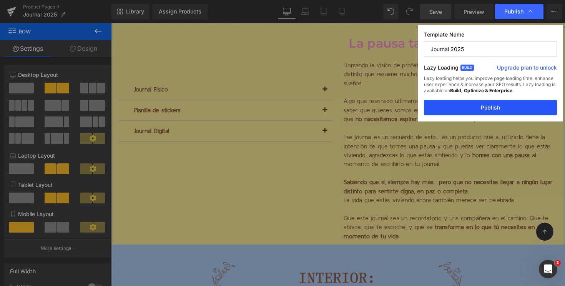
click at [485, 105] on button "Publish" at bounding box center [490, 107] width 133 height 15
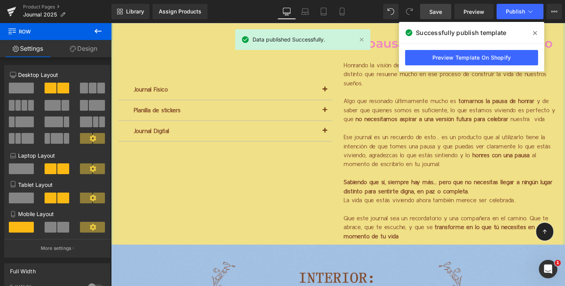
click at [96, 30] on icon at bounding box center [97, 31] width 9 height 9
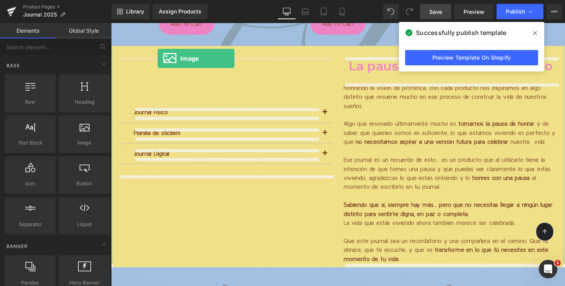
scroll to position [1637, 0]
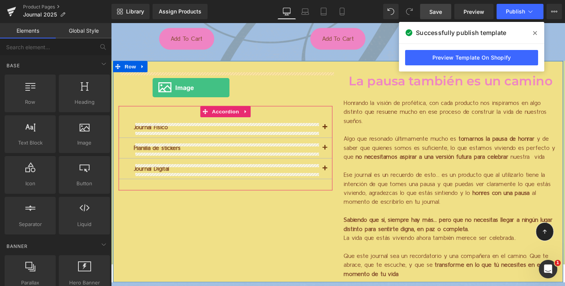
drag, startPoint x: 190, startPoint y: 163, endPoint x: 154, endPoint y: 89, distance: 82.4
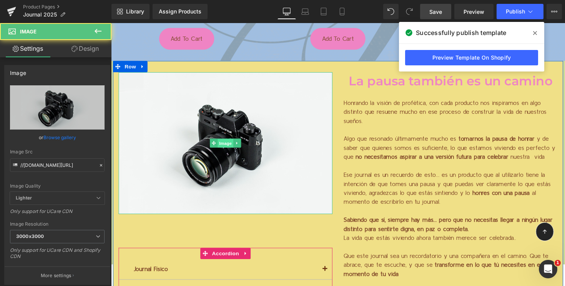
click at [226, 147] on span "Image" at bounding box center [228, 146] width 16 height 9
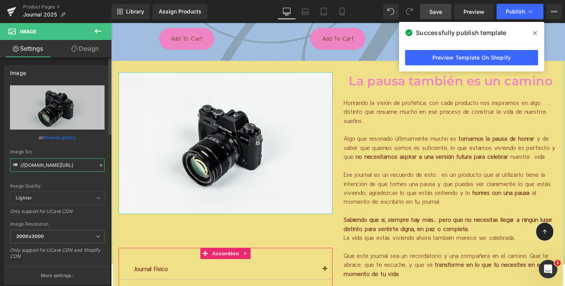
click at [62, 165] on input "//[DOMAIN_NAME][URL]" at bounding box center [57, 164] width 95 height 13
click at [62, 136] on link "Browse gallery" at bounding box center [59, 137] width 33 height 13
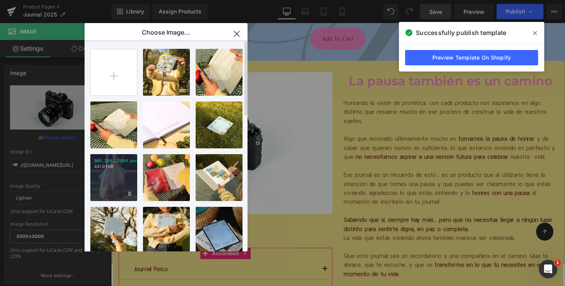
click at [115, 175] on div "IMG_299...2994.jpeg 441.91 KB" at bounding box center [113, 177] width 47 height 47
type input "https://ucarecdn.com/f4eca22b-b12e-4579-b6cc-83ed0fff53a9/-/format/auto/-/previ…"
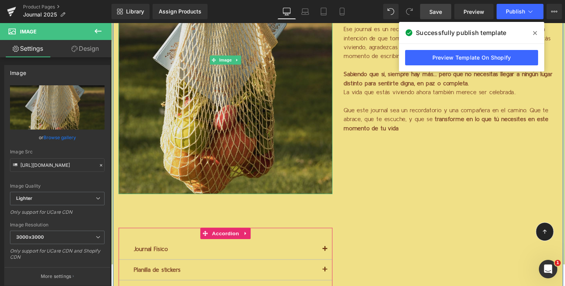
scroll to position [1781, 0]
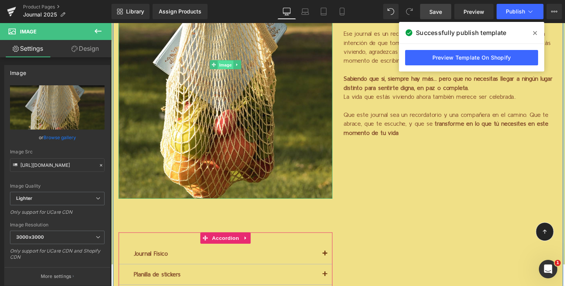
click at [230, 65] on span "Image" at bounding box center [228, 66] width 16 height 9
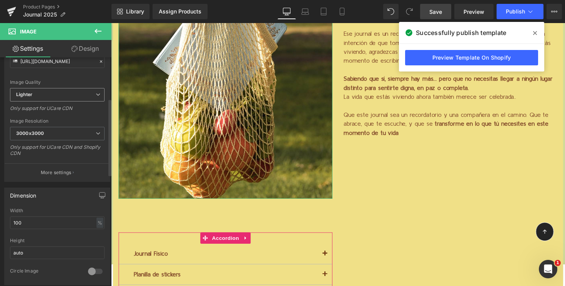
scroll to position [122, 0]
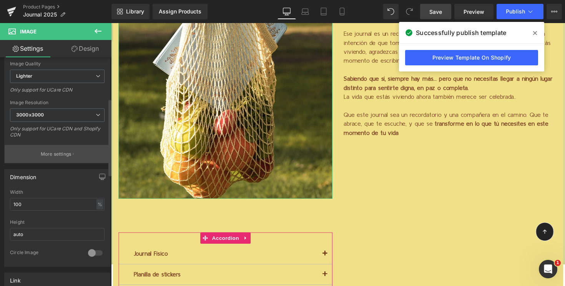
click at [69, 156] on p "More settings" at bounding box center [56, 154] width 31 height 7
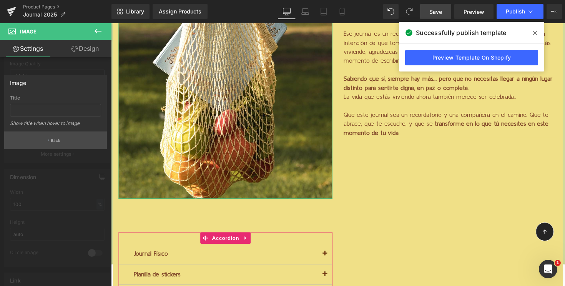
click at [61, 142] on button "Back" at bounding box center [55, 140] width 103 height 17
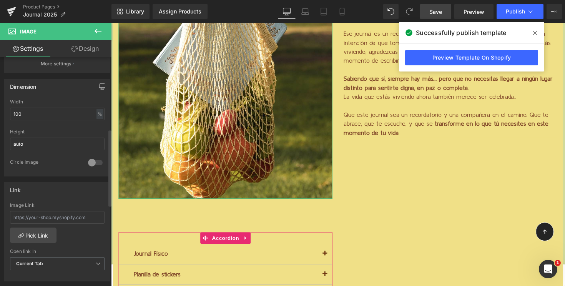
scroll to position [213, 0]
click at [95, 160] on div at bounding box center [95, 162] width 18 height 12
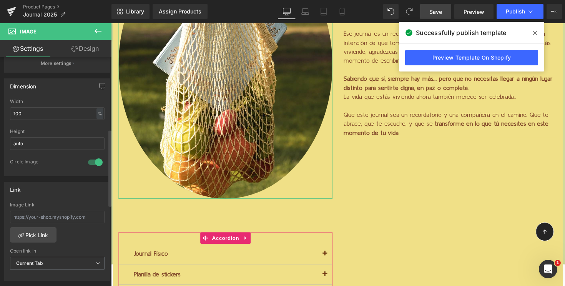
click at [95, 160] on div at bounding box center [95, 162] width 18 height 12
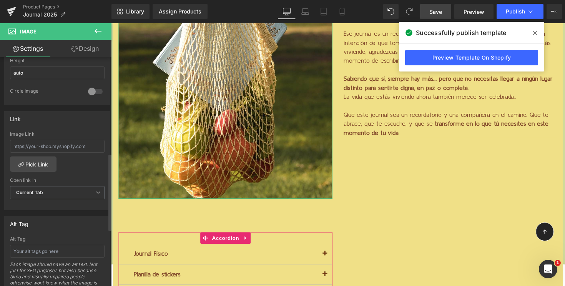
scroll to position [285, 0]
click at [60, 145] on input "text" at bounding box center [57, 145] width 95 height 13
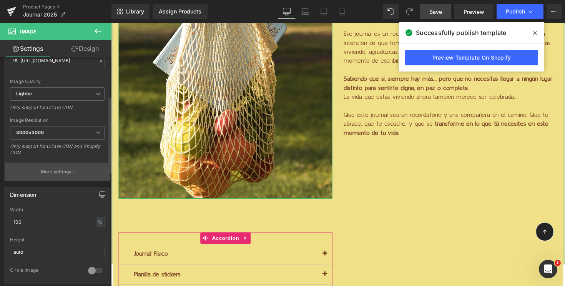
scroll to position [115, 0]
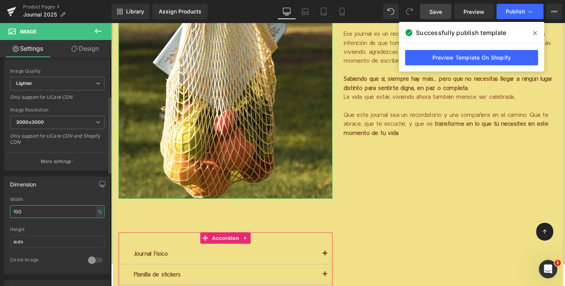
click at [53, 210] on input "100" at bounding box center [57, 211] width 95 height 13
click at [47, 244] on input "auto" at bounding box center [57, 241] width 95 height 13
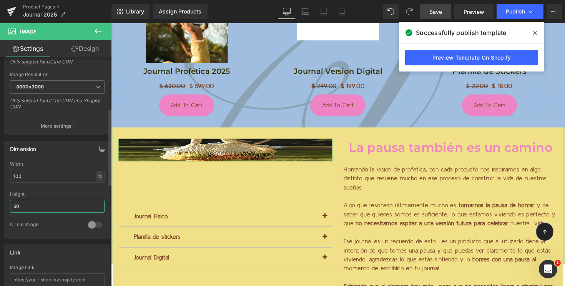
scroll to position [152, 0]
type input "6"
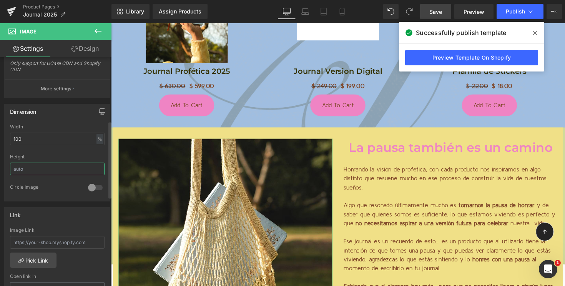
scroll to position [198, 0]
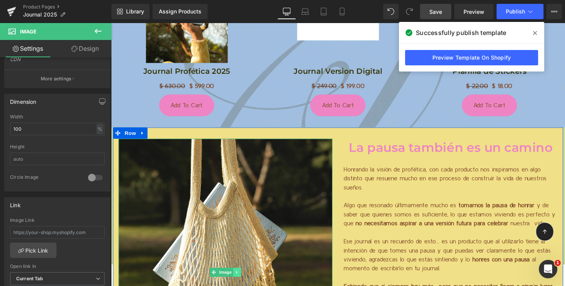
click at [240, 275] on link at bounding box center [241, 278] width 8 height 9
click at [253, 278] on icon at bounding box center [252, 278] width 1 height 3
click at [232, 278] on span "Image" at bounding box center [228, 278] width 16 height 9
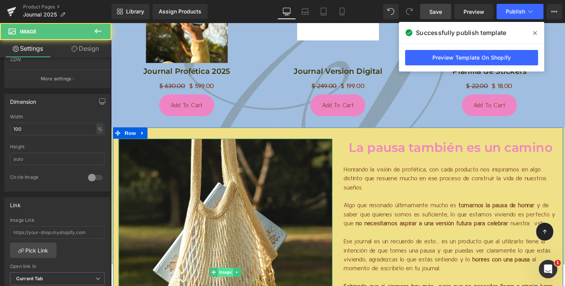
click at [232, 278] on span "Image" at bounding box center [228, 278] width 16 height 9
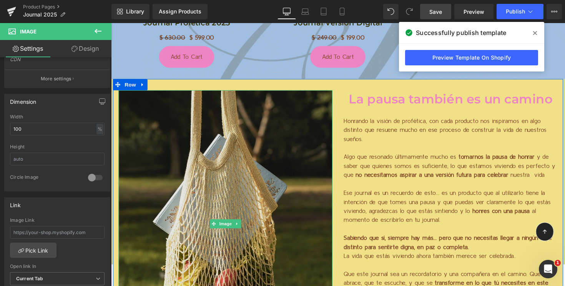
scroll to position [1663, 0]
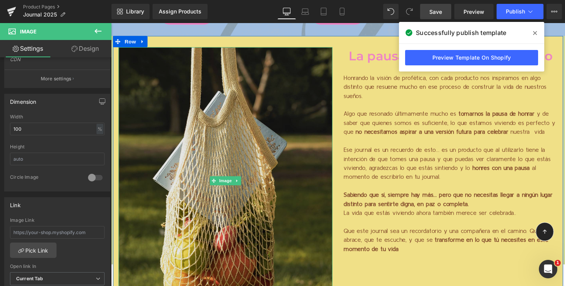
click at [217, 160] on img at bounding box center [228, 185] width 219 height 274
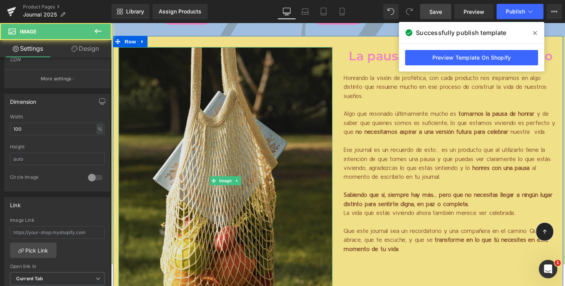
click at [217, 160] on img at bounding box center [228, 185] width 219 height 274
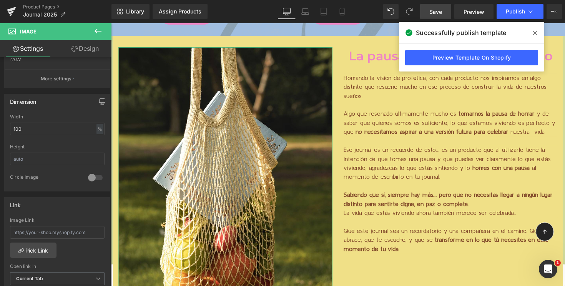
click at [87, 50] on link "Design" at bounding box center [85, 48] width 56 height 17
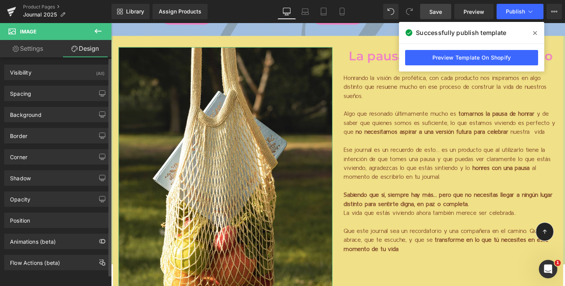
scroll to position [0, 0]
click at [40, 49] on link "Settings" at bounding box center [28, 48] width 56 height 17
type input "auto"
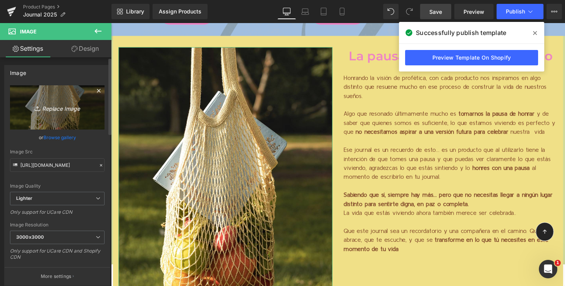
click at [60, 106] on icon "Replace Image" at bounding box center [58, 108] width 62 height 10
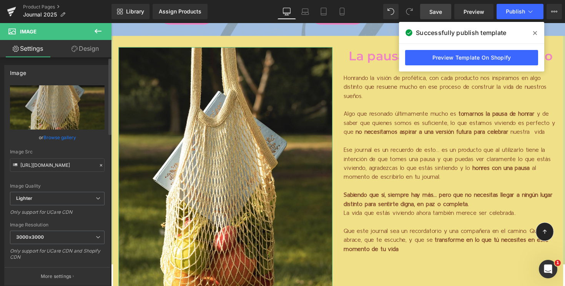
click at [58, 138] on link "Browse gallery" at bounding box center [59, 137] width 33 height 13
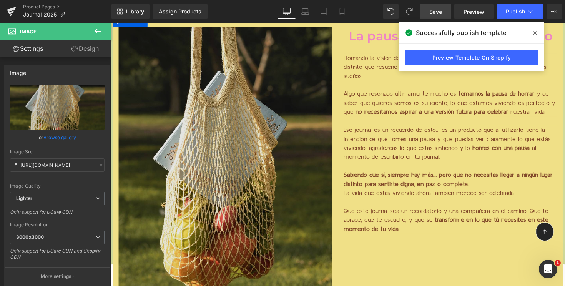
scroll to position [1686, 0]
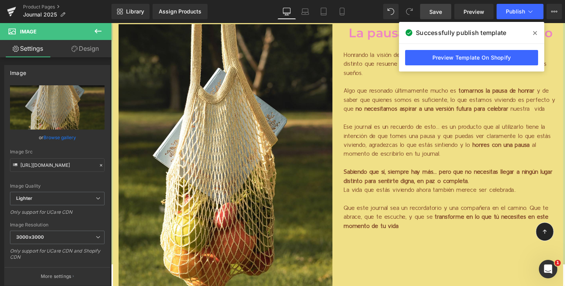
click at [432, 11] on span "Save" at bounding box center [436, 12] width 13 height 8
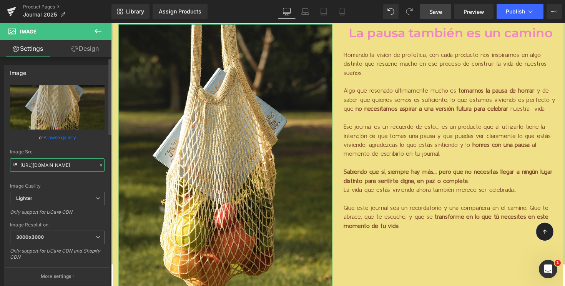
click at [47, 163] on input "https://ucarecdn.com/f4eca22b-b12e-4579-b6cc-83ed0fff53a9/-/format/auto/-/previ…" at bounding box center [57, 164] width 95 height 13
paste input "cdn.shopify.com/s/files/1/0570/4643/3947/files/Manifestar_tambien_es_dejar_de_c…"
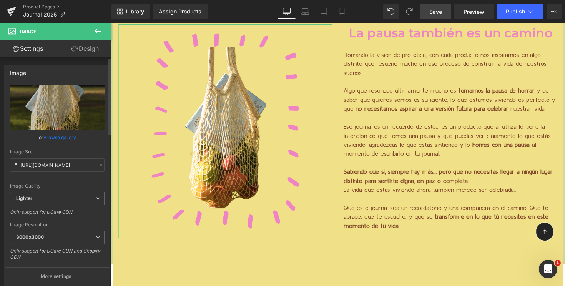
scroll to position [0, 0]
click at [57, 153] on div "Image Src" at bounding box center [57, 151] width 95 height 5
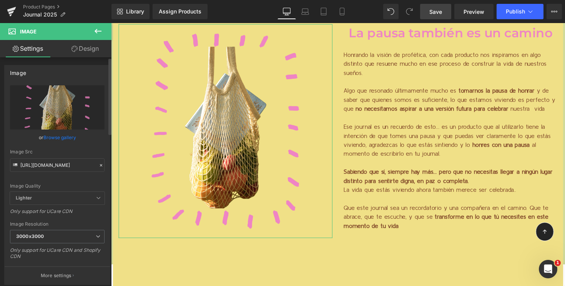
type input "[URL][DOMAIN_NAME]"
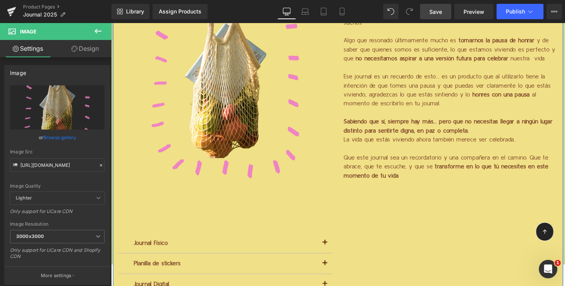
scroll to position [1777, 0]
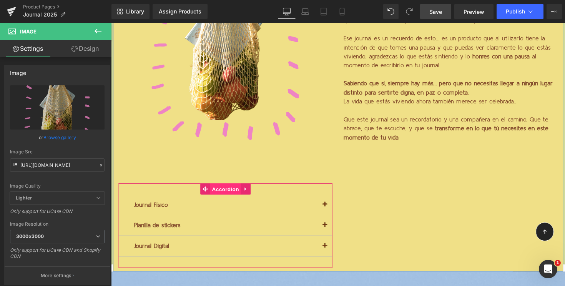
click at [227, 193] on span "Accordion" at bounding box center [229, 193] width 32 height 12
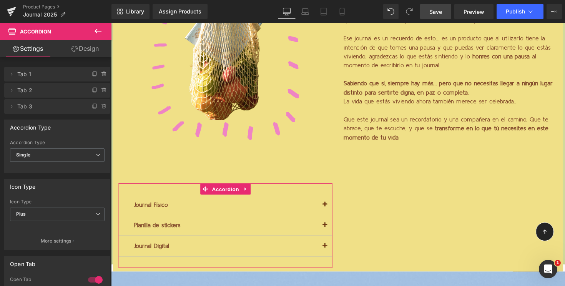
click at [82, 48] on link "Design" at bounding box center [85, 48] width 56 height 17
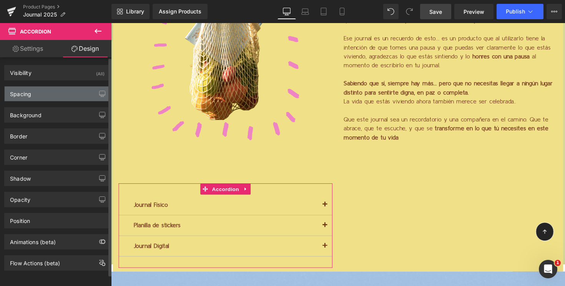
click at [62, 95] on div "Spacing" at bounding box center [57, 94] width 105 height 15
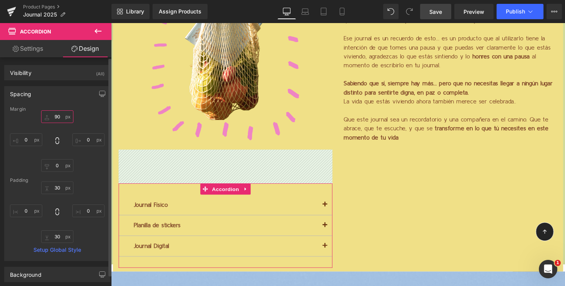
click at [55, 118] on input "90" at bounding box center [57, 116] width 32 height 13
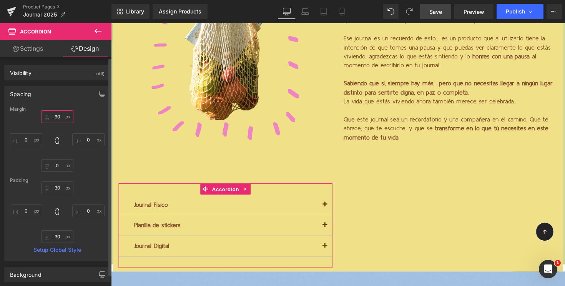
type input "0"
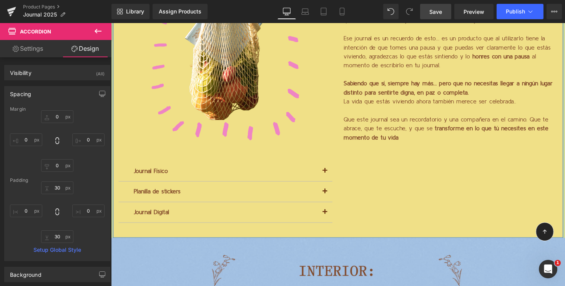
click at [392, 172] on div "Image Journal Físico Text Block Sale Off (P) Image Journal Profética 2025 (P) T…" at bounding box center [344, 82] width 462 height 321
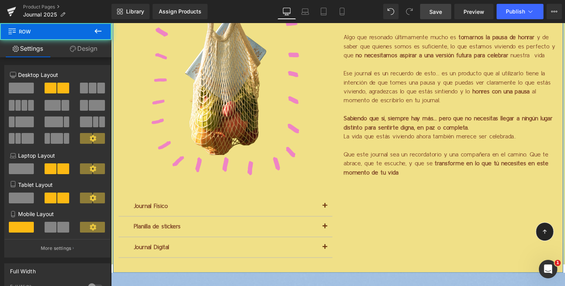
scroll to position [1673, 0]
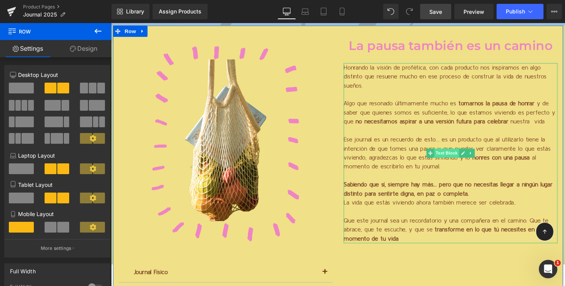
click at [459, 155] on span "Text Block" at bounding box center [454, 156] width 25 height 9
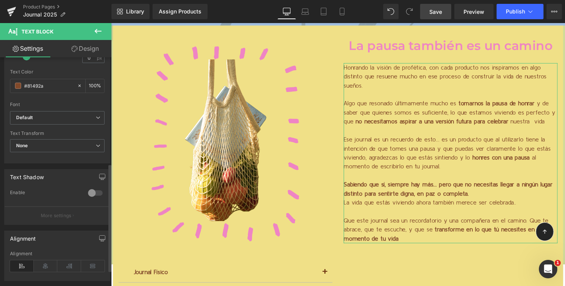
scroll to position [246, 0]
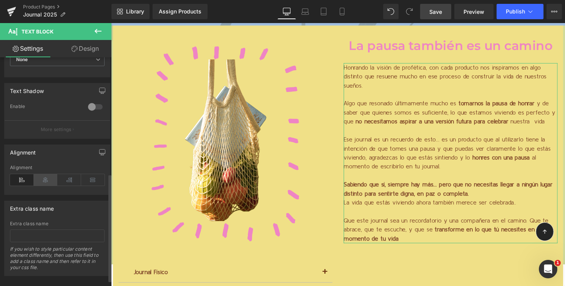
click at [45, 181] on icon at bounding box center [46, 180] width 24 height 12
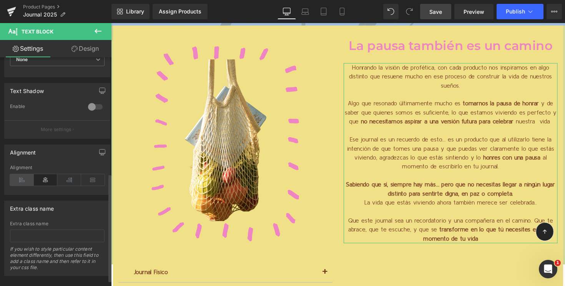
click at [23, 183] on icon at bounding box center [22, 180] width 24 height 12
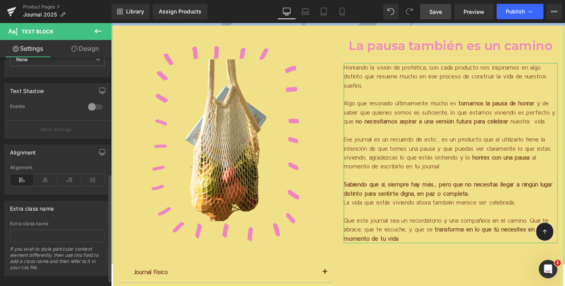
scroll to position [258, 0]
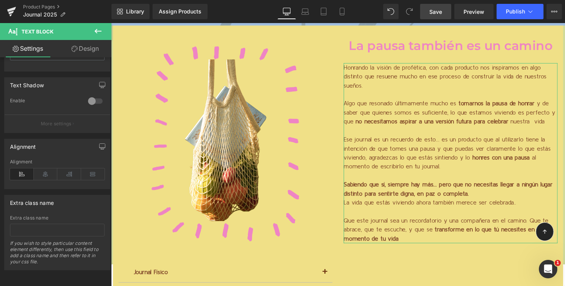
click at [93, 45] on link "Design" at bounding box center [85, 48] width 56 height 17
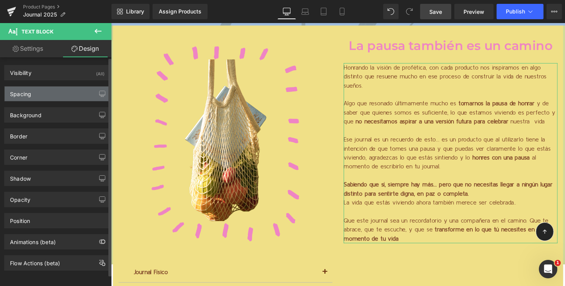
click at [61, 96] on div "Spacing" at bounding box center [57, 94] width 105 height 15
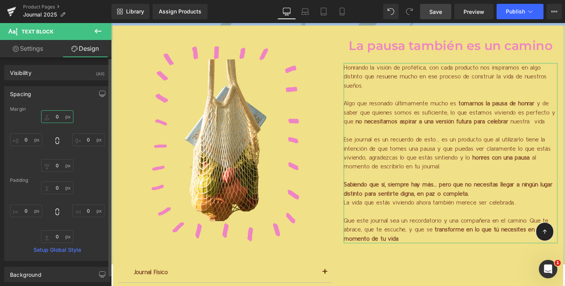
click at [51, 118] on input "0" at bounding box center [57, 116] width 32 height 13
type input "50"
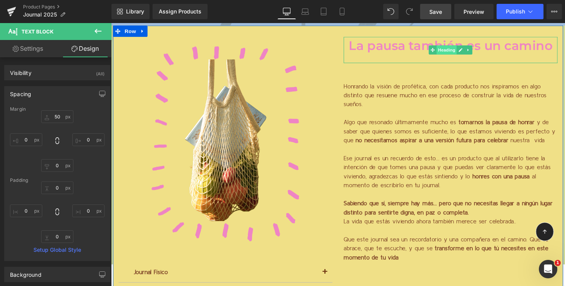
click at [459, 52] on span "Heading" at bounding box center [455, 50] width 21 height 9
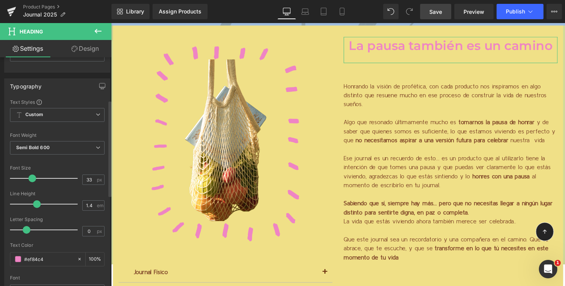
scroll to position [0, 0]
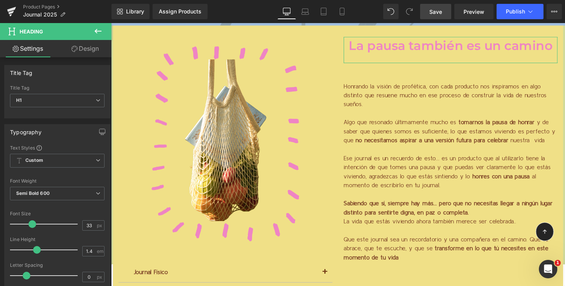
click at [93, 50] on link "Design" at bounding box center [85, 48] width 56 height 17
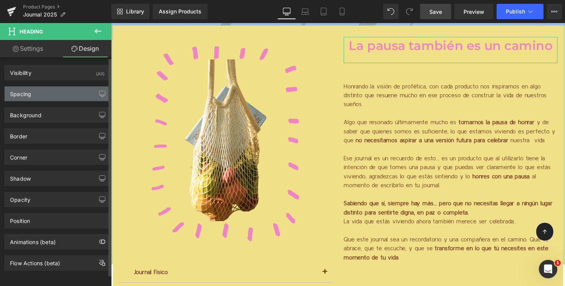
click at [45, 96] on div "Spacing" at bounding box center [57, 94] width 105 height 15
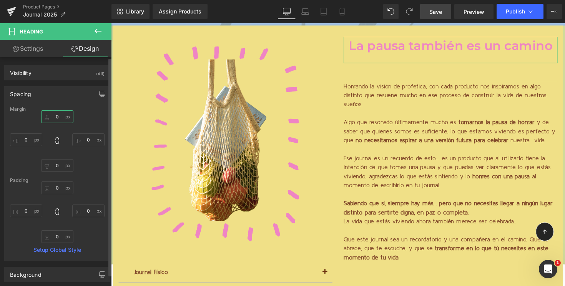
click at [52, 117] on input "0" at bounding box center [57, 116] width 32 height 13
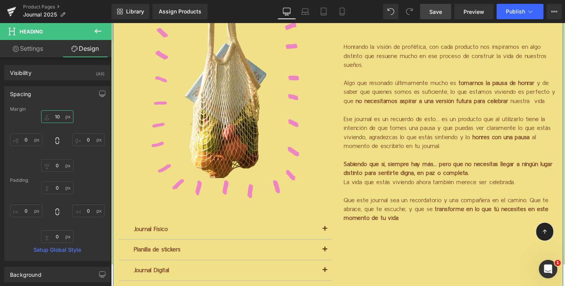
scroll to position [1662, 0]
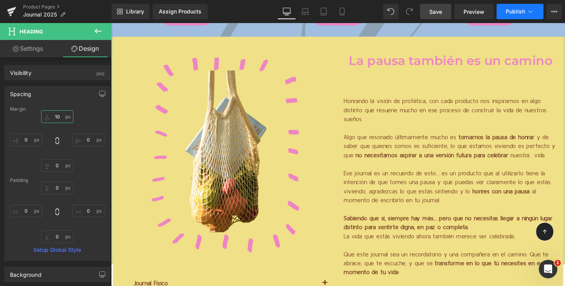
type input "10"
click at [523, 13] on span "Publish" at bounding box center [515, 11] width 19 height 6
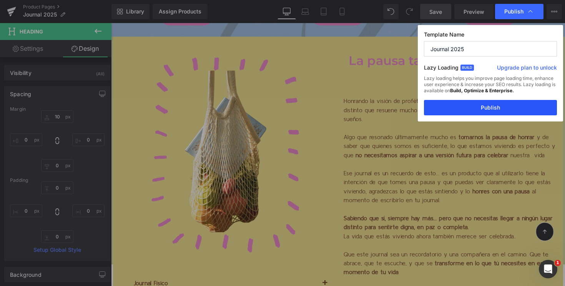
click at [474, 114] on button "Publish" at bounding box center [490, 107] width 133 height 15
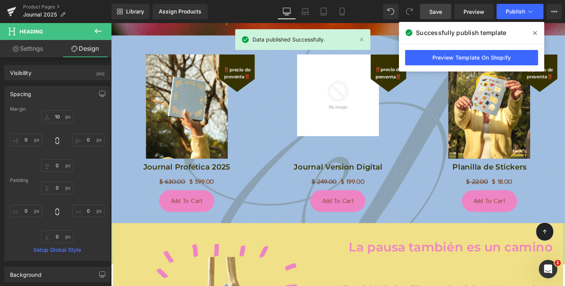
scroll to position [1471, 0]
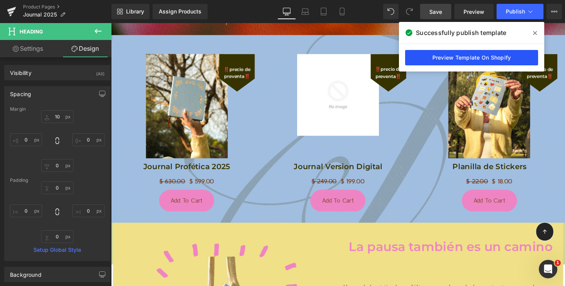
click at [465, 57] on link "Preview Template On Shopify" at bounding box center [471, 57] width 133 height 15
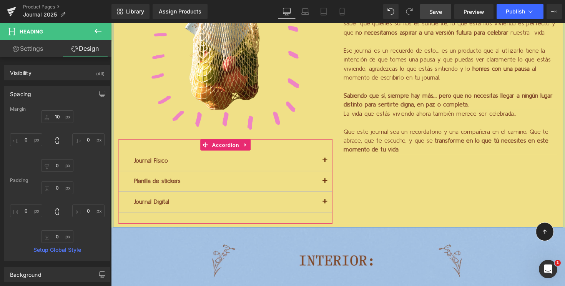
scroll to position [1733, 0]
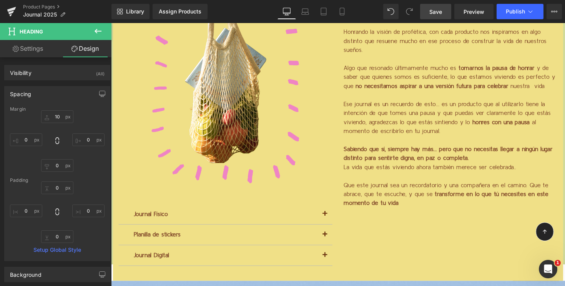
click at [98, 33] on icon at bounding box center [97, 31] width 9 height 9
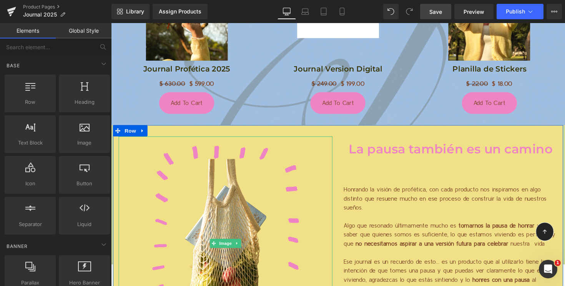
scroll to position [1559, 0]
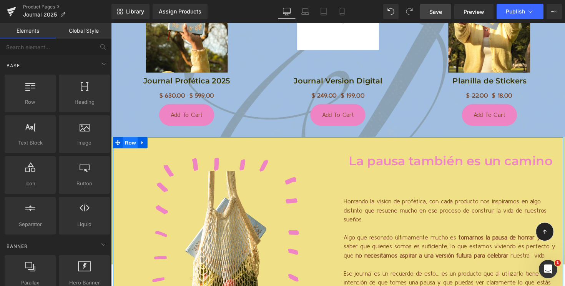
click at [127, 144] on span "Row" at bounding box center [130, 146] width 15 height 12
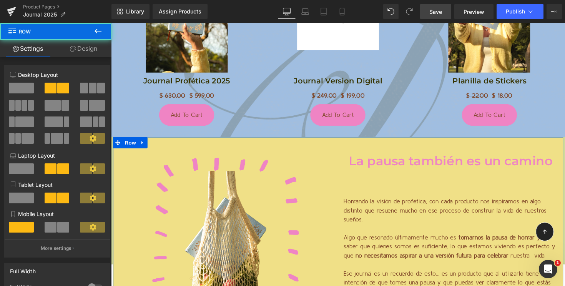
click at [74, 47] on icon at bounding box center [73, 49] width 6 height 6
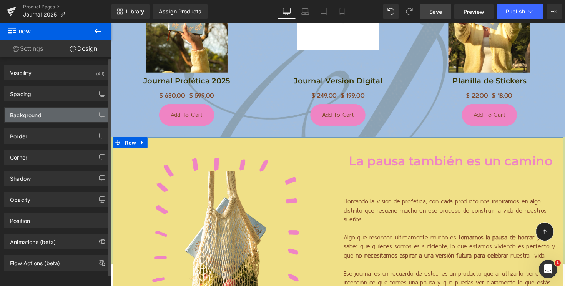
click at [51, 117] on div "Background" at bounding box center [57, 115] width 105 height 15
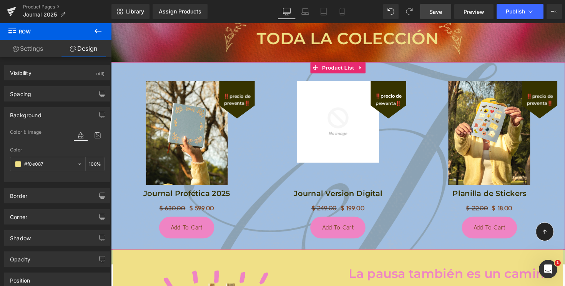
scroll to position [1426, 0]
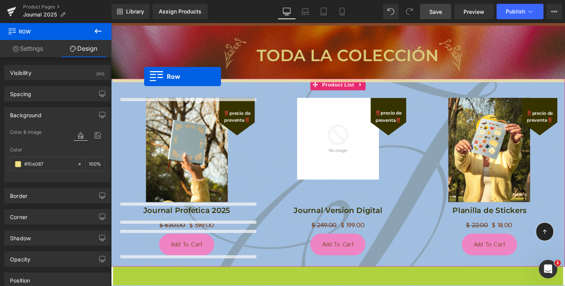
drag, startPoint x: 129, startPoint y: 274, endPoint x: 145, endPoint y: 78, distance: 197.2
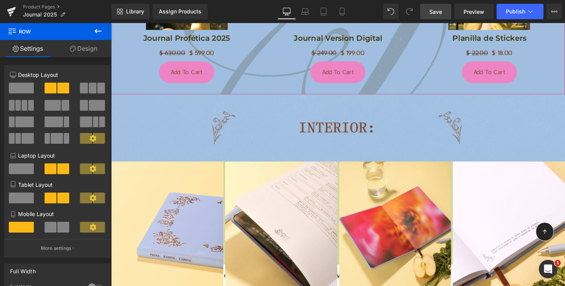
scroll to position [1925, 0]
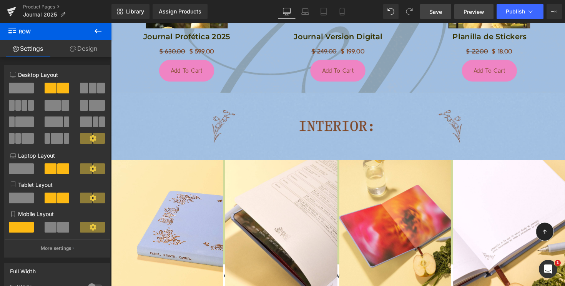
click at [466, 8] on span "Preview" at bounding box center [474, 12] width 21 height 8
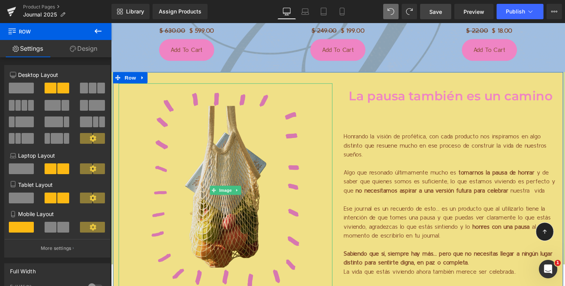
scroll to position [1671, 0]
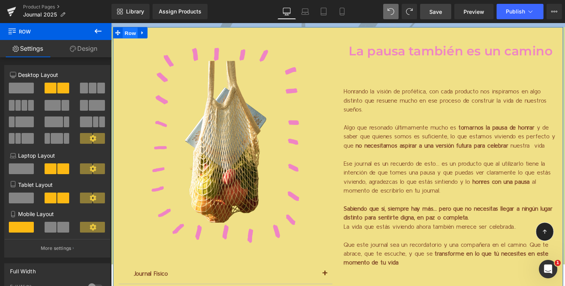
click at [134, 33] on span "Row" at bounding box center [130, 34] width 15 height 12
click at [22, 87] on span at bounding box center [21, 88] width 25 height 11
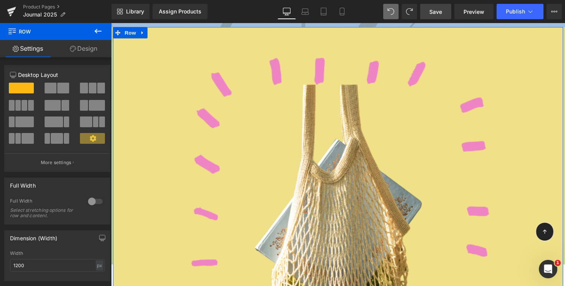
click at [53, 87] on span at bounding box center [51, 88] width 12 height 11
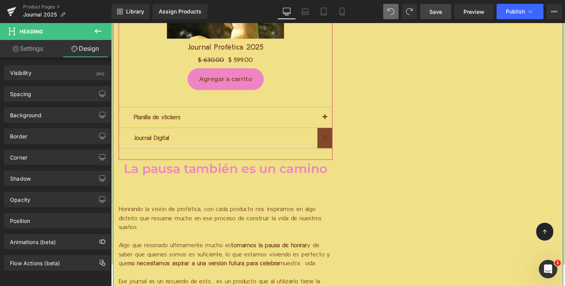
scroll to position [2065, 0]
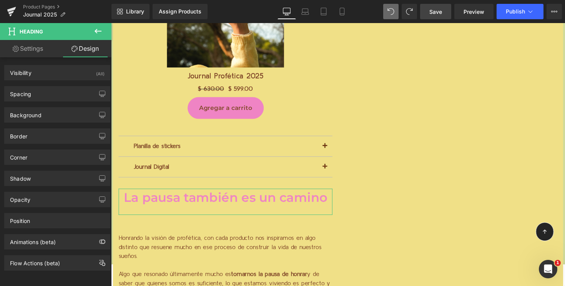
click at [85, 50] on link "Design" at bounding box center [85, 48] width 56 height 17
click at [41, 47] on link "Settings" at bounding box center [28, 48] width 56 height 17
type input "100"
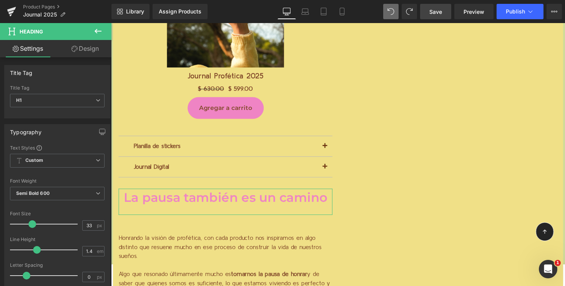
click at [74, 53] on link "Design" at bounding box center [85, 48] width 56 height 17
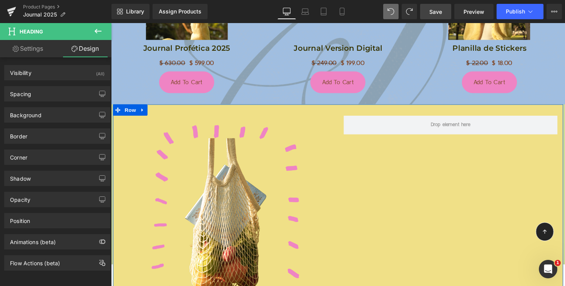
scroll to position [1547, 0]
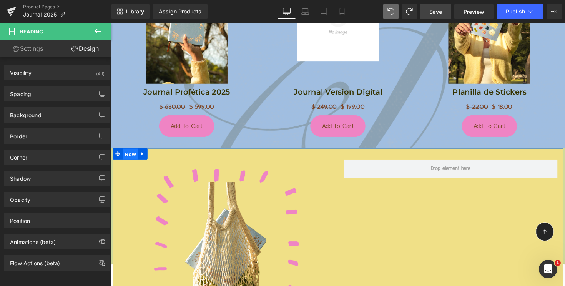
click at [130, 157] on span "Row" at bounding box center [130, 158] width 15 height 12
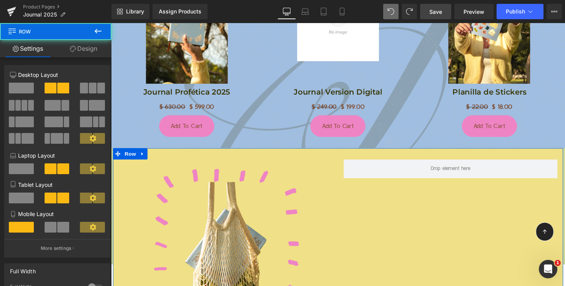
click at [22, 92] on span at bounding box center [21, 88] width 25 height 11
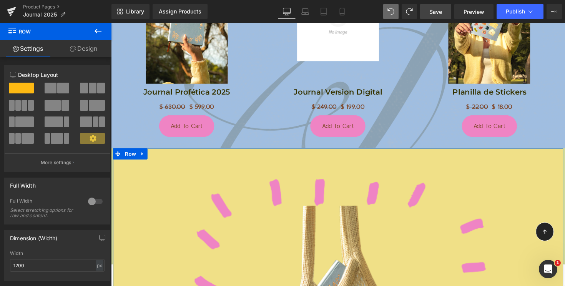
click at [55, 88] on button at bounding box center [58, 88] width 26 height 11
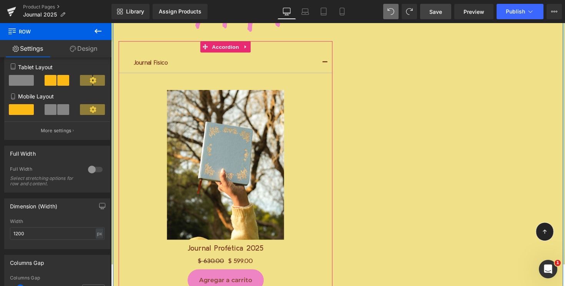
scroll to position [1901, 0]
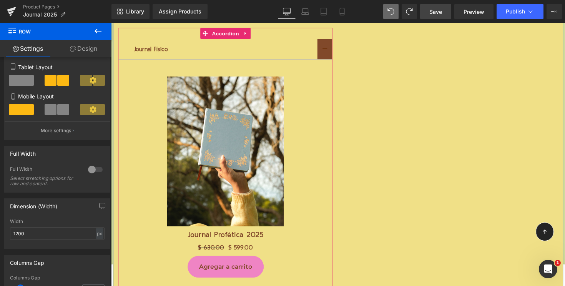
click at [330, 46] on button "button" at bounding box center [330, 50] width 15 height 21
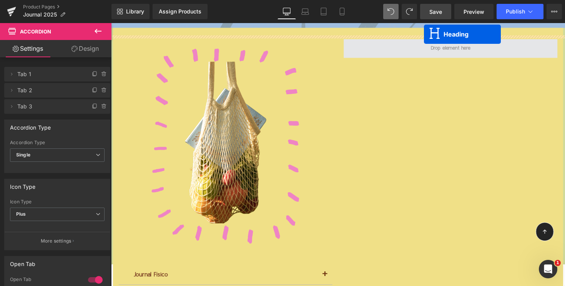
scroll to position [1655, 0]
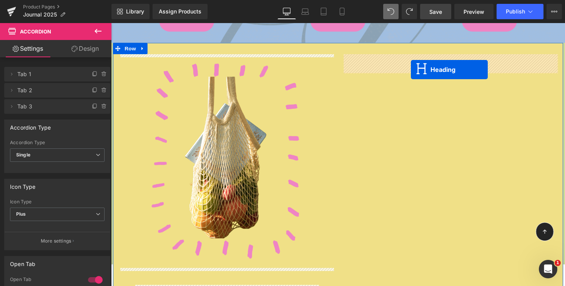
drag, startPoint x: 221, startPoint y: 128, endPoint x: 418, endPoint y: 70, distance: 205.8
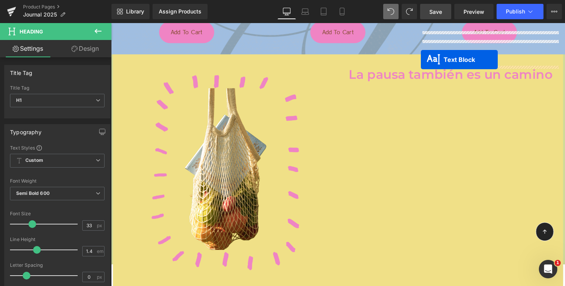
scroll to position [1620, 0]
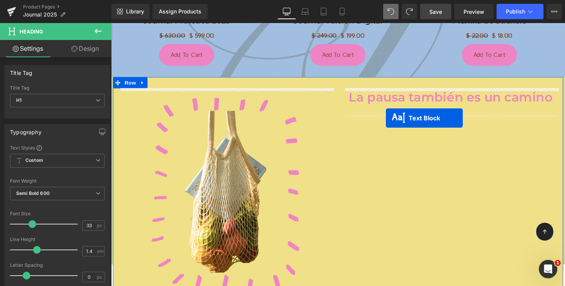
drag, startPoint x: 228, startPoint y: 200, endPoint x: 393, endPoint y: 120, distance: 182.8
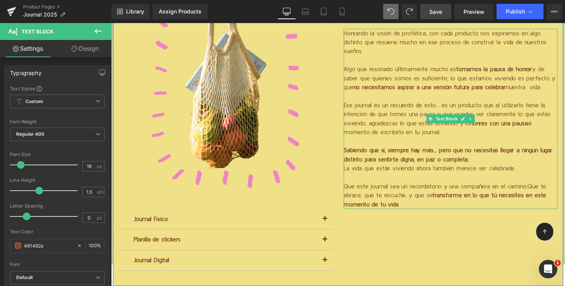
scroll to position [1729, 0]
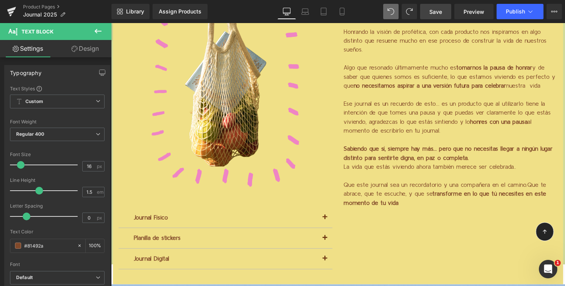
click at [435, 14] on span "Save" at bounding box center [436, 12] width 13 height 8
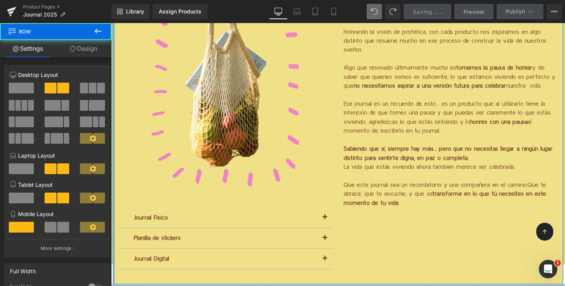
click at [113, 268] on div at bounding box center [114, 130] width 2 height 321
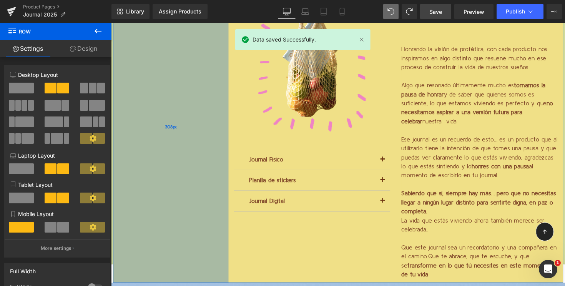
drag, startPoint x: 113, startPoint y: 267, endPoint x: 230, endPoint y: 230, distance: 122.7
click at [231, 230] on div "Image Journal Físico Text Block Sale Off (P) Image Journal Profética 2025 (P) T…" at bounding box center [344, 129] width 462 height 319
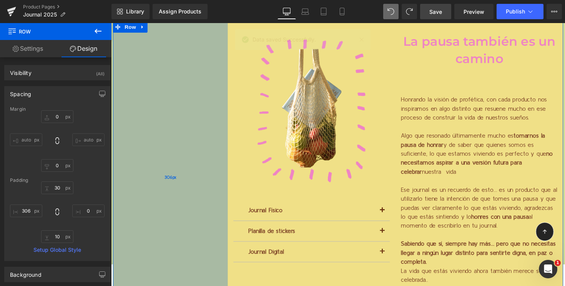
click at [177, 155] on div "306px" at bounding box center [172, 180] width 118 height 319
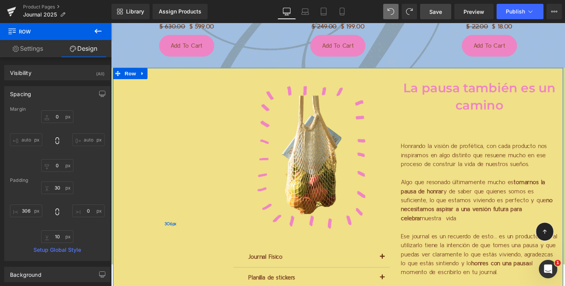
scroll to position [1623, 0]
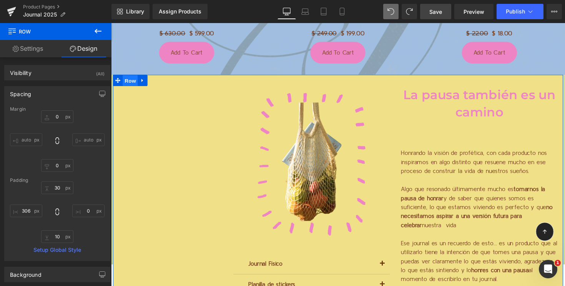
click at [133, 83] on span "Row" at bounding box center [130, 83] width 15 height 12
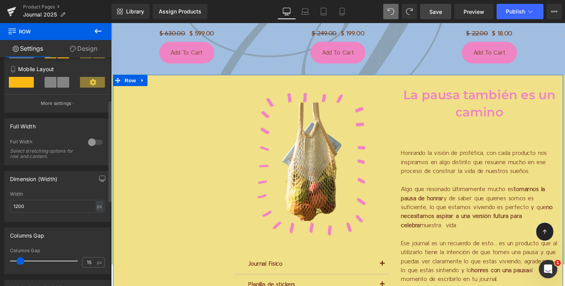
scroll to position [166, 0]
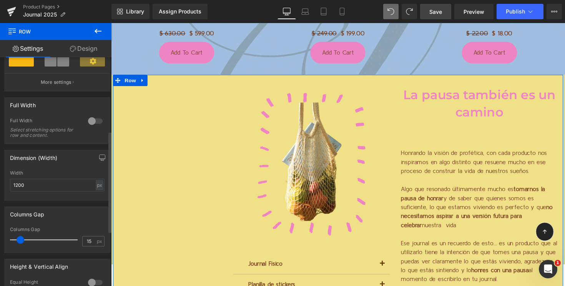
click at [91, 122] on div at bounding box center [95, 121] width 18 height 12
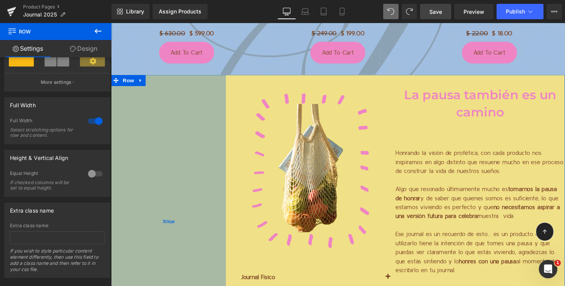
click at [198, 108] on div "306px" at bounding box center [170, 226] width 118 height 301
click at [169, 225] on span "306px" at bounding box center [170, 226] width 12 height 9
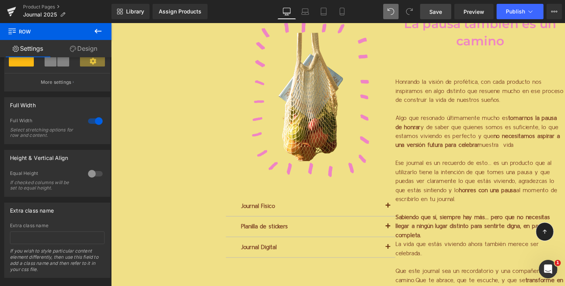
scroll to position [1662, 0]
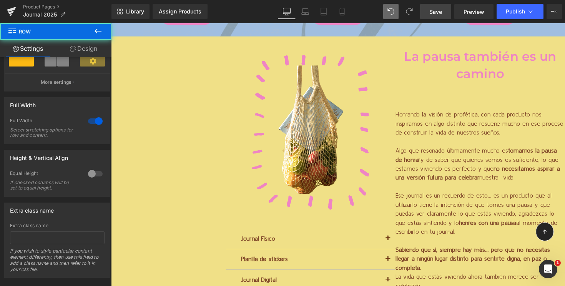
click at [167, 189] on div "Image Journal Físico Text Block Sale Off (P) Image Journal Profética 2025 (P) T…" at bounding box center [343, 187] width 465 height 301
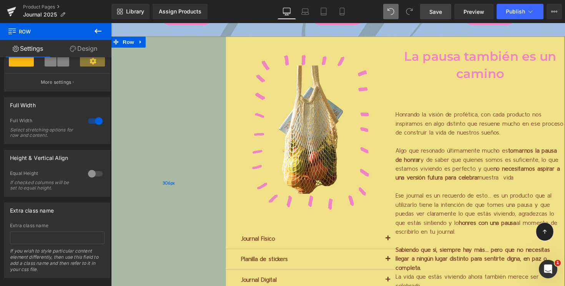
click at [167, 179] on div "306px" at bounding box center [170, 187] width 118 height 301
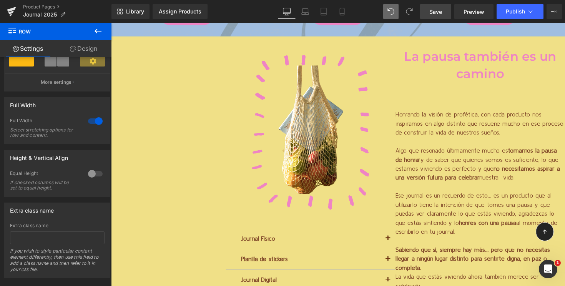
click at [100, 31] on icon at bounding box center [98, 31] width 7 height 5
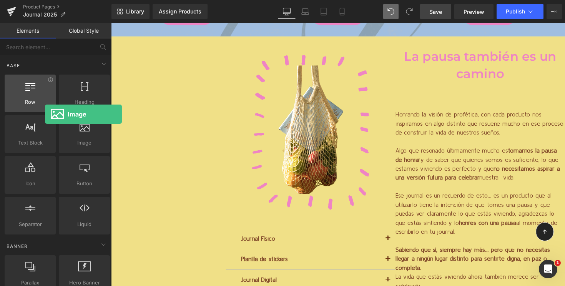
drag, startPoint x: 87, startPoint y: 134, endPoint x: 44, endPoint y: 76, distance: 72.5
click at [44, 75] on div "Row rows, columns, layouts, div Heading headings, titles, h1,h2,h3,h4,h5,h6 Tex…" at bounding box center [57, 154] width 108 height 163
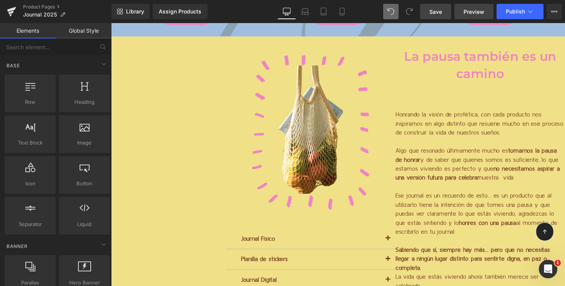
click at [464, 13] on span "Preview" at bounding box center [474, 12] width 21 height 8
click at [505, 13] on button "Publish" at bounding box center [520, 11] width 47 height 15
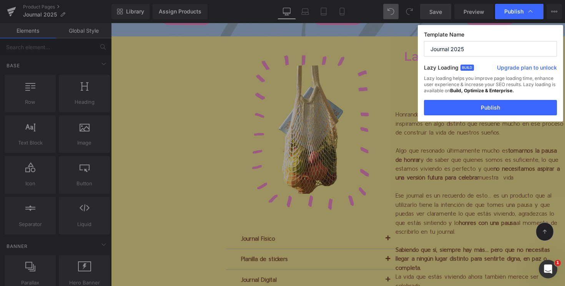
drag, startPoint x: 457, startPoint y: 107, endPoint x: 365, endPoint y: 147, distance: 100.1
click at [365, 147] on div "Publish Template Name Journal 2025 Lazy Loading Build Upgrade plan to unlock La…" at bounding box center [282, 143] width 565 height 286
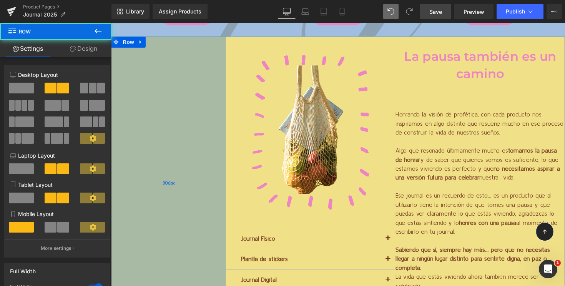
click at [178, 85] on div "306px" at bounding box center [170, 187] width 118 height 301
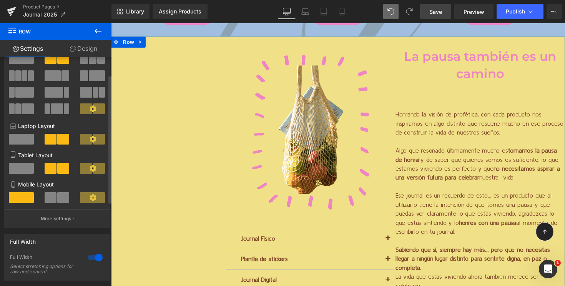
scroll to position [34, 0]
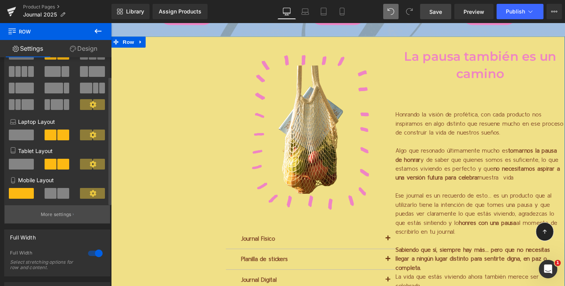
click at [70, 213] on p "More settings" at bounding box center [56, 214] width 31 height 7
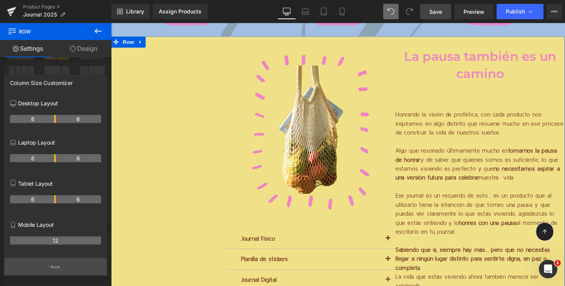
click at [56, 270] on p "Back" at bounding box center [56, 267] width 10 height 6
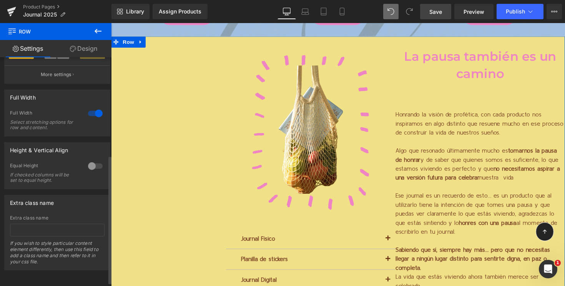
scroll to position [181, 0]
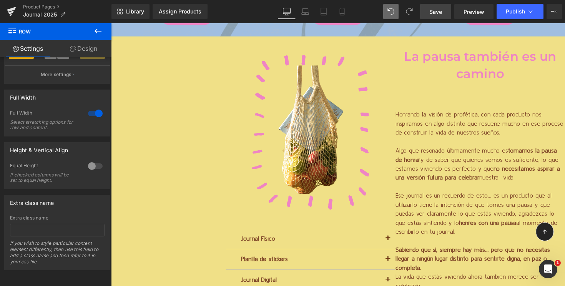
click at [97, 28] on icon at bounding box center [97, 31] width 9 height 9
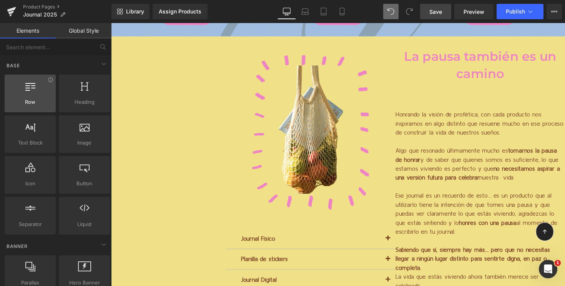
click at [42, 100] on span "Row" at bounding box center [30, 102] width 47 height 8
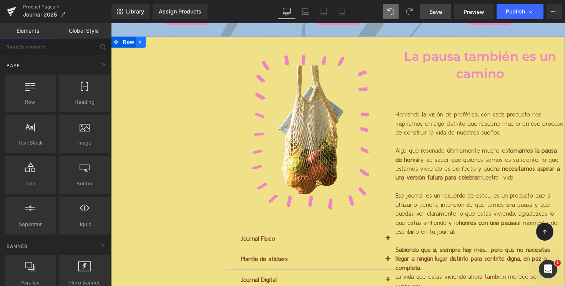
click at [141, 43] on icon at bounding box center [141, 42] width 2 height 3
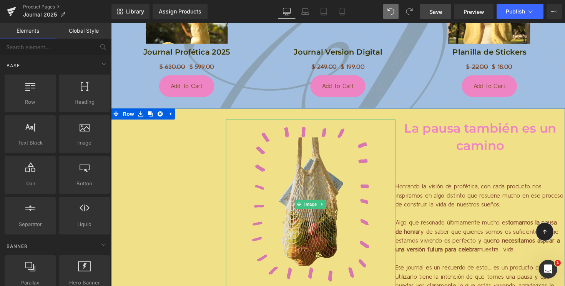
scroll to position [1574, 0]
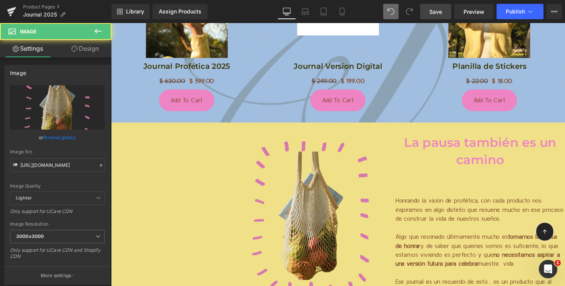
click at [320, 210] on img at bounding box center [316, 224] width 174 height 174
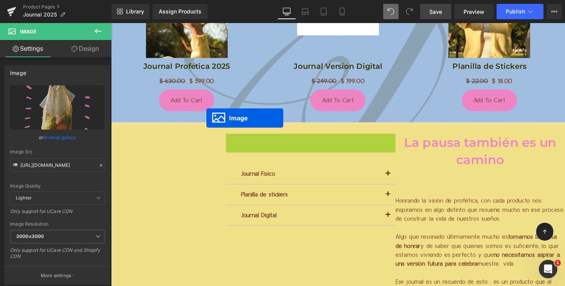
drag, startPoint x: 320, startPoint y: 225, endPoint x: 209, endPoint y: 121, distance: 151.8
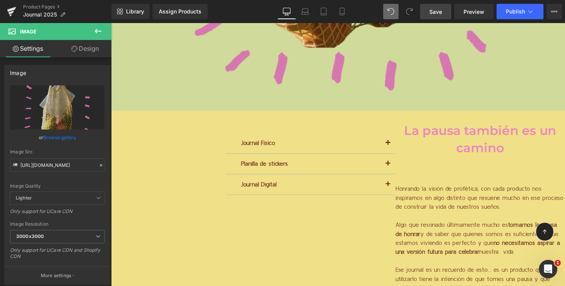
scroll to position [2011, 0]
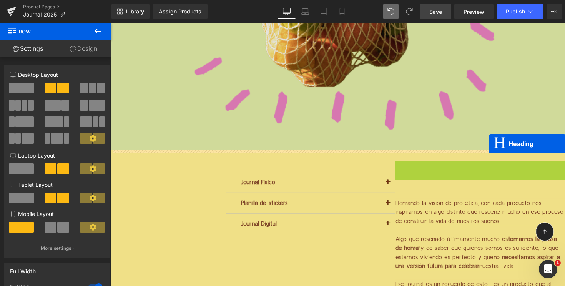
drag, startPoint x: 490, startPoint y: 185, endPoint x: 498, endPoint y: 147, distance: 39.3
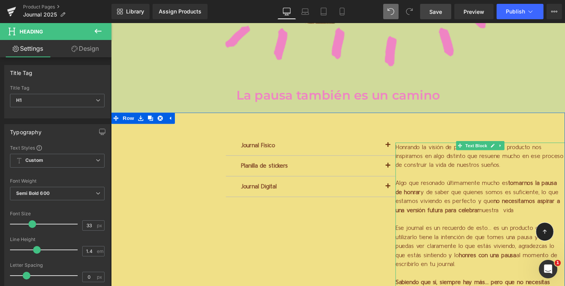
scroll to position [2081, 0]
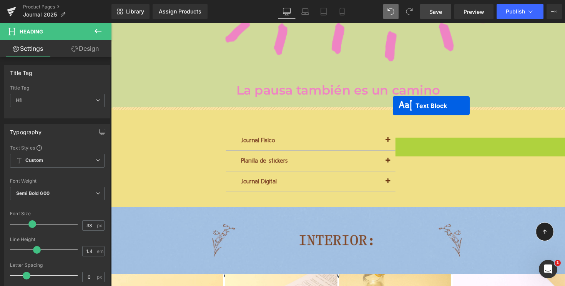
drag, startPoint x: 488, startPoint y: 147, endPoint x: 400, endPoint y: 108, distance: 96.5
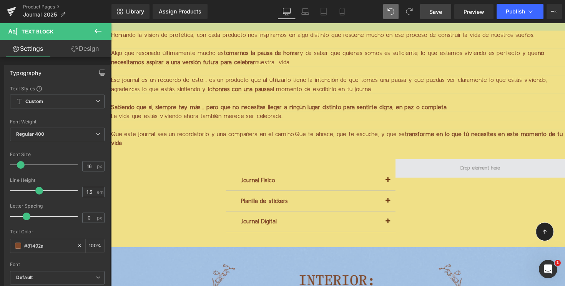
scroll to position [2186, 0]
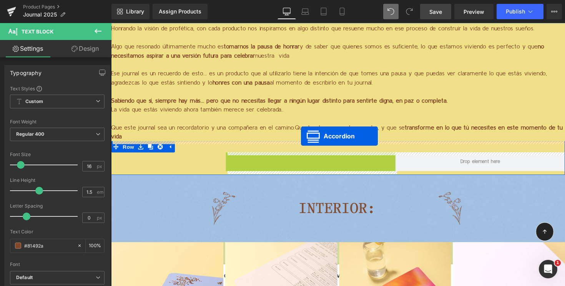
drag, startPoint x: 315, startPoint y: 164, endPoint x: 306, endPoint y: 140, distance: 26.4
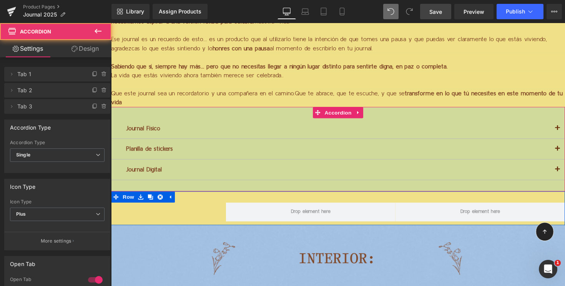
scroll to position [2223, 0]
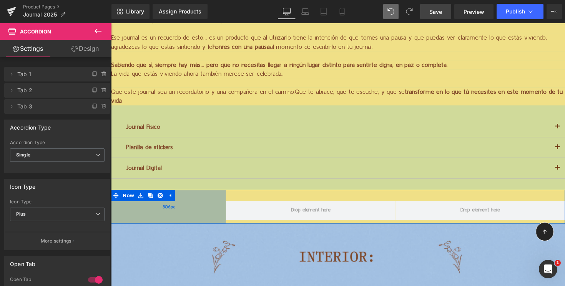
click at [184, 218] on div "306px" at bounding box center [170, 211] width 118 height 35
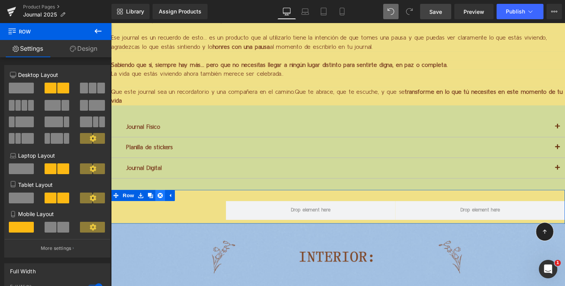
click at [163, 202] on icon at bounding box center [161, 199] width 5 height 5
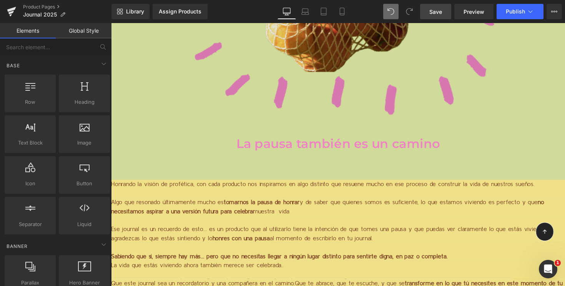
scroll to position [2019, 0]
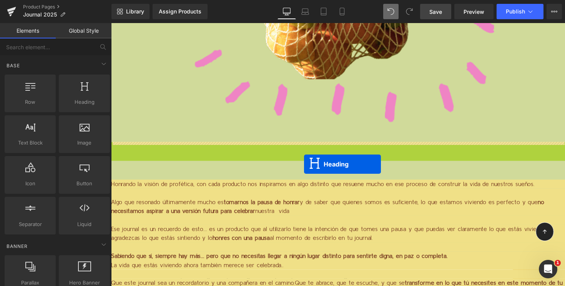
drag, startPoint x: 342, startPoint y: 158, endPoint x: 309, endPoint y: 167, distance: 34.1
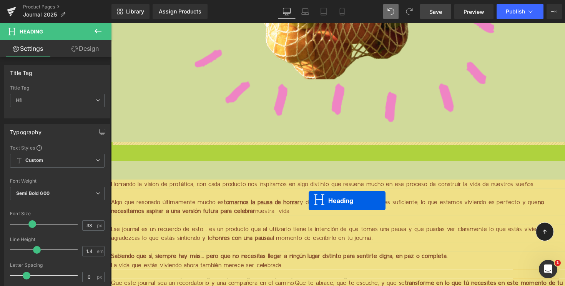
drag, startPoint x: 342, startPoint y: 158, endPoint x: 314, endPoint y: 204, distance: 54.2
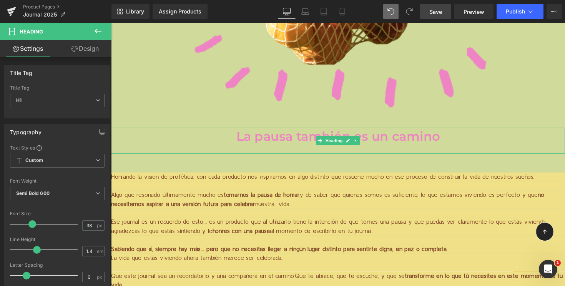
scroll to position [2091, 0]
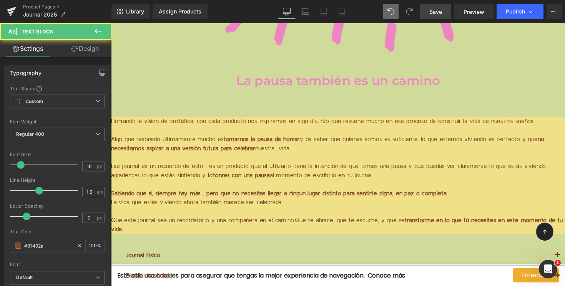
click at [323, 165] on p "Ese journal es un recuerdo de esto… es un producto que al utilizarlo tiene la i…" at bounding box center [343, 174] width 465 height 18
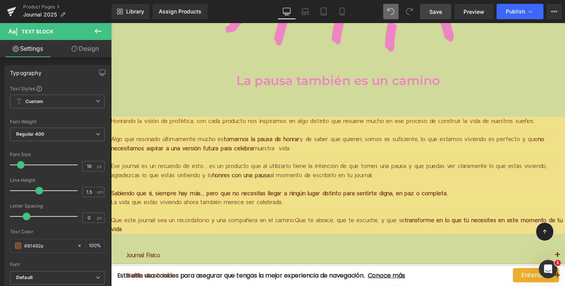
click at [98, 32] on icon at bounding box center [97, 31] width 9 height 9
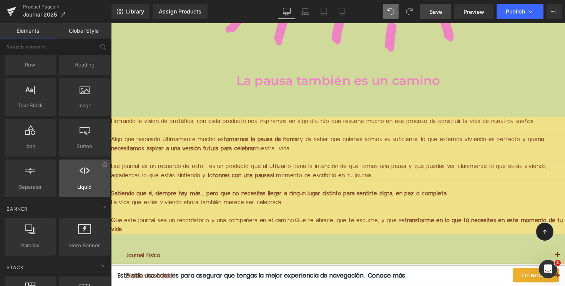
scroll to position [0, 0]
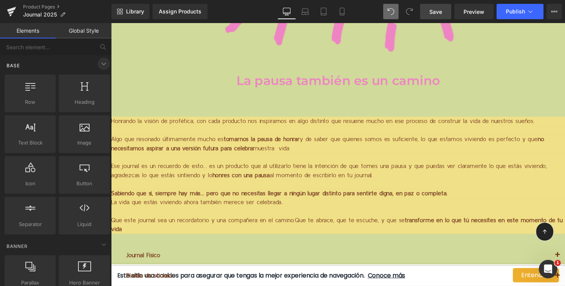
click at [99, 65] on icon at bounding box center [103, 63] width 9 height 9
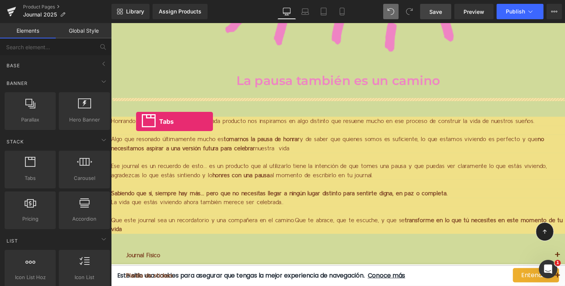
drag, startPoint x: 135, startPoint y: 190, endPoint x: 137, endPoint y: 124, distance: 65.4
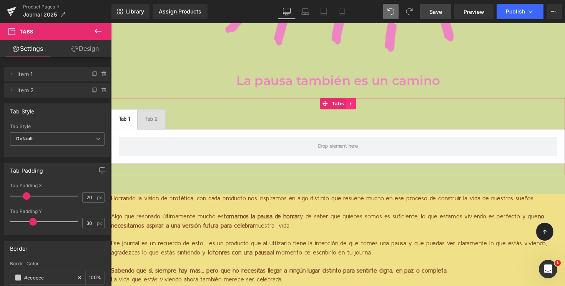
click at [358, 110] on link at bounding box center [357, 106] width 10 height 12
click at [361, 108] on icon at bounding box center [361, 105] width 5 height 5
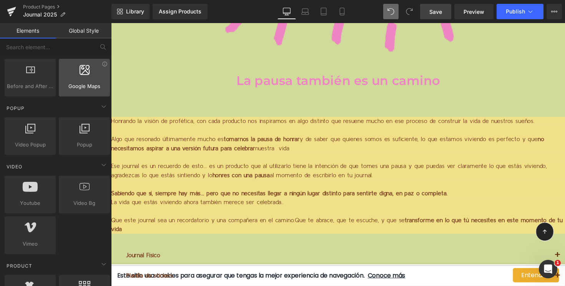
scroll to position [268, 0]
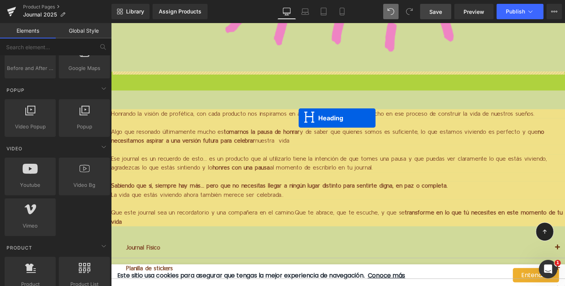
drag, startPoint x: 339, startPoint y: 88, endPoint x: 303, endPoint y: 120, distance: 48.5
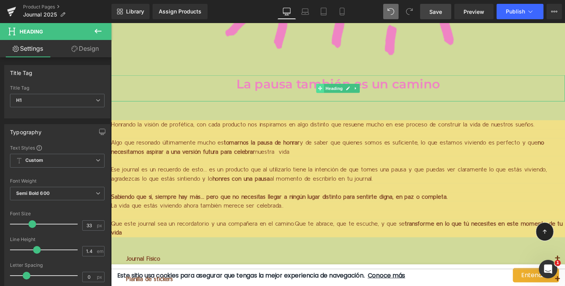
scroll to position [2089, 0]
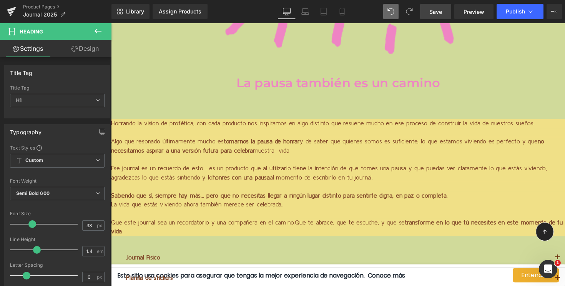
click at [99, 28] on icon at bounding box center [97, 31] width 9 height 9
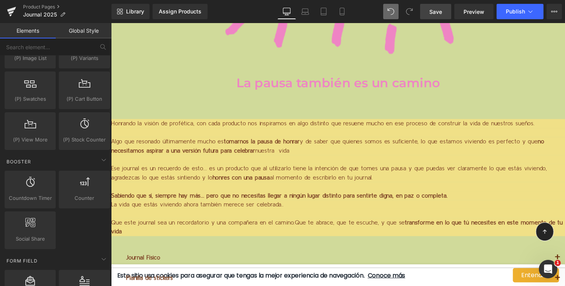
scroll to position [742, 0]
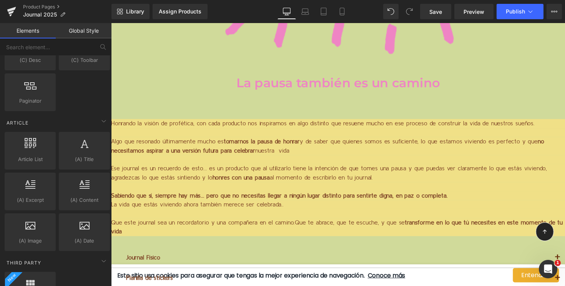
scroll to position [1200, 0]
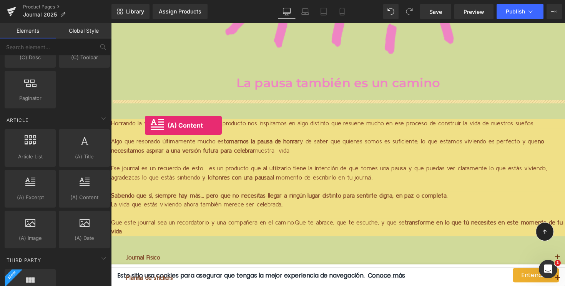
drag, startPoint x: 189, startPoint y: 210, endPoint x: 146, endPoint y: 128, distance: 92.9
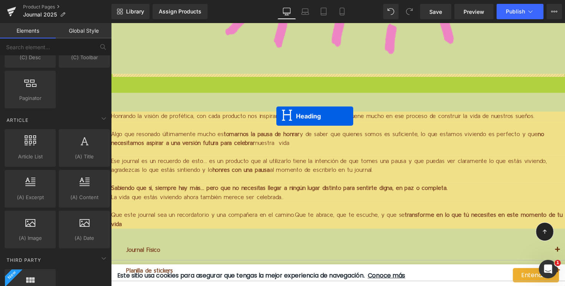
drag, startPoint x: 341, startPoint y: 85, endPoint x: 281, endPoint y: 118, distance: 68.1
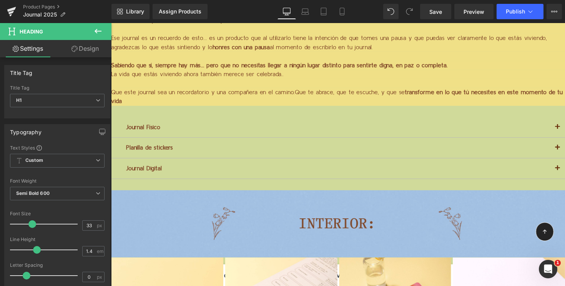
scroll to position [2223, 0]
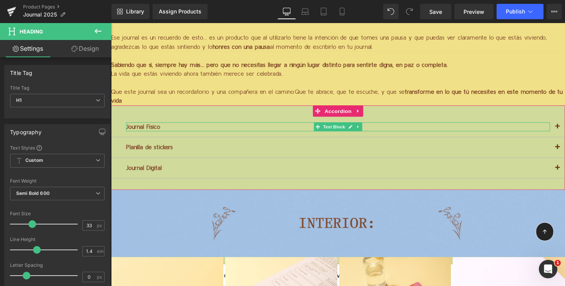
click at [258, 132] on p "Journal Físico" at bounding box center [344, 129] width 435 height 9
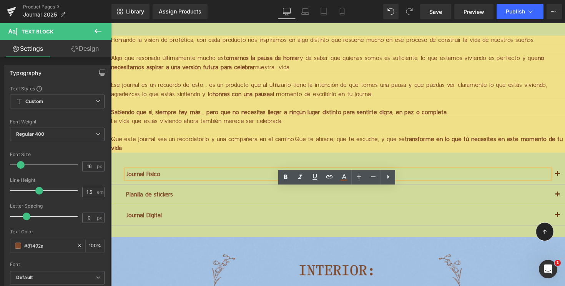
scroll to position [2103, 0]
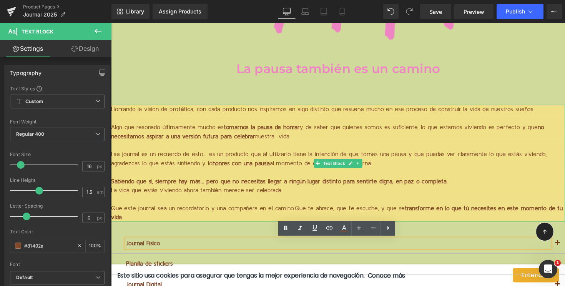
click at [254, 157] on p "Ese journal es un recuerdo de esto… es un producto que al utilizarlo tiene la i…" at bounding box center [343, 162] width 465 height 18
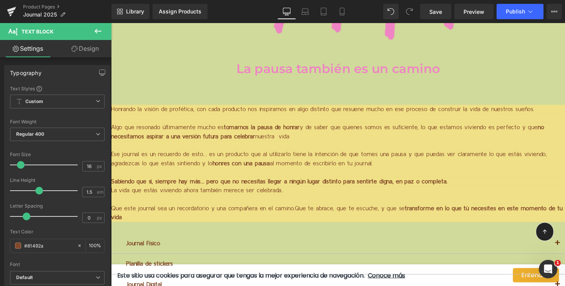
click at [95, 28] on icon at bounding box center [97, 31] width 9 height 9
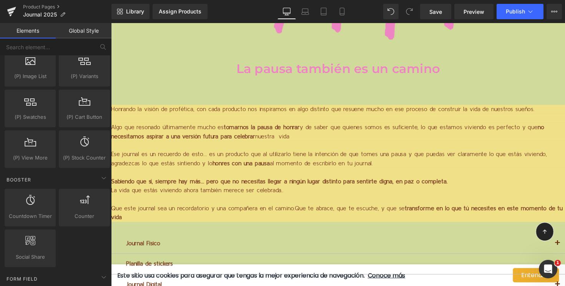
scroll to position [558, 0]
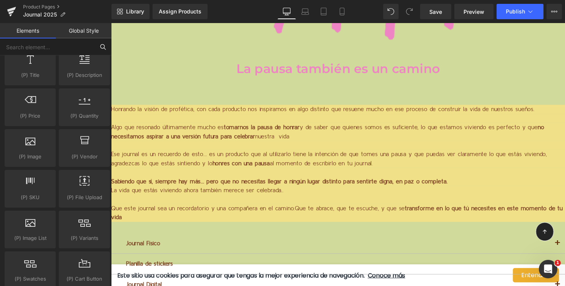
click at [53, 50] on input "text" at bounding box center [47, 46] width 95 height 17
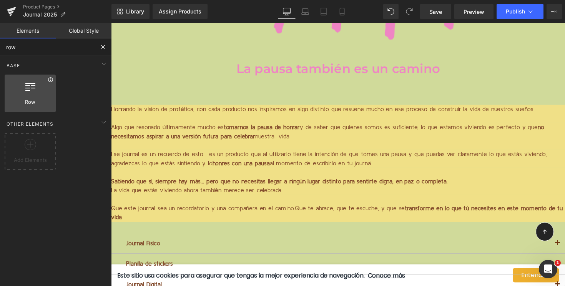
click at [52, 82] on icon at bounding box center [51, 80] width 6 height 6
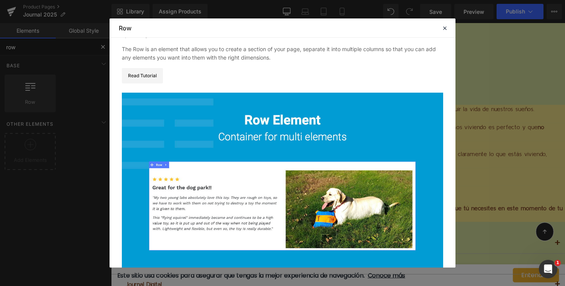
scroll to position [1, 0]
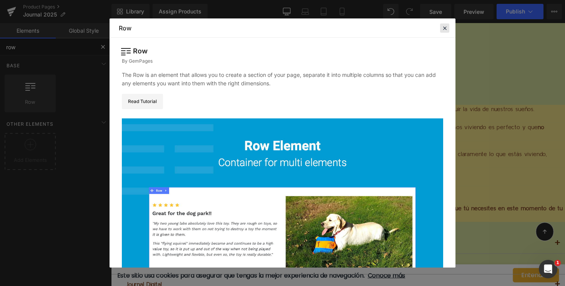
type input "row"
click at [446, 26] on icon at bounding box center [445, 28] width 7 height 7
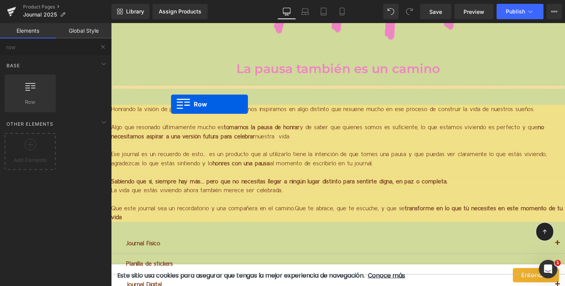
drag, startPoint x: 133, startPoint y: 117, endPoint x: 173, endPoint y: 107, distance: 41.4
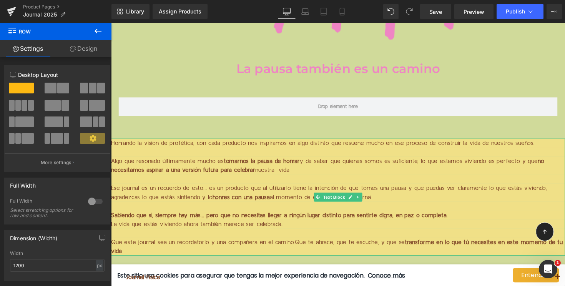
click at [347, 207] on p at bounding box center [343, 210] width 465 height 9
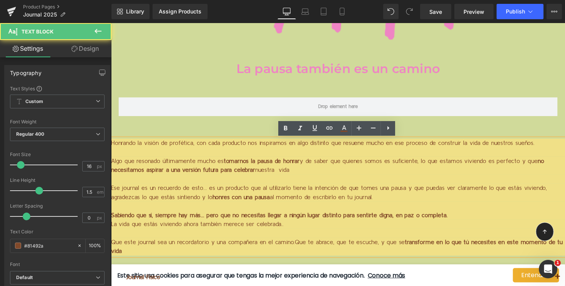
click at [302, 162] on span "tomarnos la pausa de honrar" at bounding box center [266, 165] width 78 height 6
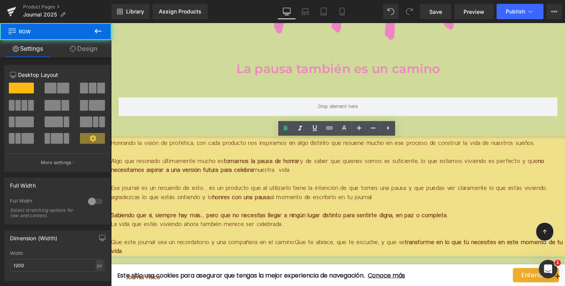
click at [111, 23] on div at bounding box center [111, 23] width 0 height 0
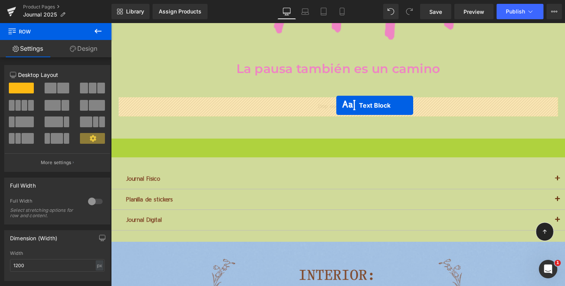
drag, startPoint x: 343, startPoint y: 200, endPoint x: 342, endPoint y: 108, distance: 92.7
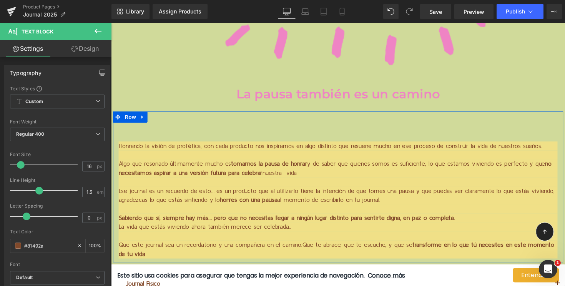
scroll to position [2079, 0]
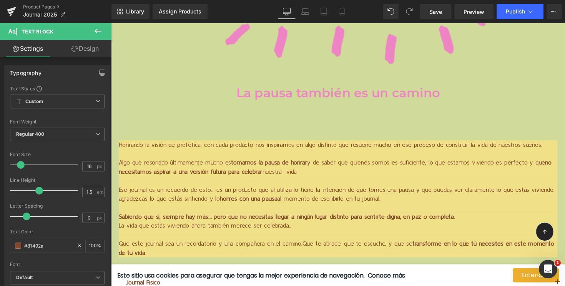
click at [349, 87] on div "La pausa también es un camino Heading" at bounding box center [343, 98] width 465 height 27
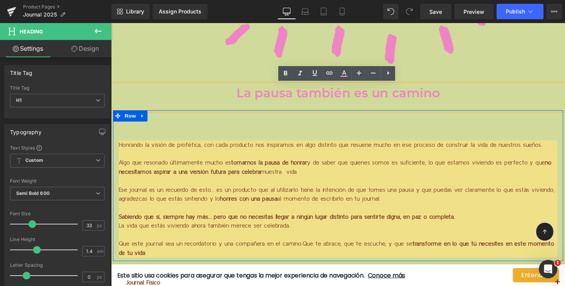
click at [268, 118] on div "Honrando la visión de profética, con cada producto nos inspiramos en algo disti…" at bounding box center [344, 189] width 462 height 155
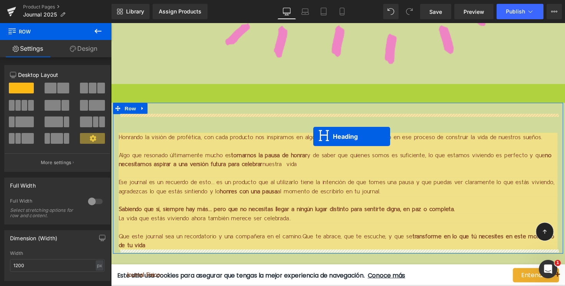
drag, startPoint x: 342, startPoint y: 99, endPoint x: 318, endPoint y: 140, distance: 46.5
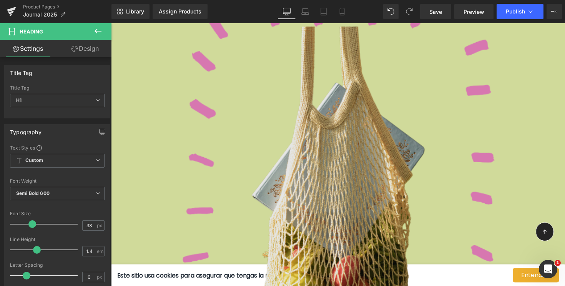
scroll to position [1682, 0]
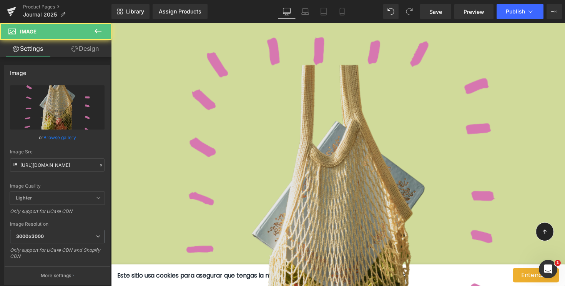
click at [332, 86] on img at bounding box center [343, 249] width 465 height 465
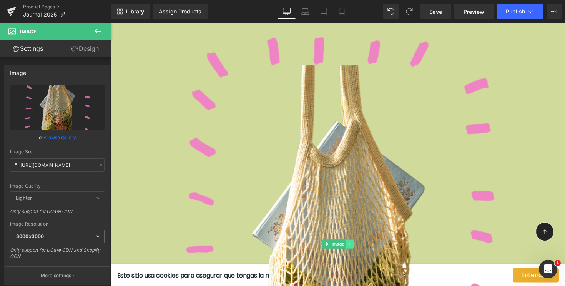
click at [357, 248] on icon at bounding box center [356, 249] width 4 height 5
click at [359, 248] on icon at bounding box center [360, 250] width 4 height 4
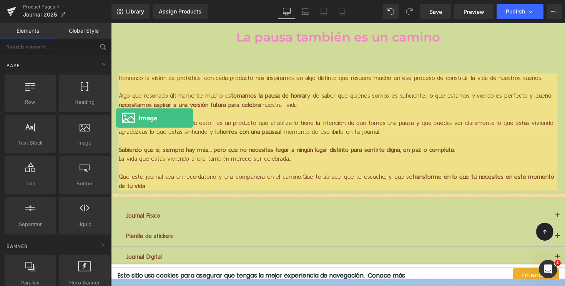
drag, startPoint x: 190, startPoint y: 152, endPoint x: 116, endPoint y: 120, distance: 79.9
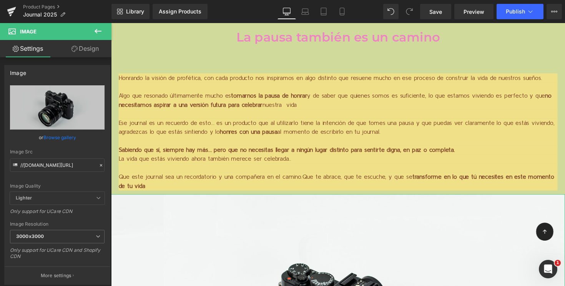
click at [88, 50] on link "Design" at bounding box center [85, 48] width 56 height 17
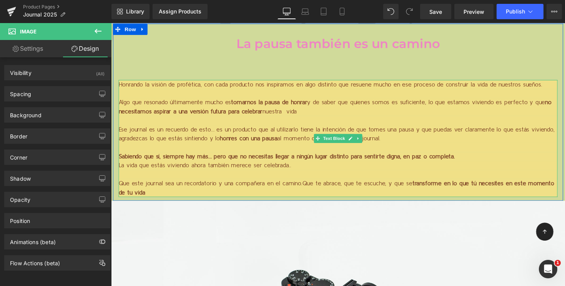
scroll to position [1675, 0]
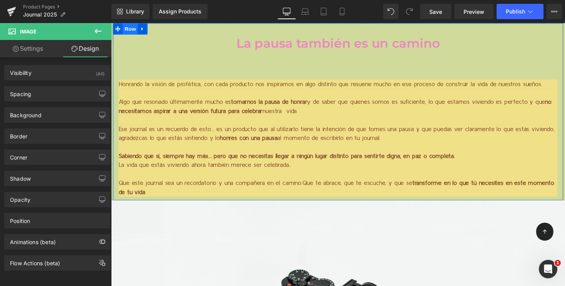
click at [129, 32] on span "Row" at bounding box center [130, 29] width 15 height 12
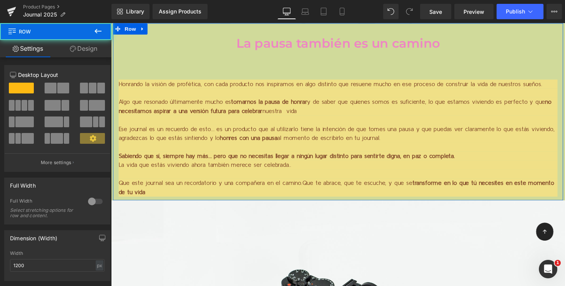
click at [42, 87] on div at bounding box center [58, 91] width 36 height 17
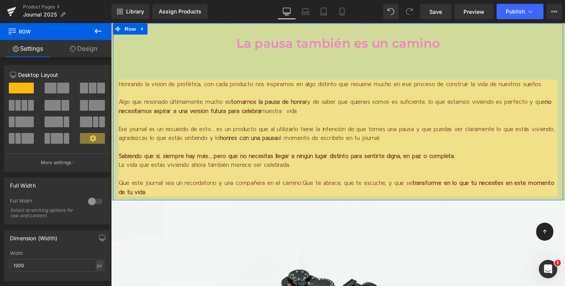
click at [53, 87] on span at bounding box center [51, 88] width 12 height 11
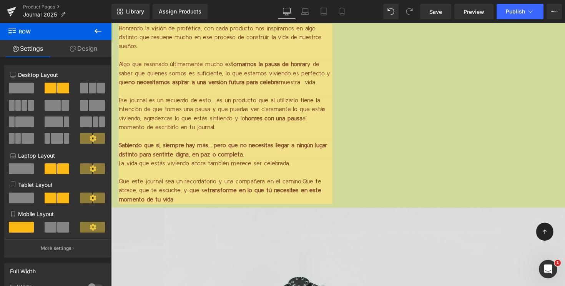
scroll to position [1778, 0]
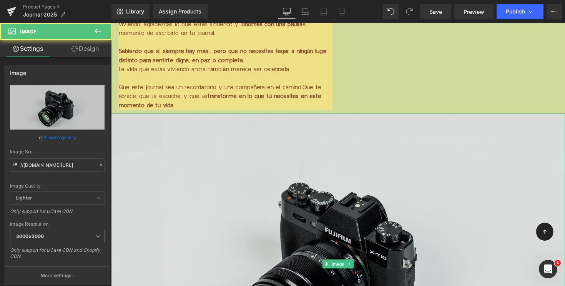
scroll to position [1924, 0]
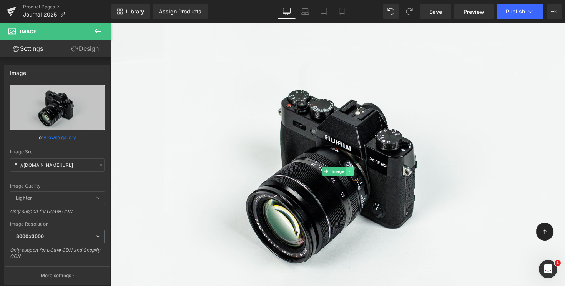
click at [355, 177] on icon at bounding box center [356, 175] width 4 height 5
click at [358, 175] on icon at bounding box center [360, 175] width 4 height 4
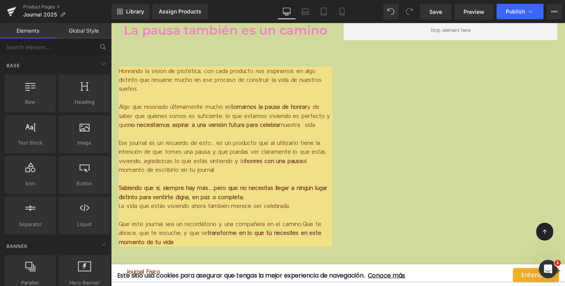
scroll to position [1659, 0]
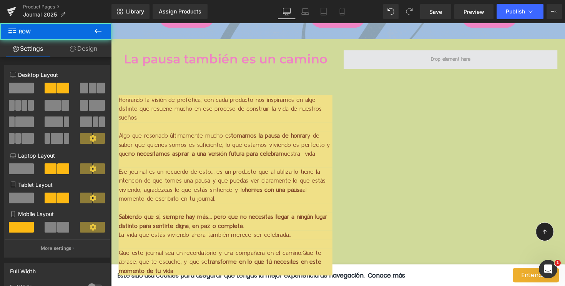
click at [386, 55] on span at bounding box center [459, 60] width 219 height 19
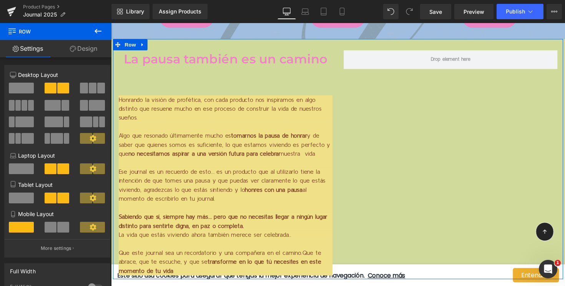
click at [83, 47] on link "Design" at bounding box center [84, 48] width 56 height 17
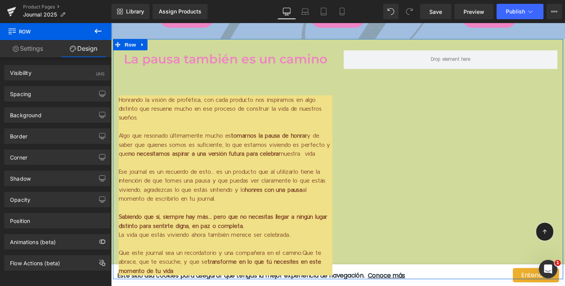
click at [32, 53] on link "Settings" at bounding box center [28, 48] width 56 height 17
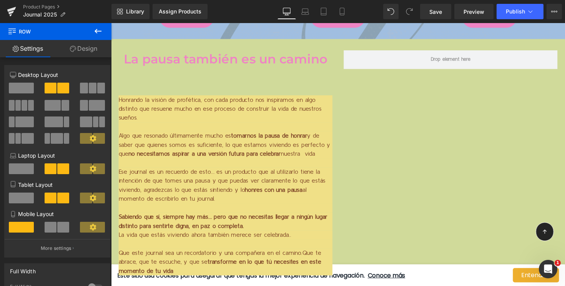
click at [100, 27] on icon at bounding box center [97, 31] width 9 height 9
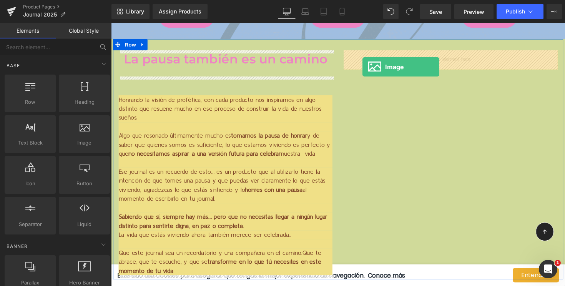
drag, startPoint x: 192, startPoint y: 158, endPoint x: 369, endPoint y: 68, distance: 199.0
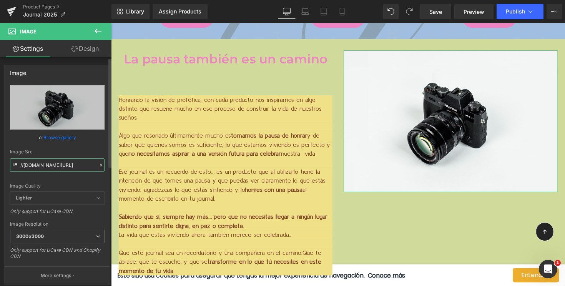
click at [55, 166] on input "//[DOMAIN_NAME][URL]" at bounding box center [57, 164] width 95 height 13
paste input "[URL][DOMAIN_NAME]"
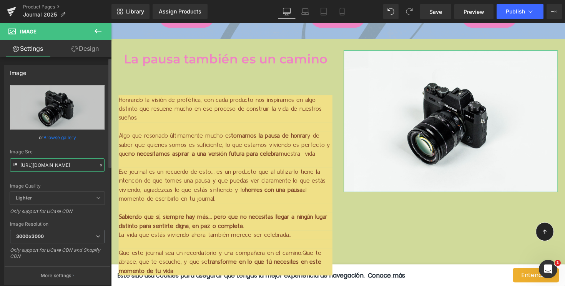
type input "[URL][DOMAIN_NAME]"
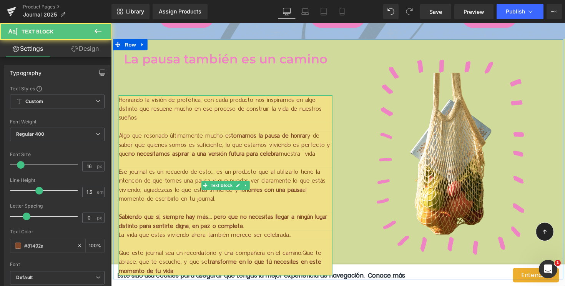
click at [235, 143] on p "Algo que resonado últimamente mucho es tomarnos la pausa de honrar y de saber q…" at bounding box center [228, 148] width 219 height 28
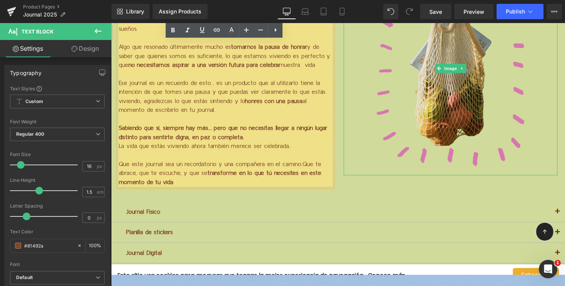
scroll to position [1748, 0]
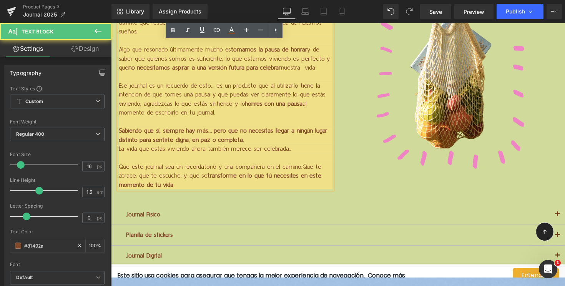
click at [268, 143] on p "Sabiendo que sí, siempre hay más… pero que no necesitas llegar a ningún lugar d…" at bounding box center [228, 138] width 219 height 18
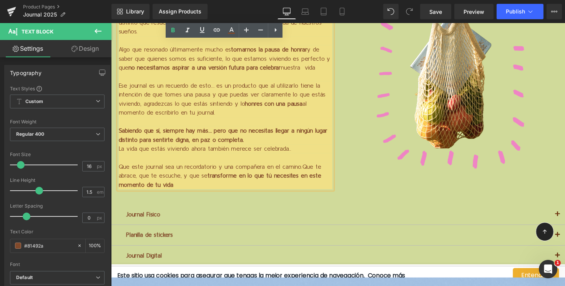
click at [259, 187] on p "Que este journal sea un recordatorio y una compañera en el camino. Que te abrac…" at bounding box center [228, 180] width 219 height 28
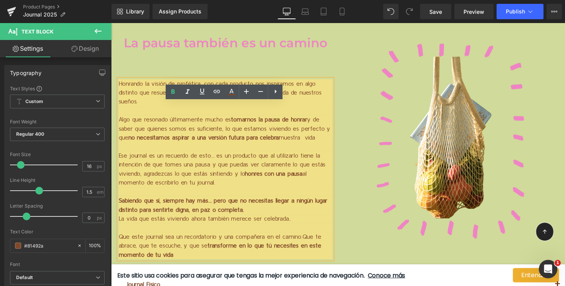
scroll to position [1628, 0]
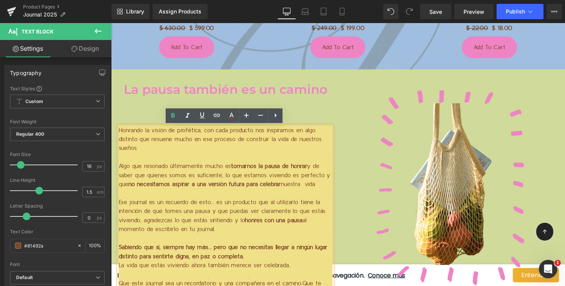
click at [288, 75] on div "La pausa también es un camino Heading Honrando la visión de profética, con cada…" at bounding box center [344, 194] width 462 height 246
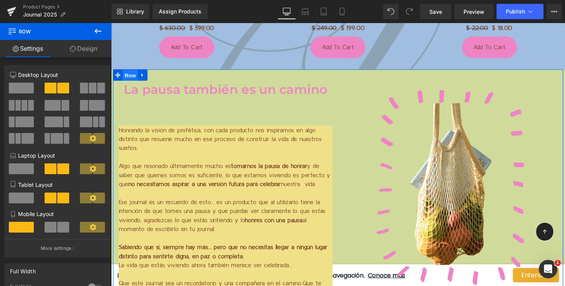
click at [132, 77] on span "Row" at bounding box center [130, 77] width 15 height 12
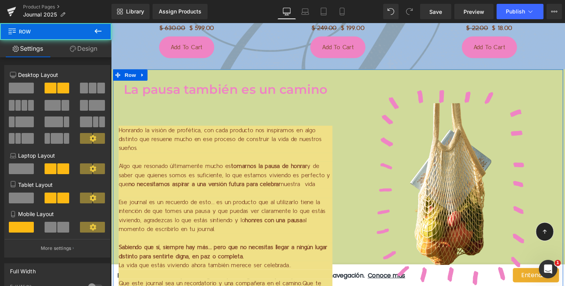
click at [87, 47] on link "Design" at bounding box center [84, 48] width 56 height 17
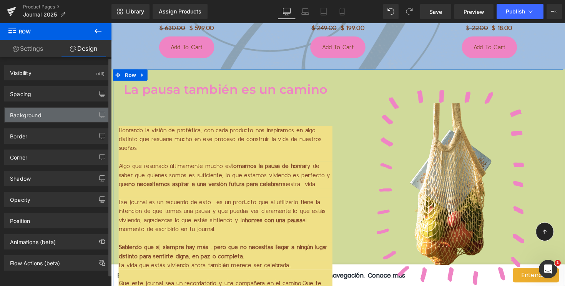
click at [62, 112] on div "Background" at bounding box center [57, 115] width 105 height 15
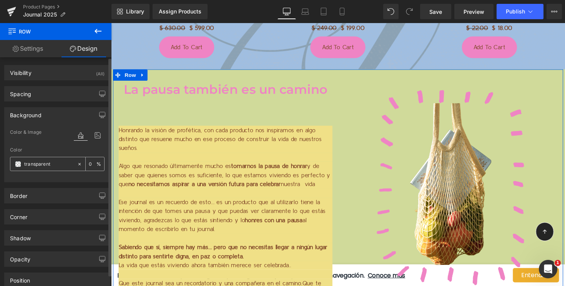
click at [47, 164] on input "transparent" at bounding box center [48, 164] width 49 height 8
paste input "#F0E087"
type input "#F0E087"
type input "100"
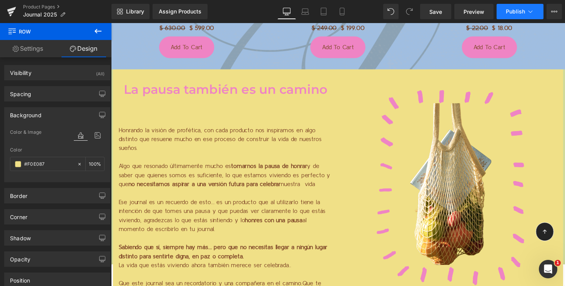
type input "#f0e087"
click at [515, 14] on span "Publish" at bounding box center [515, 11] width 19 height 6
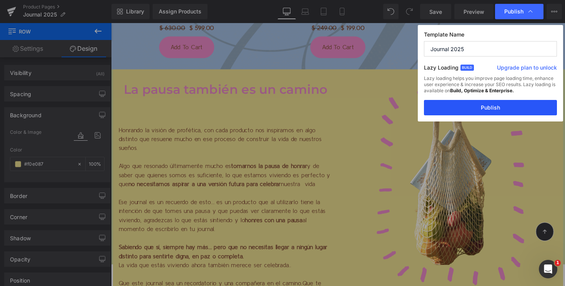
click at [473, 112] on button "Publish" at bounding box center [490, 107] width 133 height 15
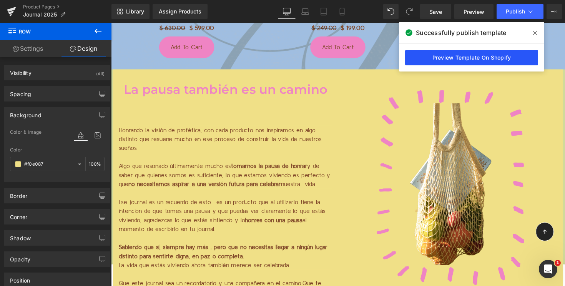
click at [496, 58] on link "Preview Template On Shopify" at bounding box center [471, 57] width 133 height 15
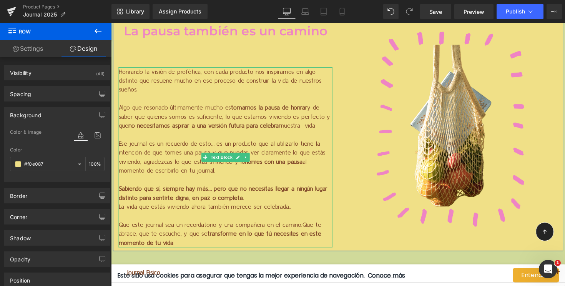
scroll to position [1725, 0]
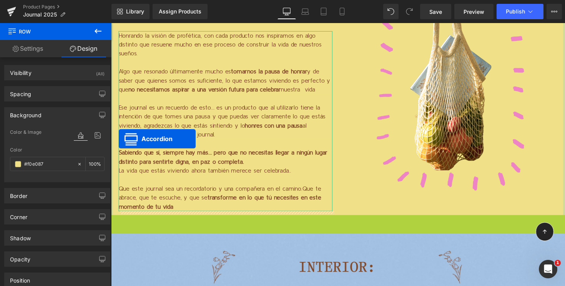
drag, startPoint x: 339, startPoint y: 226, endPoint x: 119, endPoint y: 142, distance: 235.1
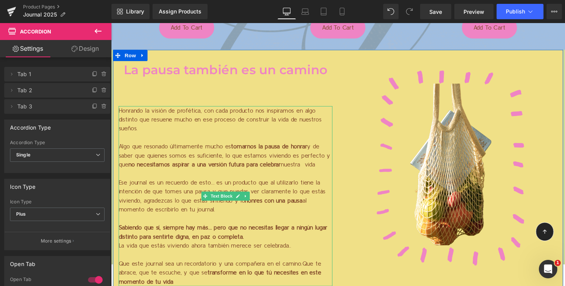
scroll to position [1655, 0]
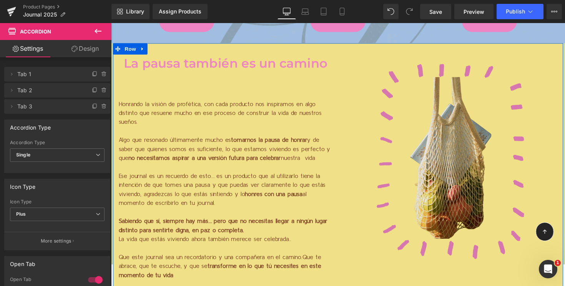
click at [447, 120] on img at bounding box center [459, 164] width 219 height 219
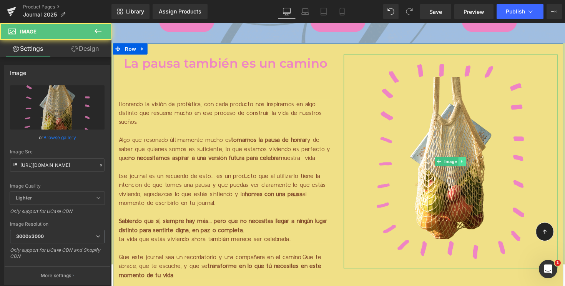
click at [471, 164] on icon at bounding box center [471, 165] width 4 height 5
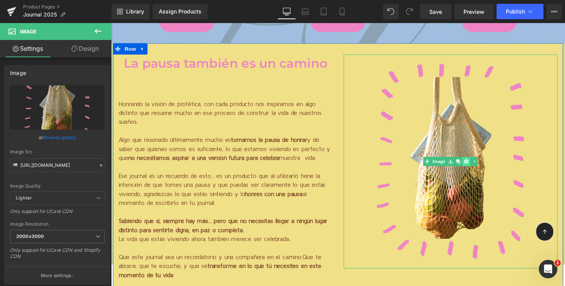
click at [473, 166] on icon at bounding box center [475, 165] width 4 height 4
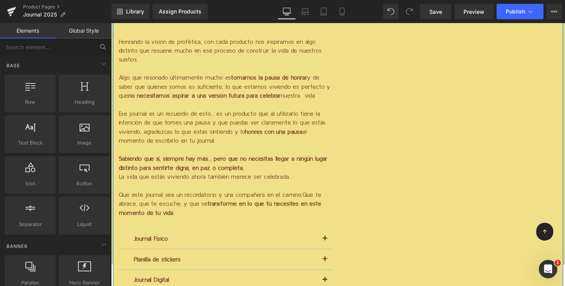
scroll to position [1767, 0]
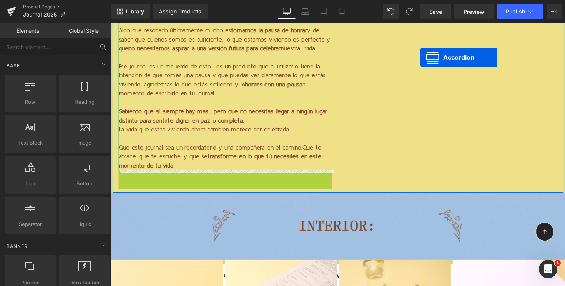
drag, startPoint x: 229, startPoint y: 179, endPoint x: 428, endPoint y: 58, distance: 233.1
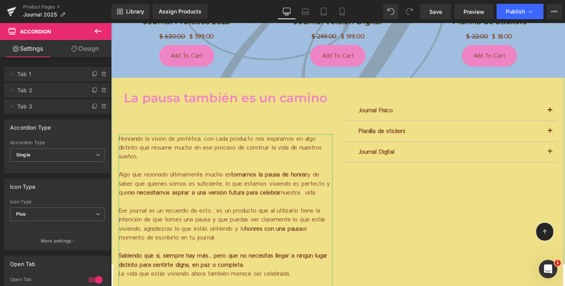
scroll to position [1621, 0]
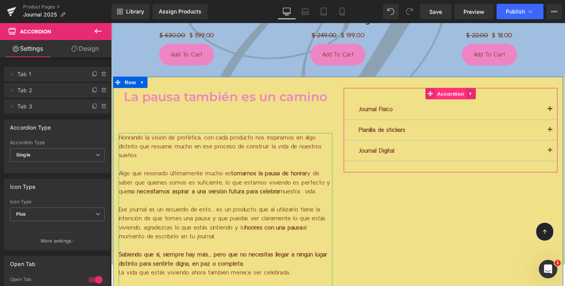
click at [458, 95] on span "Accordion" at bounding box center [459, 96] width 32 height 12
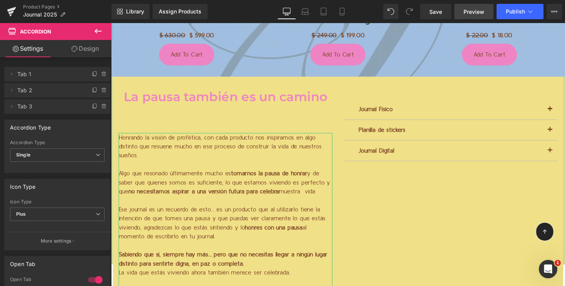
click at [482, 8] on span "Preview" at bounding box center [474, 12] width 21 height 8
click at [440, 11] on span "Save" at bounding box center [436, 12] width 13 height 8
click at [480, 12] on span "Preview" at bounding box center [474, 12] width 21 height 8
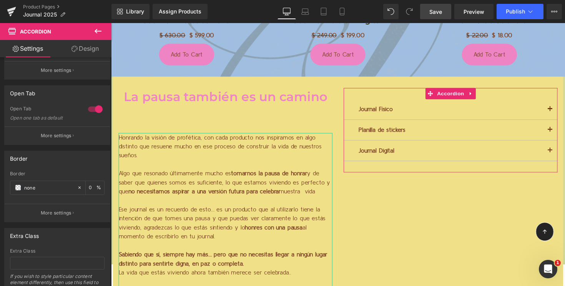
scroll to position [187, 0]
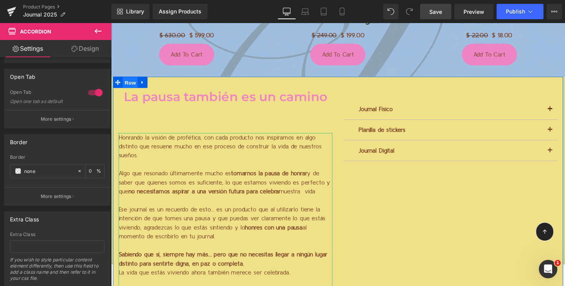
click at [130, 82] on span "Row" at bounding box center [130, 84] width 15 height 12
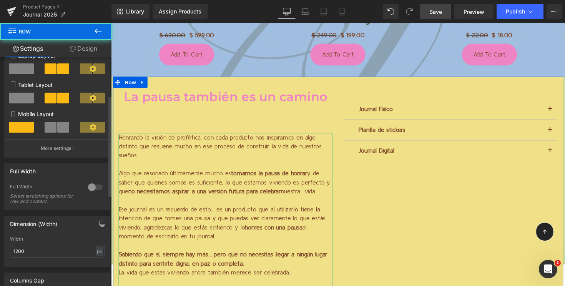
scroll to position [103, 0]
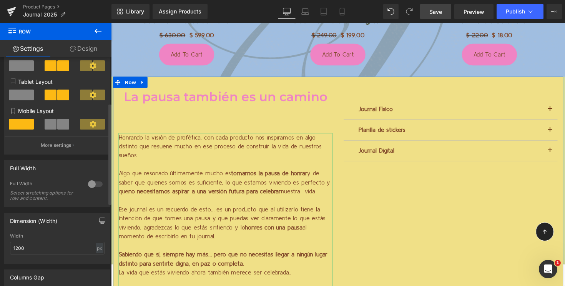
click at [94, 184] on div at bounding box center [95, 184] width 18 height 12
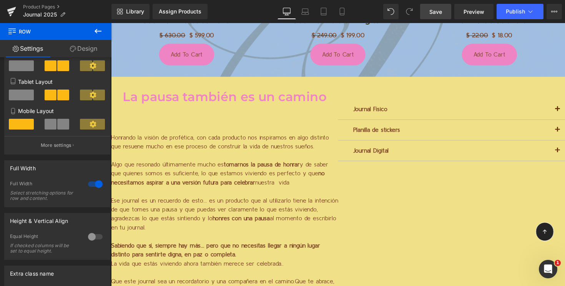
click at [440, 13] on span "Save" at bounding box center [436, 12] width 13 height 8
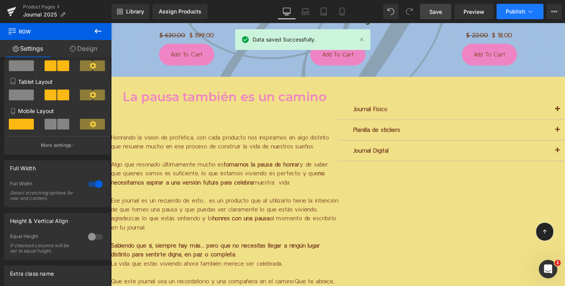
click at [508, 9] on span "Publish" at bounding box center [515, 11] width 19 height 6
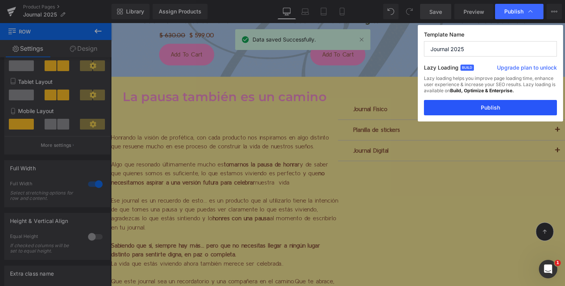
click at [478, 111] on button "Publish" at bounding box center [490, 107] width 133 height 15
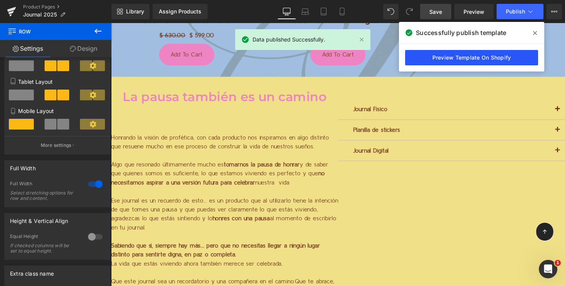
click at [458, 60] on link "Preview Template On Shopify" at bounding box center [471, 57] width 133 height 15
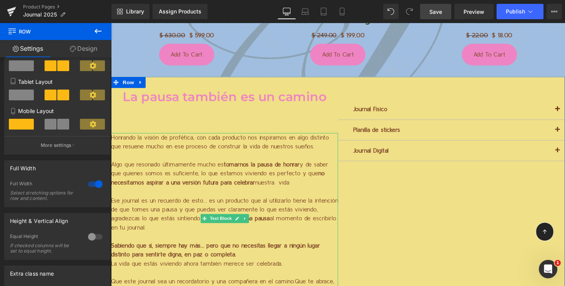
click at [198, 173] on p "Algo que resonado últimamente mucho es tomarnos la pausa de honrar y de saber q…" at bounding box center [227, 177] width 233 height 28
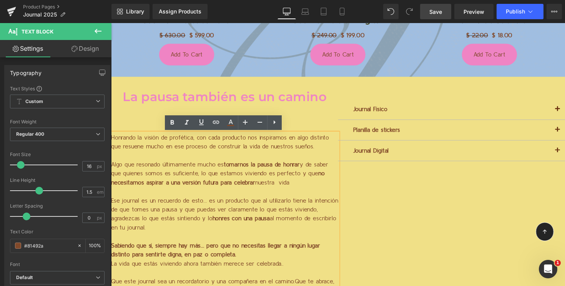
drag, startPoint x: 210, startPoint y: 187, endPoint x: 378, endPoint y: 142, distance: 174.0
click at [210, 187] on span "no necesitamos aspirar a una versión futura para celebrar" at bounding box center [220, 181] width 219 height 15
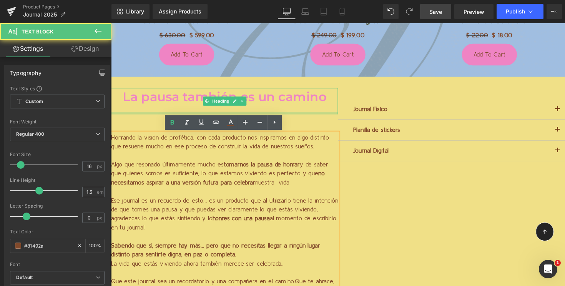
click at [286, 115] on div at bounding box center [227, 116] width 233 height 2
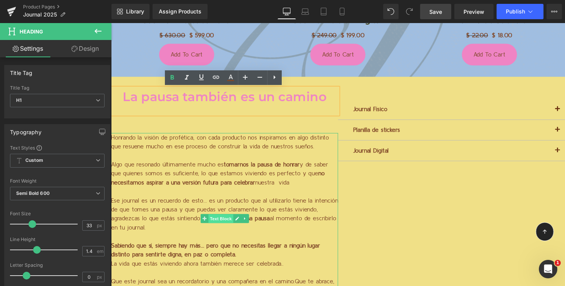
click at [225, 226] on span "Text Block" at bounding box center [223, 223] width 25 height 9
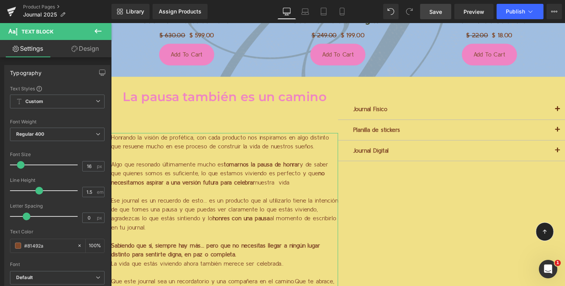
click at [91, 49] on link "Design" at bounding box center [85, 48] width 56 height 17
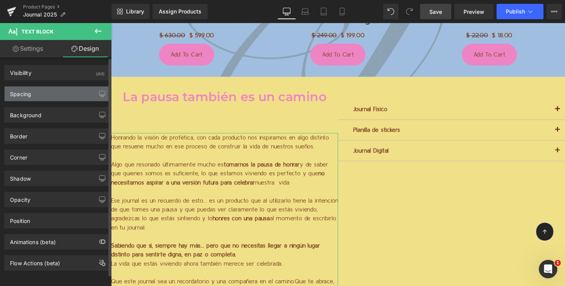
click at [55, 97] on div "Spacing" at bounding box center [57, 94] width 105 height 15
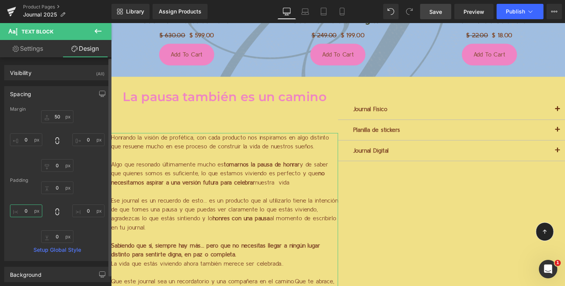
click at [21, 212] on input "0" at bounding box center [26, 211] width 32 height 13
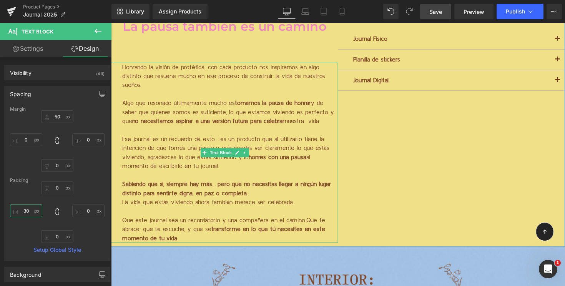
scroll to position [1704, 0]
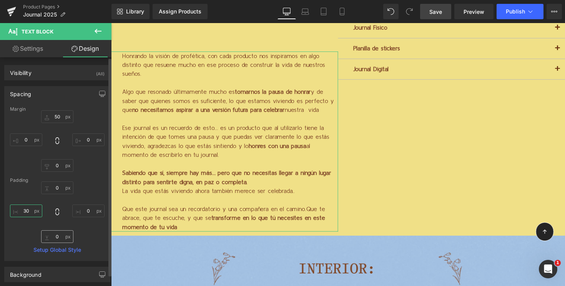
type input "30"
click at [56, 233] on input "0" at bounding box center [57, 236] width 32 height 13
type input "10"
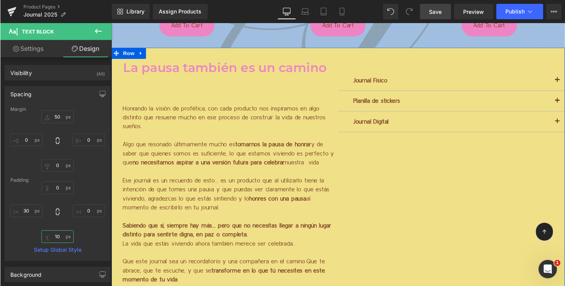
scroll to position [1610, 0]
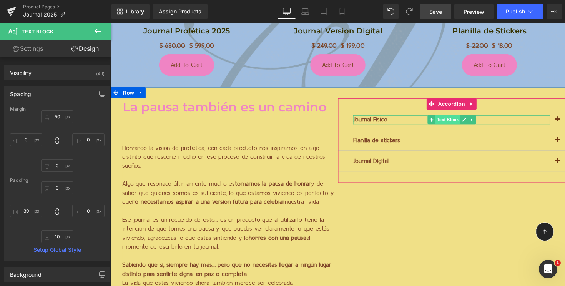
click at [445, 118] on span "Text Block" at bounding box center [455, 122] width 25 height 9
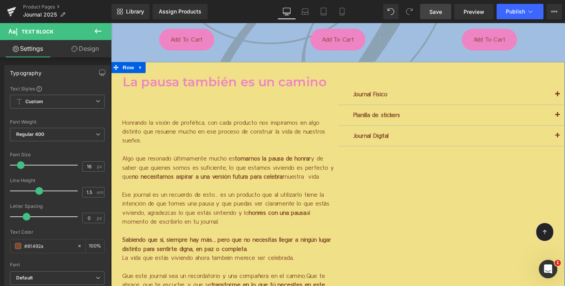
scroll to position [1621, 0]
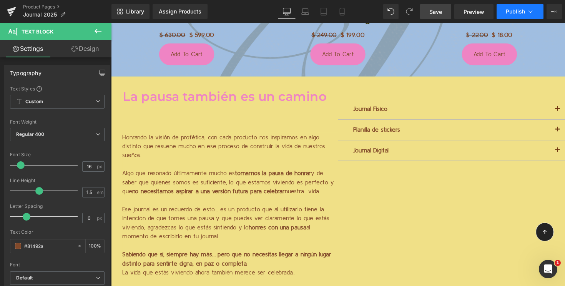
click at [510, 9] on span "Publish" at bounding box center [515, 11] width 19 height 6
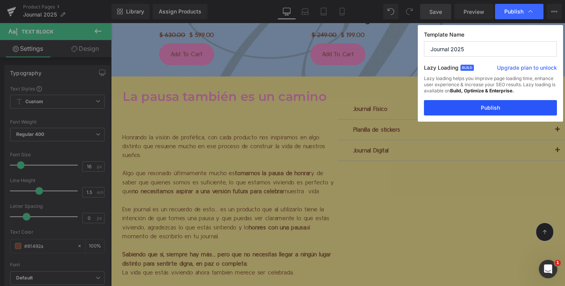
click at [481, 101] on button "Publish" at bounding box center [490, 107] width 133 height 15
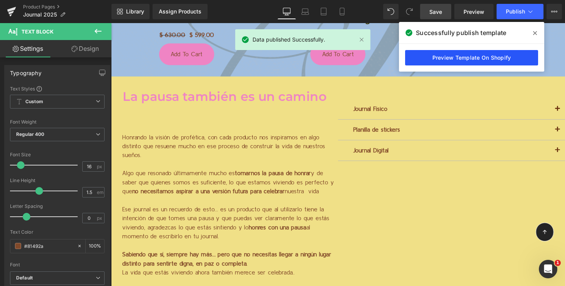
click at [452, 59] on link "Preview Template On Shopify" at bounding box center [471, 57] width 133 height 15
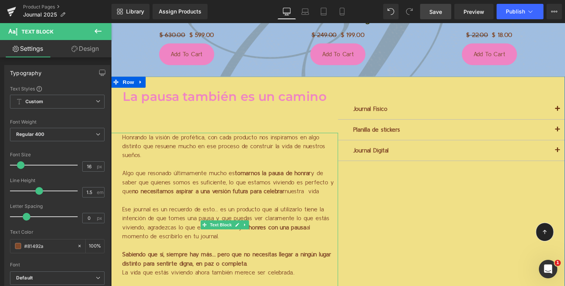
click at [224, 174] on p "Algo que resonado últimamente mucho es tomarnos la pausa de honrar y de saber q…" at bounding box center [233, 186] width 221 height 28
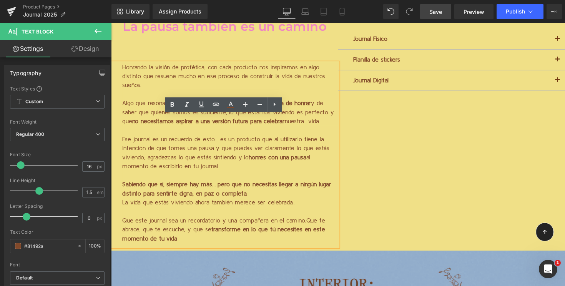
scroll to position [1711, 0]
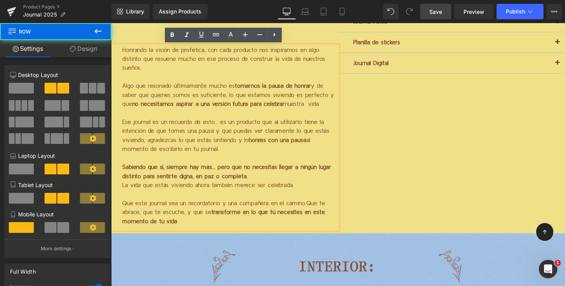
click at [372, 153] on div "La pausa también es un camino Heading Honrando la visión de profética, con cada…" at bounding box center [343, 113] width 465 height 250
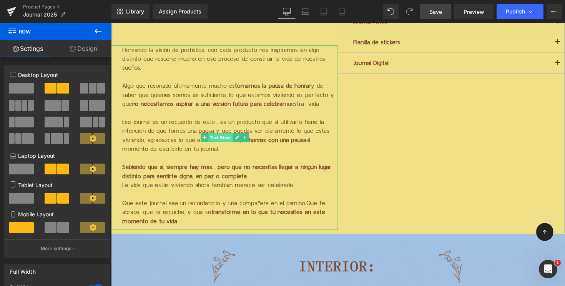
click at [223, 140] on span "Text Block" at bounding box center [223, 140] width 25 height 9
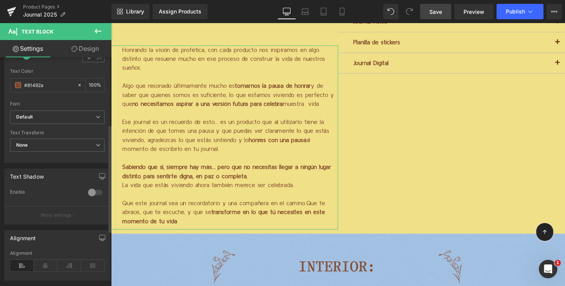
scroll to position [169, 0]
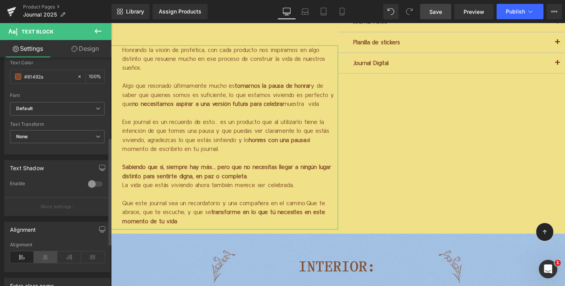
click at [44, 258] on icon at bounding box center [46, 257] width 24 height 12
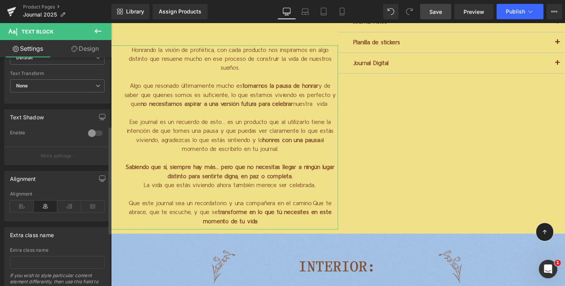
scroll to position [145, 0]
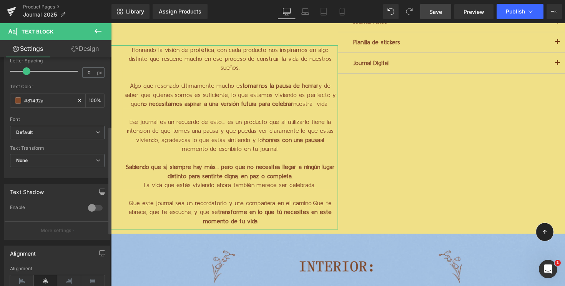
click at [90, 207] on div at bounding box center [95, 208] width 18 height 12
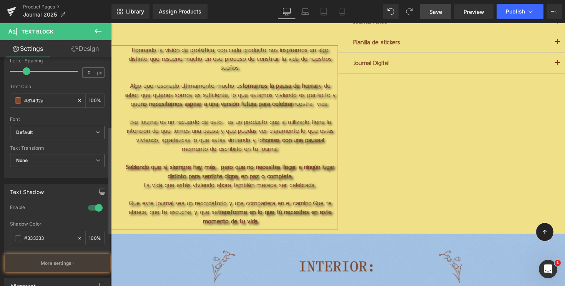
click at [90, 206] on div at bounding box center [95, 208] width 18 height 12
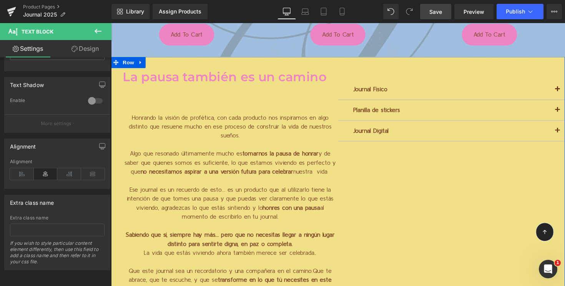
scroll to position [1642, 0]
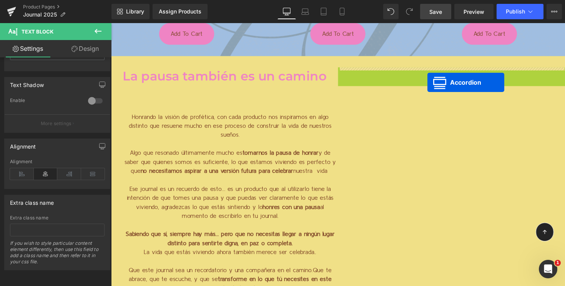
drag, startPoint x: 463, startPoint y: 74, endPoint x: 435, endPoint y: 83, distance: 28.9
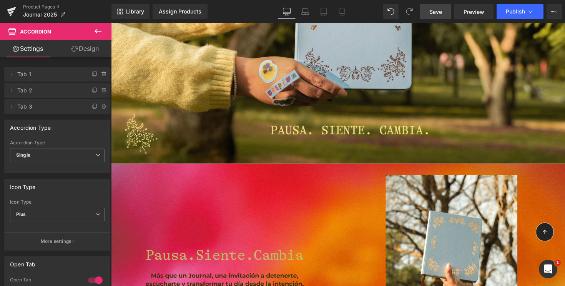
scroll to position [612, 0]
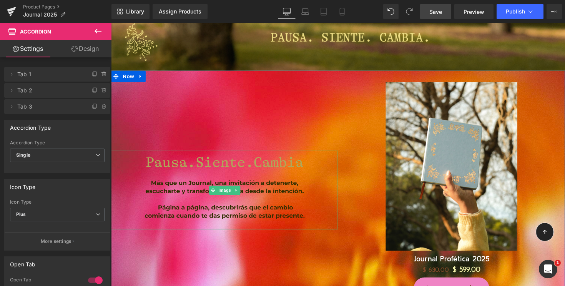
click at [312, 174] on img at bounding box center [228, 194] width 186 height 80
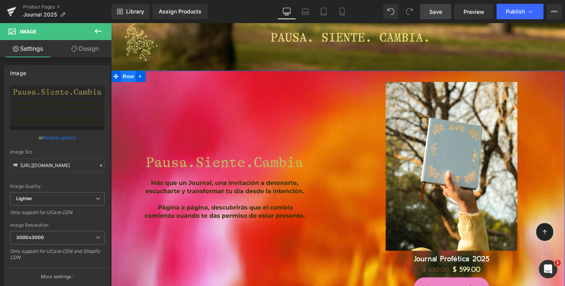
click at [129, 79] on span "Row" at bounding box center [128, 78] width 15 height 12
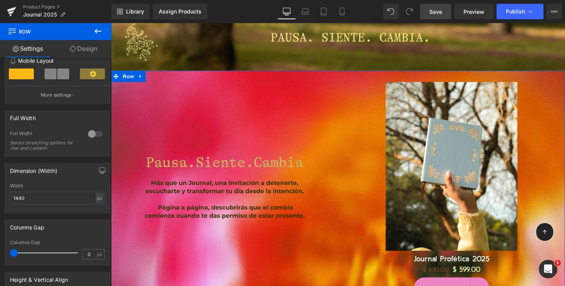
scroll to position [168, 0]
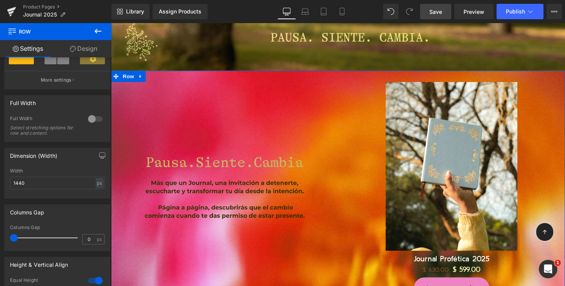
click at [92, 121] on div at bounding box center [95, 119] width 18 height 12
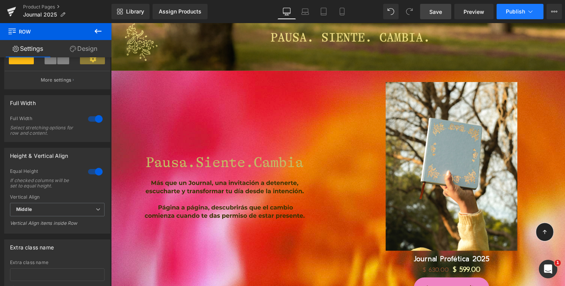
click at [511, 12] on span "Publish" at bounding box center [515, 11] width 19 height 6
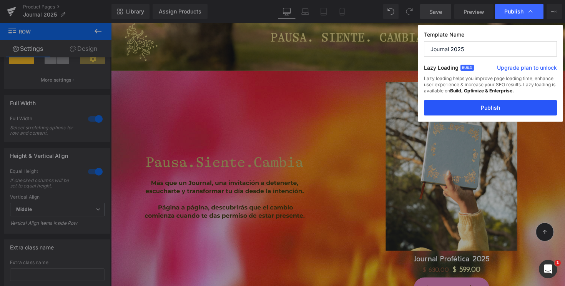
drag, startPoint x: 482, startPoint y: 105, endPoint x: 277, endPoint y: 110, distance: 205.8
click at [482, 105] on button "Publish" at bounding box center [490, 107] width 133 height 15
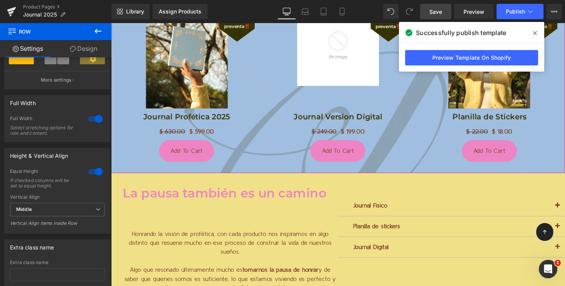
scroll to position [1527, 0]
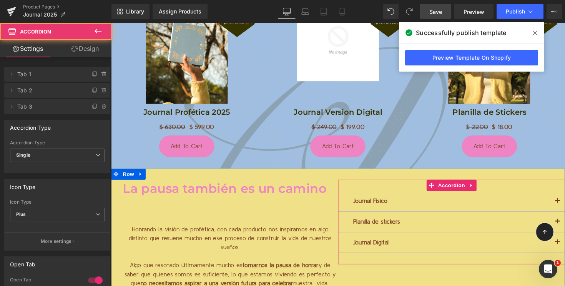
click at [400, 197] on div "Journal Físico Text Block" at bounding box center [460, 205] width 233 height 21
click at [480, 191] on icon at bounding box center [481, 189] width 2 height 3
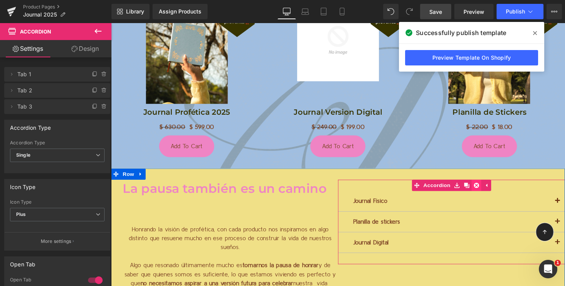
click at [483, 186] on link at bounding box center [486, 189] width 10 height 12
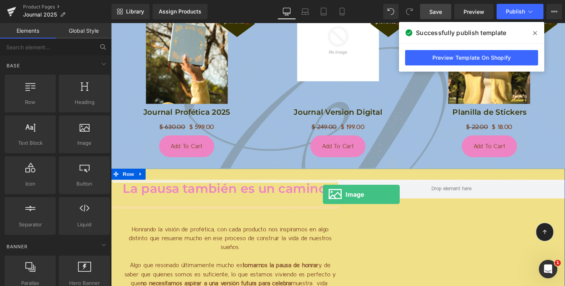
drag, startPoint x: 190, startPoint y: 158, endPoint x: 328, endPoint y: 199, distance: 144.2
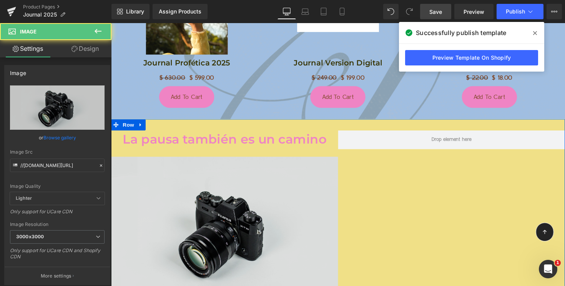
scroll to position [1602, 0]
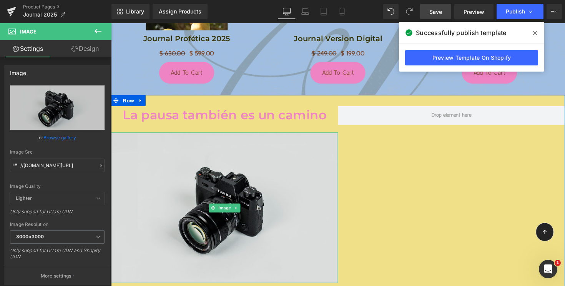
click at [237, 217] on img at bounding box center [227, 212] width 233 height 154
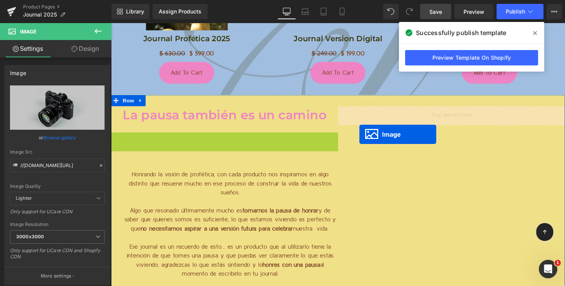
drag, startPoint x: 229, startPoint y: 210, endPoint x: 367, endPoint y: 137, distance: 155.9
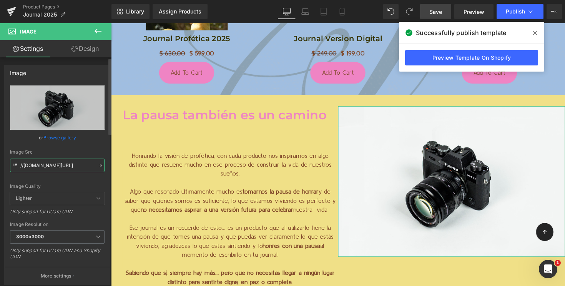
click at [47, 165] on input "//[DOMAIN_NAME][URL]" at bounding box center [57, 164] width 95 height 13
paste input "#F0E087"
type input "#F0E087"
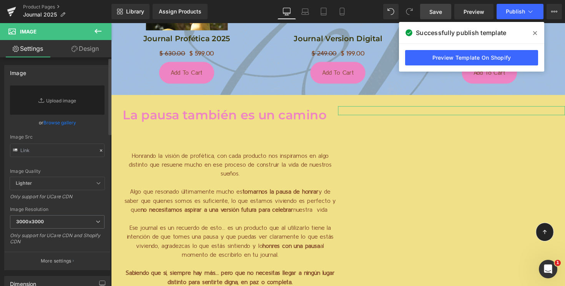
click at [47, 159] on div "Image Quality Lighter Lightest Lighter Lighter Lightest Only support for UCare …" at bounding box center [57, 131] width 95 height 92
click at [59, 125] on link "Browse gallery" at bounding box center [59, 122] width 33 height 13
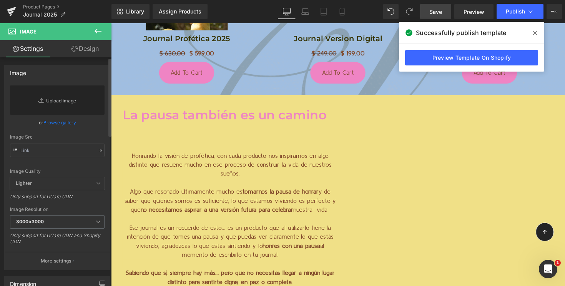
click at [58, 0] on div "Image You are previewing how the Live Preset 0 will restyle your page. You can …" at bounding box center [282, 0] width 565 height 0
click at [448, 160] on div "La pausa también es un camino Heading Honrando la visión de profética, con cada…" at bounding box center [343, 222] width 465 height 250
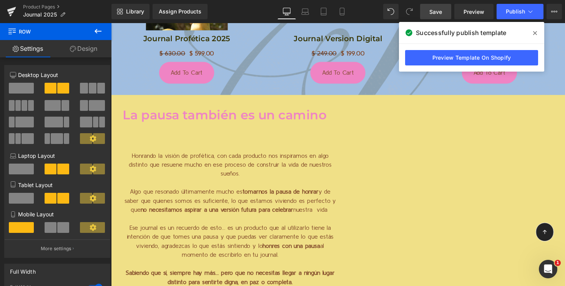
click at [96, 32] on icon at bounding box center [97, 31] width 9 height 9
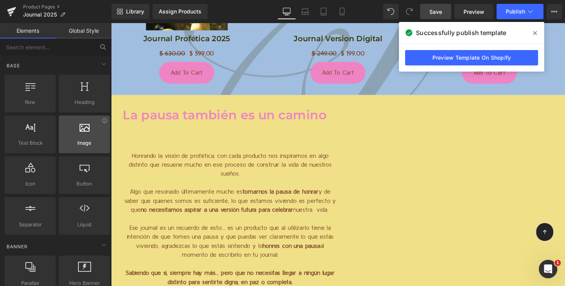
click at [85, 134] on div at bounding box center [84, 130] width 47 height 17
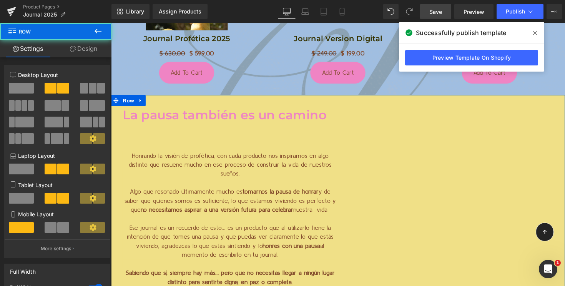
click at [460, 177] on div "La pausa también es un camino Heading Honrando la visión de profética, con cada…" at bounding box center [343, 222] width 465 height 250
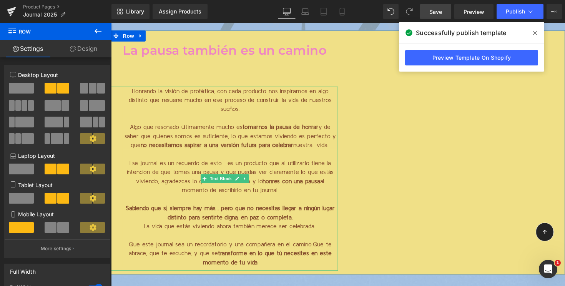
scroll to position [1590, 0]
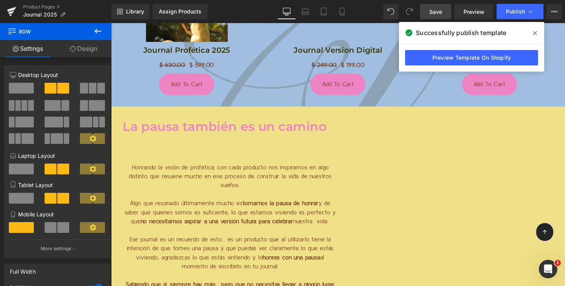
click at [95, 31] on icon at bounding box center [98, 31] width 7 height 5
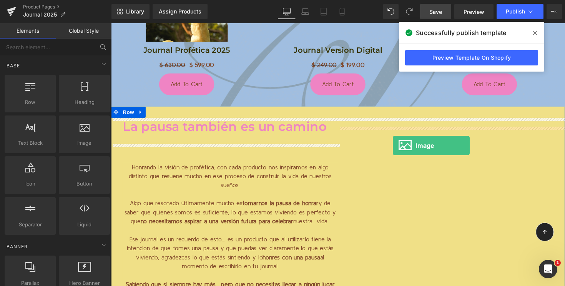
drag, startPoint x: 190, startPoint y: 153, endPoint x: 400, endPoint y: 149, distance: 210.0
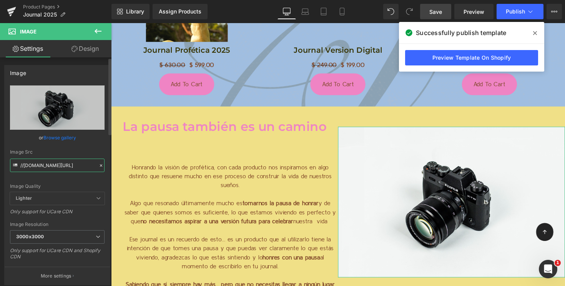
click at [41, 165] on input "//[DOMAIN_NAME][URL]" at bounding box center [57, 164] width 95 height 13
paste input "[URL][DOMAIN_NAME]"
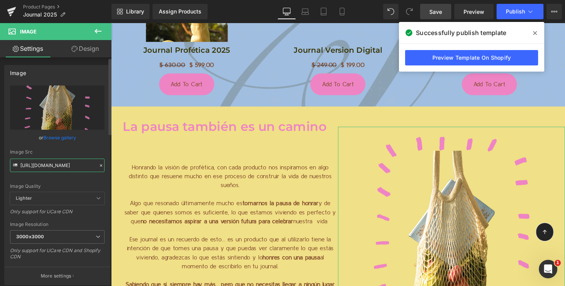
type input "[URL][DOMAIN_NAME]"
click at [65, 153] on div "Image Src" at bounding box center [57, 151] width 95 height 5
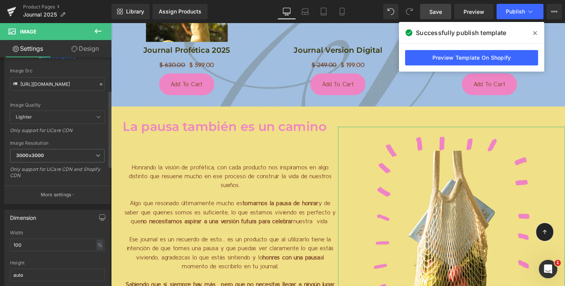
scroll to position [97, 0]
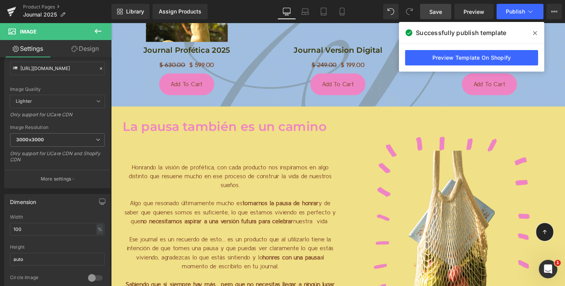
click at [96, 36] on button at bounding box center [98, 31] width 27 height 17
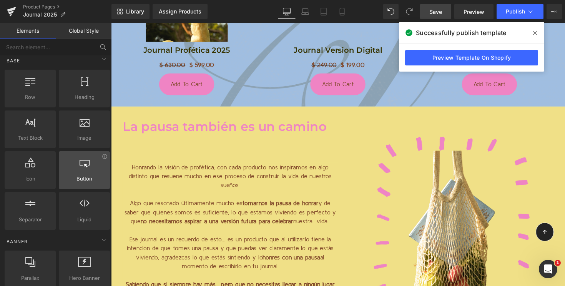
scroll to position [8, 0]
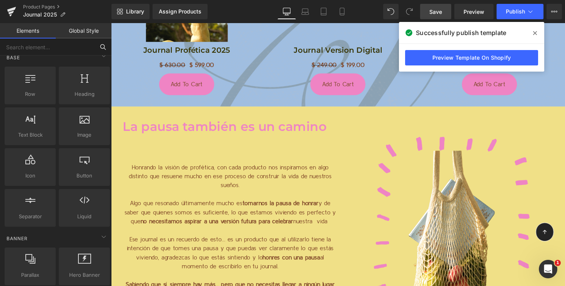
click at [47, 45] on input "text" at bounding box center [47, 46] width 95 height 17
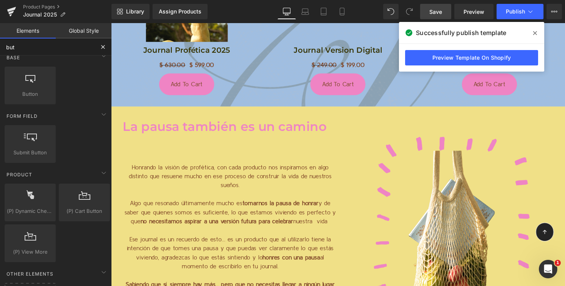
type input "butt"
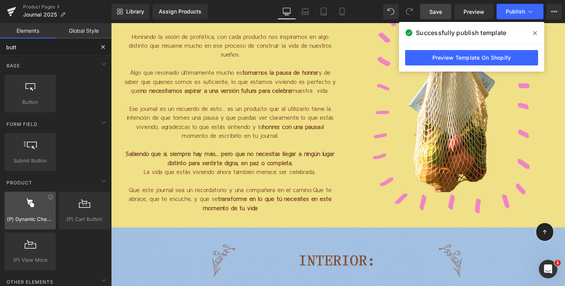
scroll to position [2, 0]
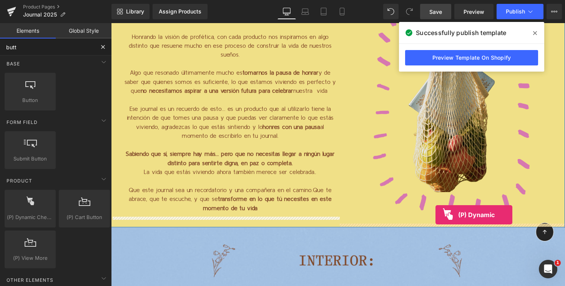
drag, startPoint x: 149, startPoint y: 233, endPoint x: 444, endPoint y: 219, distance: 294.9
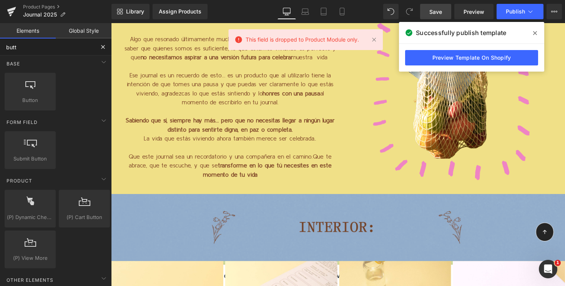
scroll to position [1749, 0]
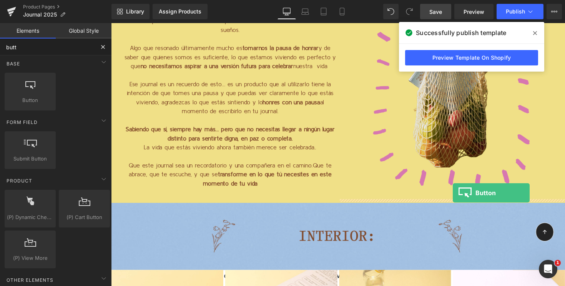
drag, startPoint x: 140, startPoint y: 116, endPoint x: 462, endPoint y: 197, distance: 332.2
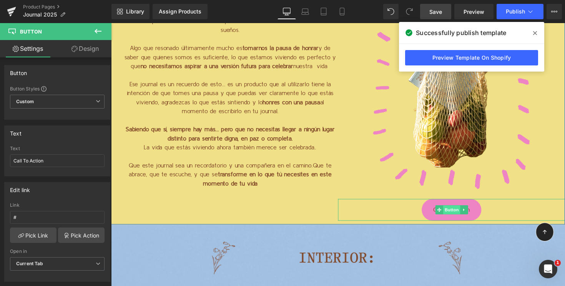
click at [459, 215] on span "Button" at bounding box center [461, 214] width 18 height 9
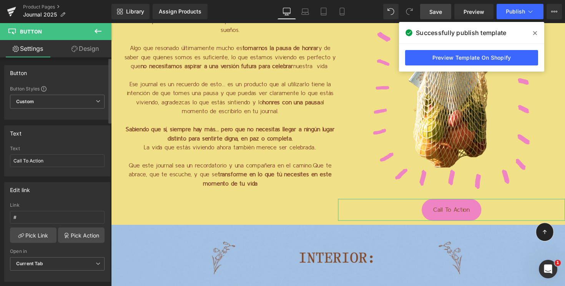
click at [85, 145] on div "Text Call To Action Text Call To Action" at bounding box center [57, 150] width 106 height 51
click at [82, 154] on div "Text Call To Action" at bounding box center [57, 161] width 95 height 30
click at [82, 157] on input "Call To Action" at bounding box center [57, 160] width 95 height 13
click at [30, 160] on input "Call To Action" at bounding box center [57, 160] width 95 height 13
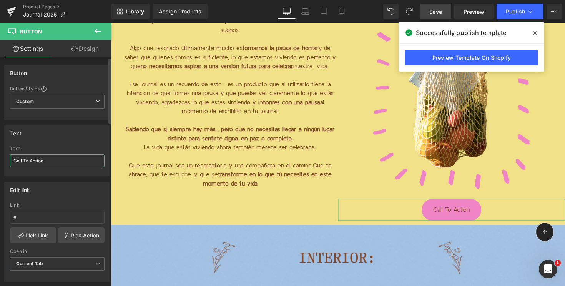
click at [30, 160] on input "Call To Action" at bounding box center [57, 160] width 95 height 13
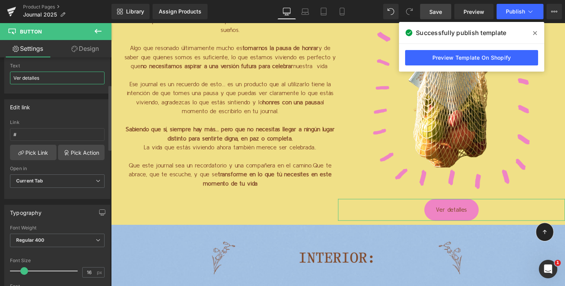
scroll to position [118, 0]
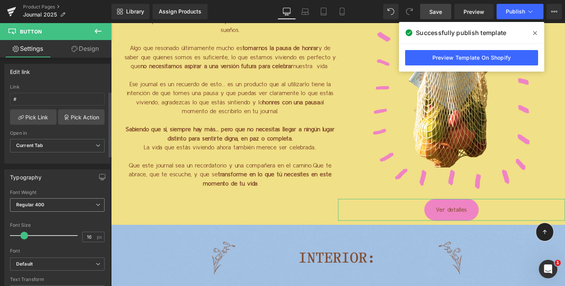
type input "Ver detalles"
click at [47, 201] on span "Regular 400" at bounding box center [57, 204] width 95 height 13
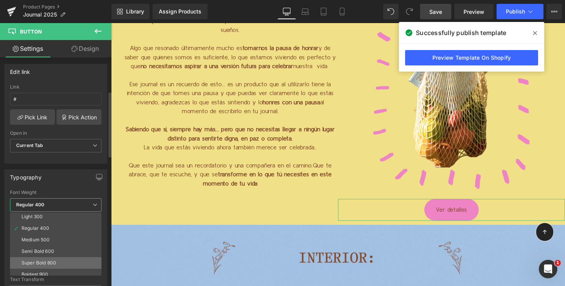
scroll to position [27, 0]
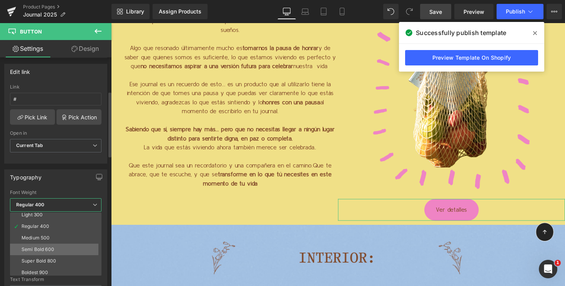
click at [38, 250] on div "Semi Bold 600" at bounding box center [38, 249] width 33 height 5
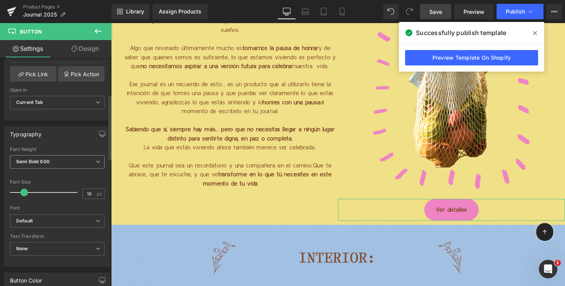
scroll to position [200, 0]
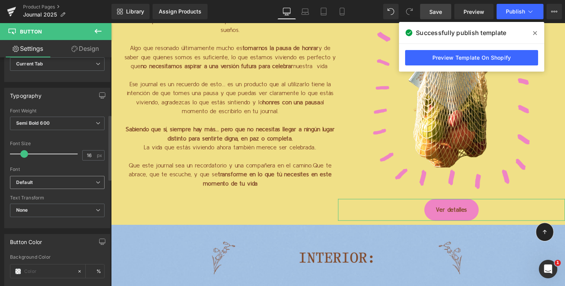
click at [40, 179] on b "Default" at bounding box center [56, 182] width 80 height 7
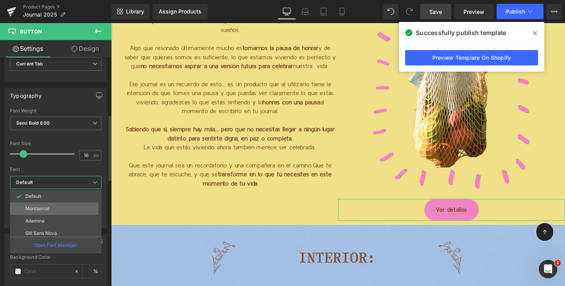
click at [40, 210] on p "Montserrat" at bounding box center [37, 208] width 24 height 5
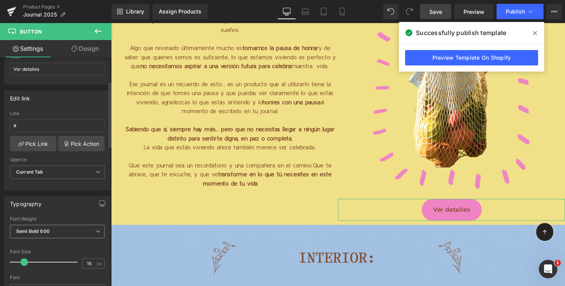
scroll to position [69, 0]
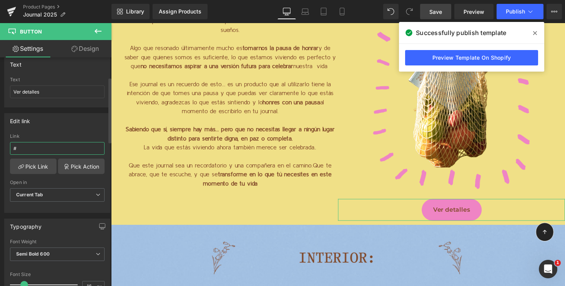
click at [53, 145] on input "#" at bounding box center [57, 148] width 95 height 13
click at [44, 166] on link "Pick Link" at bounding box center [33, 165] width 47 height 15
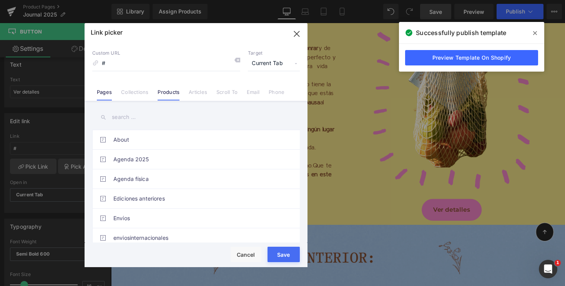
click at [164, 94] on link "Products" at bounding box center [169, 95] width 22 height 12
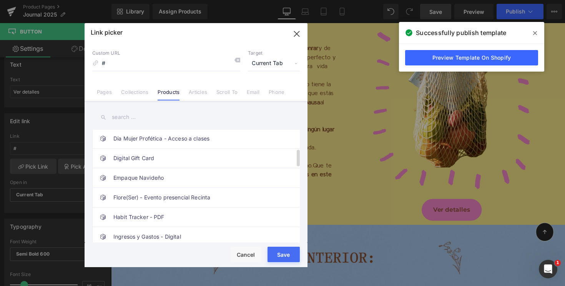
scroll to position [131, 0]
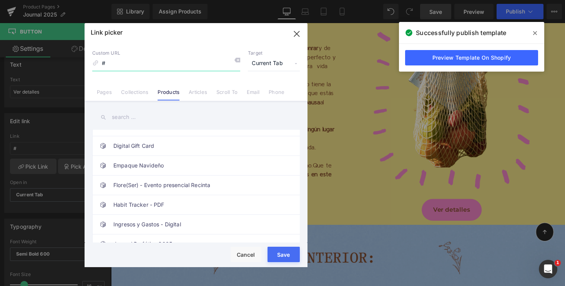
click at [137, 64] on input "#" at bounding box center [166, 63] width 148 height 15
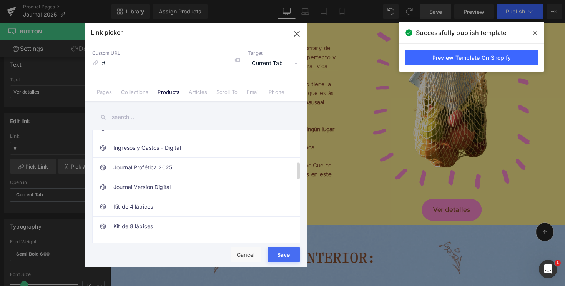
scroll to position [205, 0]
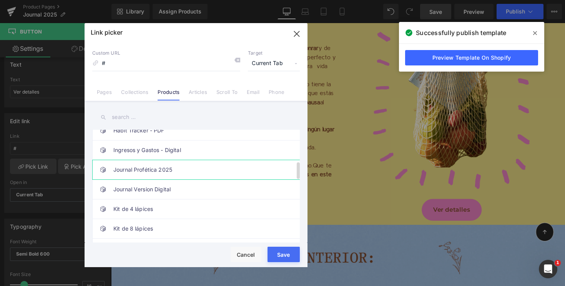
click at [148, 173] on link "Journal Profética 2025" at bounding box center [197, 169] width 169 height 19
type input "/products/journal-profetica-2025"
click at [280, 254] on div "Rendering Content" at bounding box center [282, 255] width 47 height 8
click at [285, 256] on div "Rendering Content" at bounding box center [282, 255] width 47 height 8
click at [296, 32] on icon "button" at bounding box center [297, 34] width 12 height 12
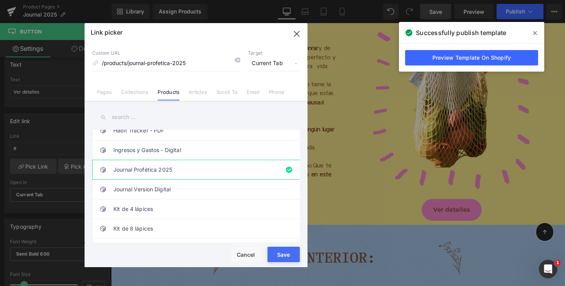
type input "/products/journal-profetica-2025"
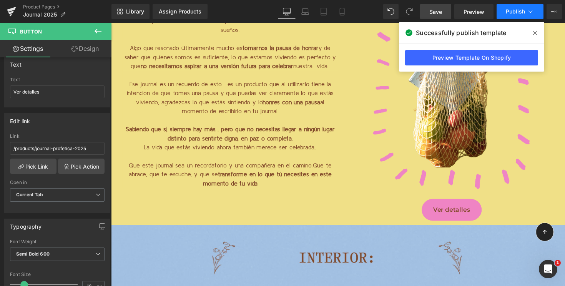
click at [512, 12] on span "Publish" at bounding box center [515, 11] width 19 height 6
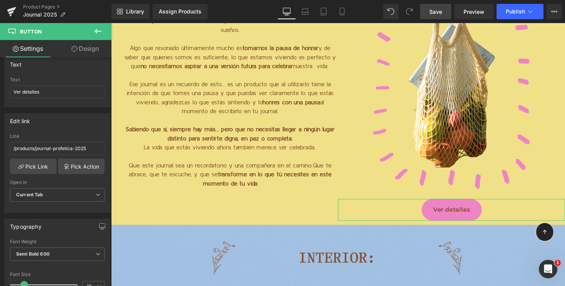
click at [84, 50] on link "Design" at bounding box center [85, 48] width 56 height 17
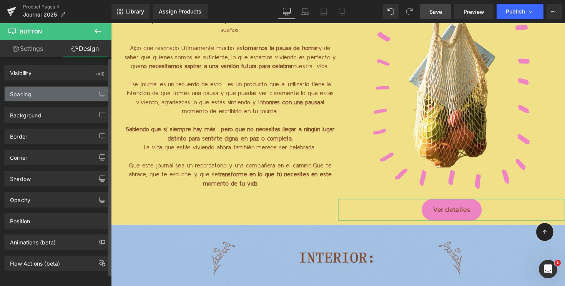
click at [52, 94] on div "Spacing" at bounding box center [57, 94] width 105 height 15
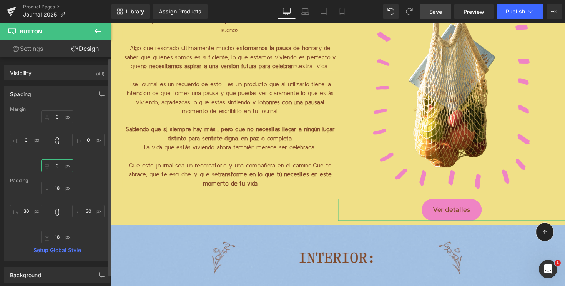
click at [51, 168] on input "0" at bounding box center [57, 165] width 32 height 13
click at [54, 235] on input "18" at bounding box center [57, 236] width 32 height 13
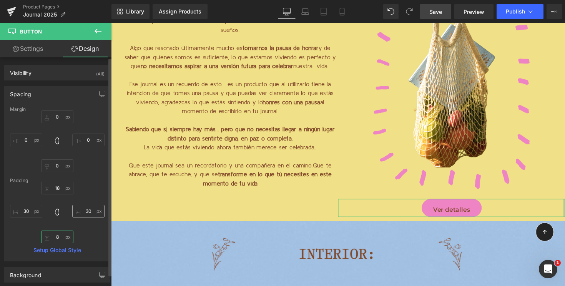
type input "18"
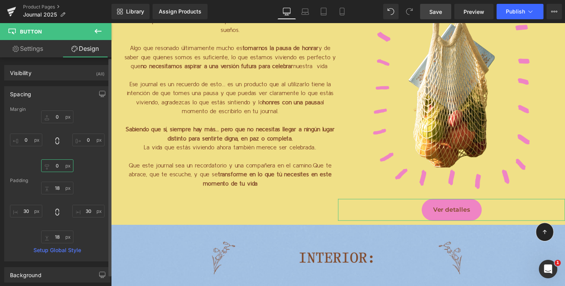
click at [52, 165] on input "0" at bounding box center [57, 165] width 32 height 13
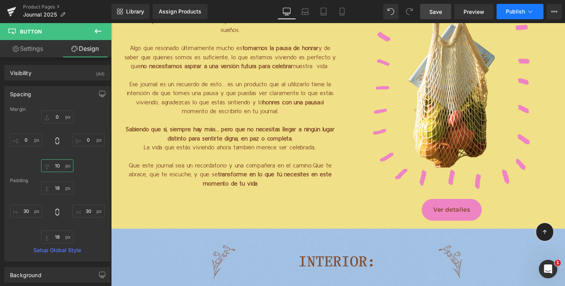
type input "10"
click at [509, 12] on span "Publish" at bounding box center [515, 11] width 19 height 6
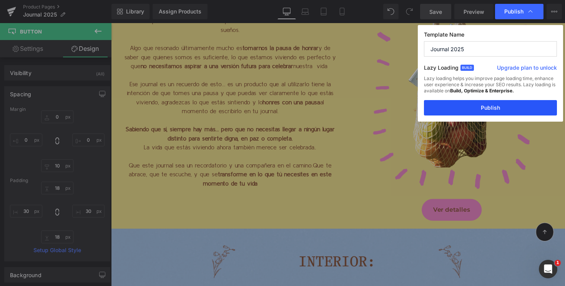
click at [482, 106] on button "Publish" at bounding box center [490, 107] width 133 height 15
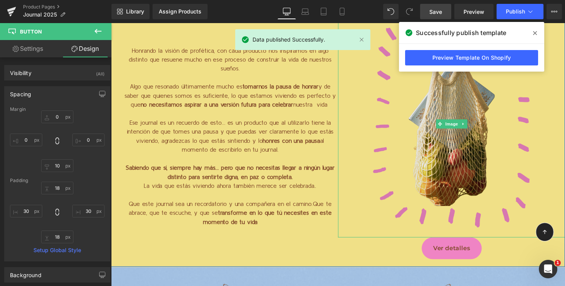
scroll to position [1711, 0]
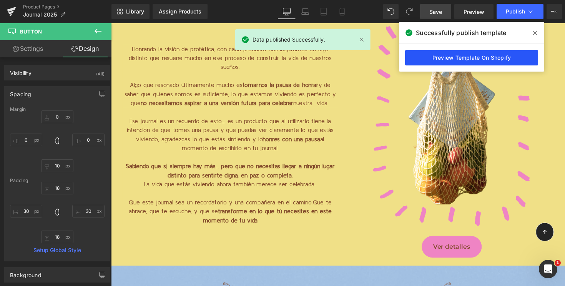
click at [465, 56] on link "Preview Template On Shopify" at bounding box center [471, 57] width 133 height 15
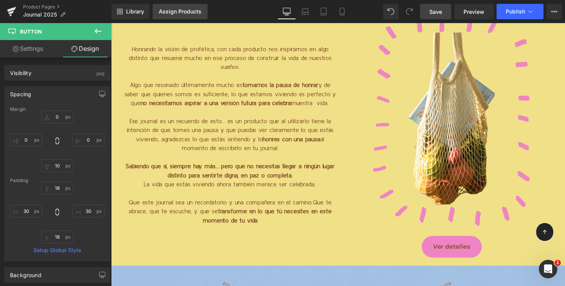
click at [185, 15] on link "Assign Products" at bounding box center [180, 11] width 55 height 15
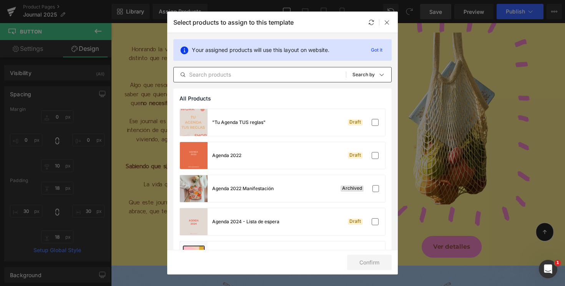
click at [230, 71] on input "text" at bounding box center [260, 74] width 172 height 9
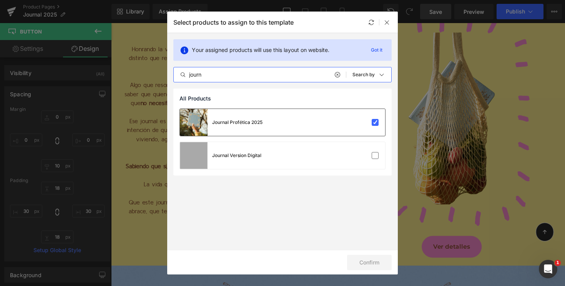
type input "journ"
click at [318, 126] on div "Journal Profética 2025" at bounding box center [282, 122] width 205 height 27
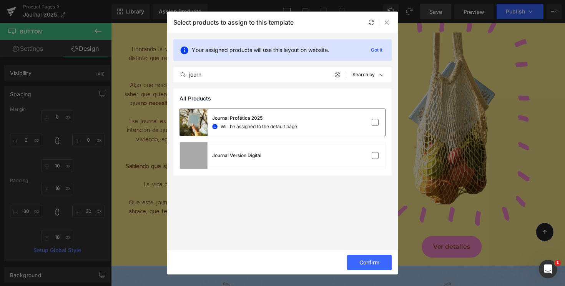
click at [318, 126] on div "Journal Profética 2025 Will be assigned to the default page" at bounding box center [282, 122] width 205 height 27
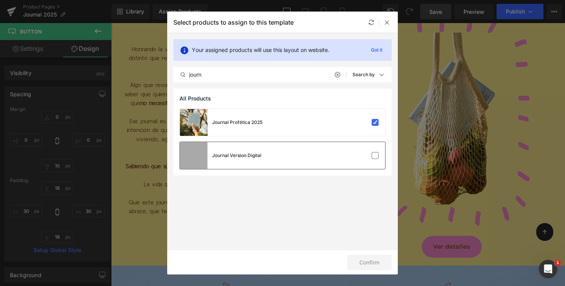
click at [322, 154] on div "Journal Version Digital" at bounding box center [282, 155] width 205 height 27
click at [364, 259] on button "Confirm" at bounding box center [369, 262] width 45 height 15
click at [376, 50] on p "Got it" at bounding box center [377, 49] width 18 height 9
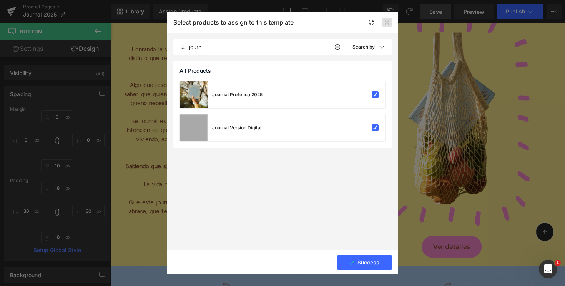
click at [386, 20] on icon at bounding box center [387, 22] width 6 height 6
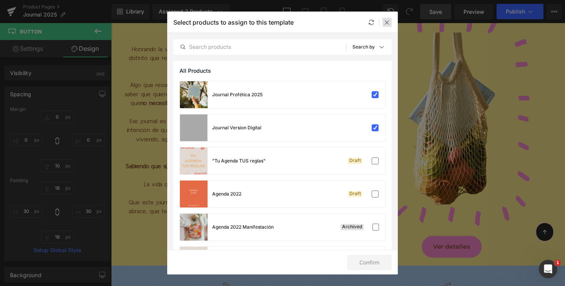
click at [388, 23] on icon at bounding box center [387, 22] width 6 height 6
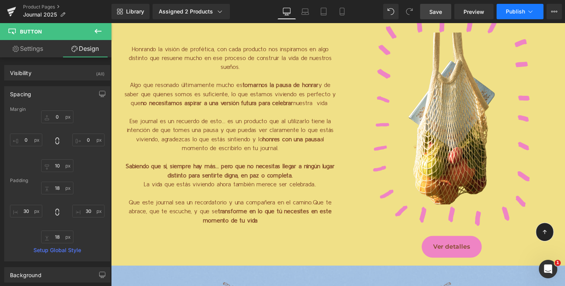
click at [529, 13] on icon at bounding box center [531, 12] width 8 height 8
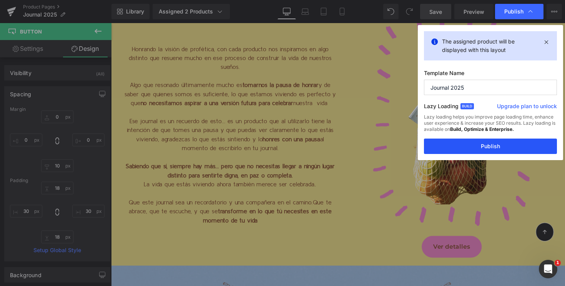
click at [470, 143] on button "Publish" at bounding box center [490, 145] width 133 height 15
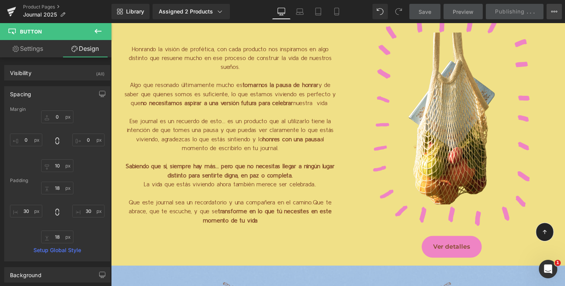
click at [554, 13] on icon at bounding box center [555, 11] width 6 height 6
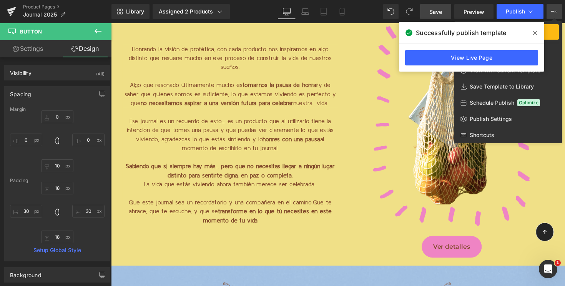
click at [313, 168] on div at bounding box center [338, 154] width 454 height 263
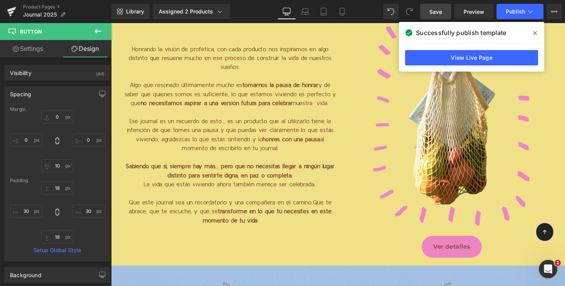
click at [535, 32] on icon at bounding box center [535, 33] width 4 height 6
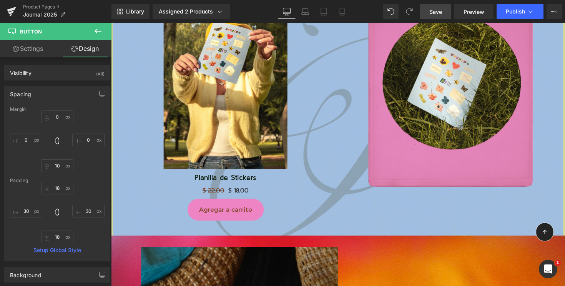
scroll to position [2731, 0]
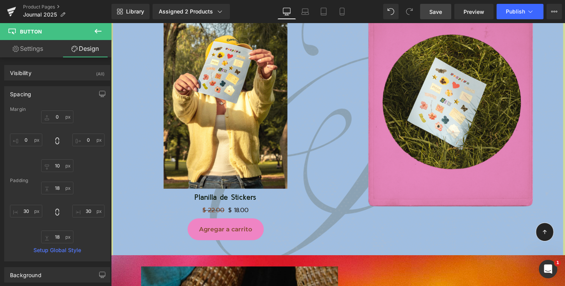
click at [255, 123] on img at bounding box center [228, 101] width 127 height 183
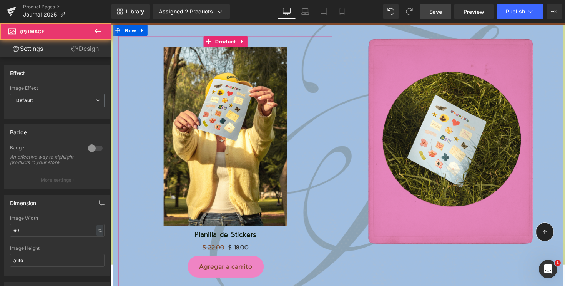
scroll to position [2614, 0]
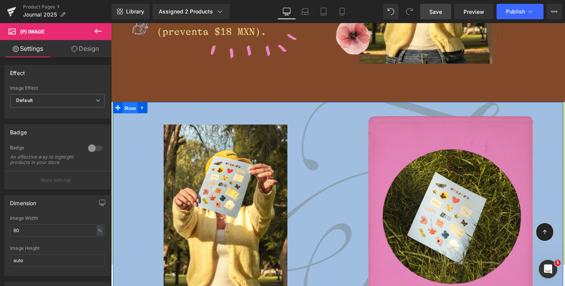
click at [132, 113] on span "Row" at bounding box center [130, 110] width 15 height 12
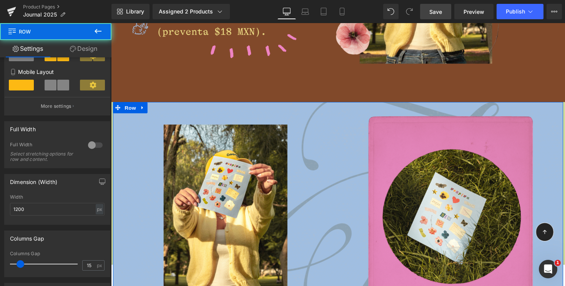
scroll to position [186, 0]
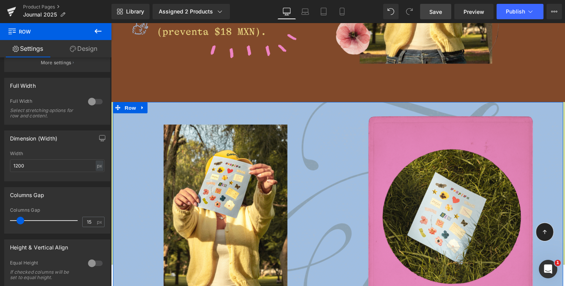
click at [95, 103] on div at bounding box center [95, 101] width 18 height 12
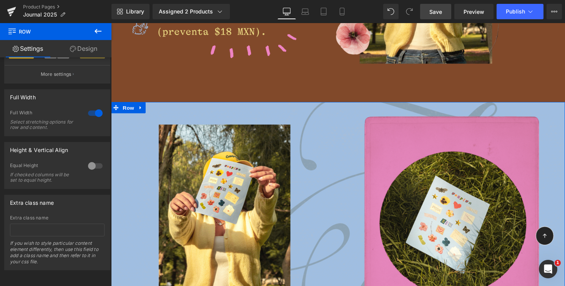
scroll to position [182, 0]
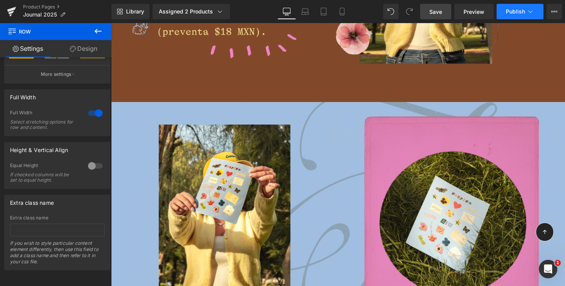
click at [505, 11] on button "Publish" at bounding box center [520, 11] width 47 height 15
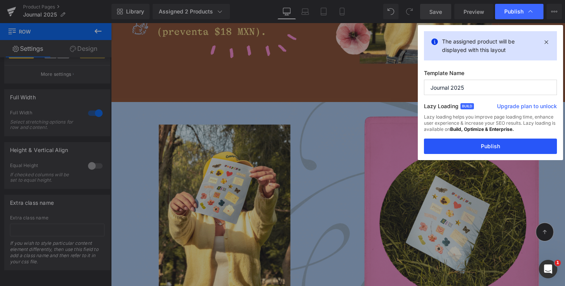
click at [478, 142] on button "Publish" at bounding box center [490, 145] width 133 height 15
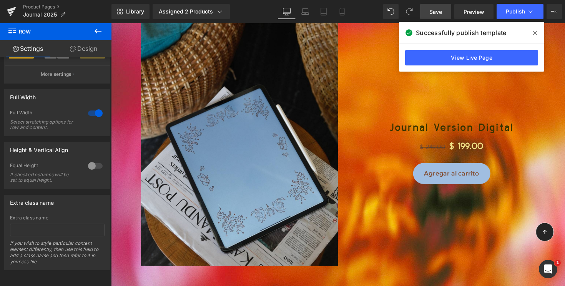
scroll to position [2920, 0]
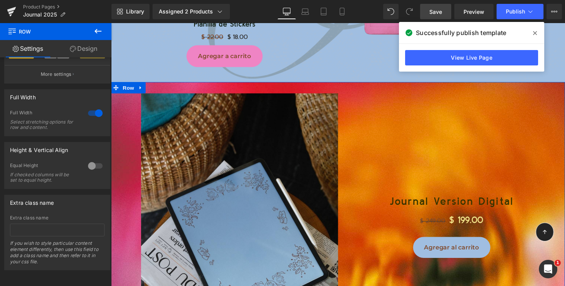
click at [128, 124] on div "Image" at bounding box center [227, 230] width 233 height 295
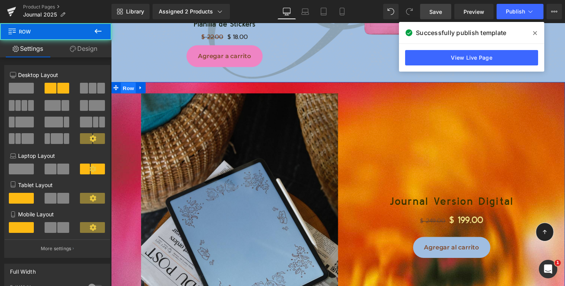
click at [128, 90] on span "Row" at bounding box center [128, 90] width 15 height 12
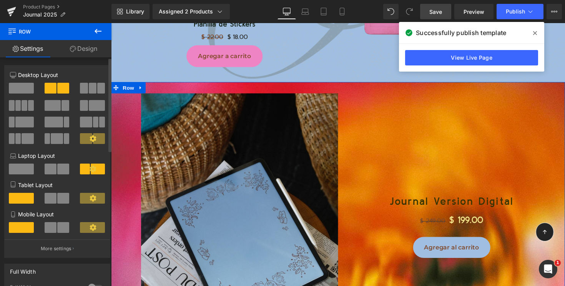
scroll to position [117, 0]
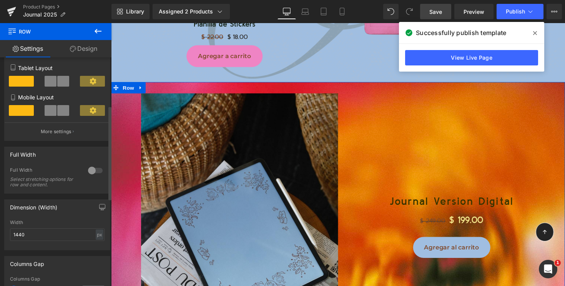
click at [93, 173] on div at bounding box center [95, 170] width 18 height 12
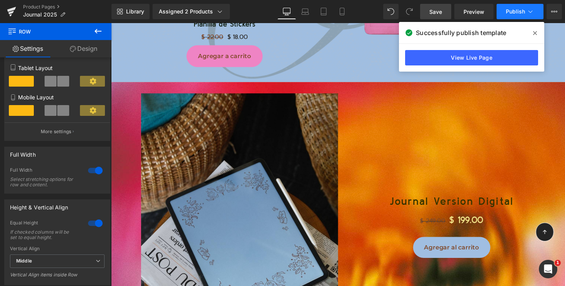
click at [510, 12] on span "Publish" at bounding box center [515, 11] width 19 height 6
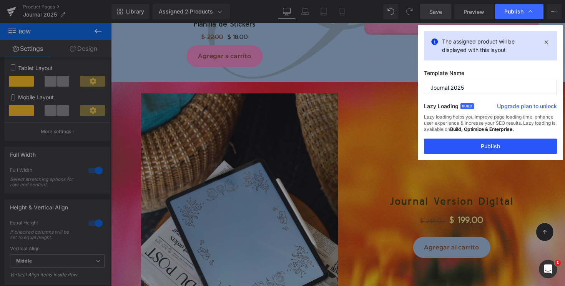
click at [458, 148] on button "Publish" at bounding box center [490, 145] width 133 height 15
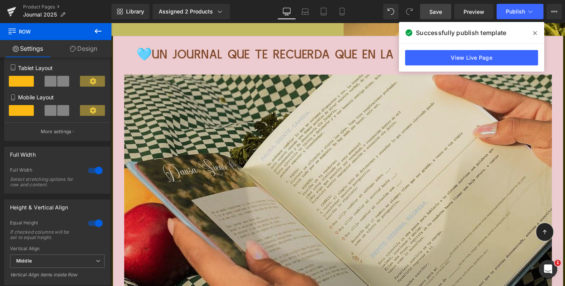
scroll to position [5403, 0]
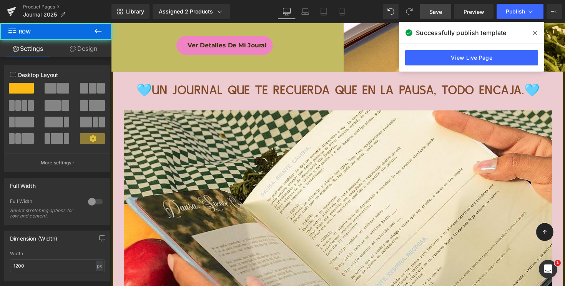
click at [128, 78] on div "🩵Un Journal que te recuerda que en la pausa, todo encaja.🩵 Heading Image Row Ro…" at bounding box center [343, 241] width 465 height 336
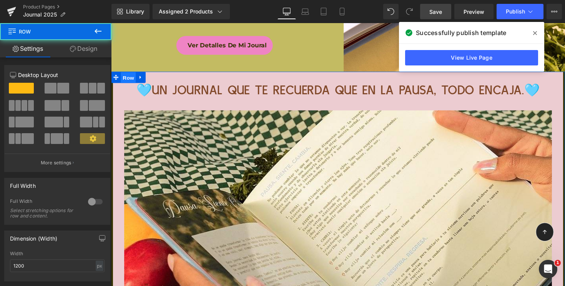
click at [127, 78] on span "Row" at bounding box center [128, 79] width 15 height 12
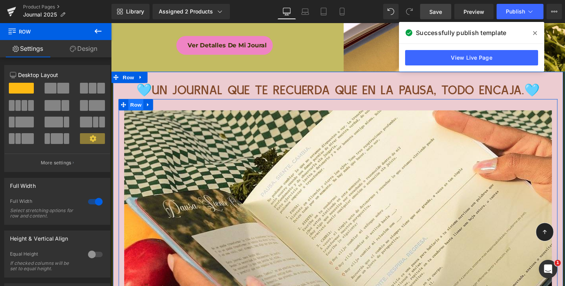
click at [138, 103] on span "Row" at bounding box center [136, 107] width 15 height 12
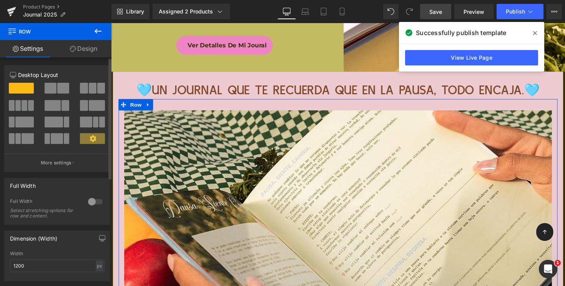
click at [98, 203] on div at bounding box center [95, 201] width 18 height 12
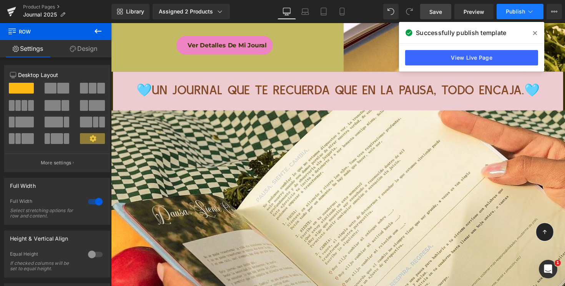
click at [519, 6] on button "Publish" at bounding box center [520, 11] width 47 height 15
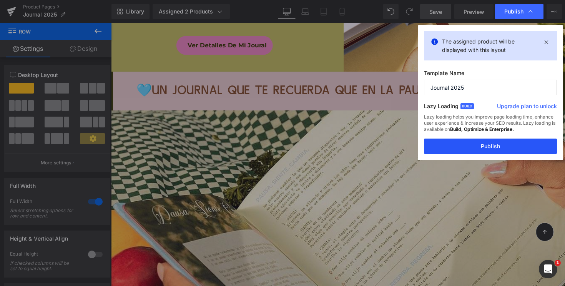
click at [475, 145] on button "Publish" at bounding box center [490, 145] width 133 height 15
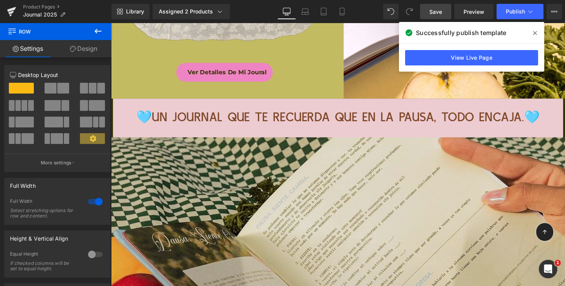
scroll to position [5372, 0]
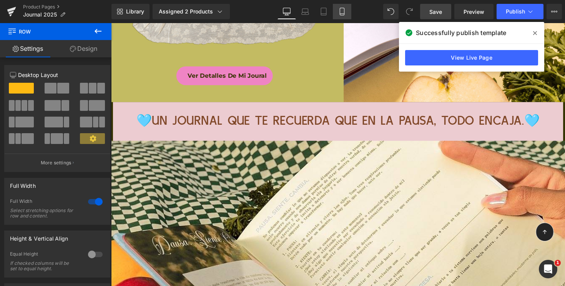
click at [340, 12] on icon at bounding box center [342, 12] width 8 height 8
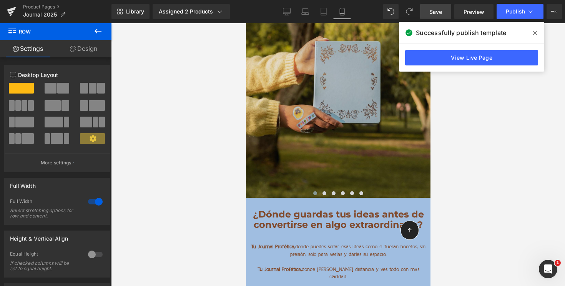
scroll to position [4726, 0]
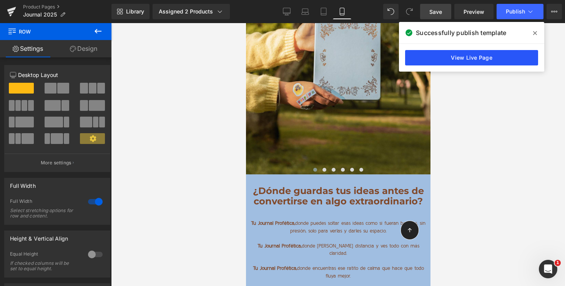
click at [442, 56] on link "View Live Page" at bounding box center [471, 57] width 133 height 15
